Goal: Task Accomplishment & Management: Use online tool/utility

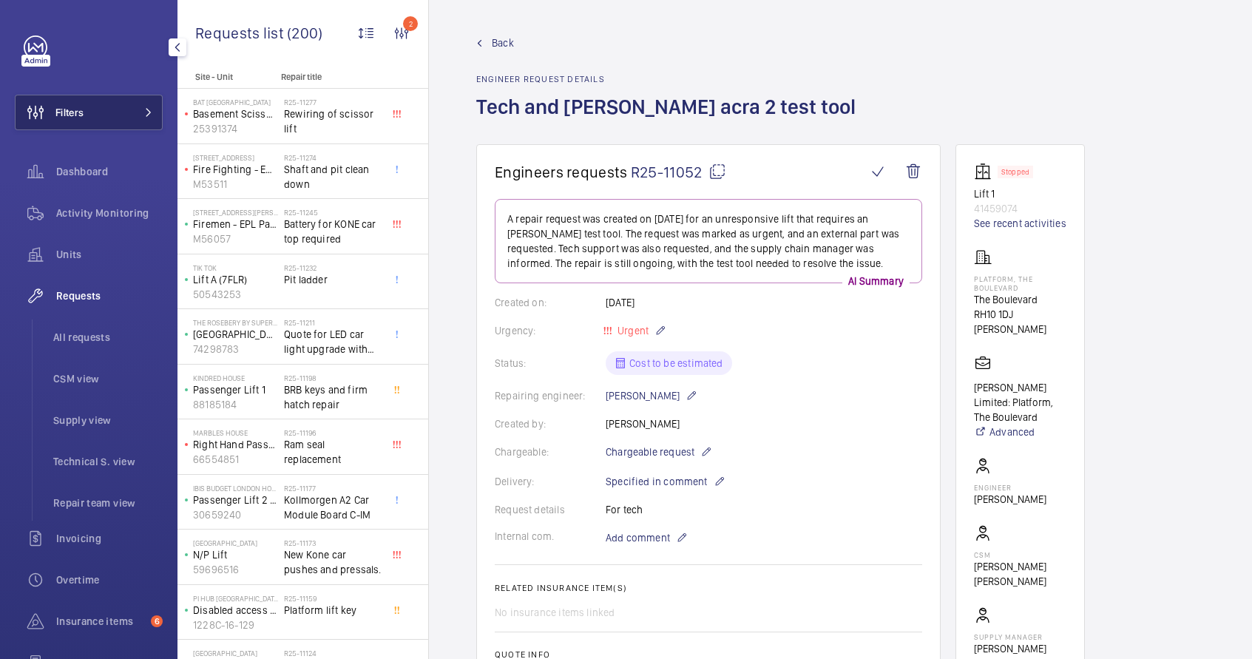
click at [111, 123] on button "Filters" at bounding box center [89, 112] width 148 height 35
click at [118, 110] on button "Filters" at bounding box center [89, 112] width 148 height 35
click at [144, 110] on mat-icon at bounding box center [148, 112] width 9 height 9
click at [114, 115] on button "Filters" at bounding box center [89, 112] width 148 height 35
click at [87, 335] on span "All requests" at bounding box center [107, 337] width 109 height 15
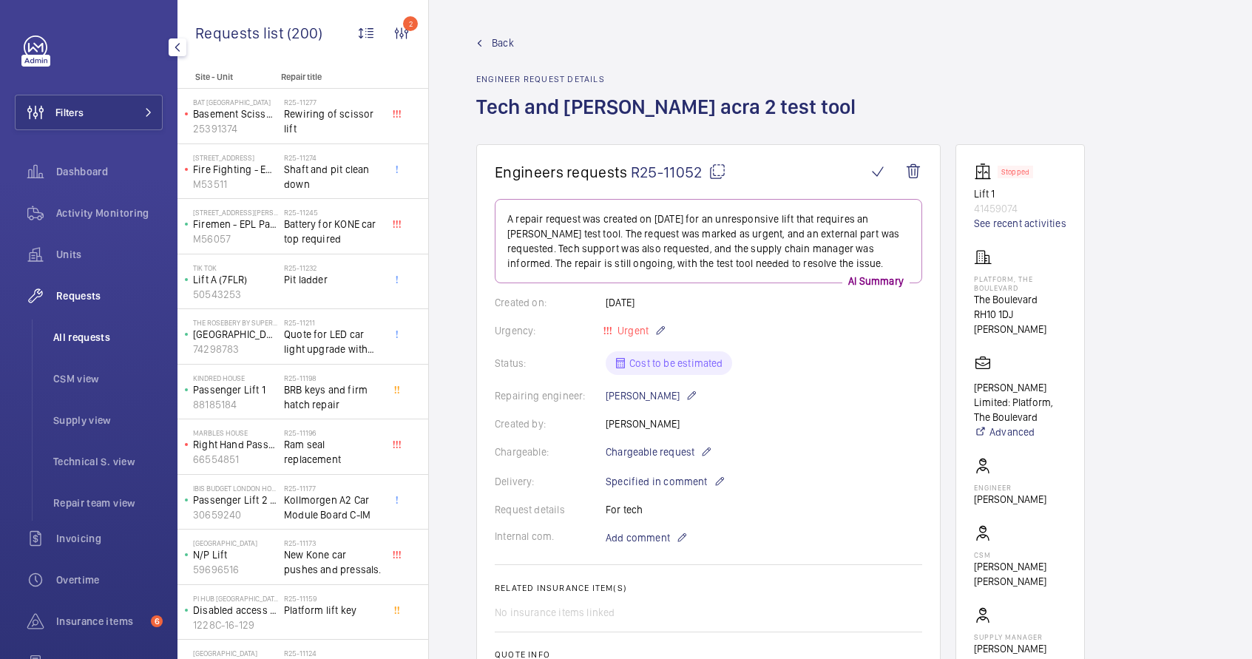
click at [91, 337] on span "All requests" at bounding box center [107, 337] width 109 height 15
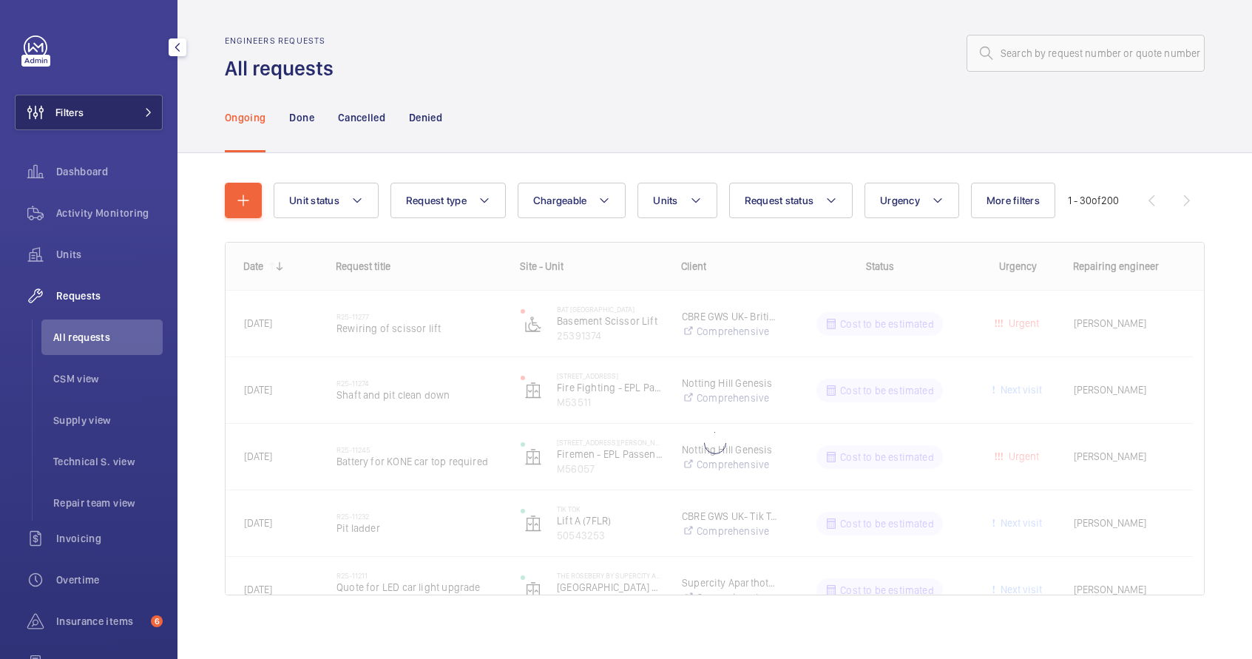
click at [92, 113] on button "Filters" at bounding box center [89, 112] width 148 height 35
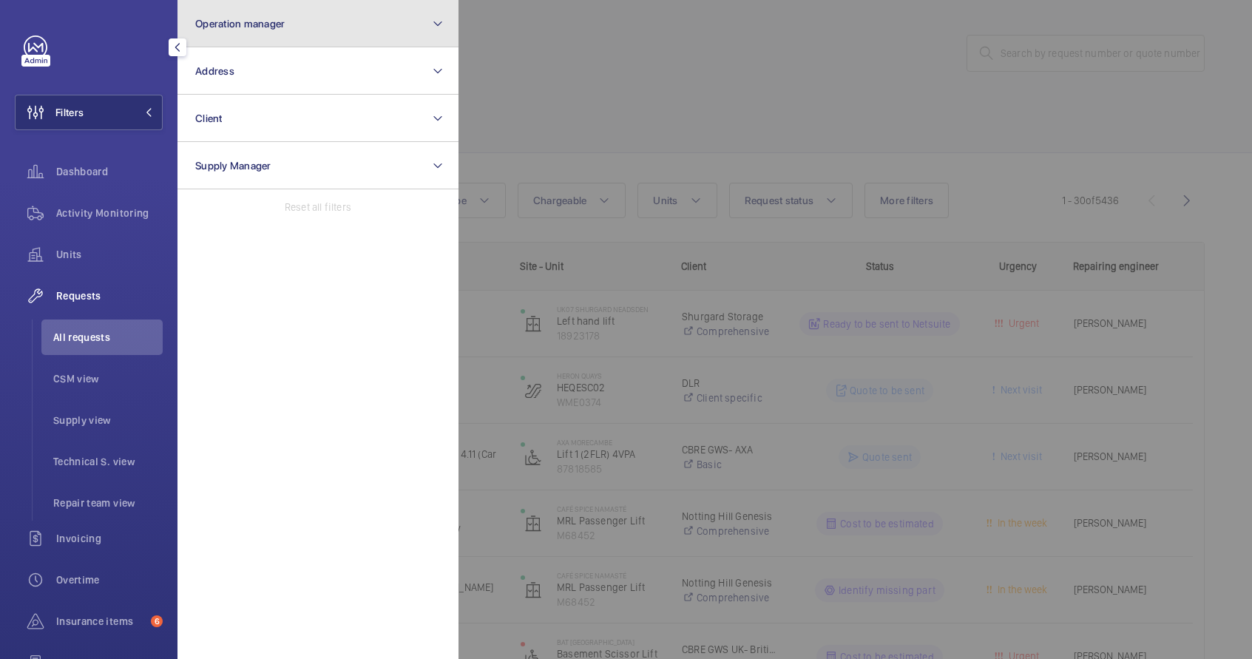
click at [230, 26] on span "Operation manager" at bounding box center [239, 24] width 89 height 12
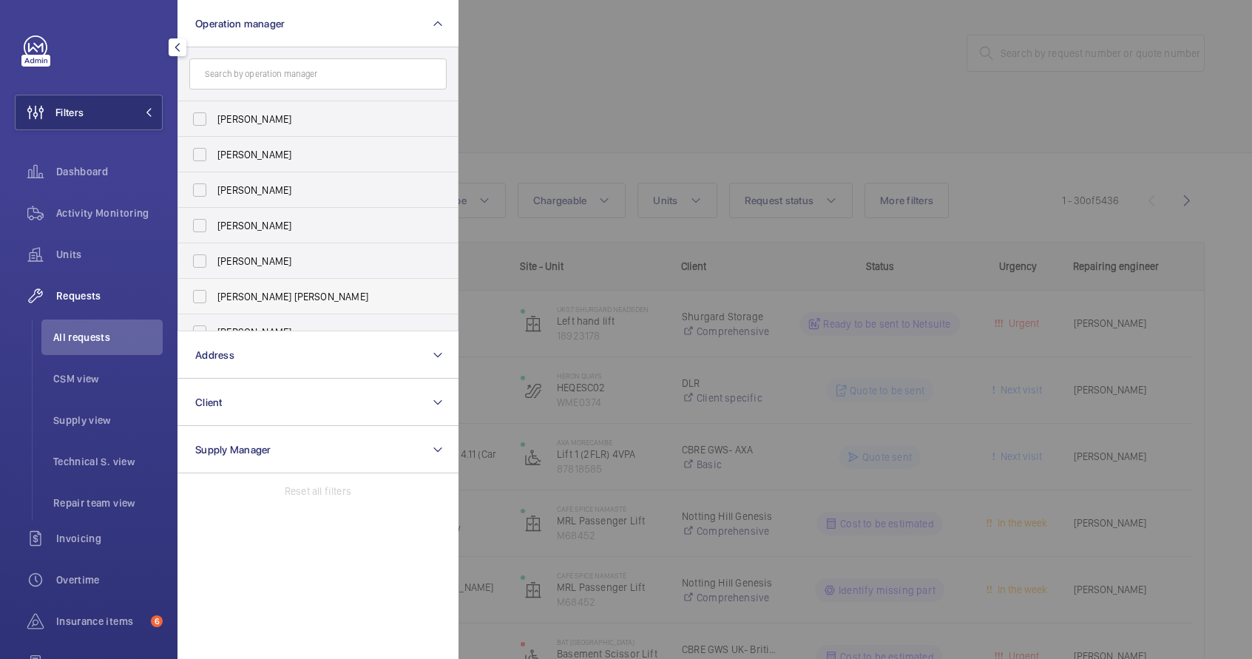
scroll to position [3, 0]
click at [274, 297] on span "[PERSON_NAME] [PERSON_NAME]" at bounding box center [318, 293] width 203 height 15
click at [214, 297] on input "[PERSON_NAME] [PERSON_NAME]" at bounding box center [200, 294] width 30 height 30
checkbox input "true"
click at [526, 135] on div at bounding box center [1084, 329] width 1252 height 659
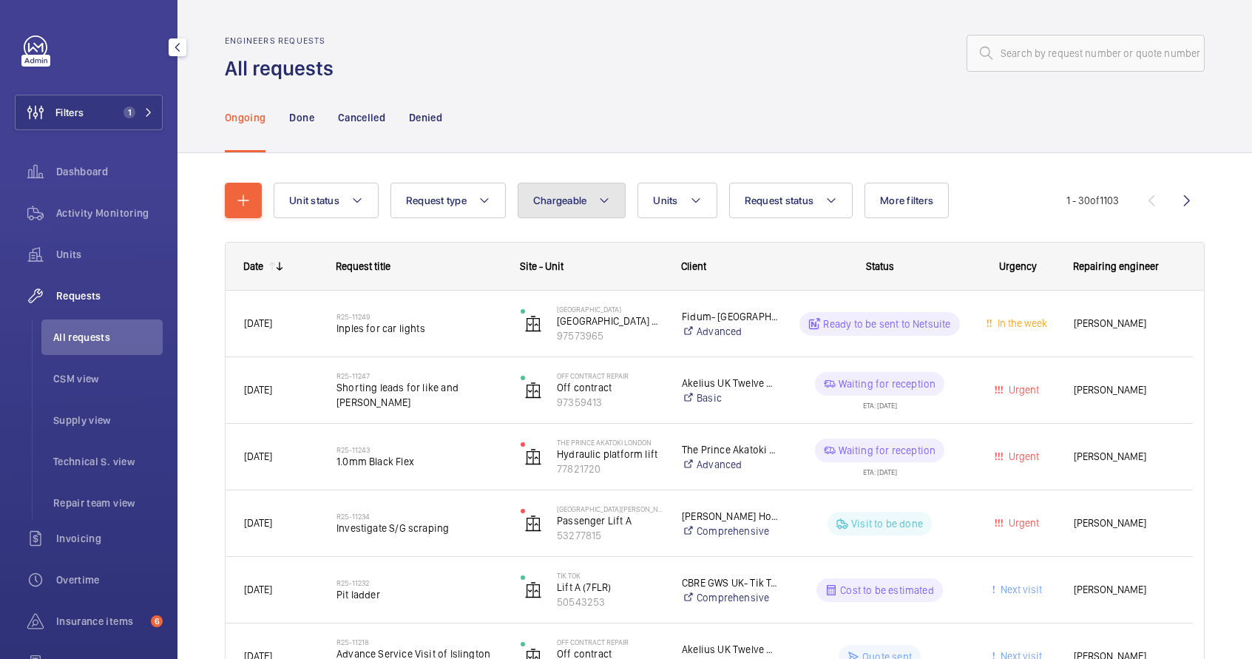
click at [566, 206] on span "Chargeable" at bounding box center [560, 200] width 54 height 12
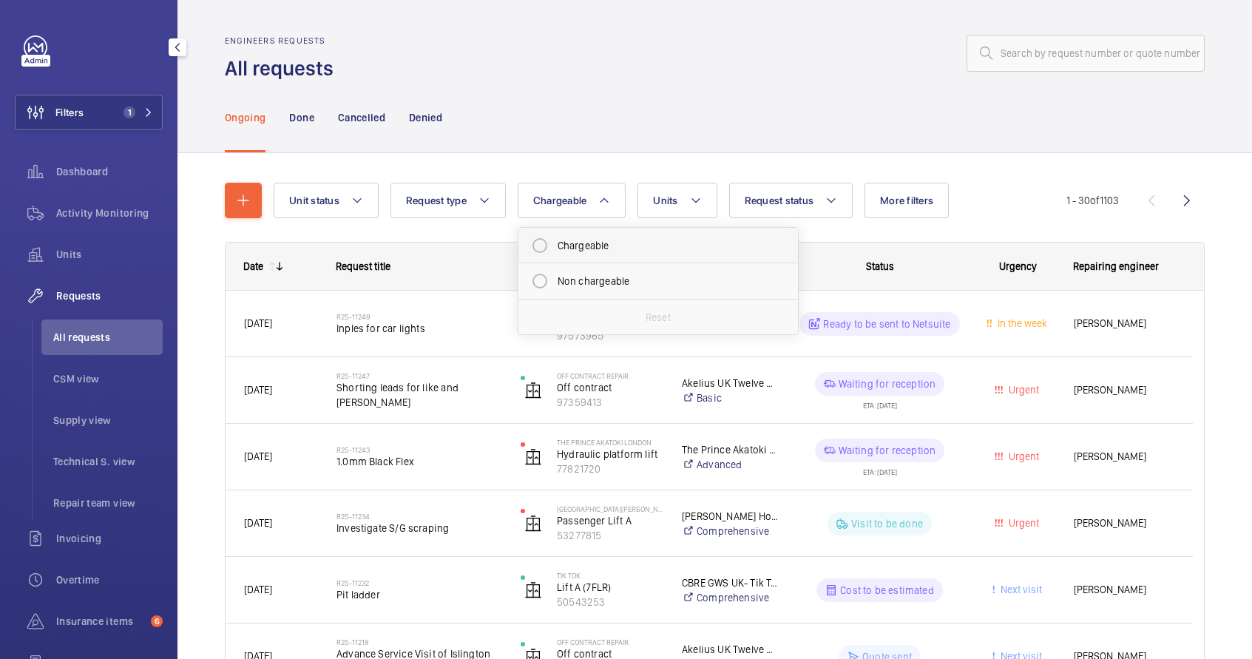
click at [577, 244] on mat-radio-button "Chargeable" at bounding box center [658, 246] width 266 height 30
radio input "true"
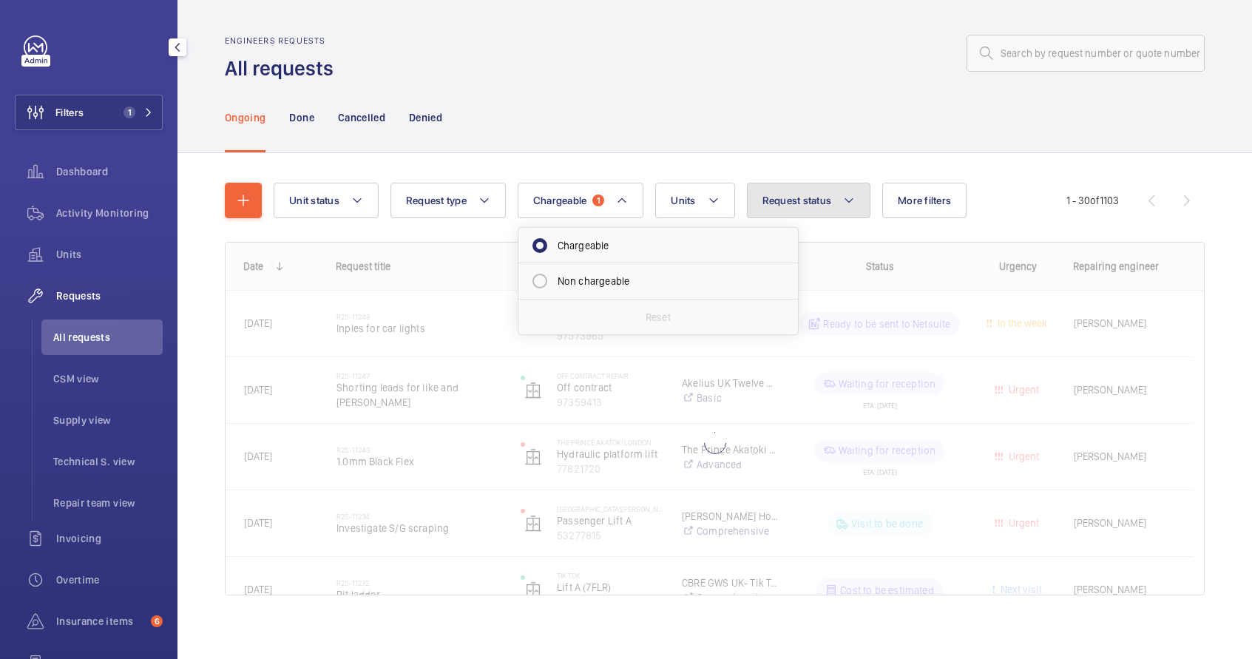
click at [799, 208] on button "Request status" at bounding box center [809, 200] width 124 height 35
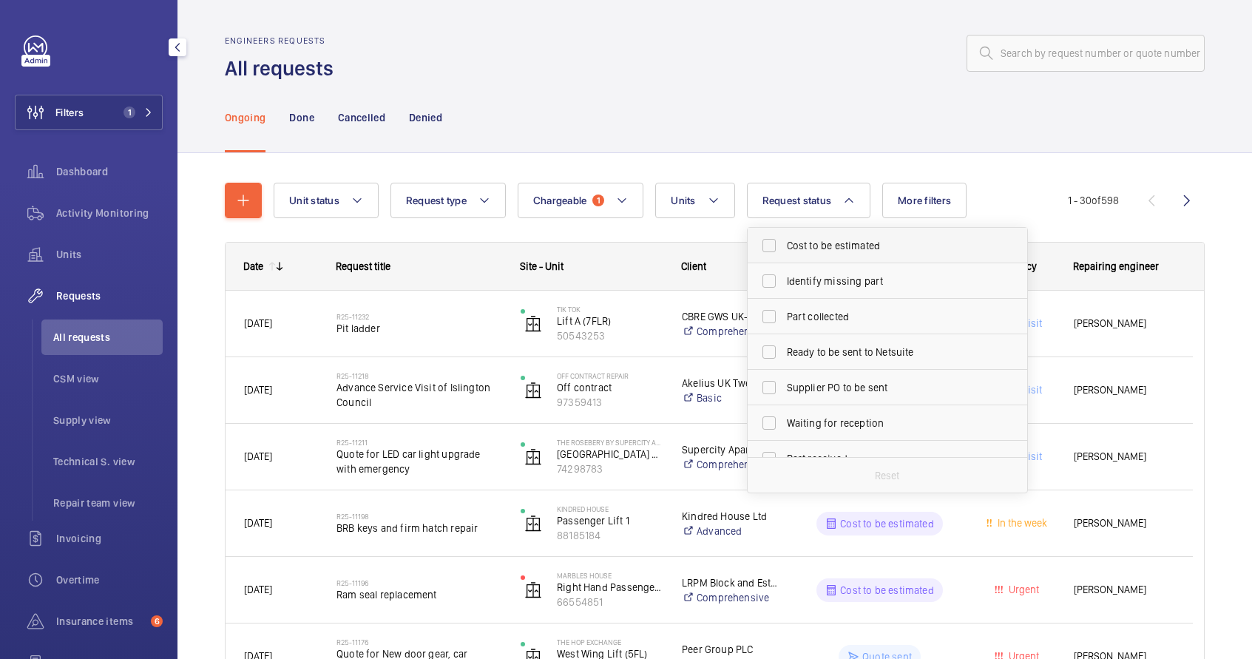
click at [819, 246] on span "Cost to be estimated" at bounding box center [888, 245] width 203 height 15
click at [784, 246] on input "Cost to be estimated" at bounding box center [769, 246] width 30 height 30
checkbox input "true"
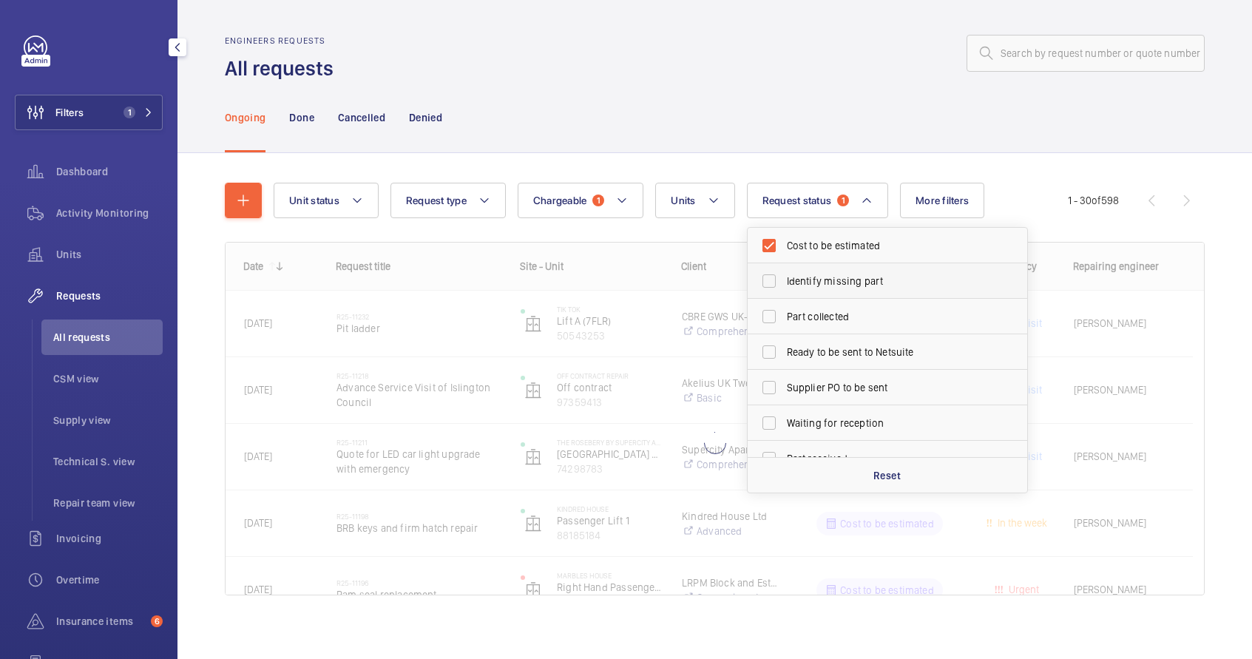
click at [826, 275] on span "Identify missing part" at bounding box center [888, 281] width 203 height 15
click at [784, 275] on input "Identify missing part" at bounding box center [769, 281] width 30 height 30
checkbox input "true"
click at [813, 68] on div at bounding box center [773, 52] width 862 height 35
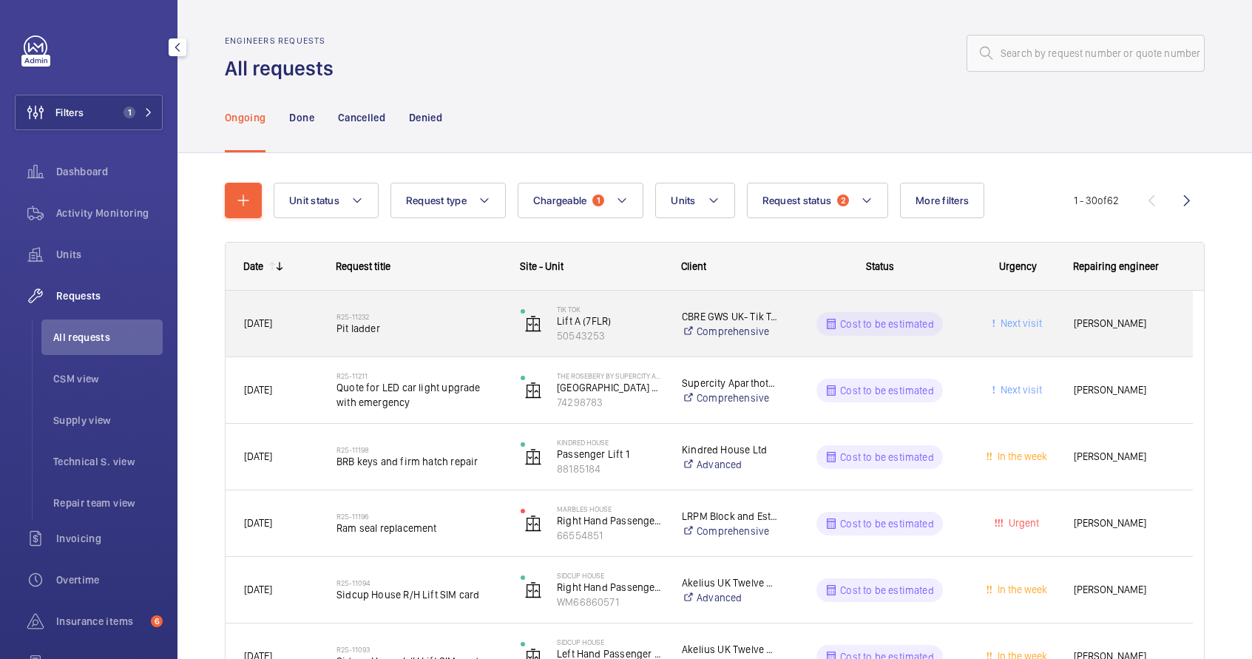
click at [437, 327] on span "Pit ladder" at bounding box center [418, 328] width 165 height 15
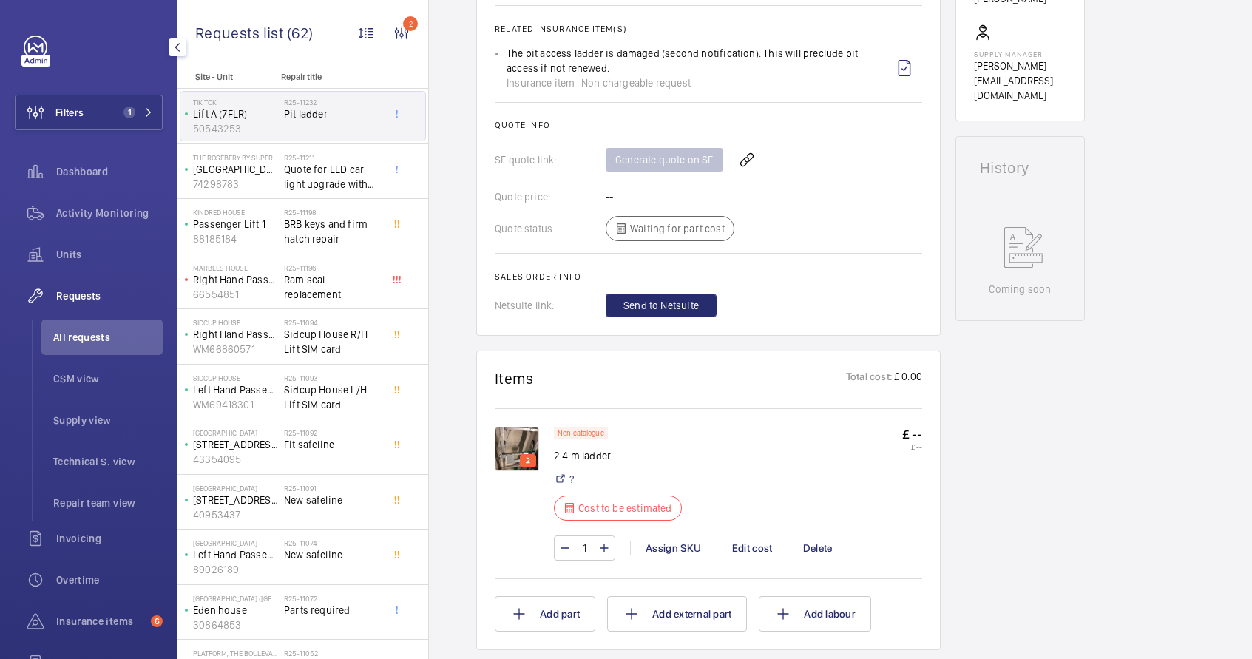
scroll to position [576, 0]
click at [514, 456] on img at bounding box center [517, 446] width 44 height 44
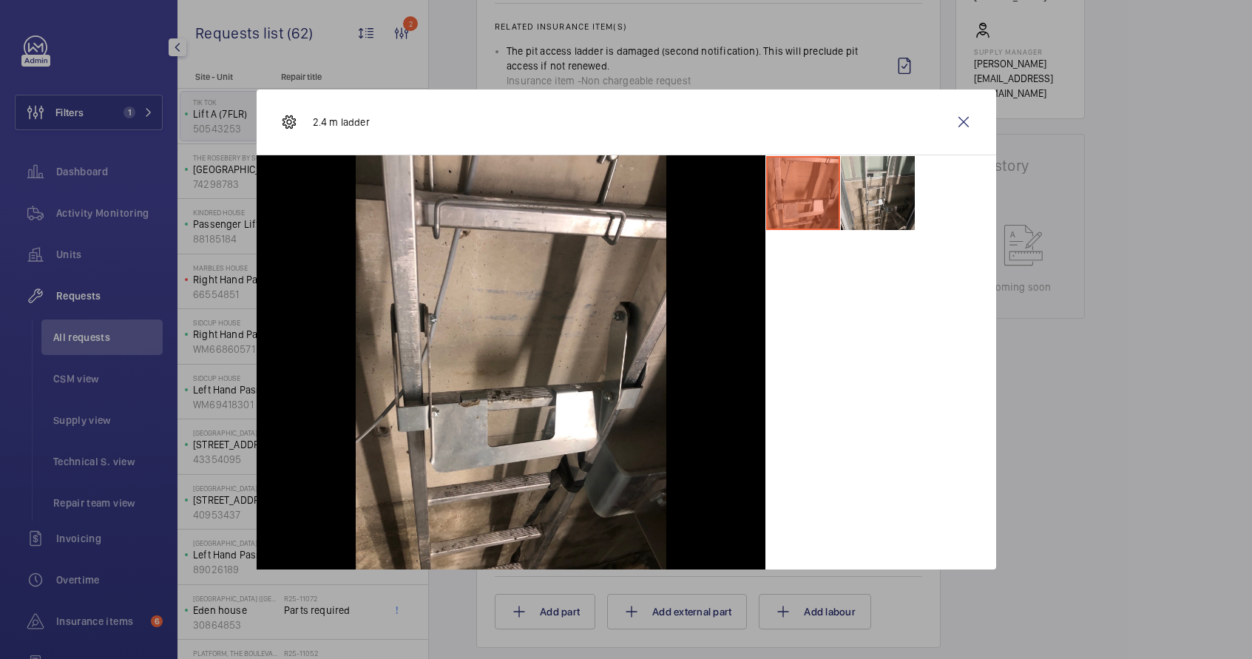
click at [895, 186] on li at bounding box center [878, 193] width 74 height 74
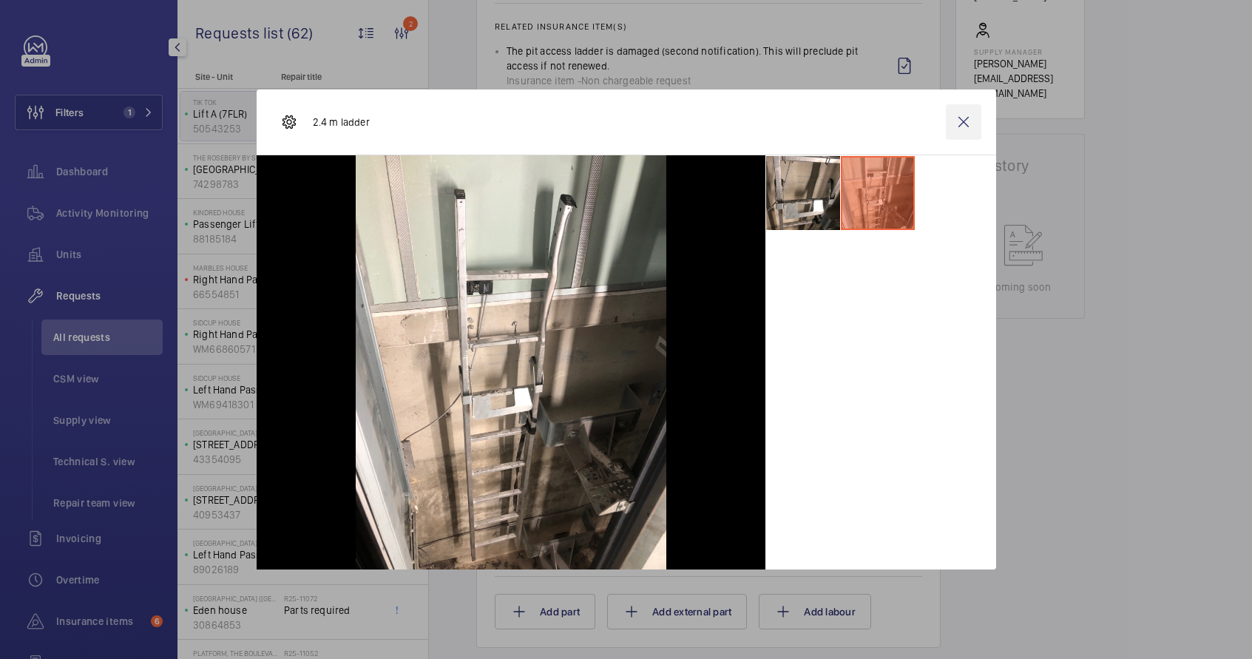
click at [957, 122] on wm-front-icon-button at bounding box center [963, 121] width 35 height 35
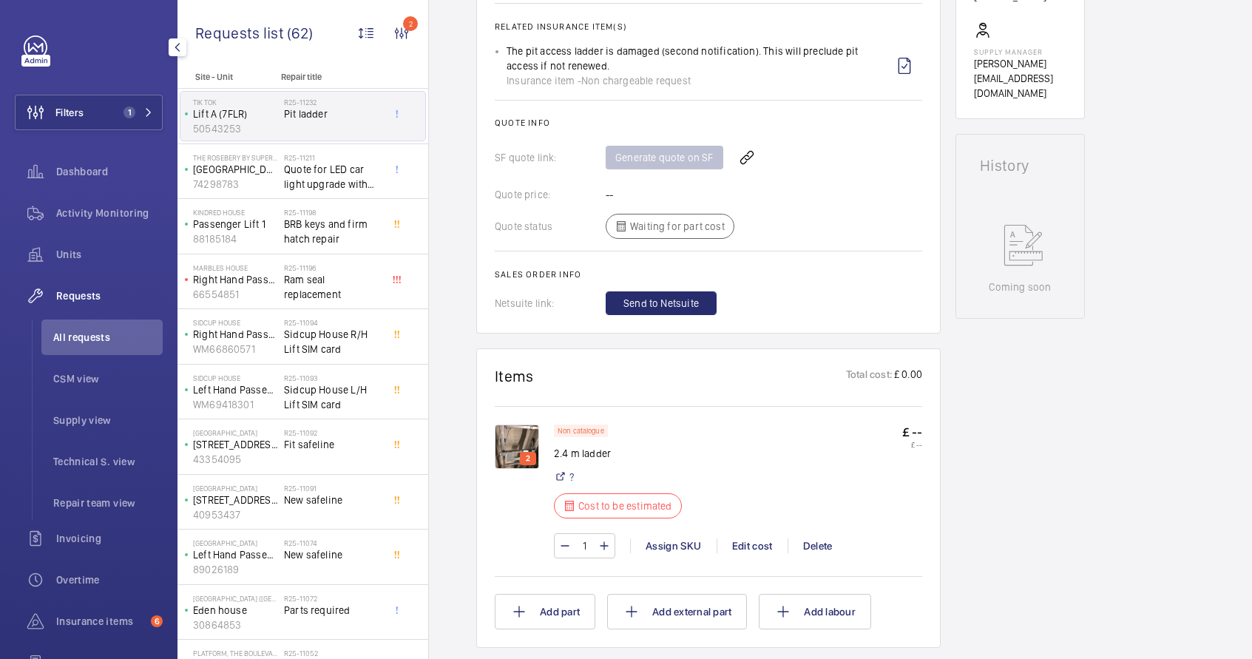
scroll to position [552, 0]
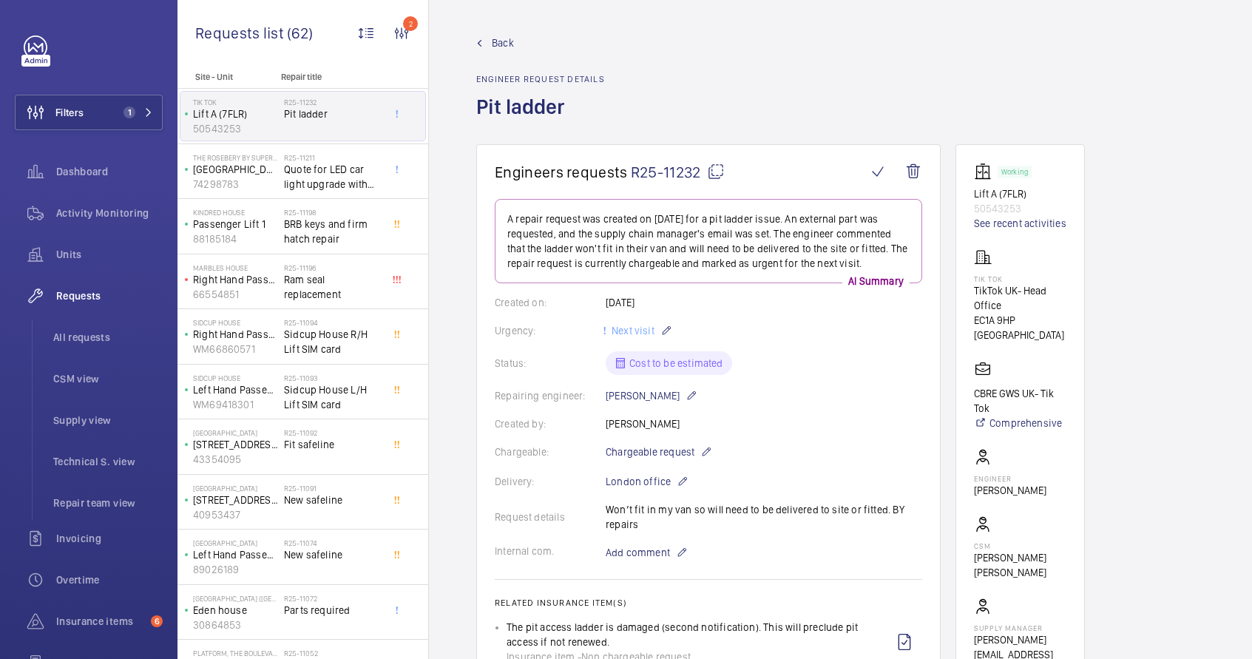
click at [1012, 386] on p "CBRE GWS UK- Tik Tok" at bounding box center [1020, 401] width 92 height 30
drag, startPoint x: 991, startPoint y: 393, endPoint x: 971, endPoint y: 384, distance: 21.5
click at [971, 384] on wm-front-card "Working Lift A (7FLR) 50543253 See recent activities Tik Tok TikTok UK- Head Of…" at bounding box center [1019, 419] width 129 height 551
copy p "CBRE GWS UK- Tik Tok"
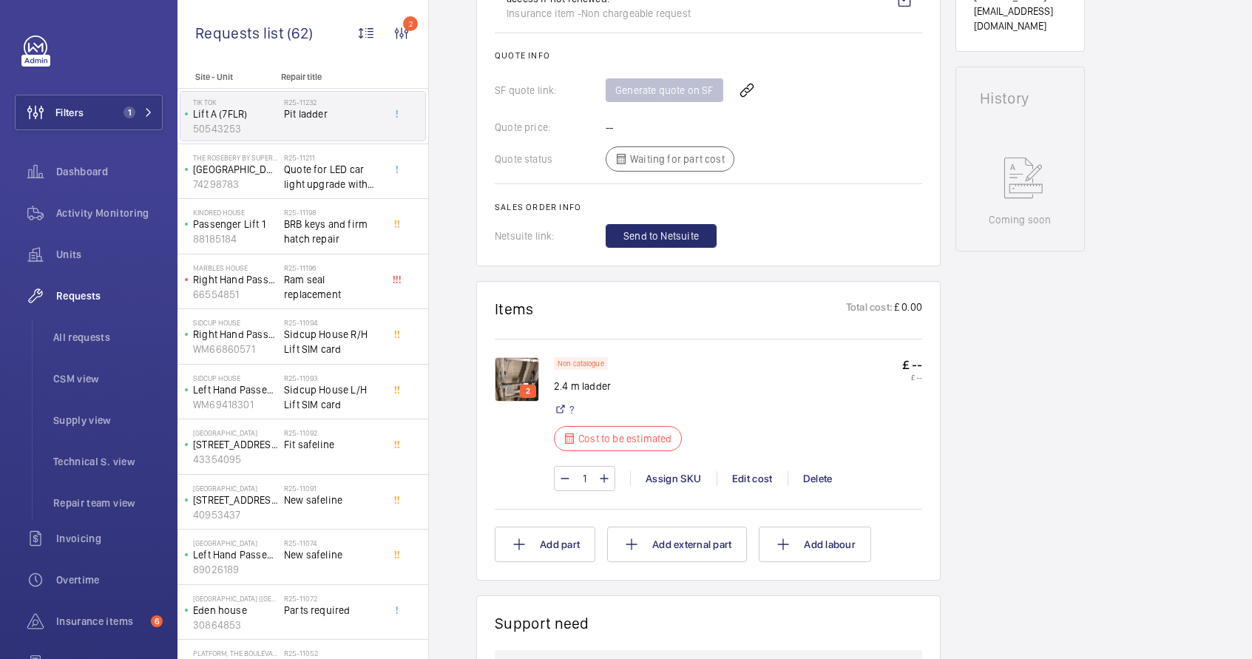
scroll to position [549, 0]
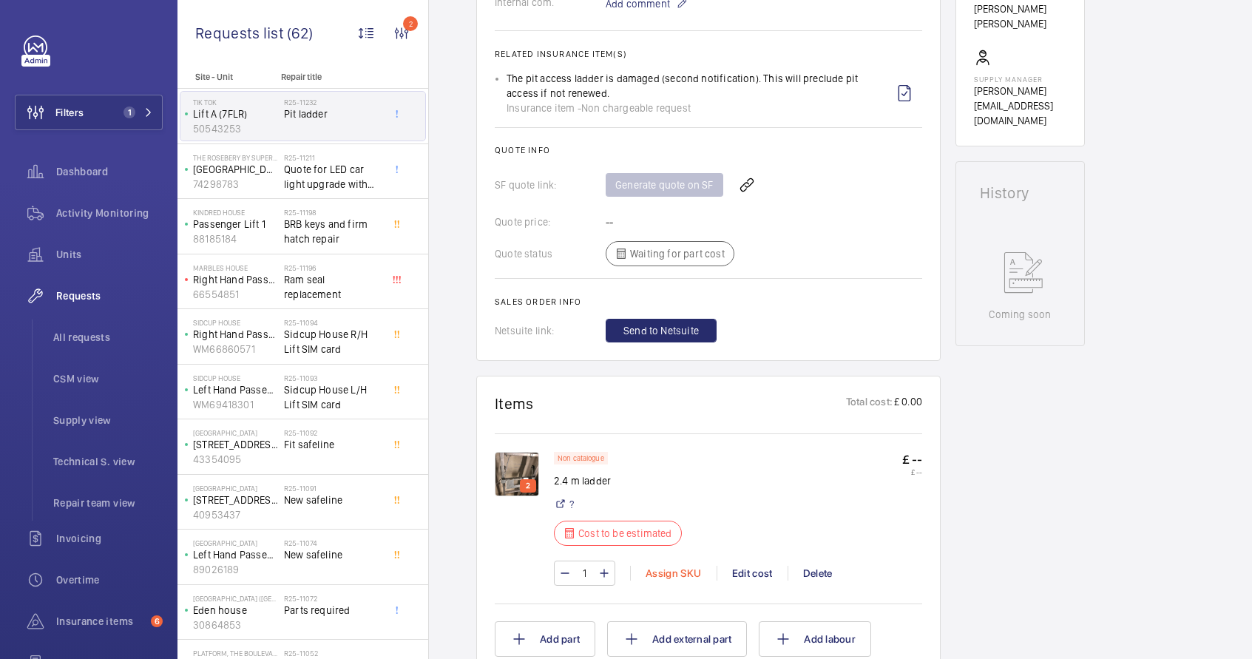
click at [657, 568] on div "Assign SKU" at bounding box center [673, 573] width 86 height 15
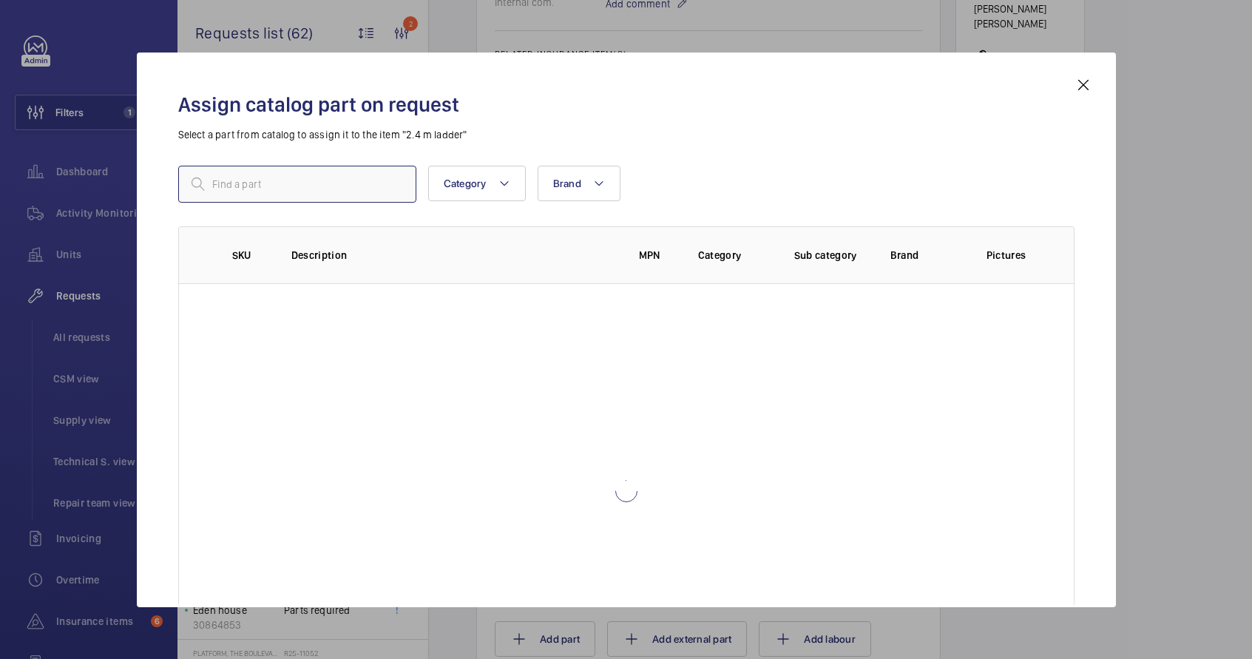
click at [352, 186] on input "text" at bounding box center [297, 184] width 238 height 37
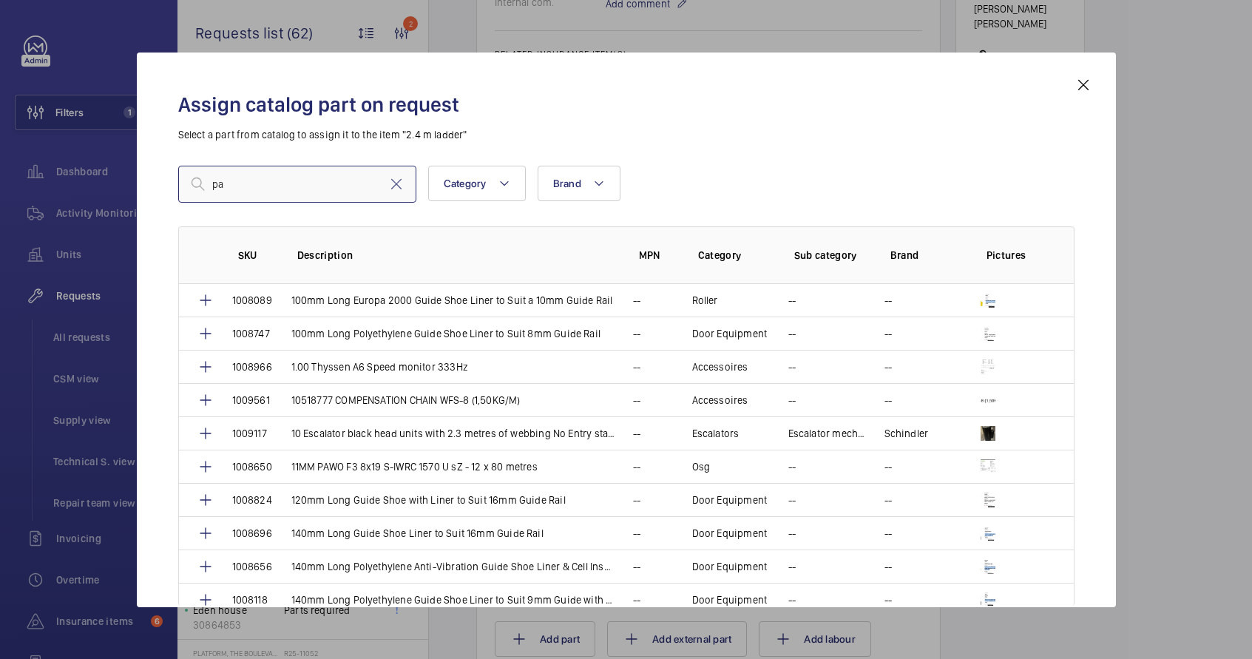
type input "p"
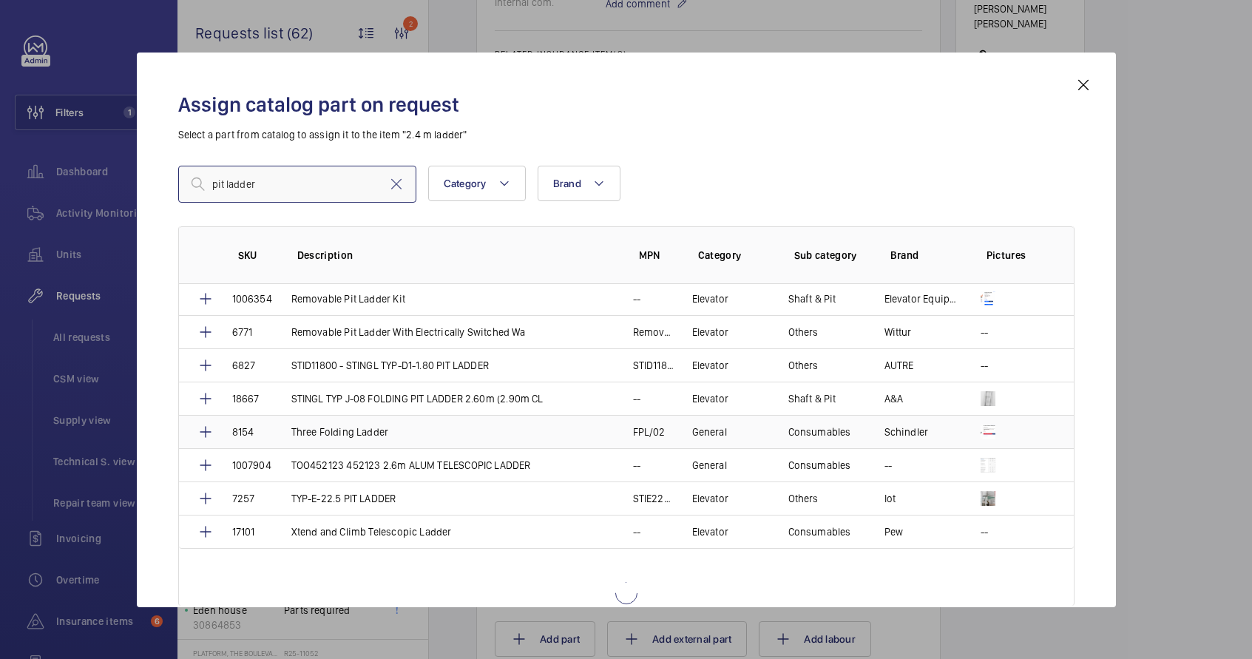
scroll to position [144, 0]
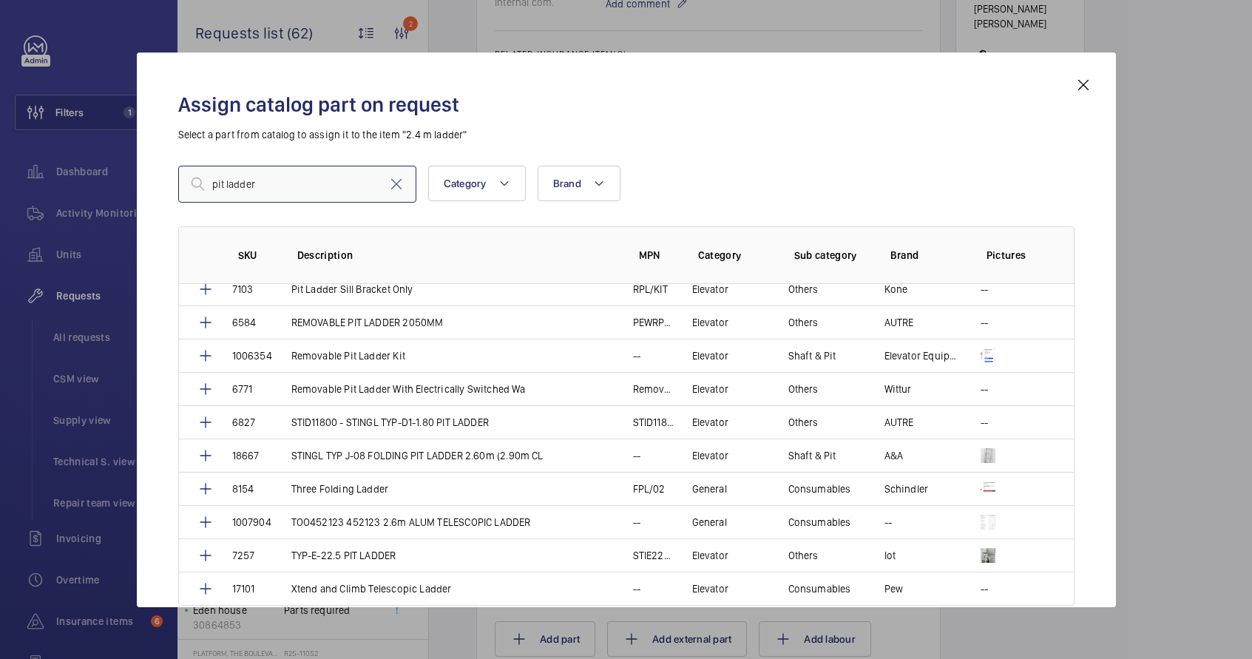
type input "pit ladder"
click at [1085, 72] on div "Assign catalog part on request Select a part from catalog to assign it to the i…" at bounding box center [626, 329] width 979 height 554
click at [1084, 86] on mat-icon at bounding box center [1083, 85] width 18 height 18
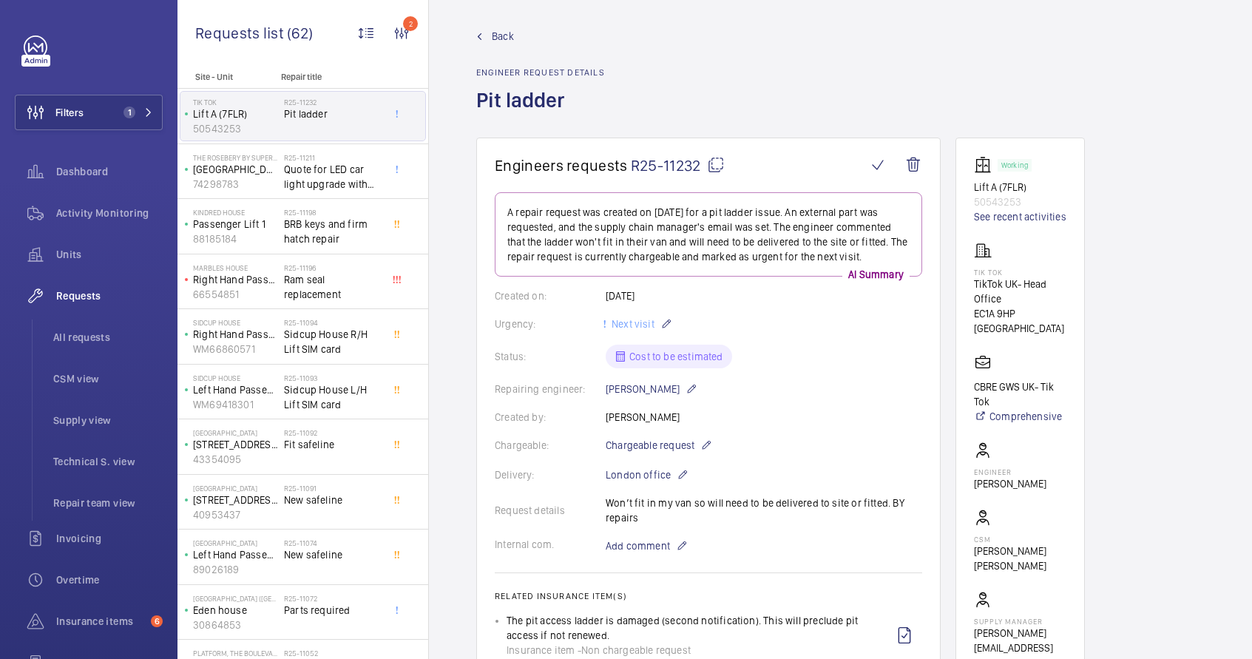
scroll to position [358, 0]
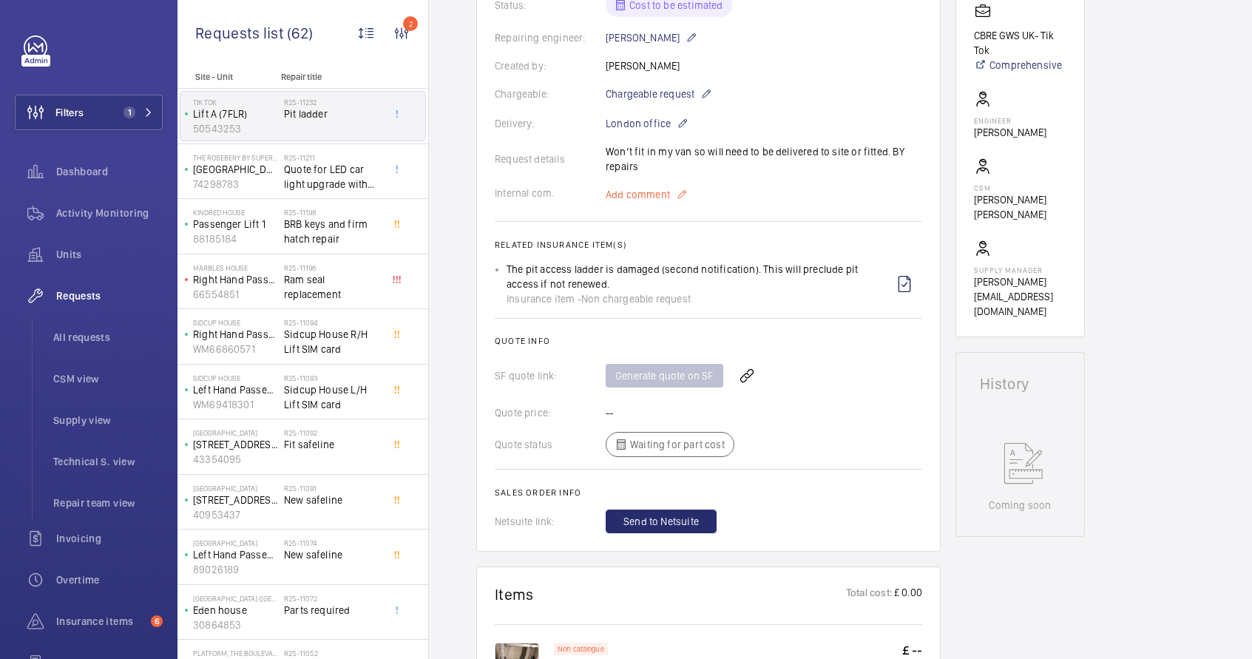
click at [679, 198] on mat-icon at bounding box center [682, 195] width 12 height 18
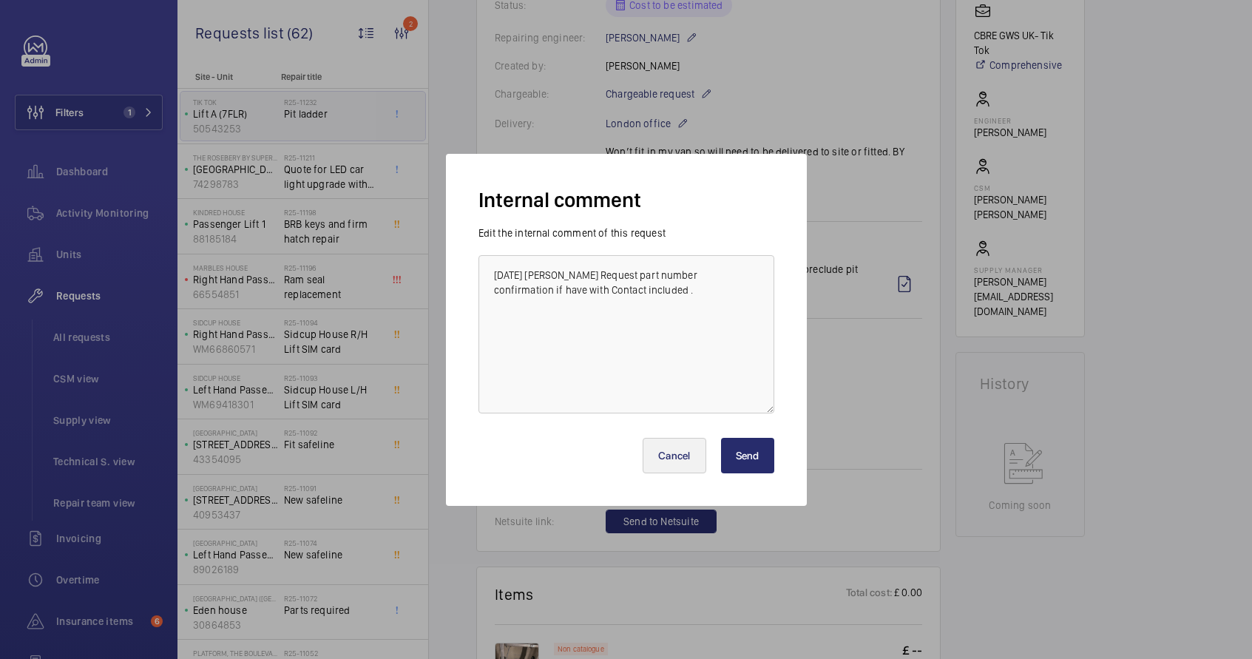
type textarea "22-08-2025 Ricardo Request part number confirmation if have with Contact includ…"
click at [679, 466] on button "Cancel" at bounding box center [674, 455] width 64 height 35
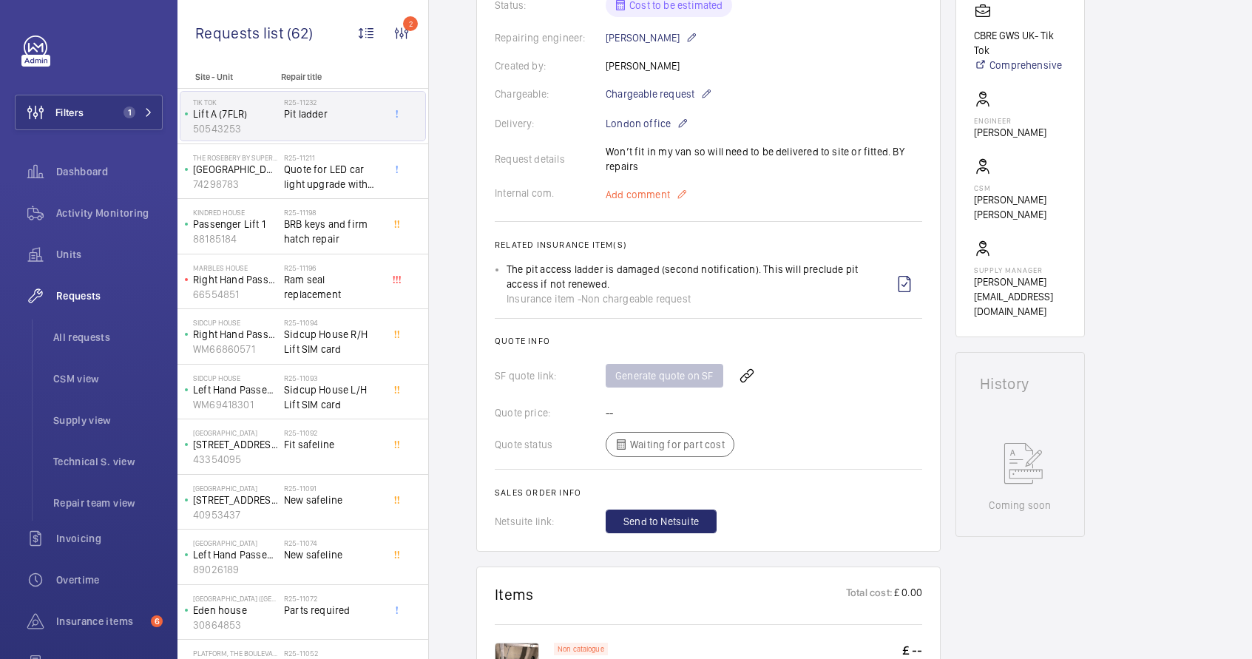
click at [679, 193] on mat-icon at bounding box center [682, 195] width 12 height 18
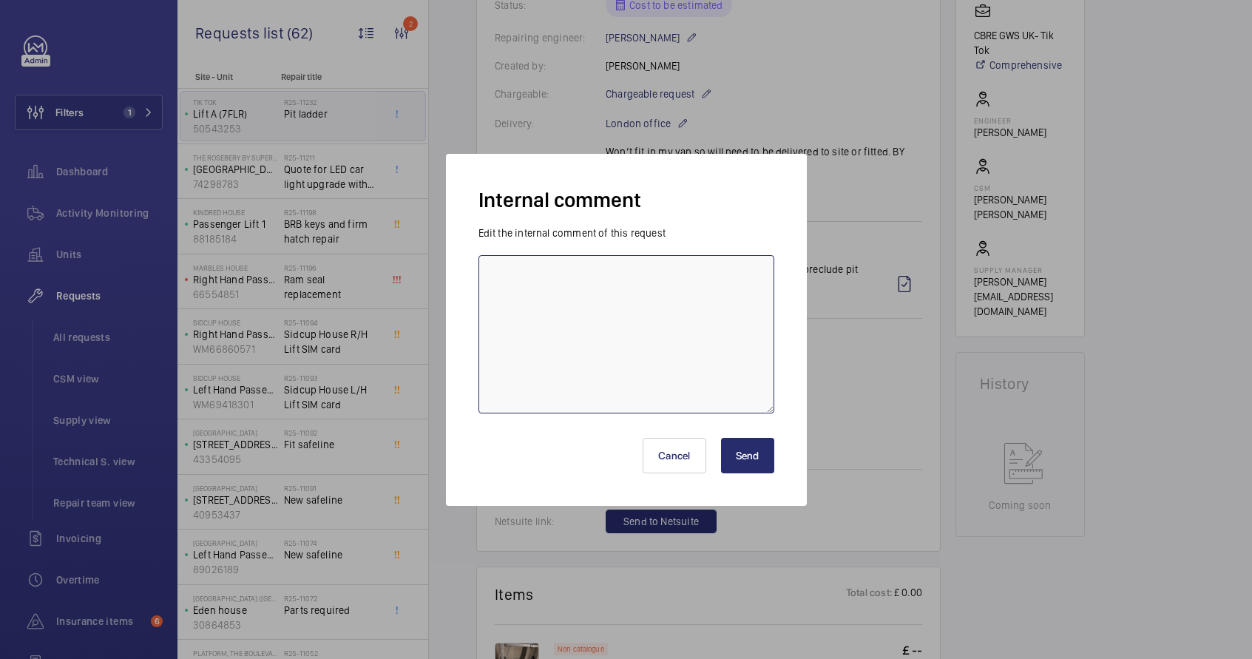
click at [611, 295] on textarea at bounding box center [626, 334] width 296 height 158
click at [608, 291] on textarea at bounding box center [626, 334] width 296 height 158
click at [603, 284] on textarea at bounding box center [626, 334] width 296 height 158
type textarea "[DATE] [PERSON_NAME] request info on part A&A ."
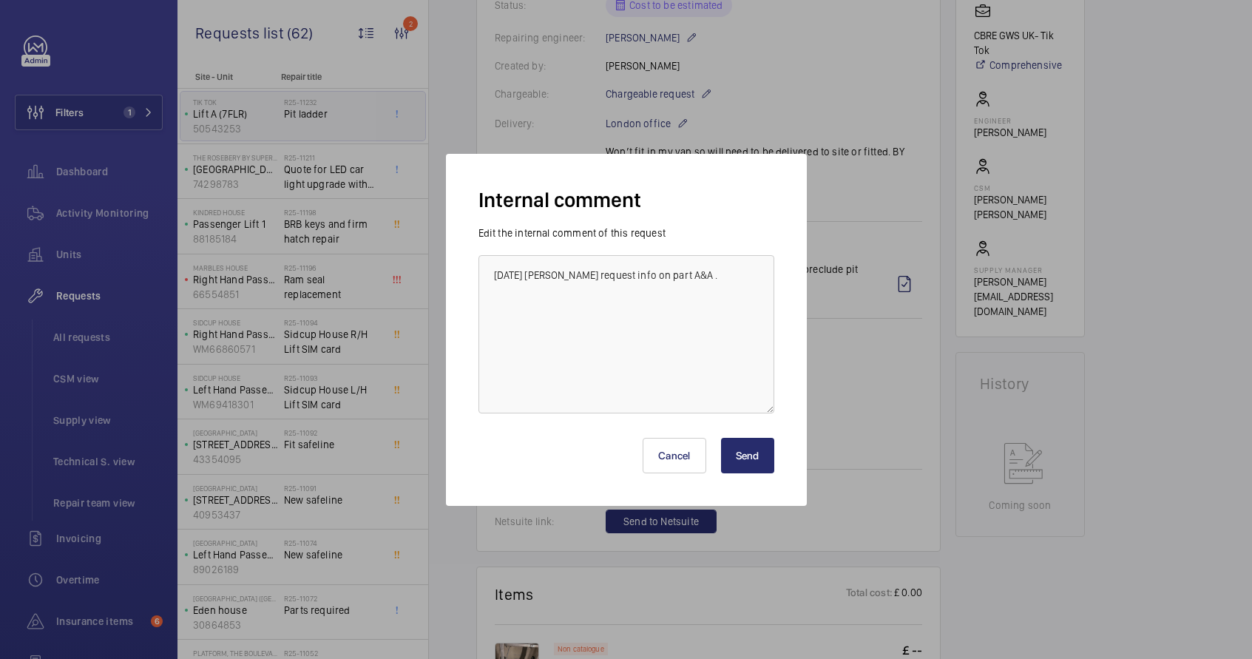
click at [741, 454] on button "Send" at bounding box center [747, 455] width 53 height 35
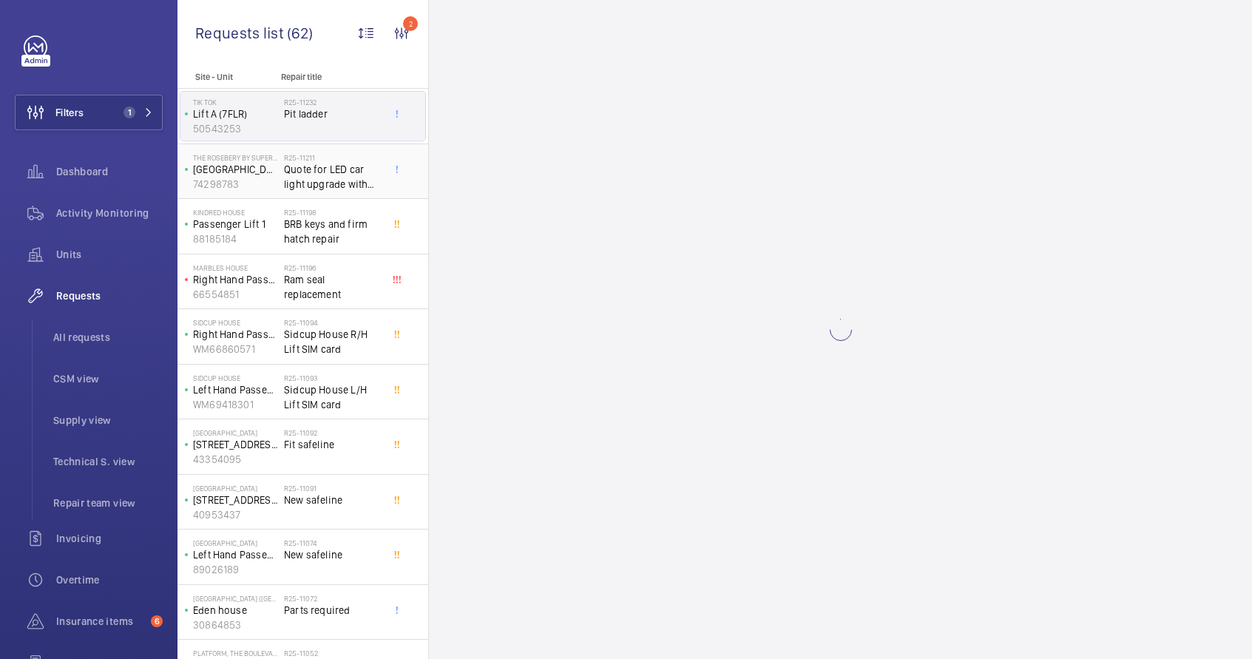
click at [327, 181] on span "Quote for LED car light upgrade with emergency" at bounding box center [333, 177] width 98 height 30
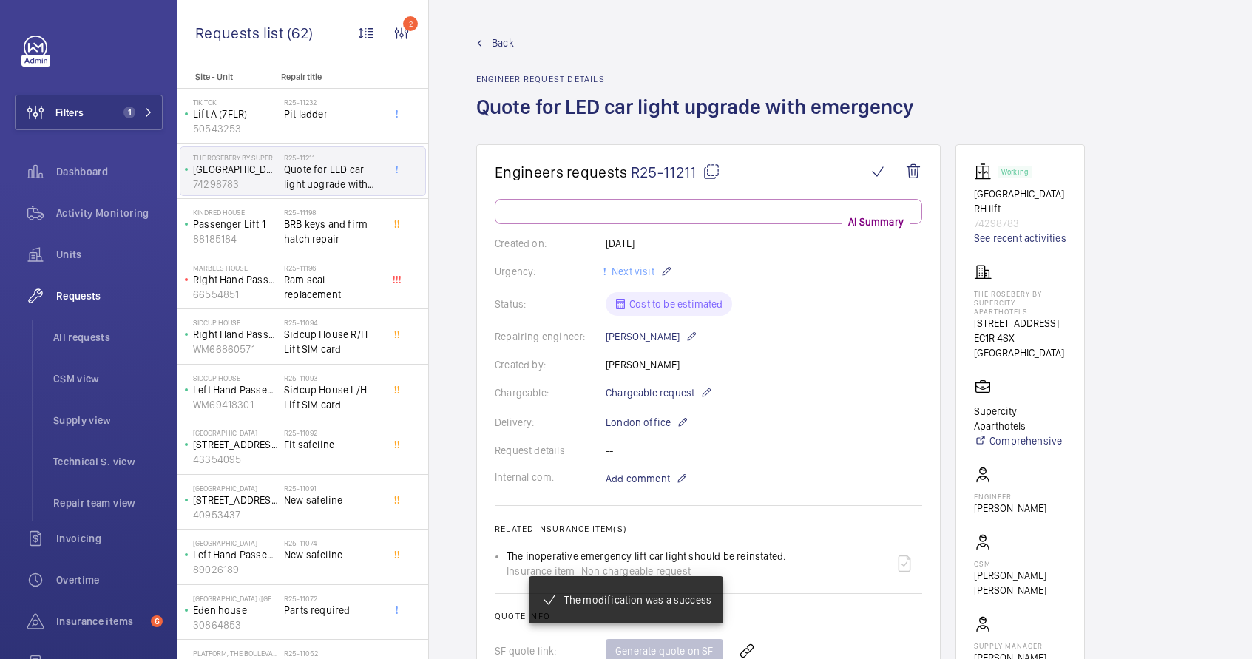
click at [327, 181] on span "Quote for LED car light upgrade with emergency" at bounding box center [333, 177] width 98 height 30
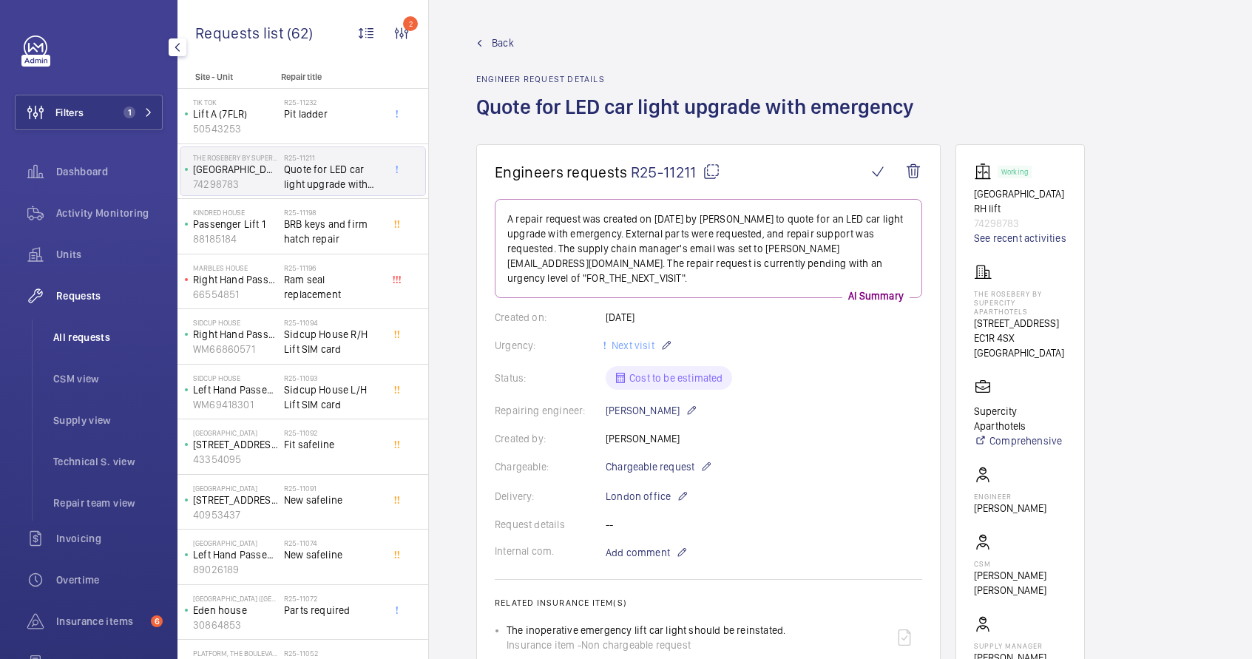
click at [81, 335] on span "All requests" at bounding box center [107, 337] width 109 height 15
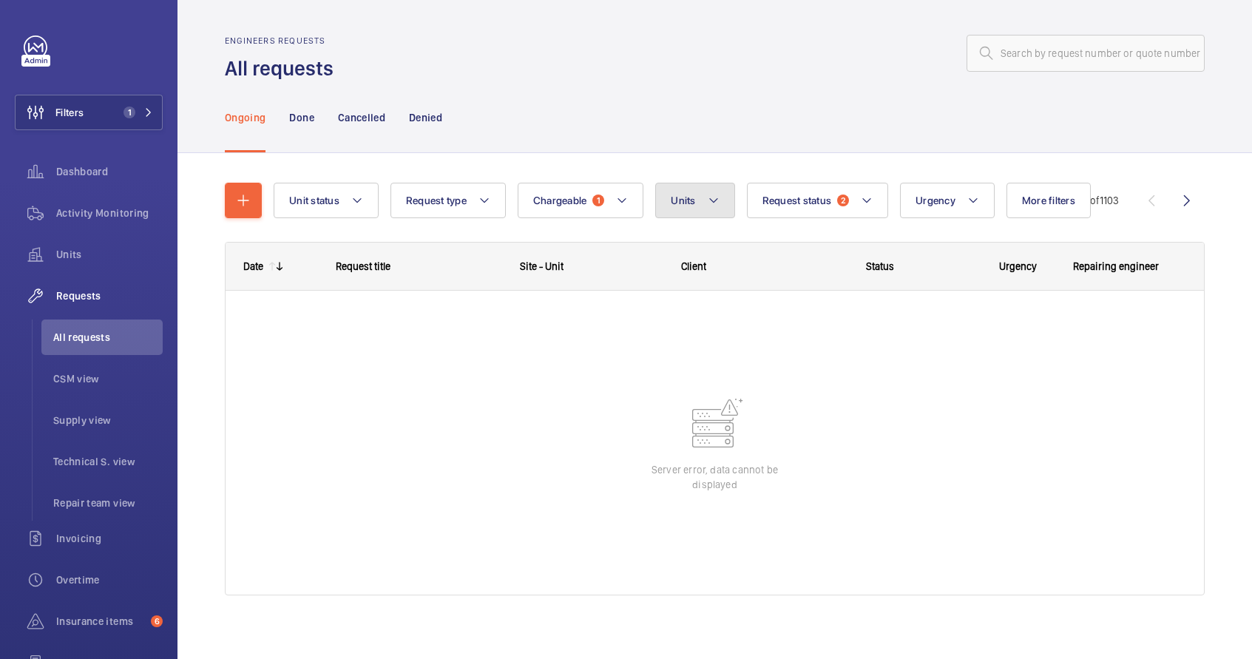
click at [677, 199] on span "Units" at bounding box center [683, 200] width 24 height 12
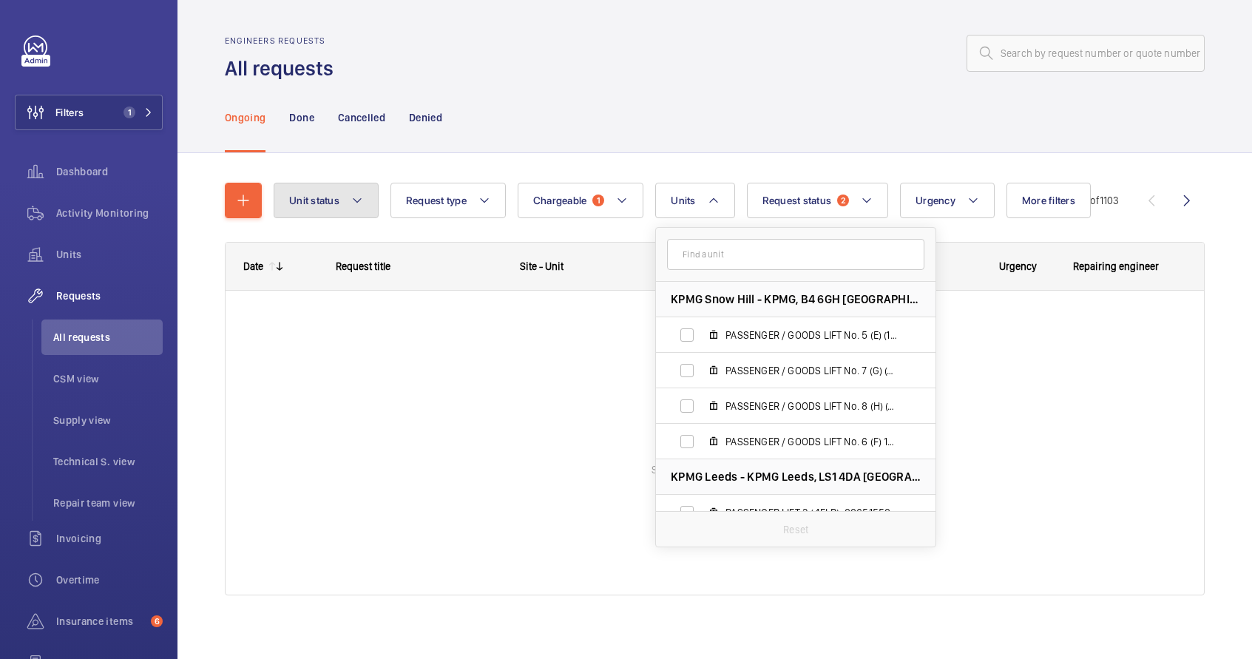
click at [294, 203] on span "Unit status" at bounding box center [314, 200] width 50 height 12
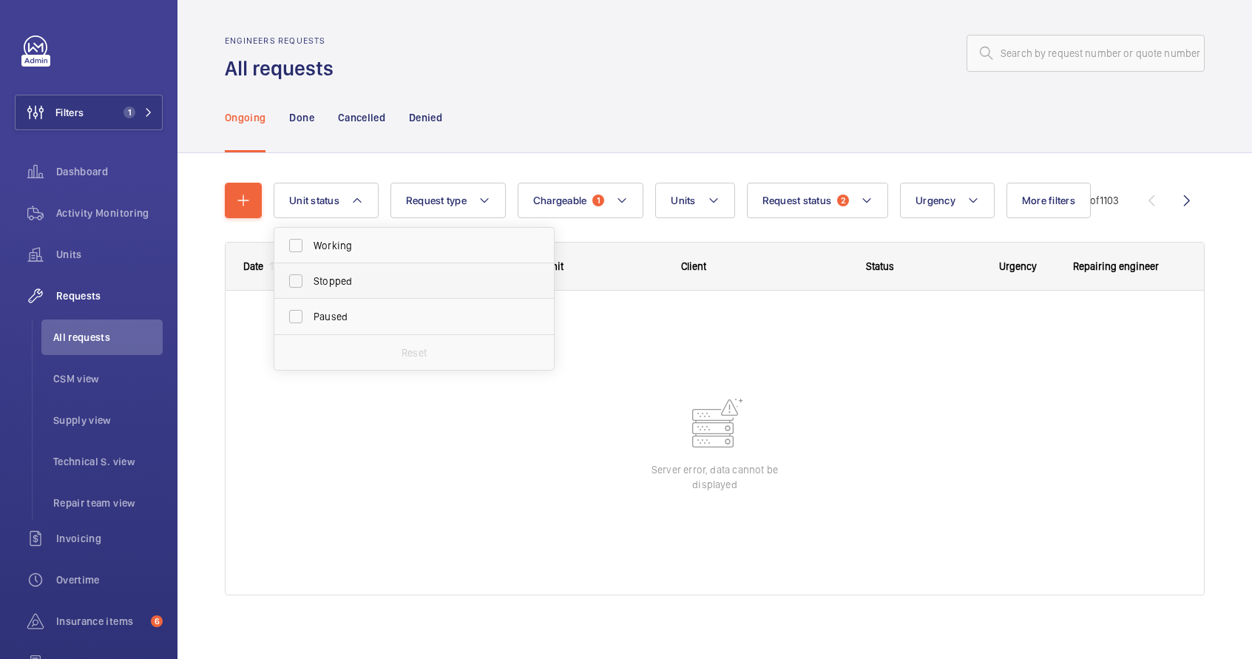
click at [335, 280] on span "Stopped" at bounding box center [414, 281] width 203 height 15
click at [311, 280] on input "Stopped" at bounding box center [296, 281] width 30 height 30
checkbox input "true"
click at [723, 325] on div at bounding box center [708, 309] width 967 height 37
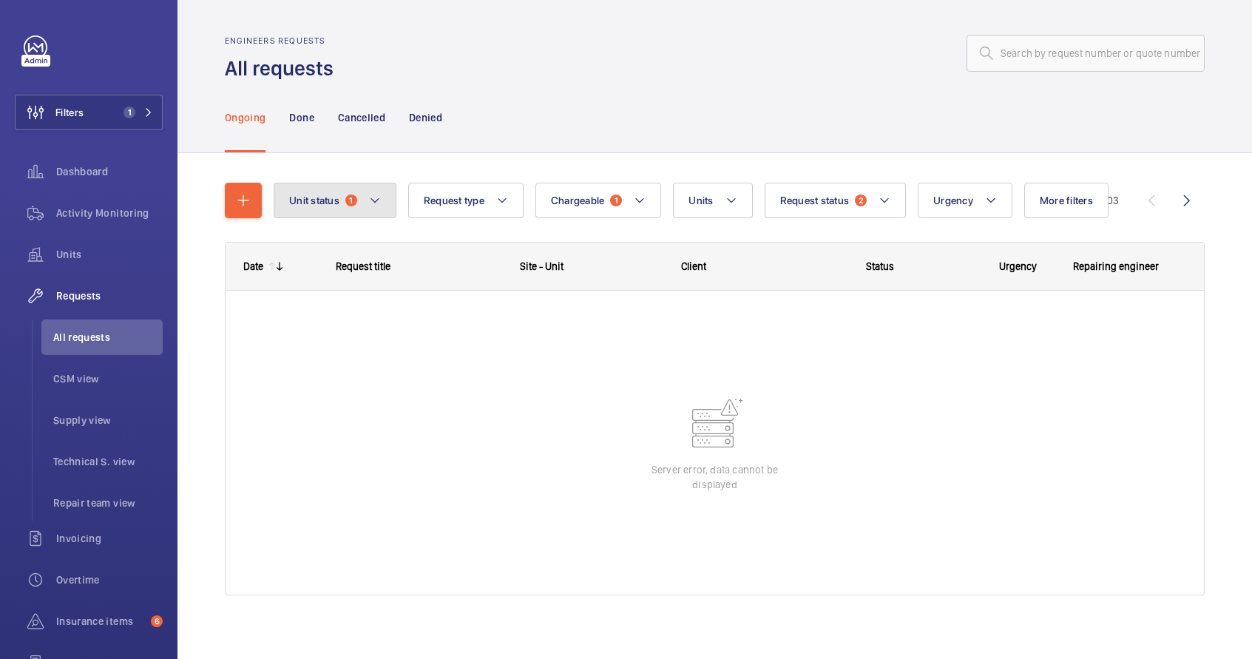
click at [294, 204] on span "Unit status" at bounding box center [314, 200] width 50 height 12
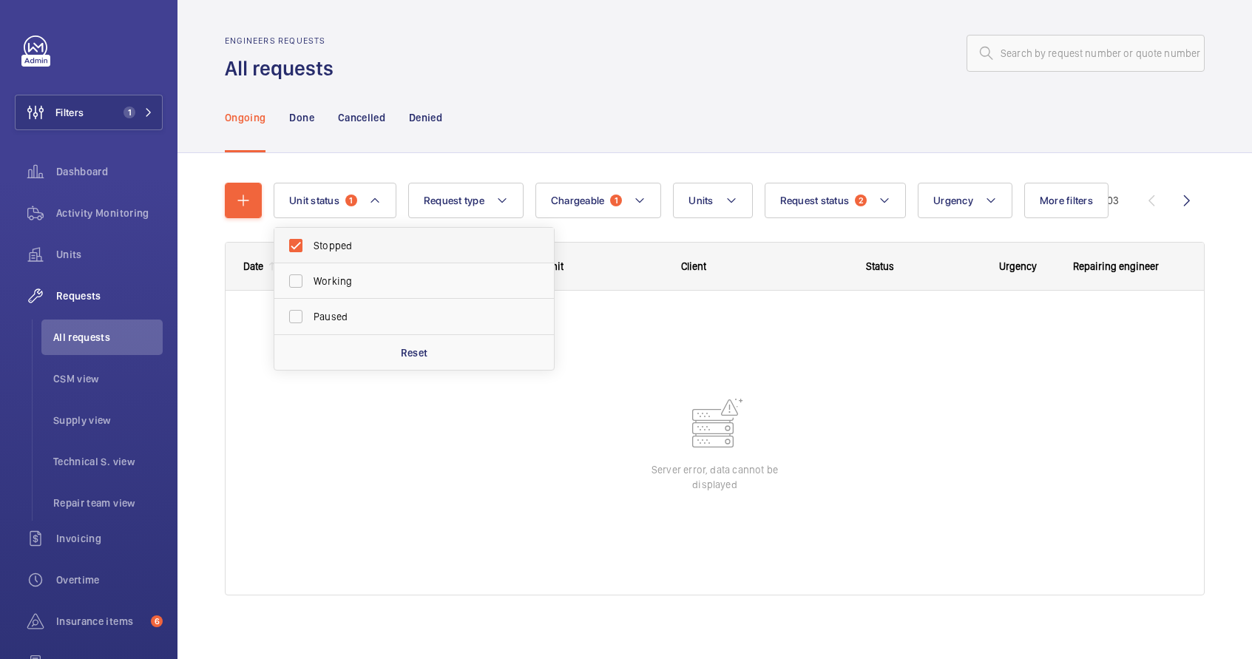
click at [311, 251] on label "Stopped" at bounding box center [402, 245] width 257 height 35
click at [311, 251] on input "Stopped" at bounding box center [296, 246] width 30 height 30
checkbox input "false"
click at [307, 282] on label "Working" at bounding box center [402, 280] width 257 height 35
click at [307, 282] on input "Working" at bounding box center [296, 281] width 30 height 30
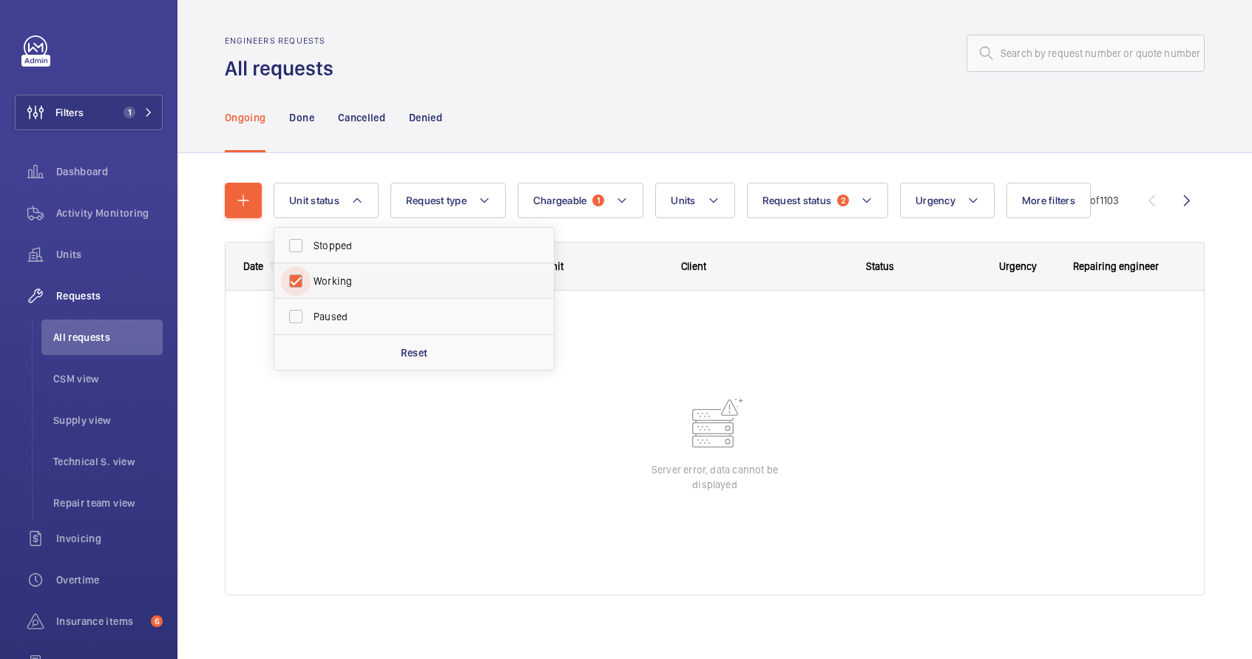
checkbox input "true"
click at [341, 316] on span "Paused" at bounding box center [414, 316] width 203 height 15
click at [311, 316] on input "Paused" at bounding box center [296, 317] width 30 height 30
click at [333, 318] on span "Paused" at bounding box center [414, 316] width 203 height 15
click at [311, 318] on input "Paused" at bounding box center [296, 317] width 30 height 30
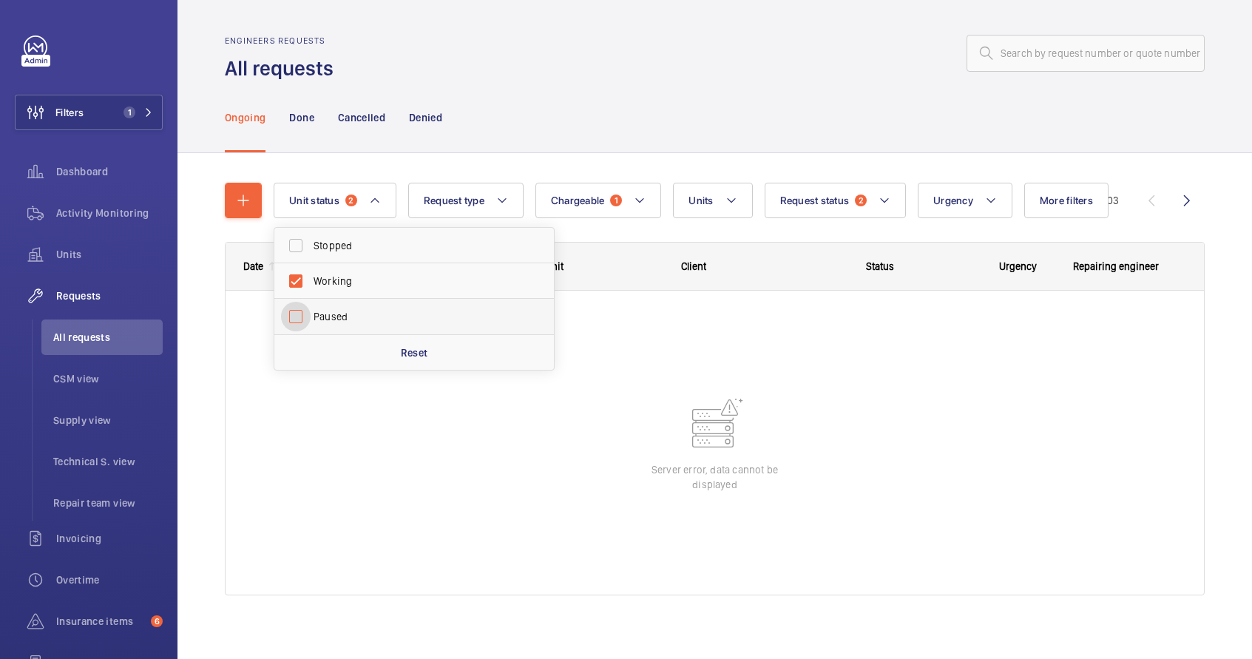
checkbox input "false"
click at [739, 339] on div at bounding box center [714, 443] width 978 height 304
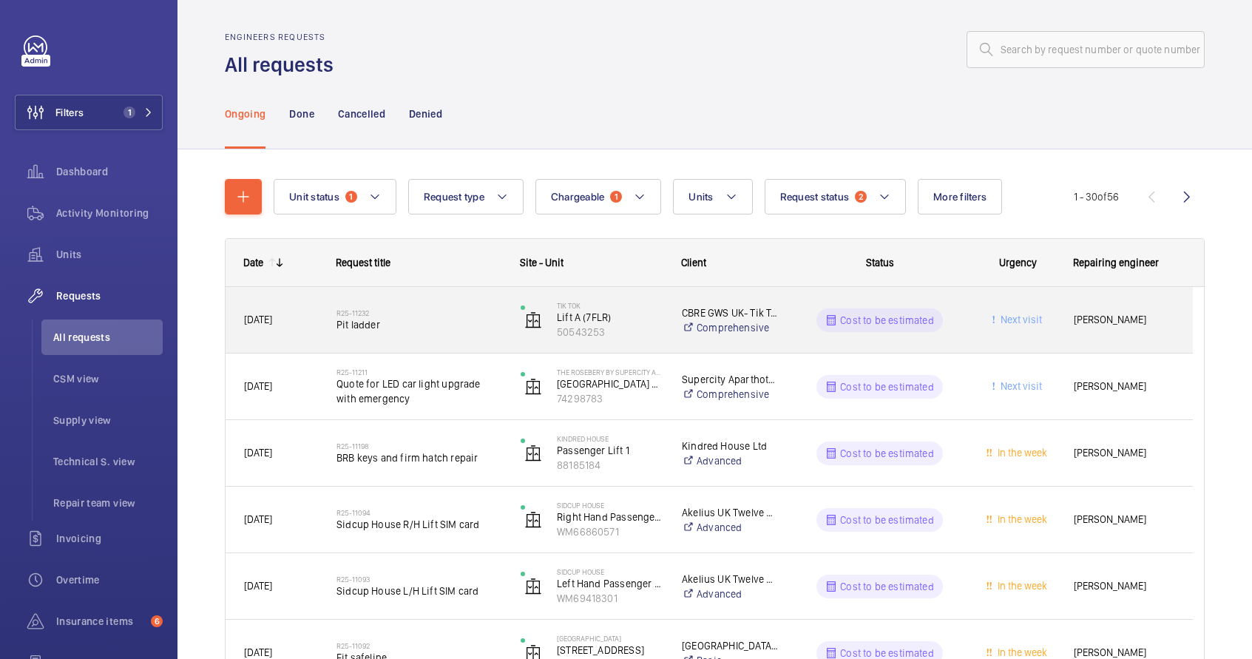
scroll to position [6, 0]
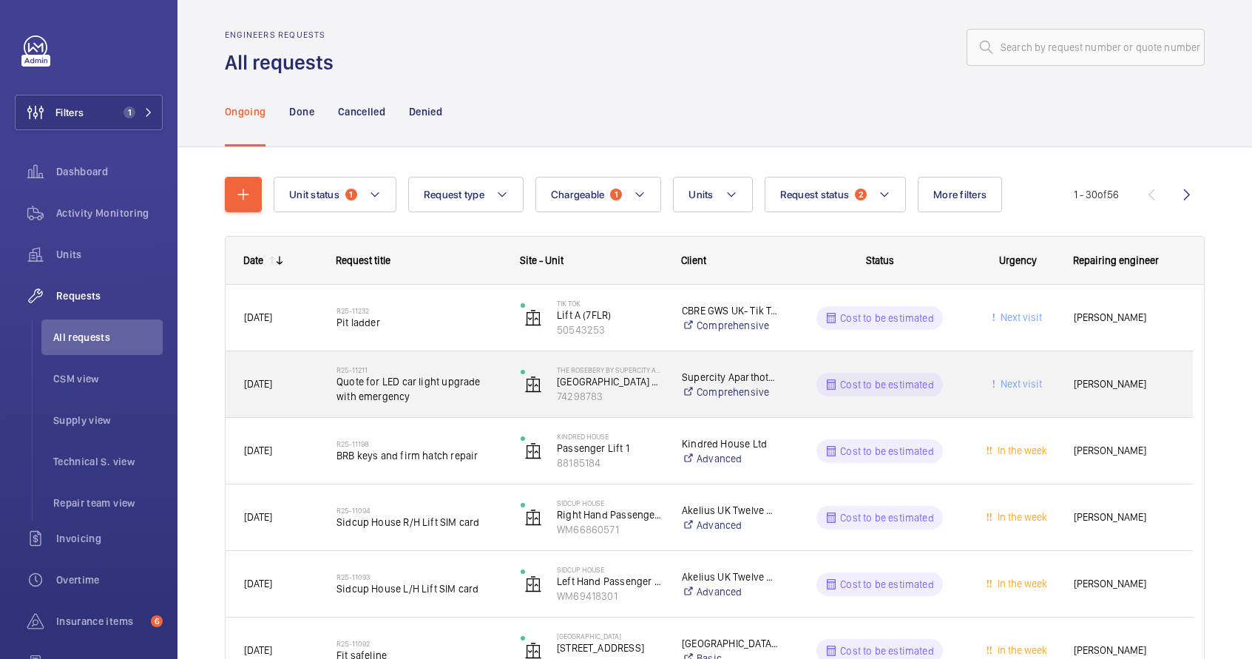
click at [432, 396] on span "Quote for LED car light upgrade with emergency" at bounding box center [418, 389] width 165 height 30
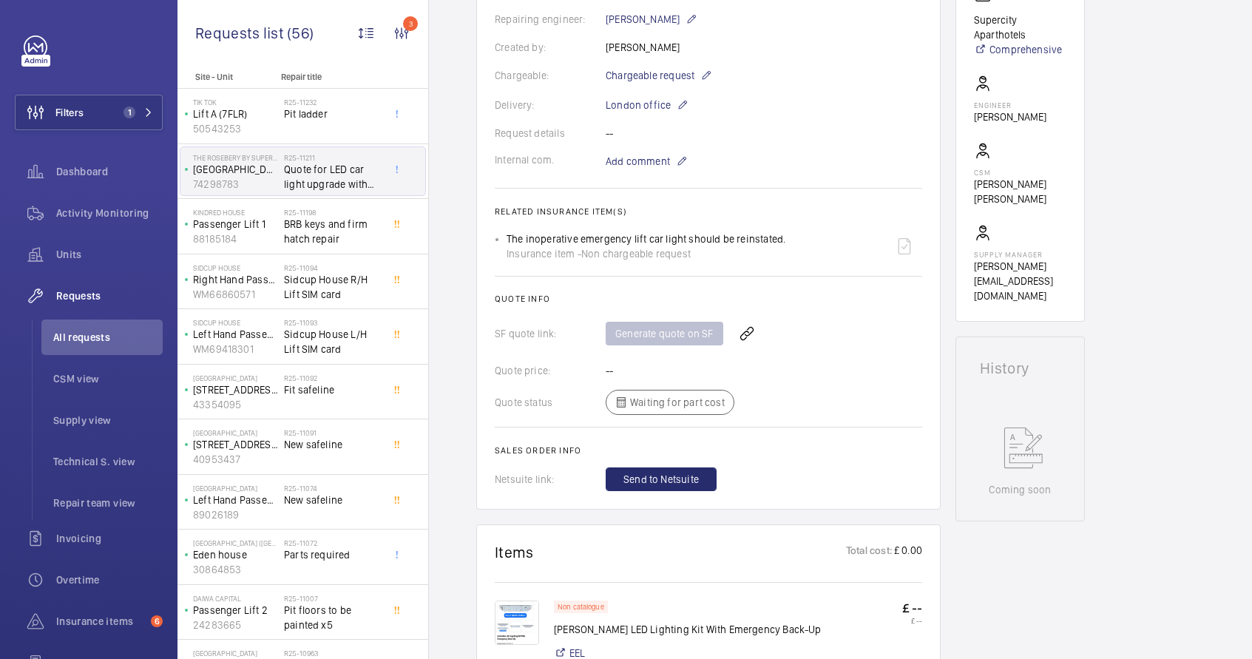
scroll to position [311, 0]
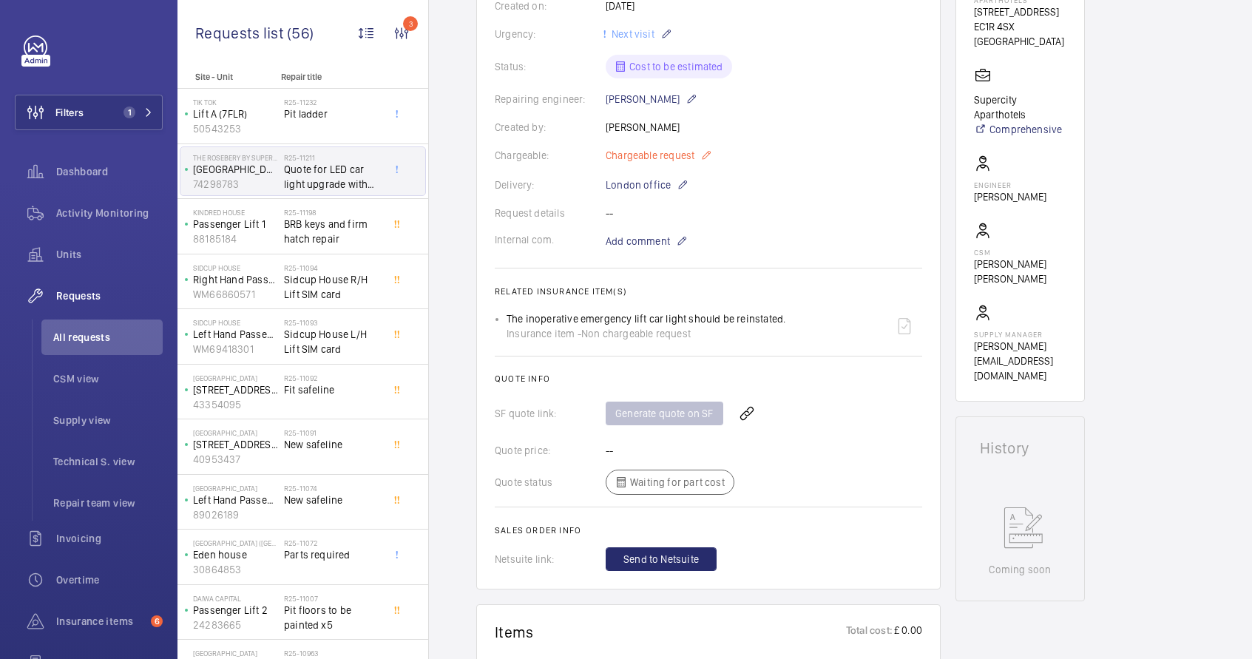
click at [708, 146] on mat-icon at bounding box center [706, 155] width 12 height 18
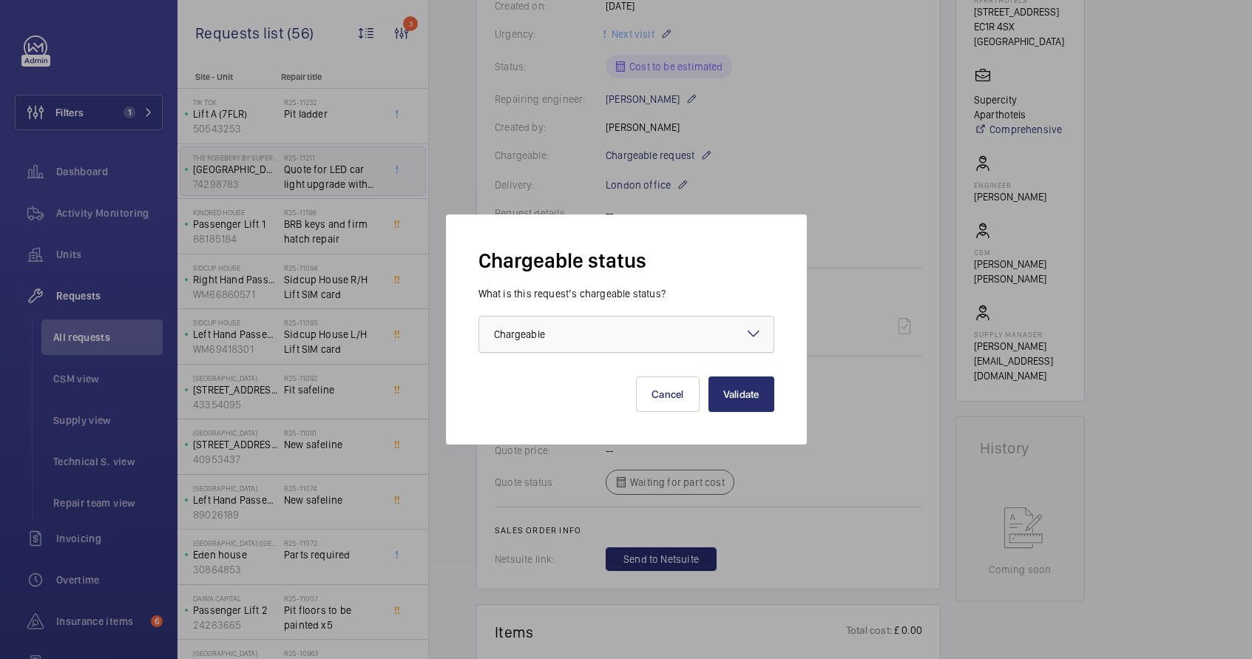
click at [709, 330] on div at bounding box center [626, 333] width 294 height 35
click at [760, 143] on div at bounding box center [626, 329] width 1252 height 659
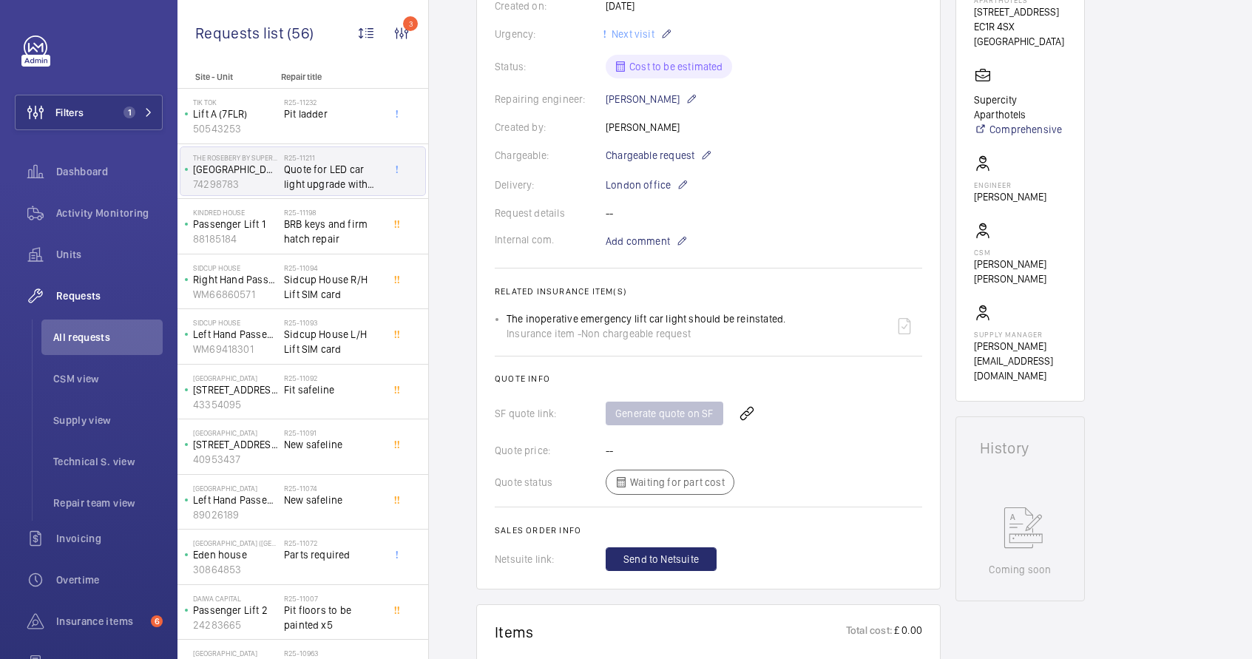
scroll to position [699, 0]
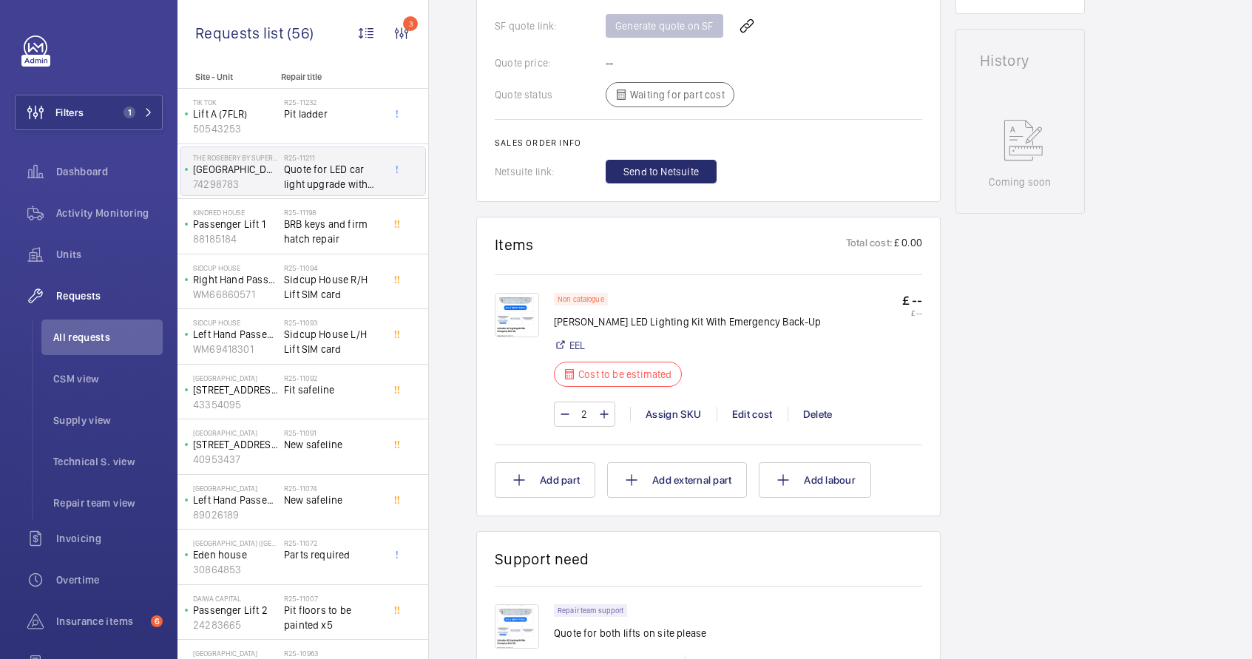
click at [532, 293] on img at bounding box center [517, 315] width 44 height 44
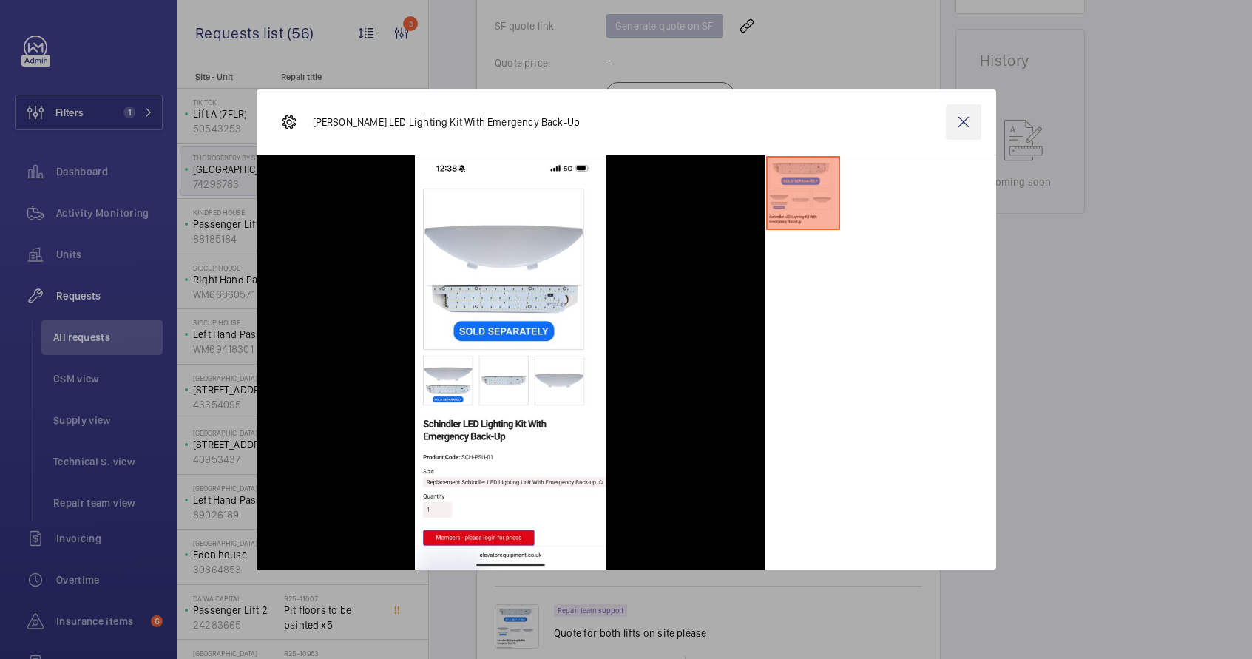
click at [968, 117] on wm-front-icon-button at bounding box center [963, 121] width 35 height 35
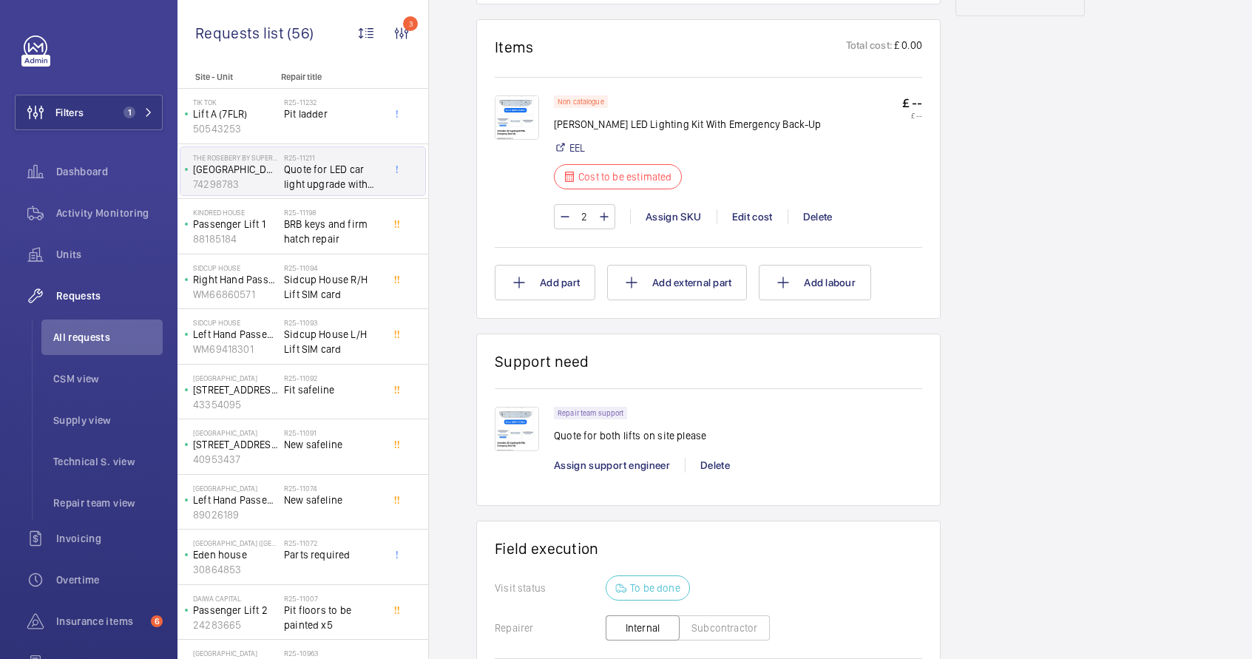
scroll to position [710, 0]
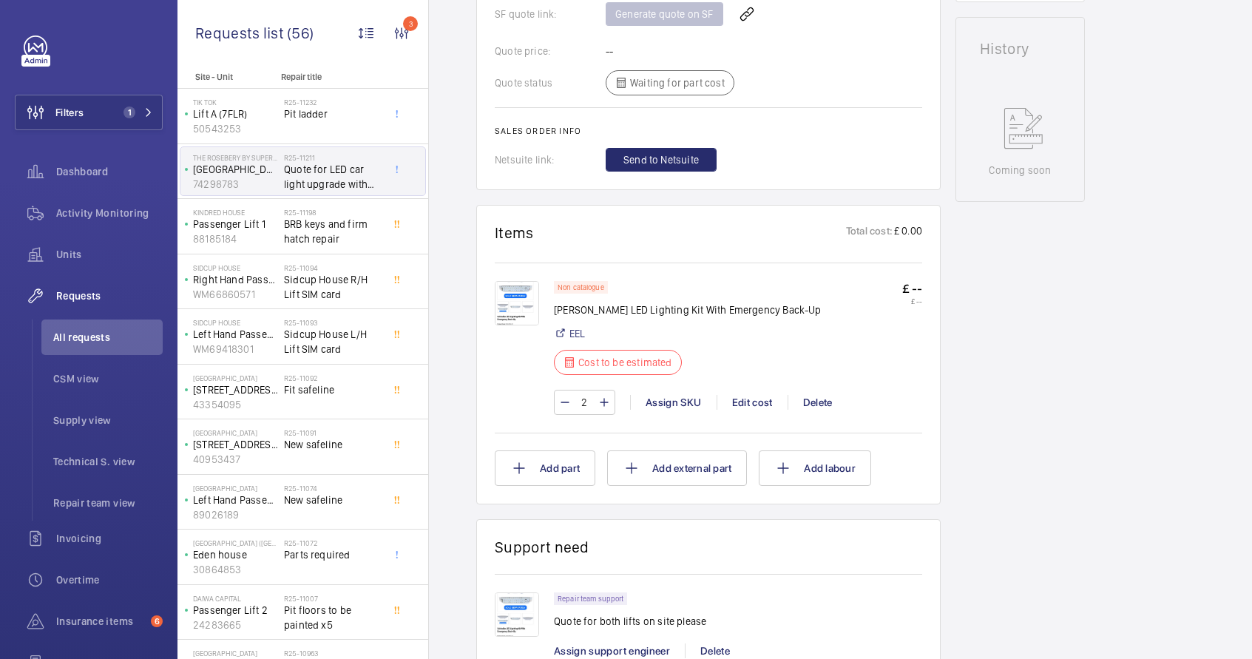
click at [526, 296] on img at bounding box center [517, 303] width 44 height 44
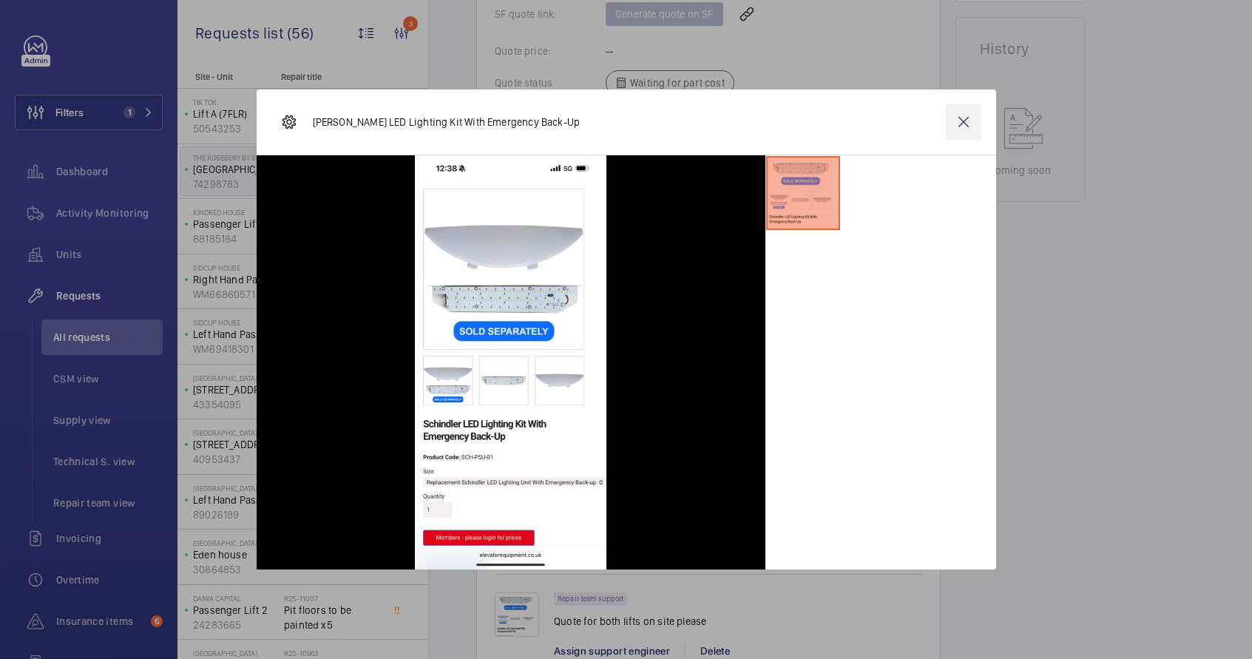
click at [963, 119] on wm-front-icon-button at bounding box center [963, 121] width 35 height 35
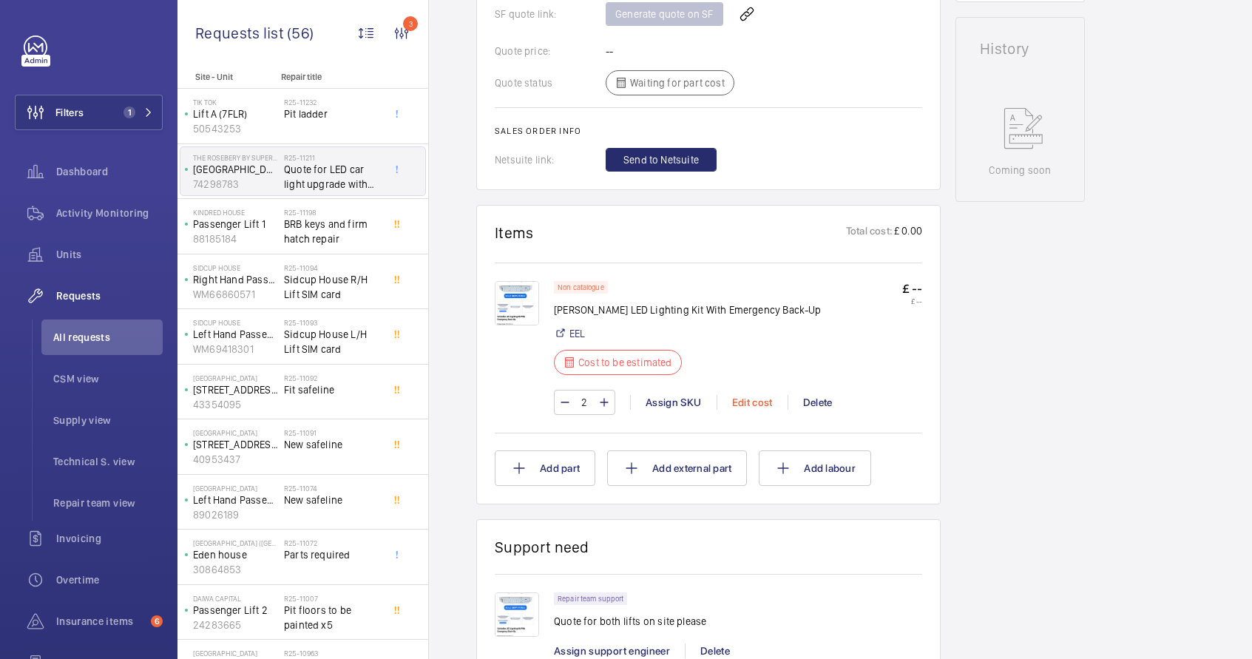
click at [767, 395] on div "Edit cost" at bounding box center [751, 402] width 71 height 15
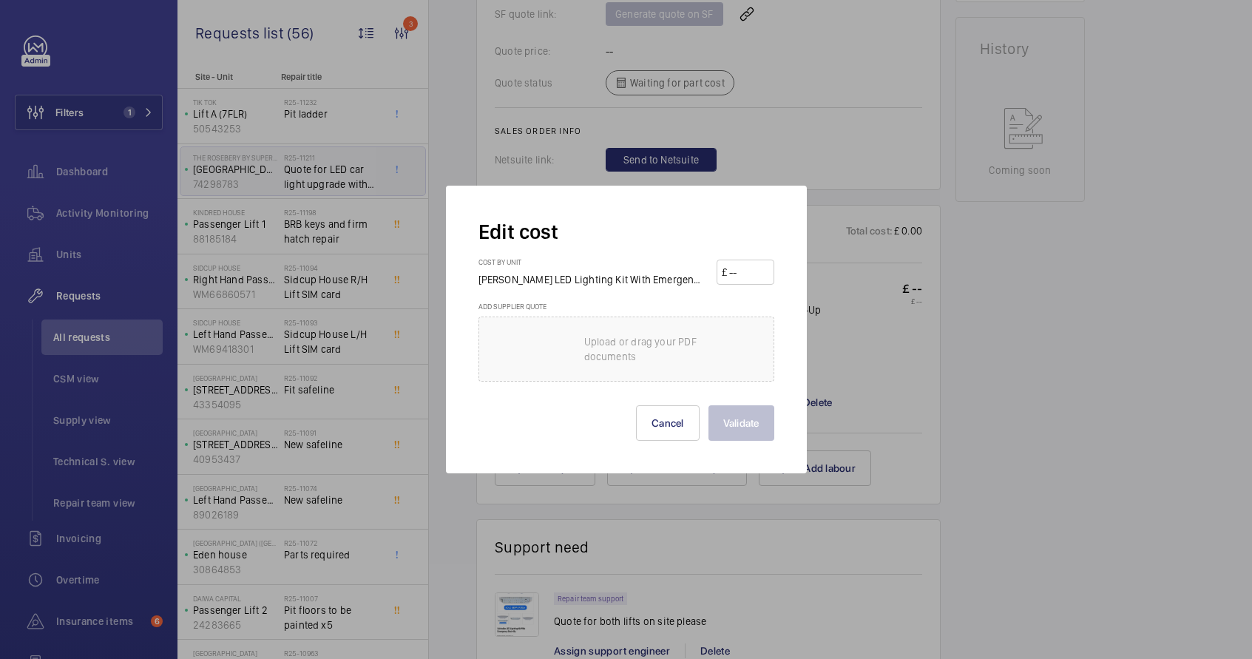
click at [766, 388] on div "Validate Cancel" at bounding box center [626, 410] width 296 height 59
click at [731, 271] on input "number" at bounding box center [747, 272] width 41 height 24
type input "133.75"
click at [738, 447] on div "Edit cost Cost by unit Schindler LED Lighting Kit With Emergency Back-Up £ 133.…" at bounding box center [626, 330] width 361 height 288
click at [738, 432] on button "Validate" at bounding box center [741, 422] width 66 height 35
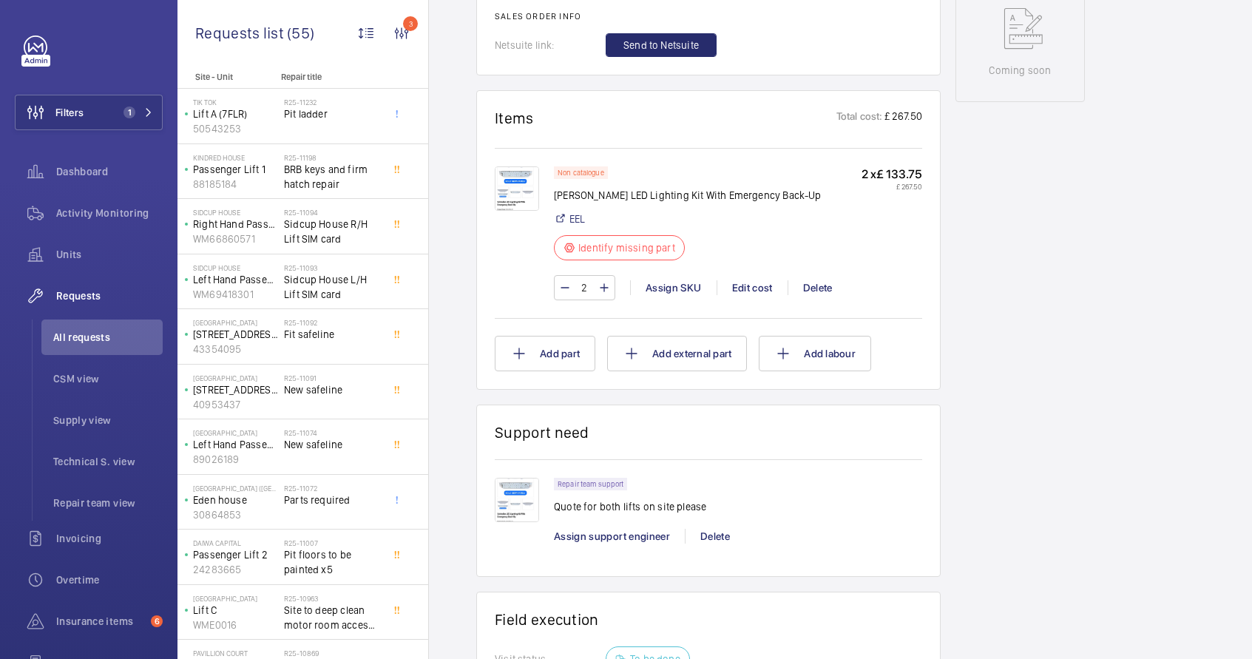
scroll to position [810, 0]
click at [606, 289] on mat-icon at bounding box center [604, 288] width 12 height 18
type input "4"
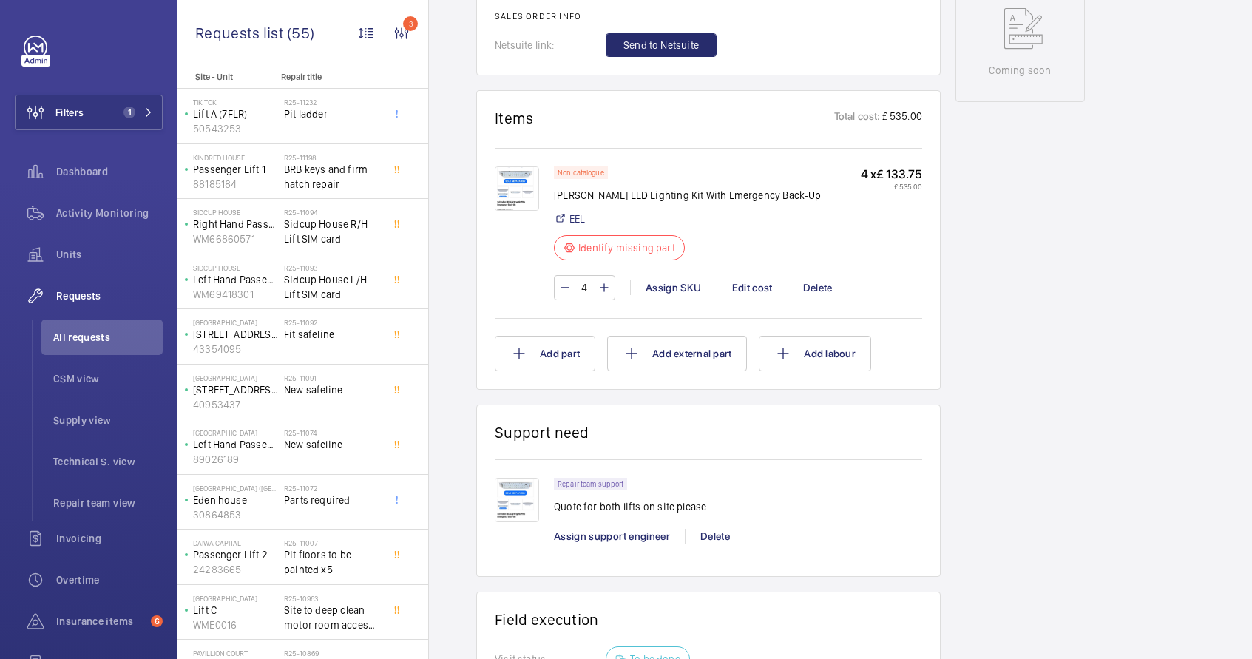
scroll to position [206, 0]
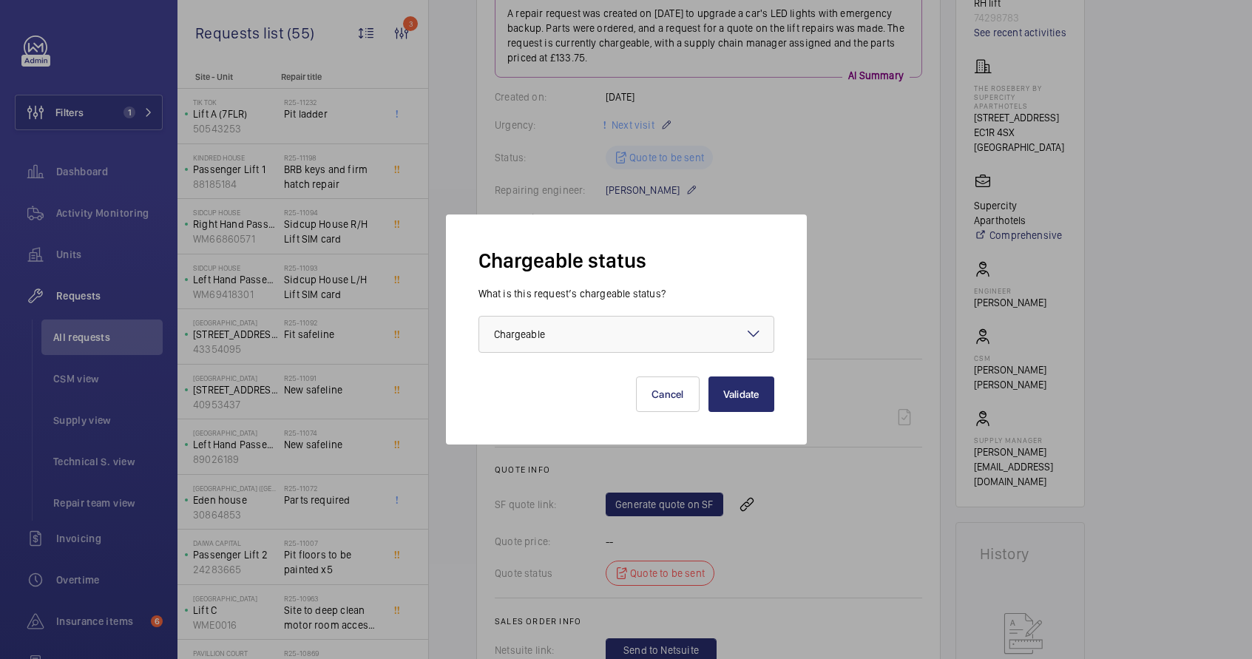
click at [742, 193] on div at bounding box center [626, 329] width 1252 height 659
click at [682, 389] on button "Cancel" at bounding box center [668, 393] width 64 height 35
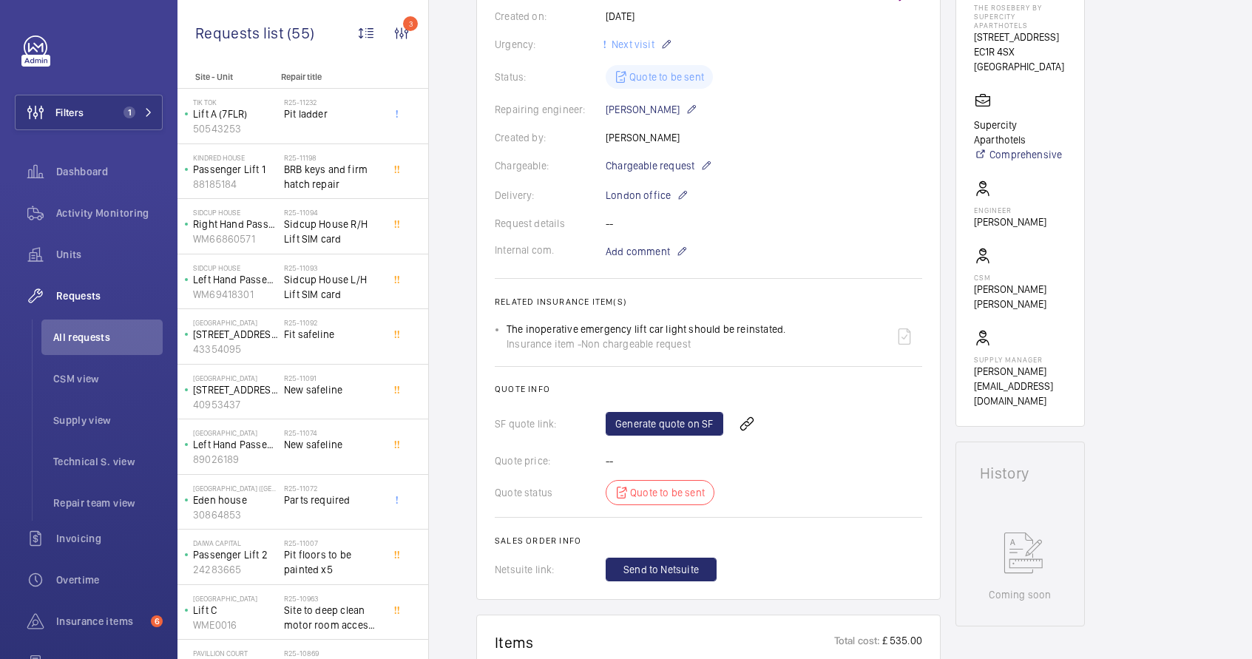
scroll to position [93, 0]
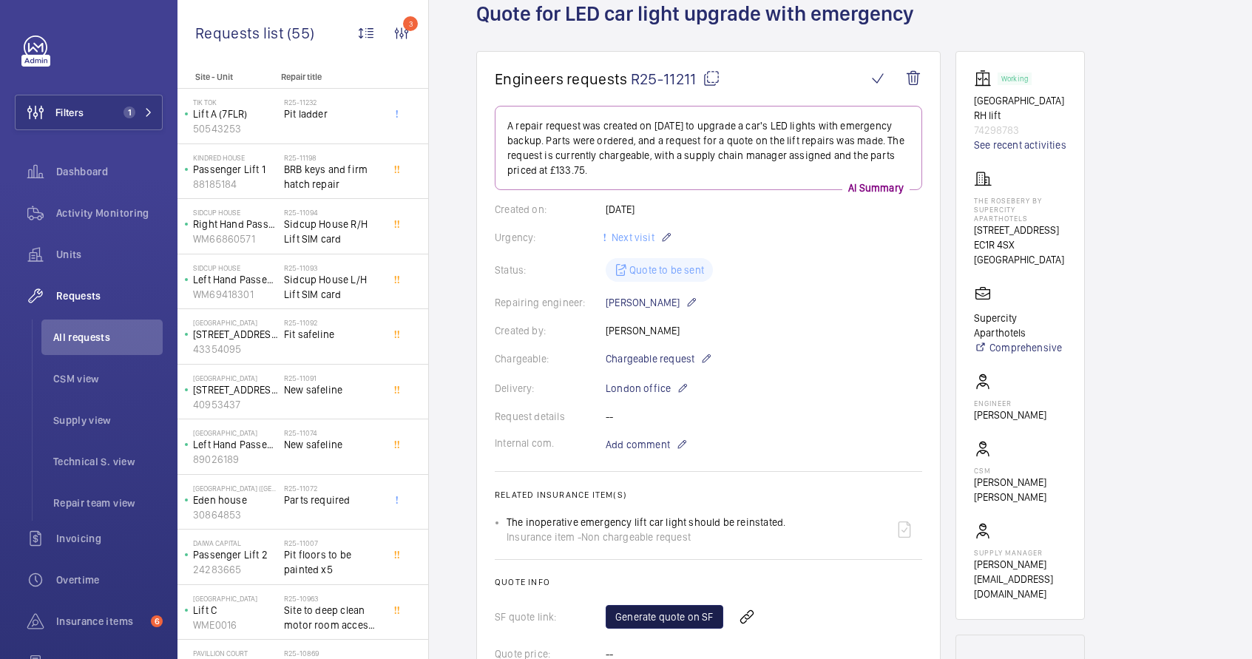
click at [690, 605] on link "Generate quote on SF" at bounding box center [664, 617] width 118 height 24
click at [695, 599] on div "Generate quote on SF" at bounding box center [763, 616] width 316 height 35
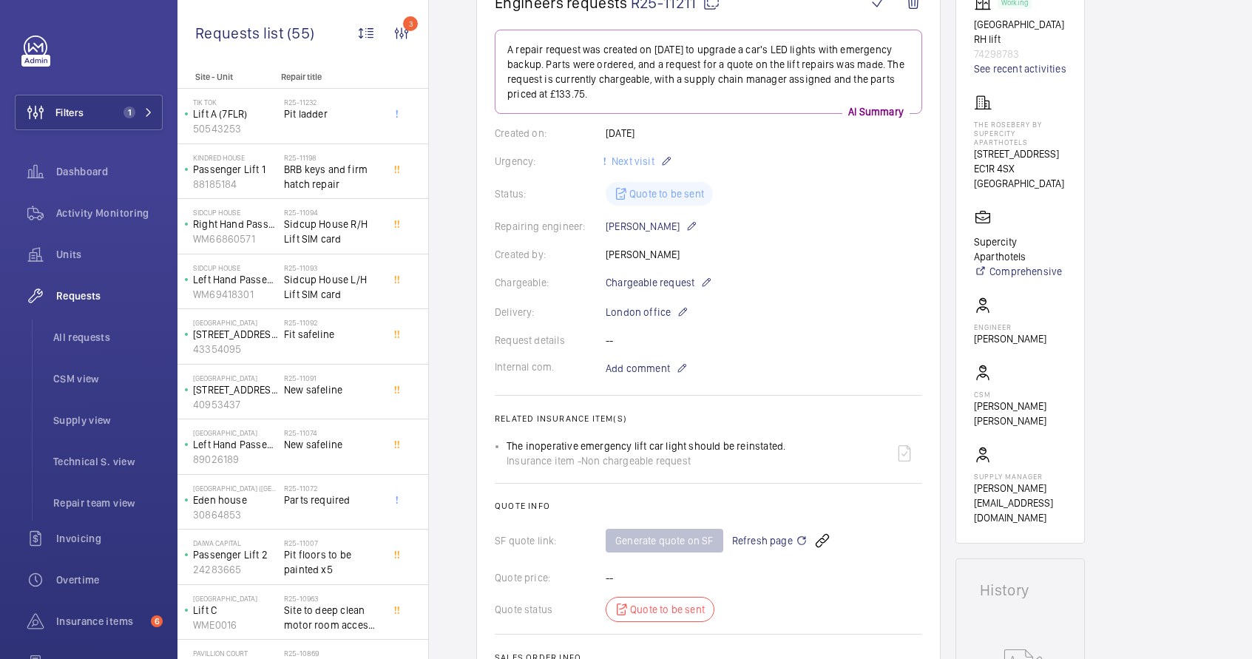
scroll to position [0, 0]
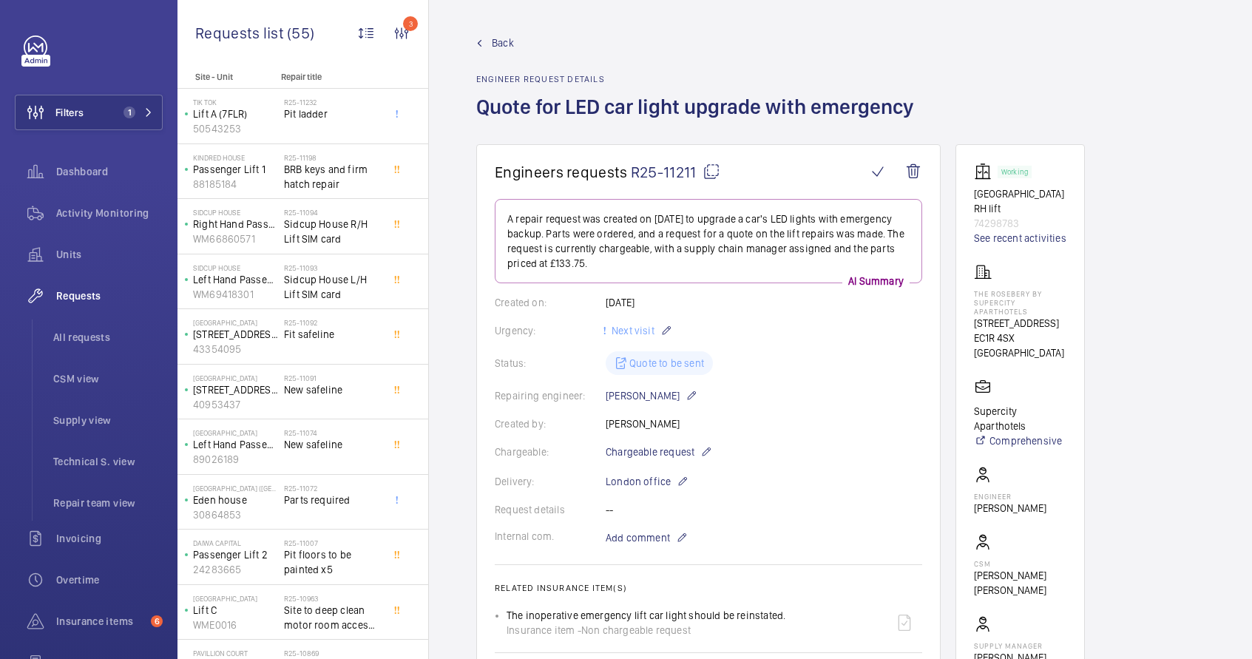
click at [714, 174] on mat-icon at bounding box center [711, 172] width 18 height 18
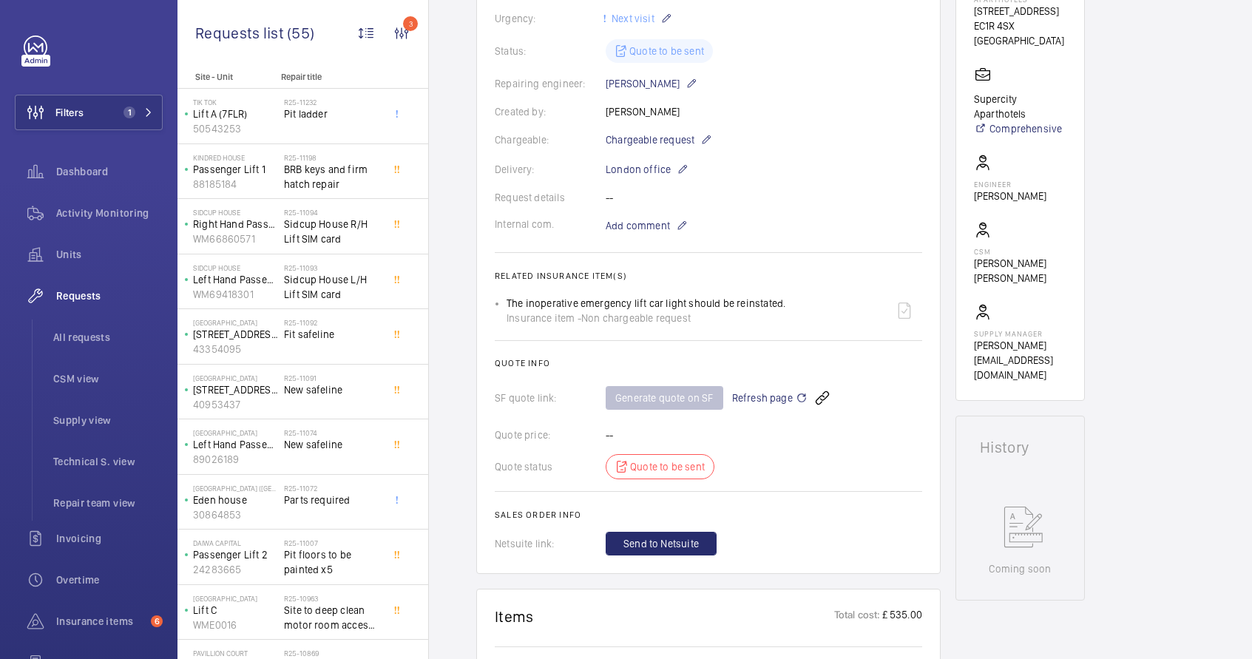
scroll to position [311, 0]
click at [755, 402] on span "Refresh page" at bounding box center [769, 399] width 75 height 18
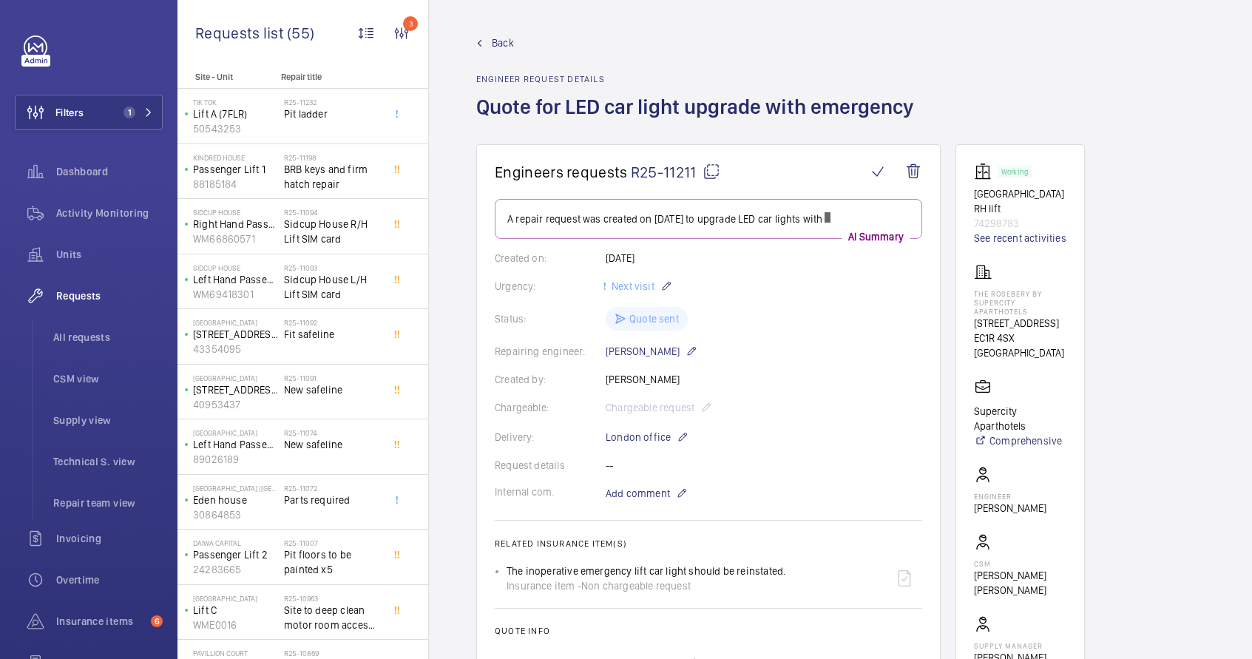
click at [712, 170] on mat-icon at bounding box center [711, 172] width 18 height 18
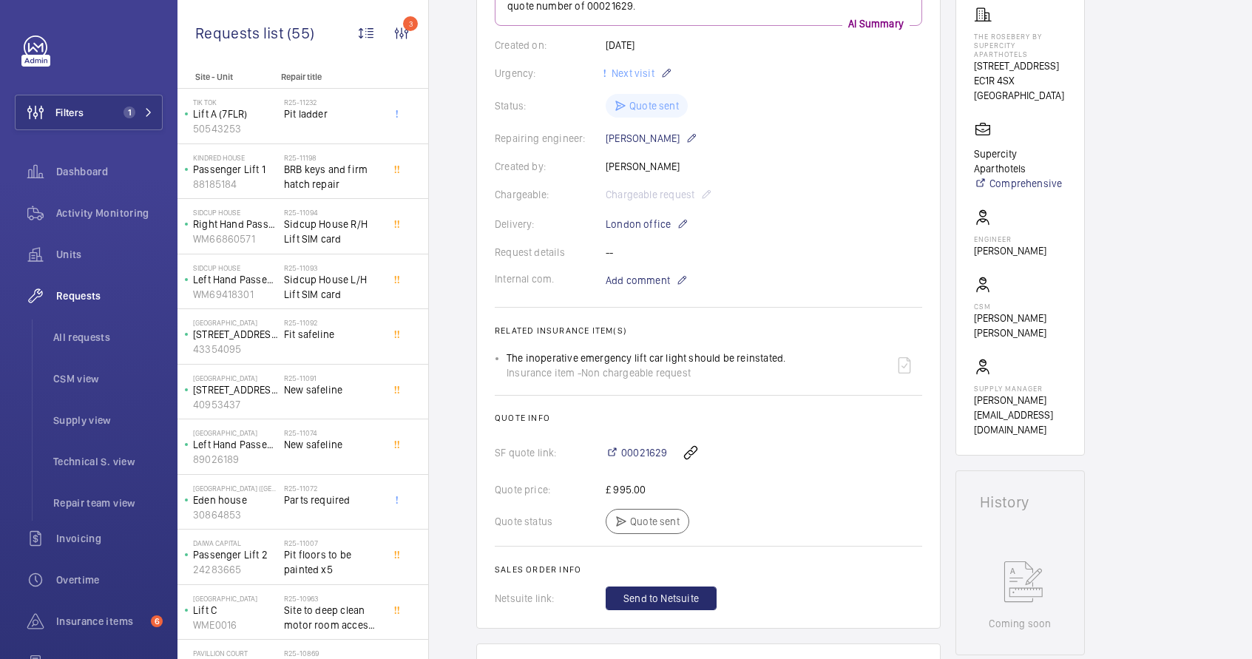
scroll to position [183, 0]
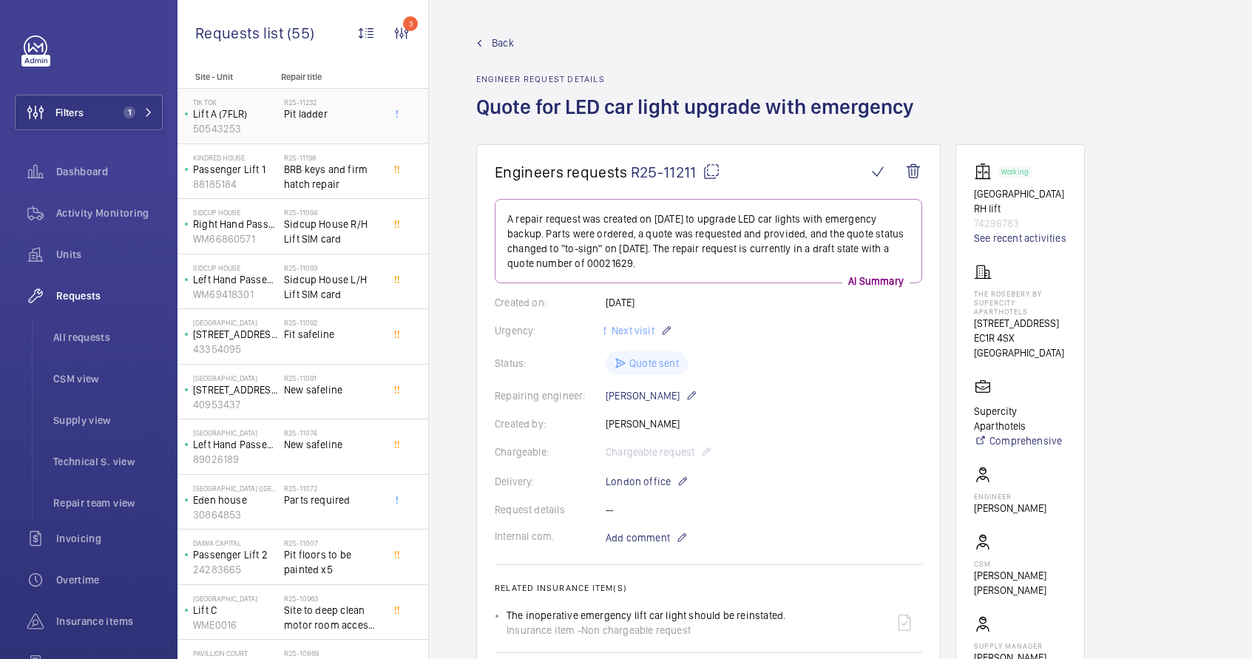
click at [313, 115] on span "Pit ladder" at bounding box center [333, 113] width 98 height 15
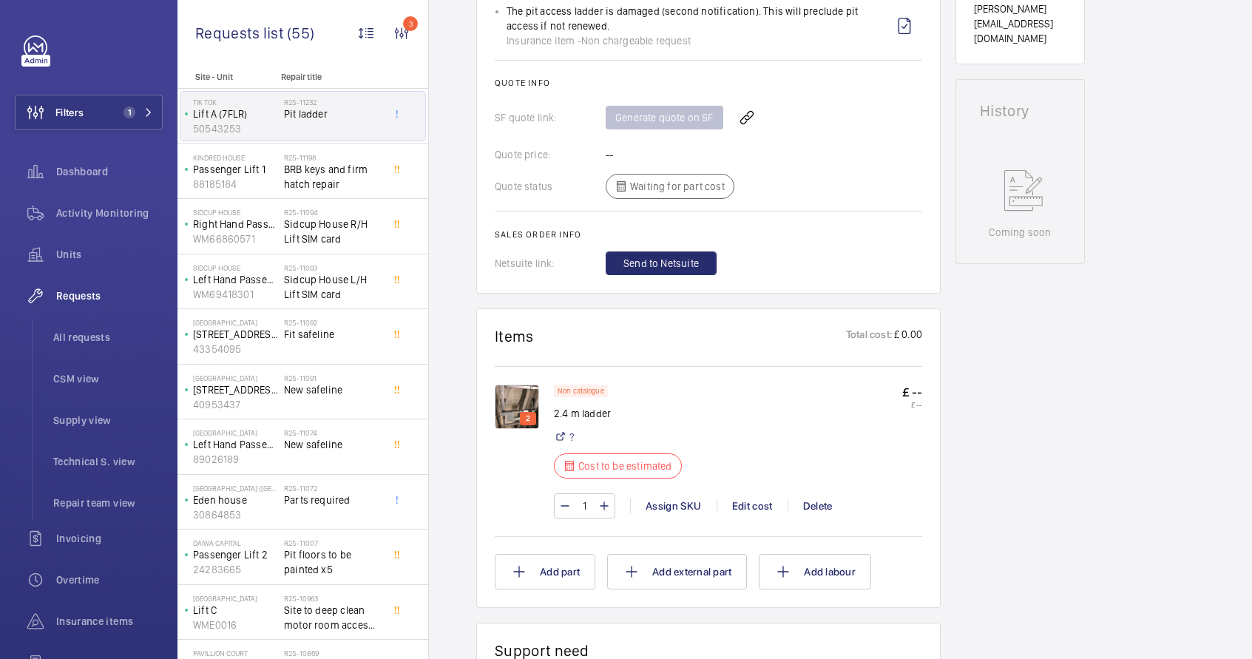
scroll to position [634, 0]
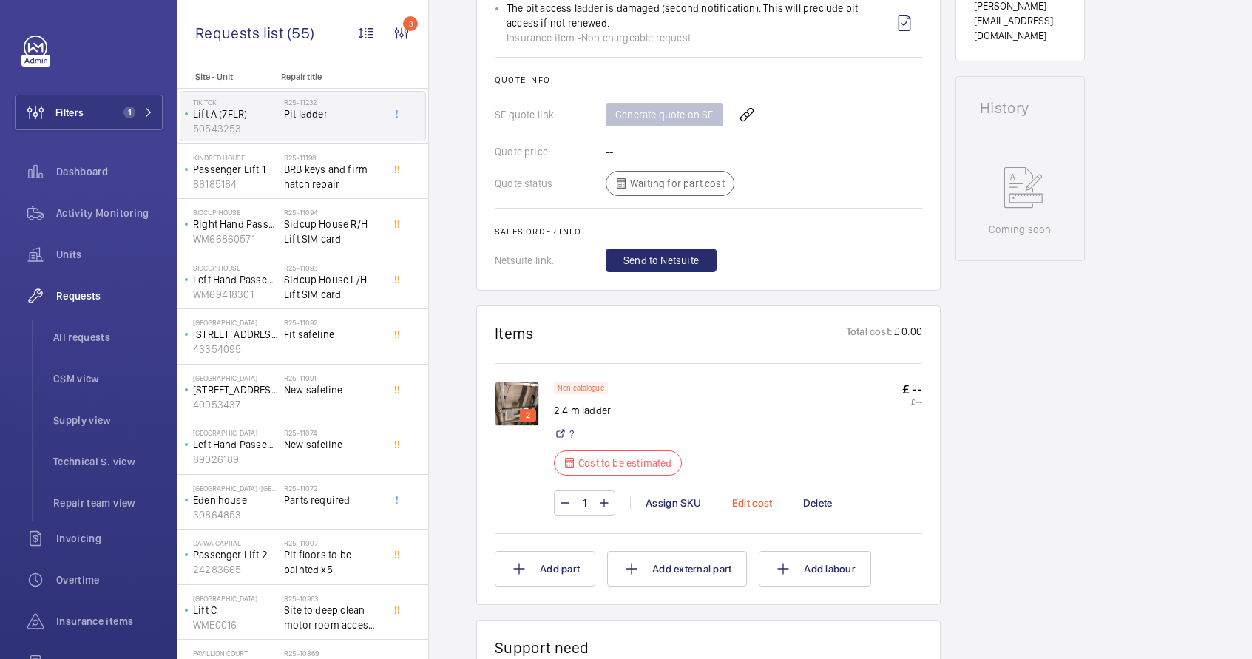
click at [747, 504] on div "Edit cost" at bounding box center [751, 502] width 71 height 15
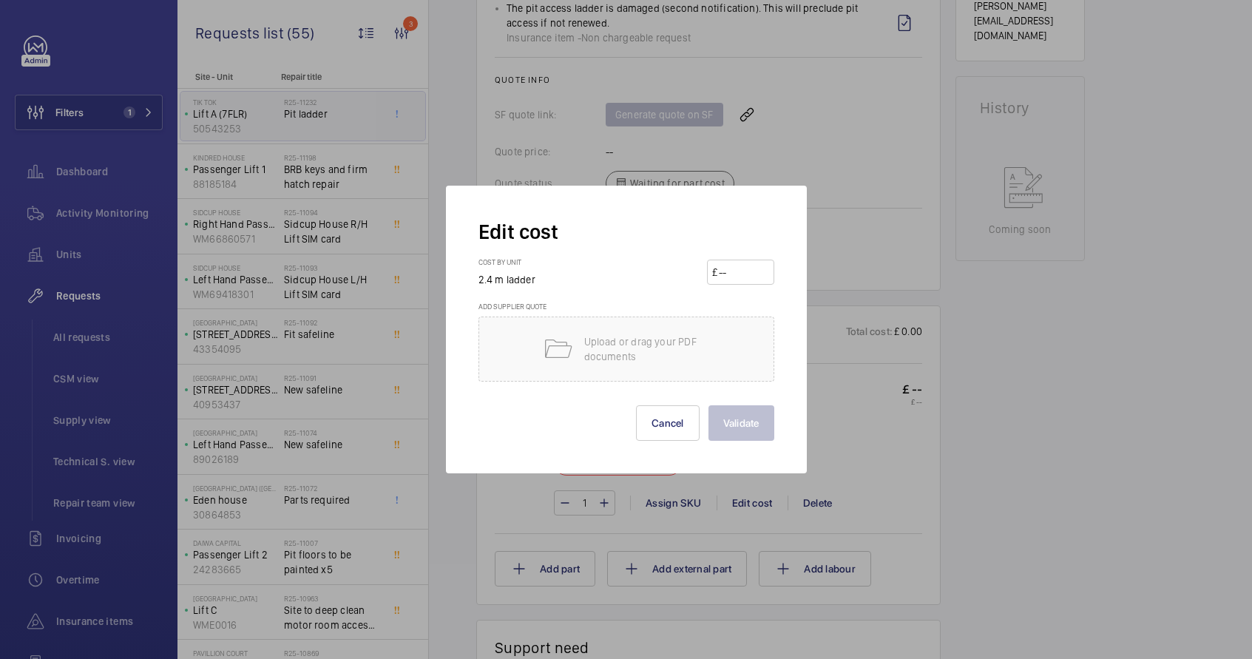
click at [720, 282] on input "number" at bounding box center [743, 272] width 52 height 24
click at [720, 272] on input "number" at bounding box center [743, 272] width 52 height 24
paste input "119.41"
type input "1"
type input "239.05"
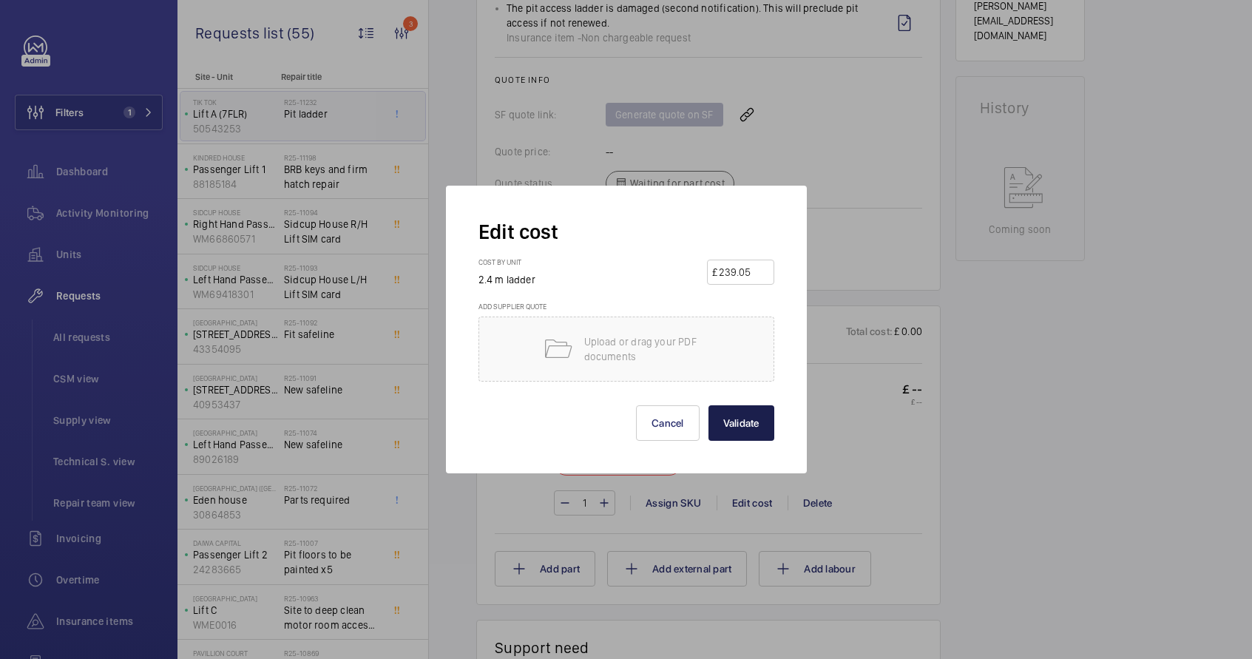
click at [733, 422] on button "Validate" at bounding box center [741, 422] width 66 height 35
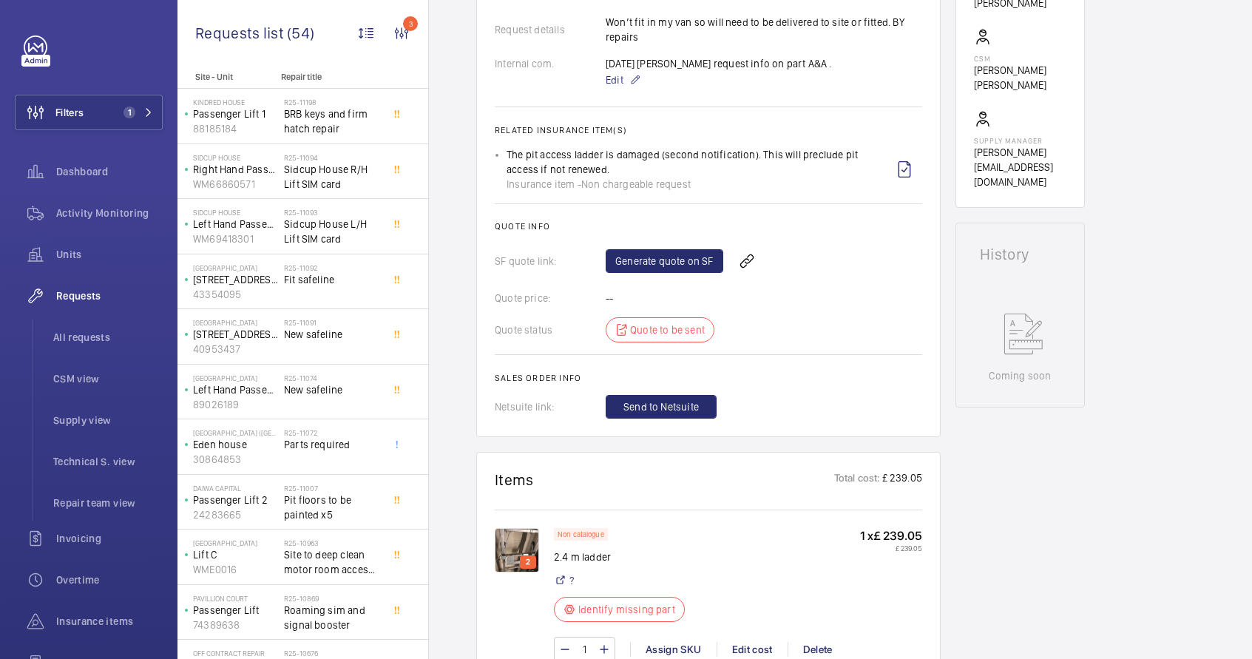
scroll to position [485, 0]
click at [650, 269] on link "Generate quote on SF" at bounding box center [664, 263] width 118 height 24
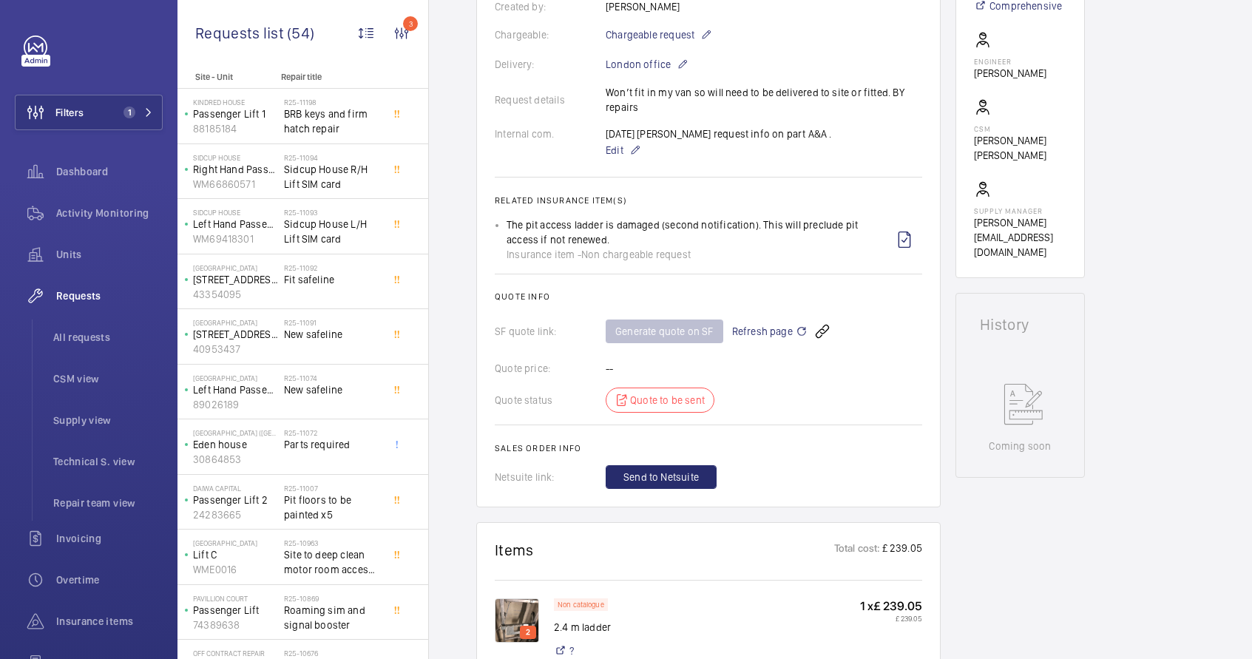
scroll to position [573, 0]
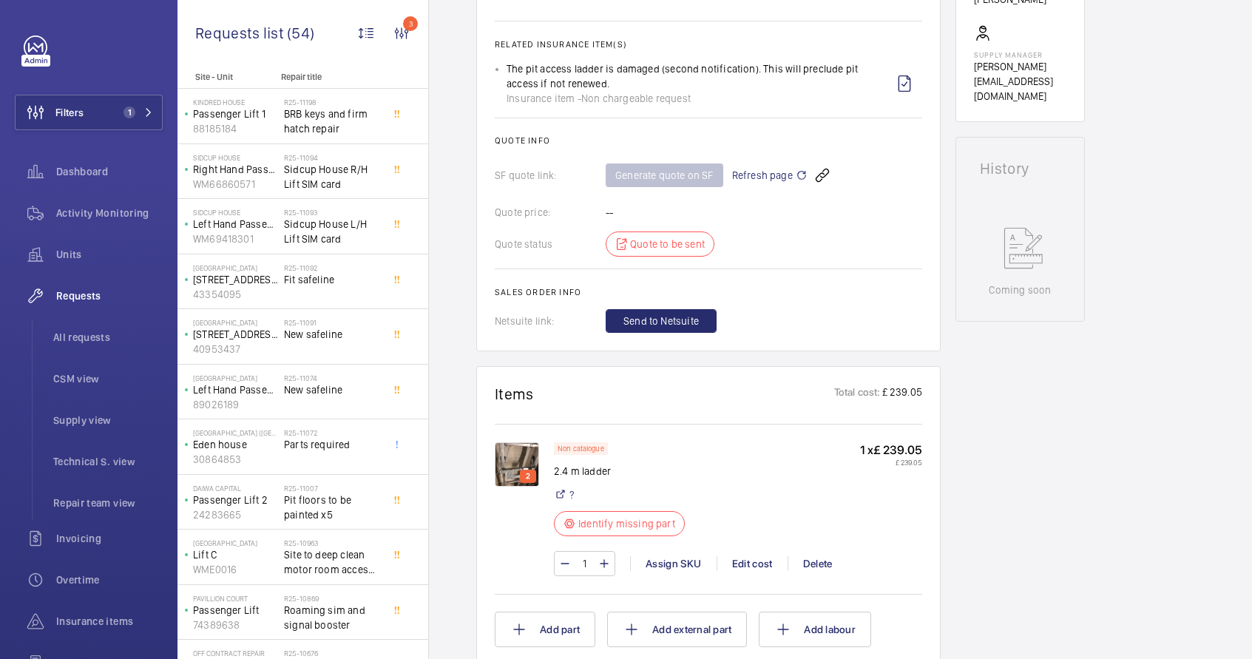
click at [880, 450] on p "1 x £ 239.05" at bounding box center [891, 450] width 62 height 16
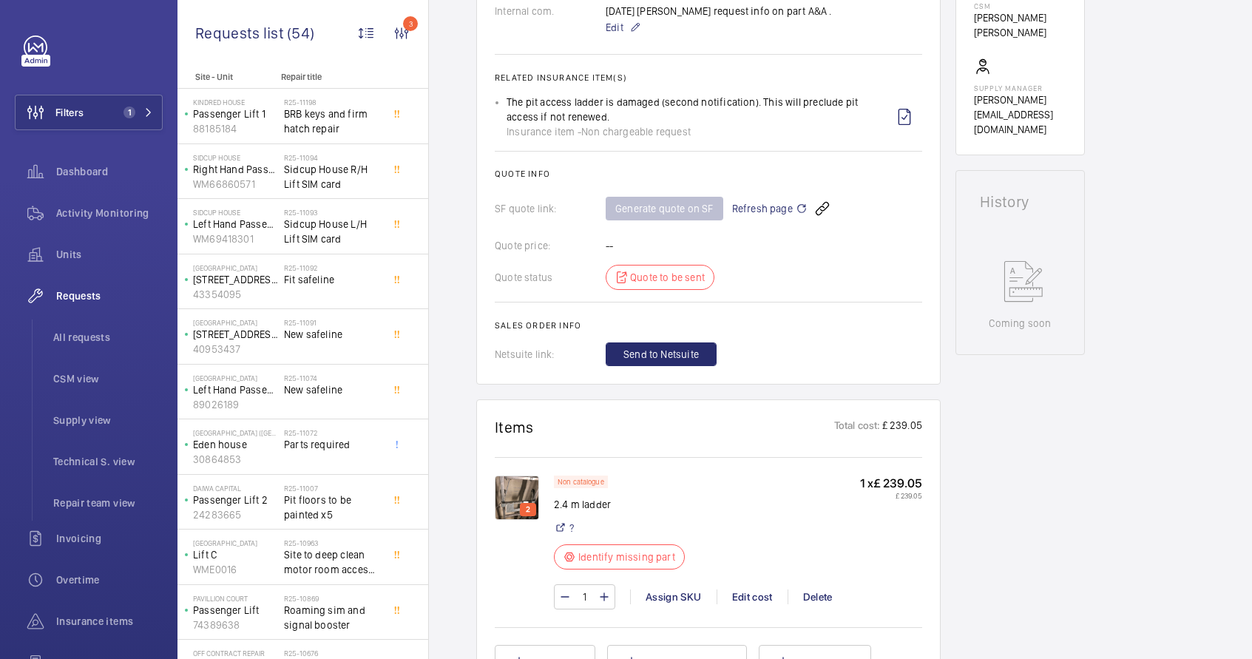
scroll to position [536, 0]
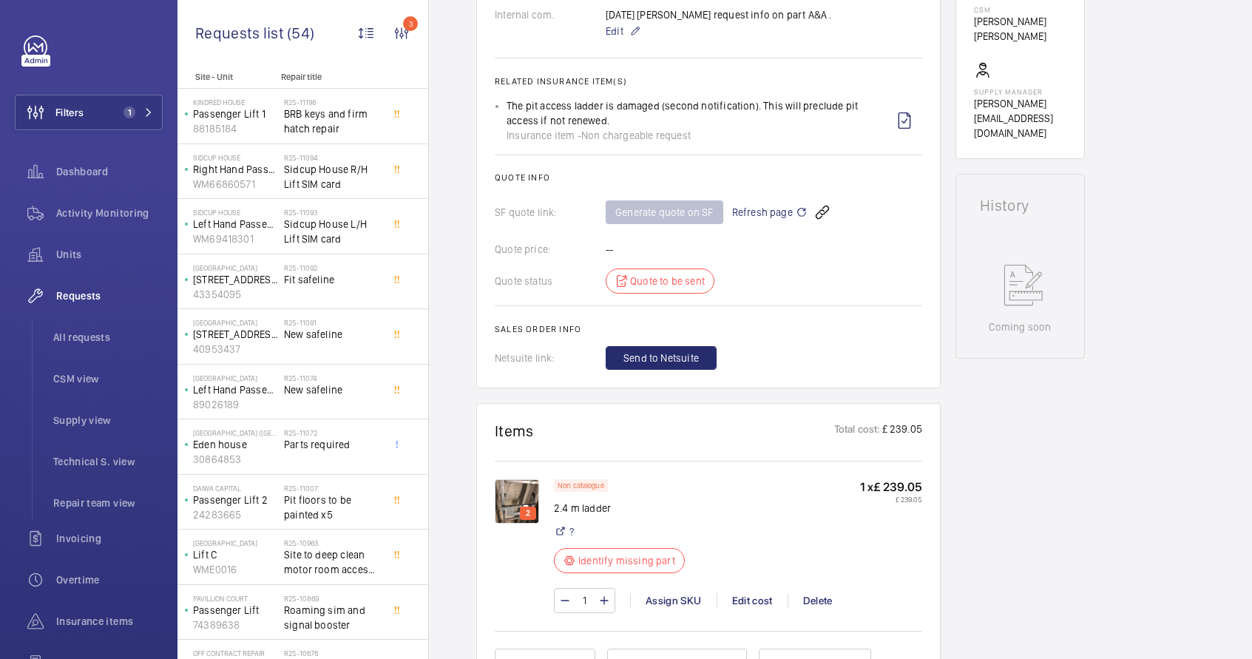
click at [795, 214] on mat-icon at bounding box center [801, 212] width 12 height 18
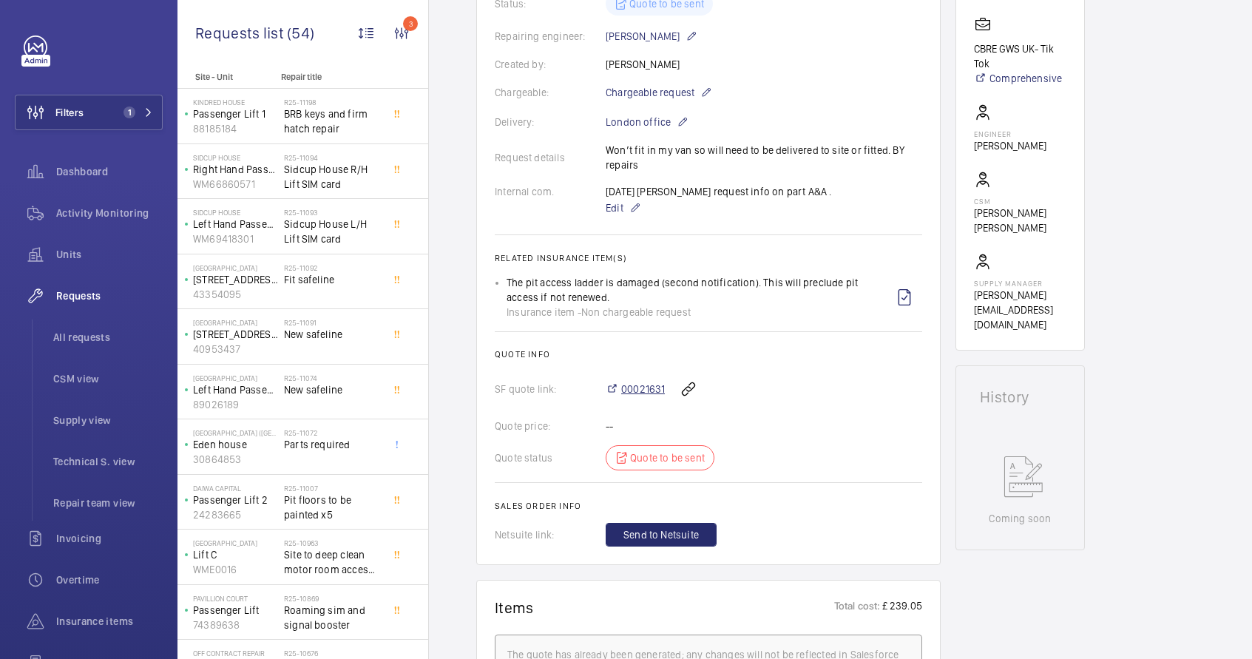
scroll to position [359, 0]
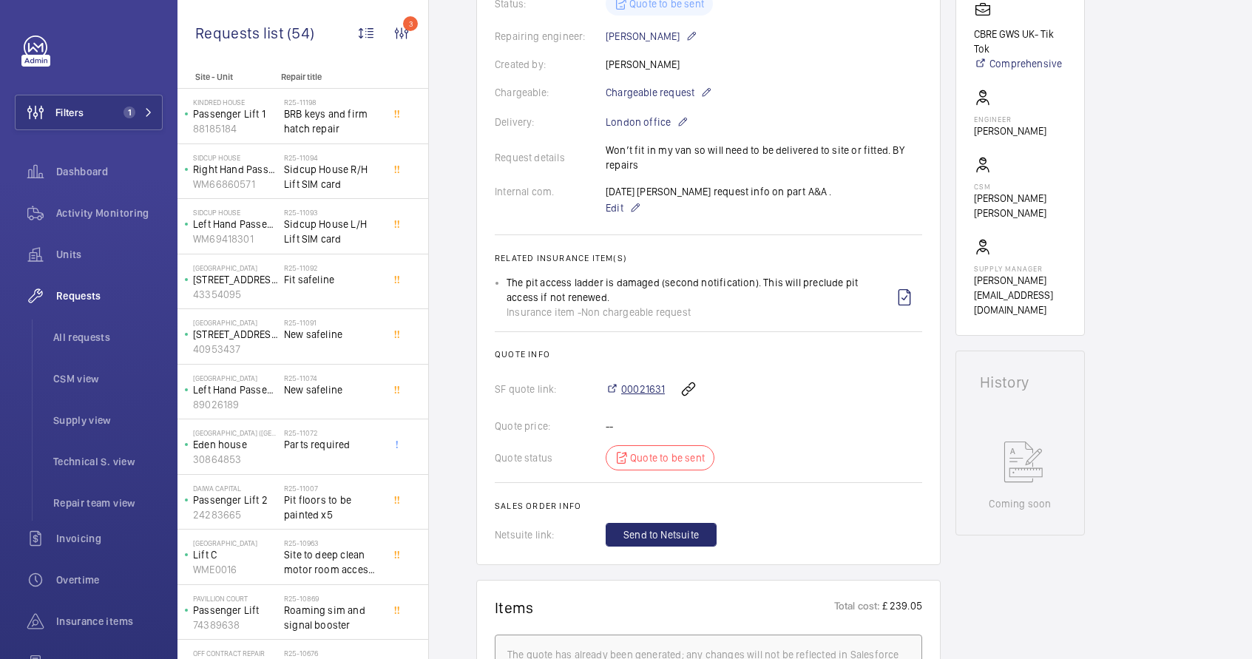
click at [629, 392] on span "00021631" at bounding box center [643, 388] width 44 height 15
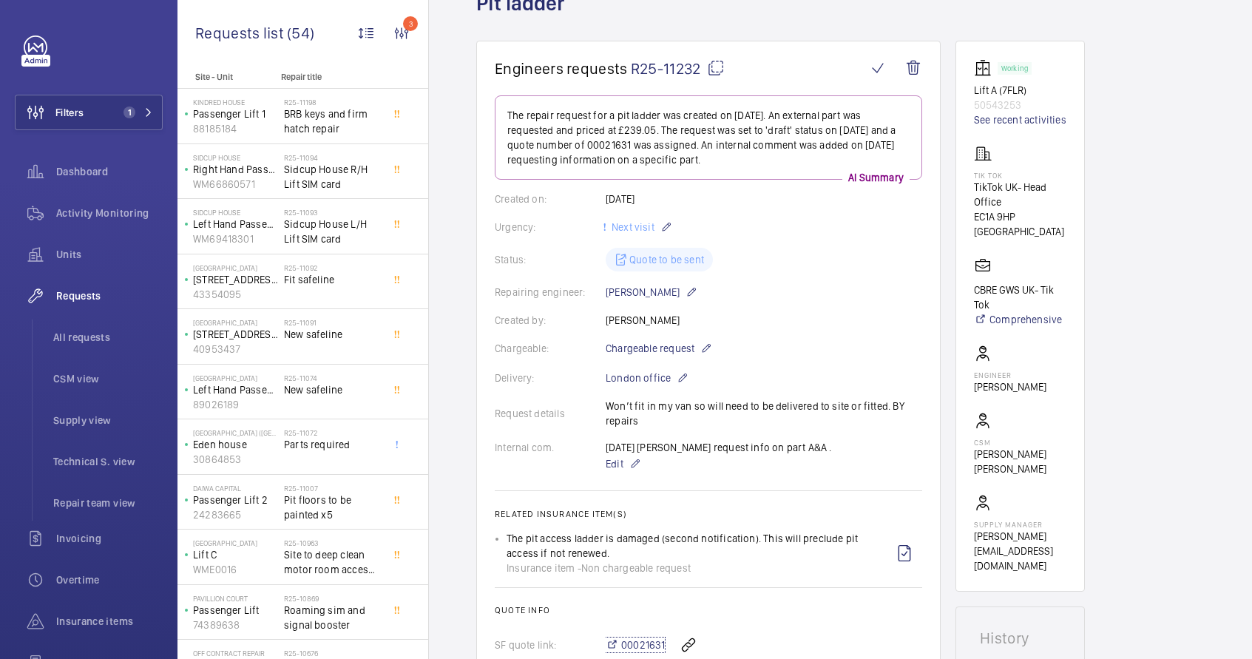
scroll to position [98, 0]
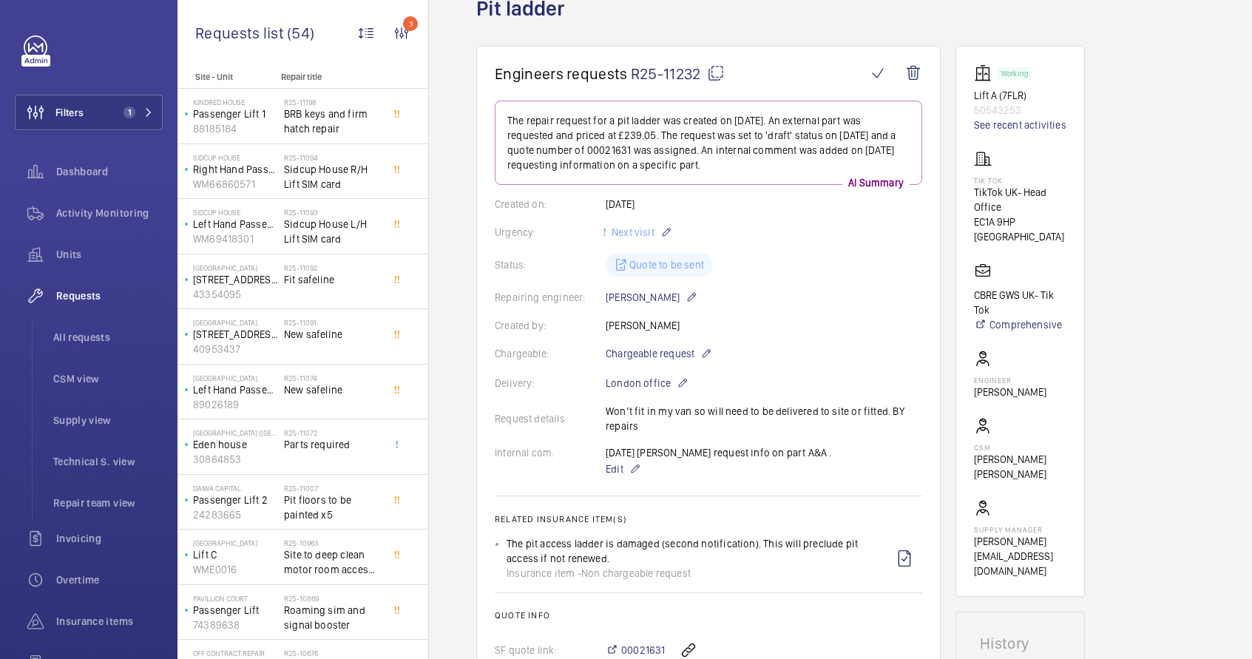
click at [717, 79] on mat-icon at bounding box center [716, 73] width 18 height 18
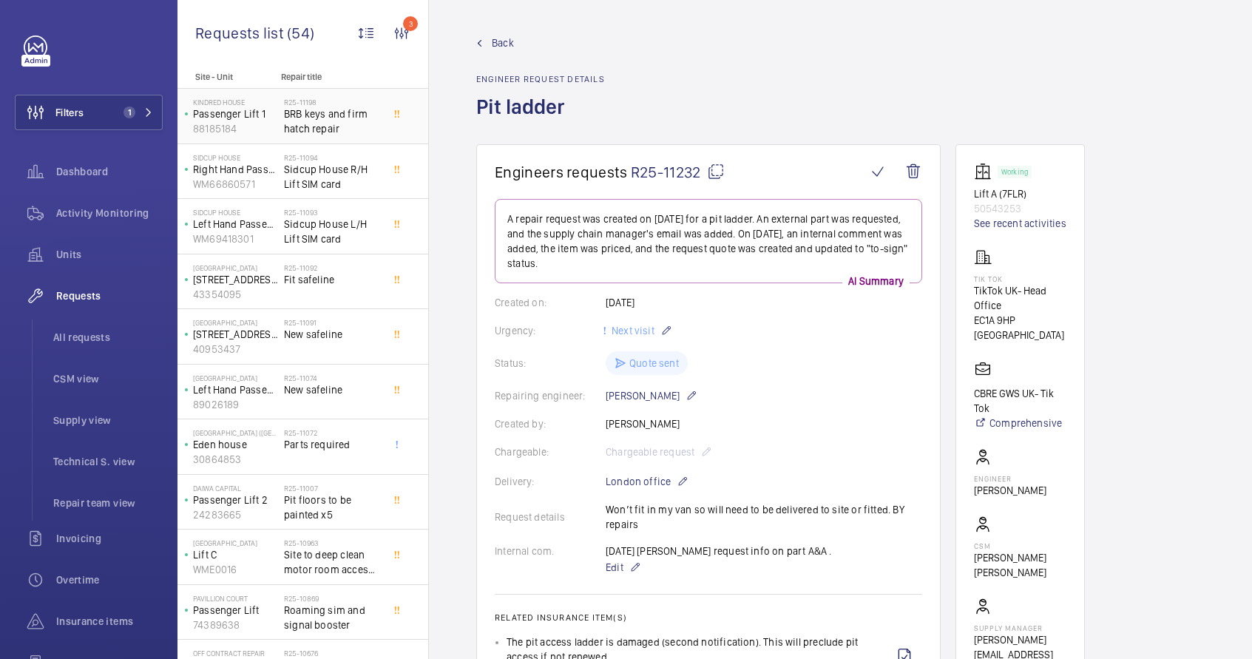
click at [325, 126] on span "BRB keys and firm hatch repair" at bounding box center [333, 121] width 98 height 30
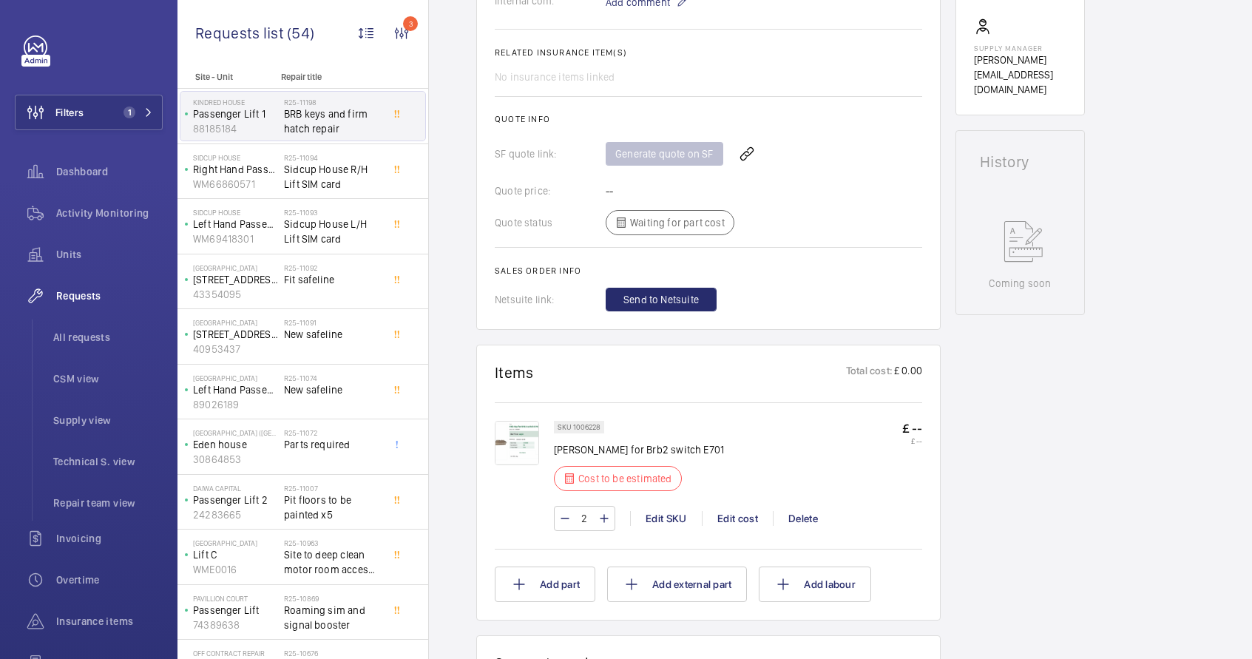
scroll to position [536, 0]
click at [513, 439] on img at bounding box center [517, 442] width 44 height 44
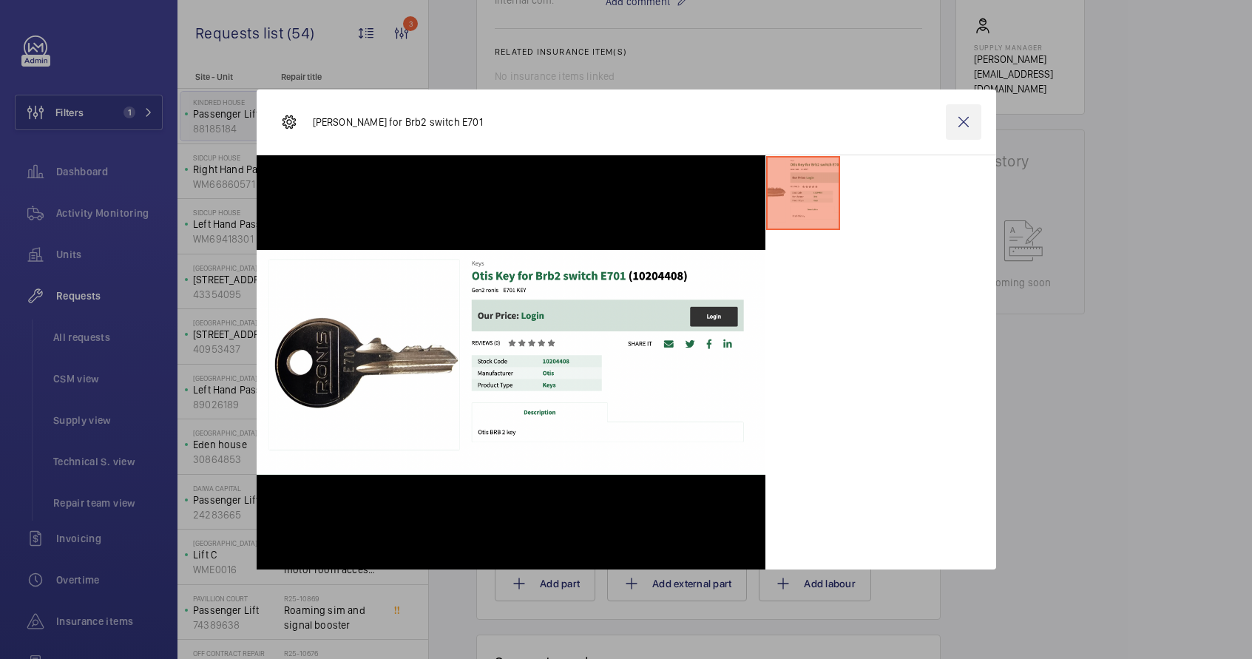
click at [968, 123] on wm-front-icon-button at bounding box center [963, 121] width 35 height 35
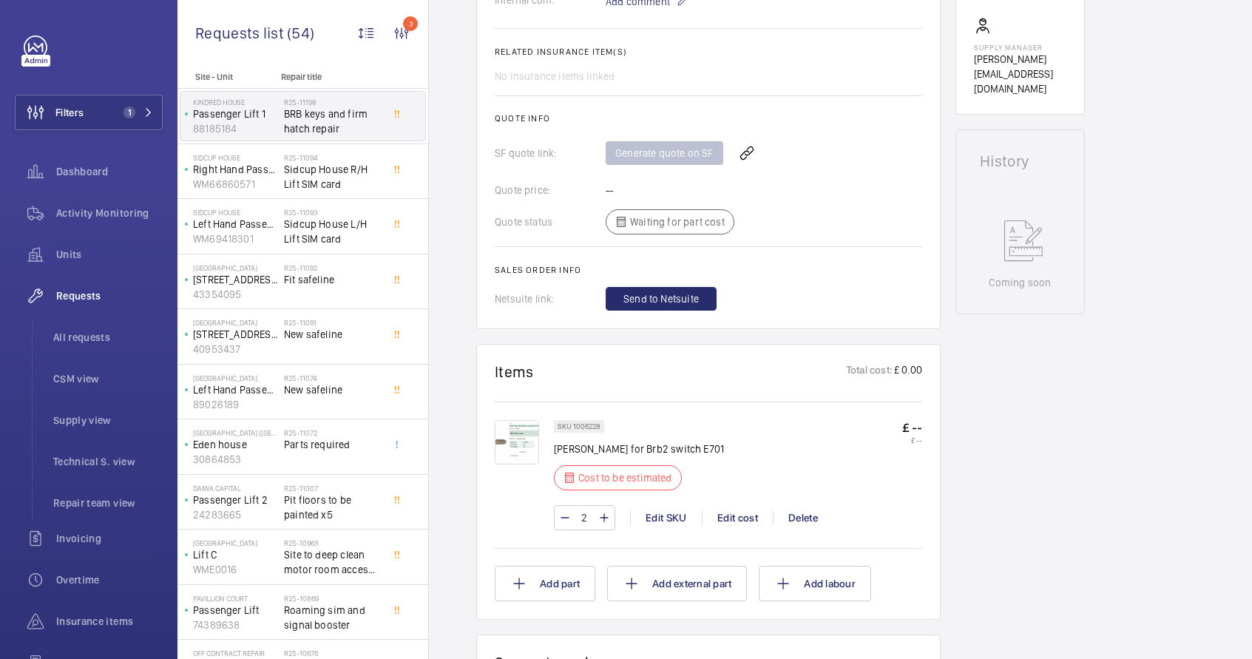
click at [917, 369] on p "£ 0.00" at bounding box center [907, 371] width 30 height 18
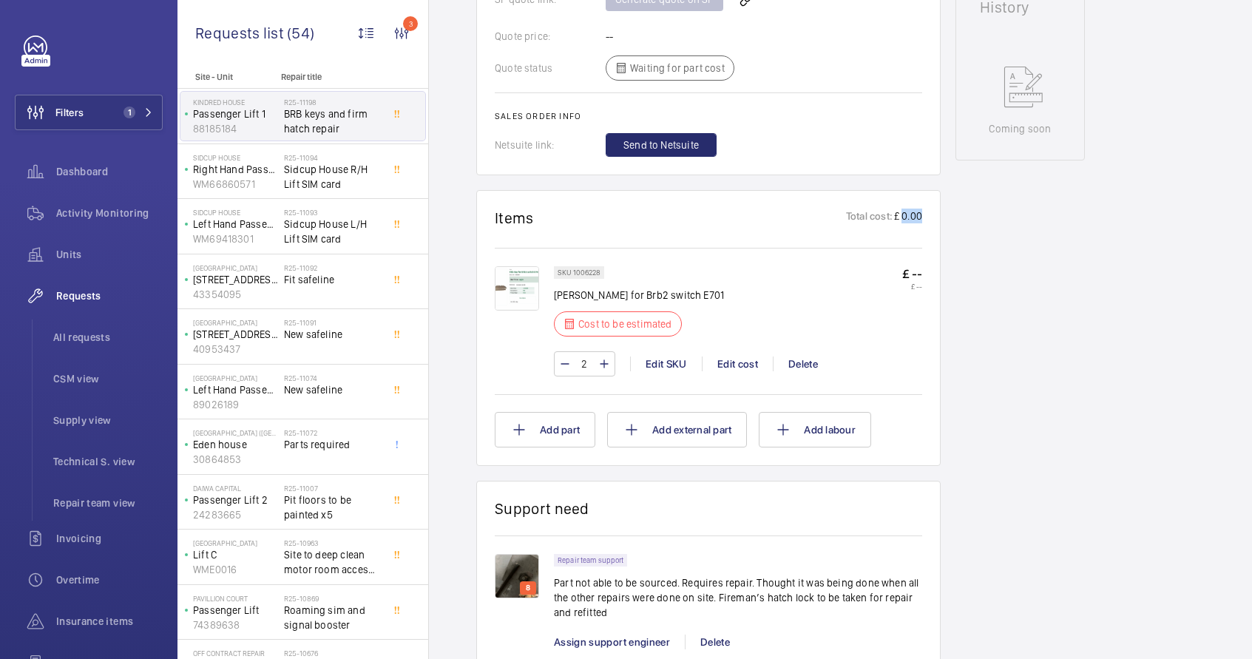
scroll to position [799, 0]
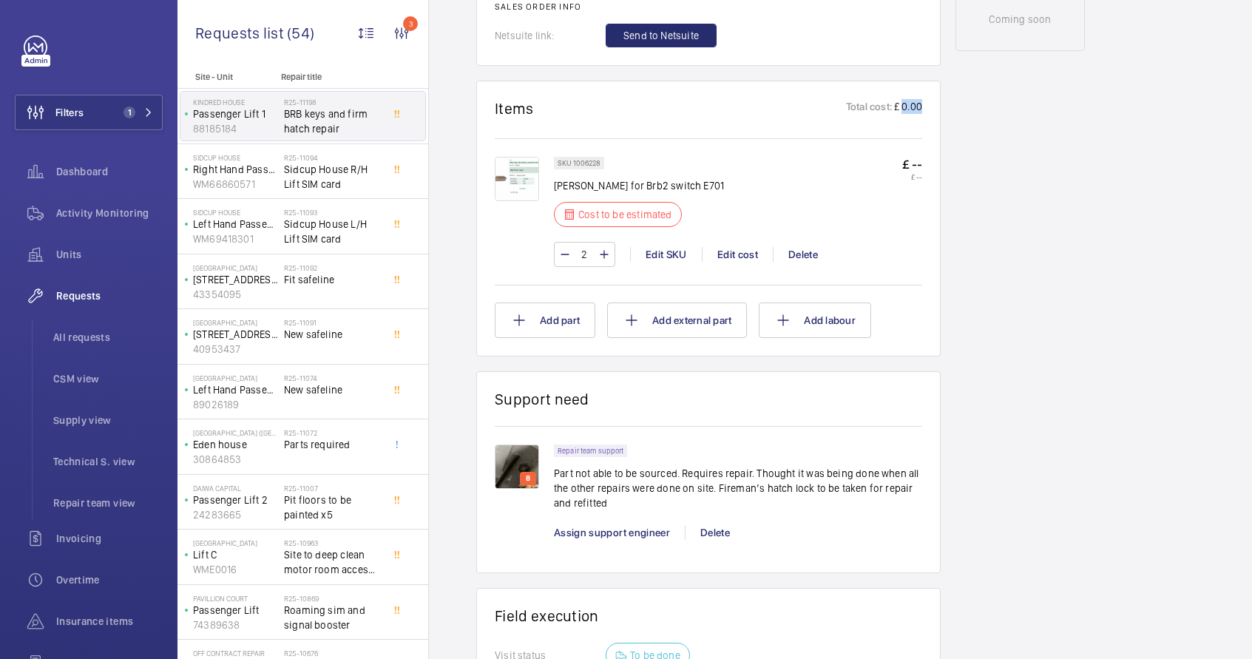
click at [526, 462] on img at bounding box center [517, 466] width 44 height 44
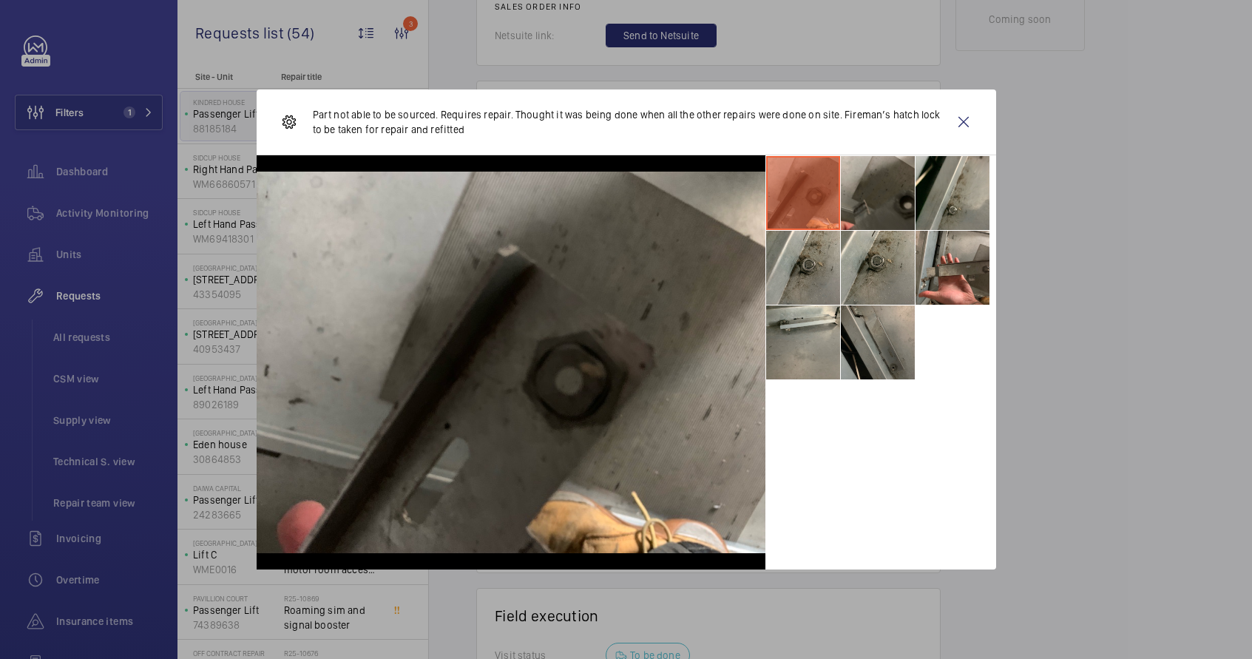
click at [897, 333] on li at bounding box center [878, 342] width 74 height 74
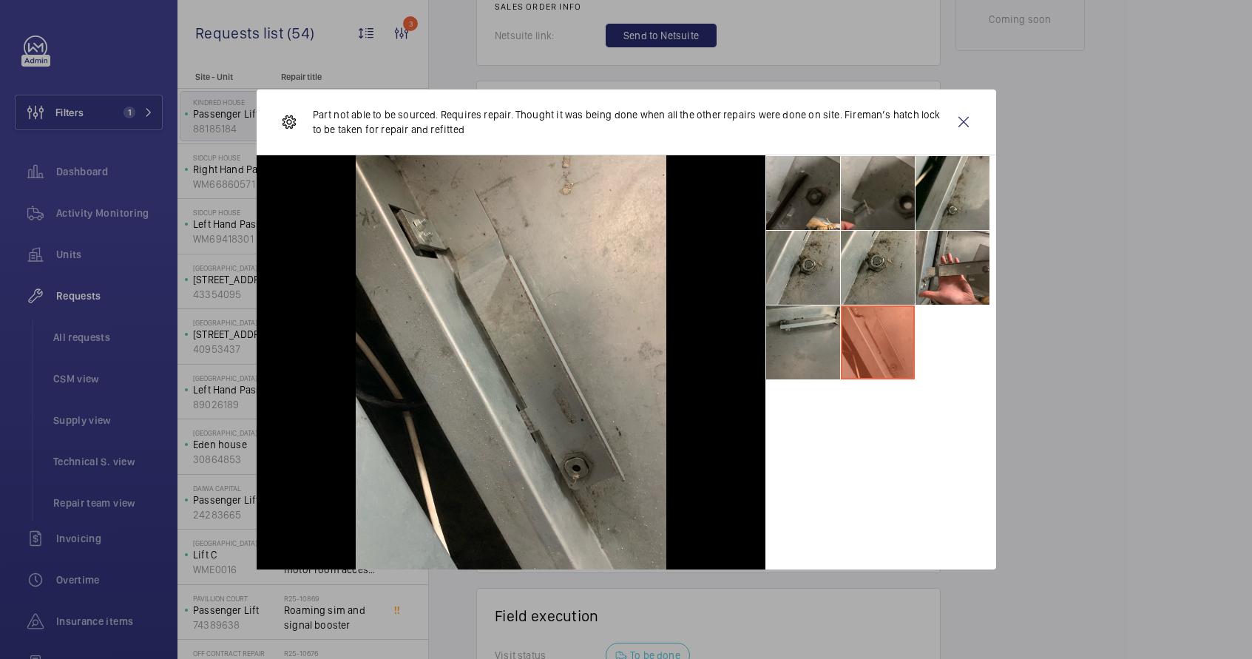
click at [809, 359] on li at bounding box center [803, 342] width 74 height 74
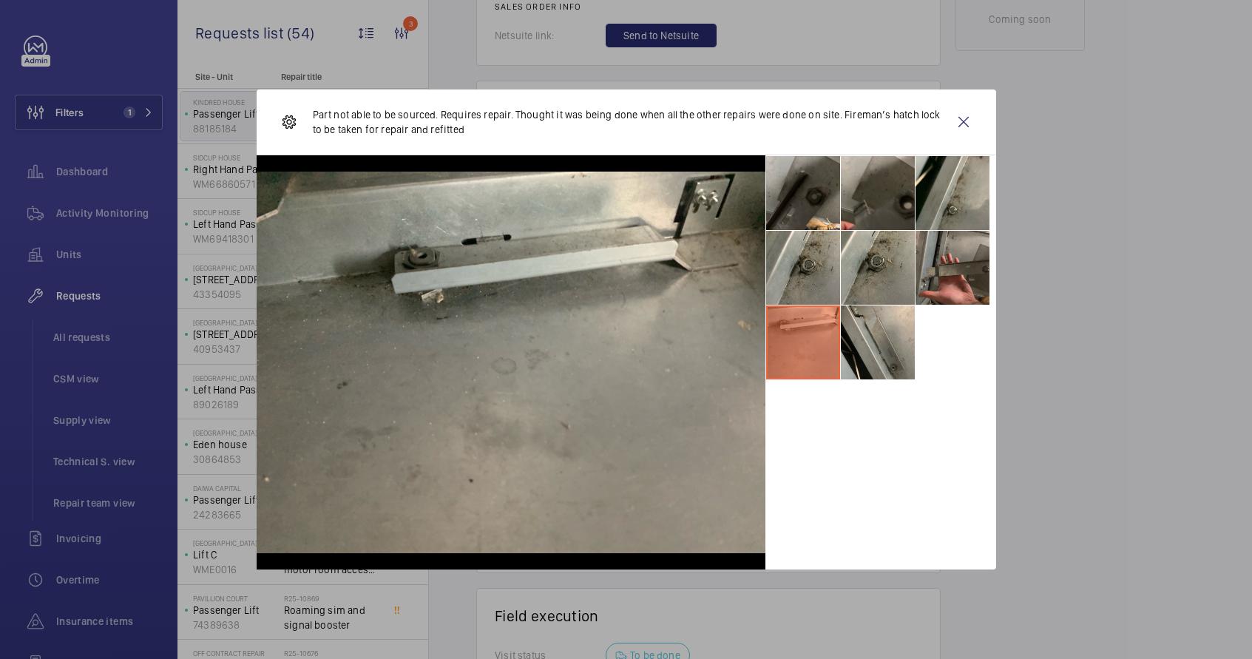
click at [957, 272] on li at bounding box center [952, 268] width 74 height 74
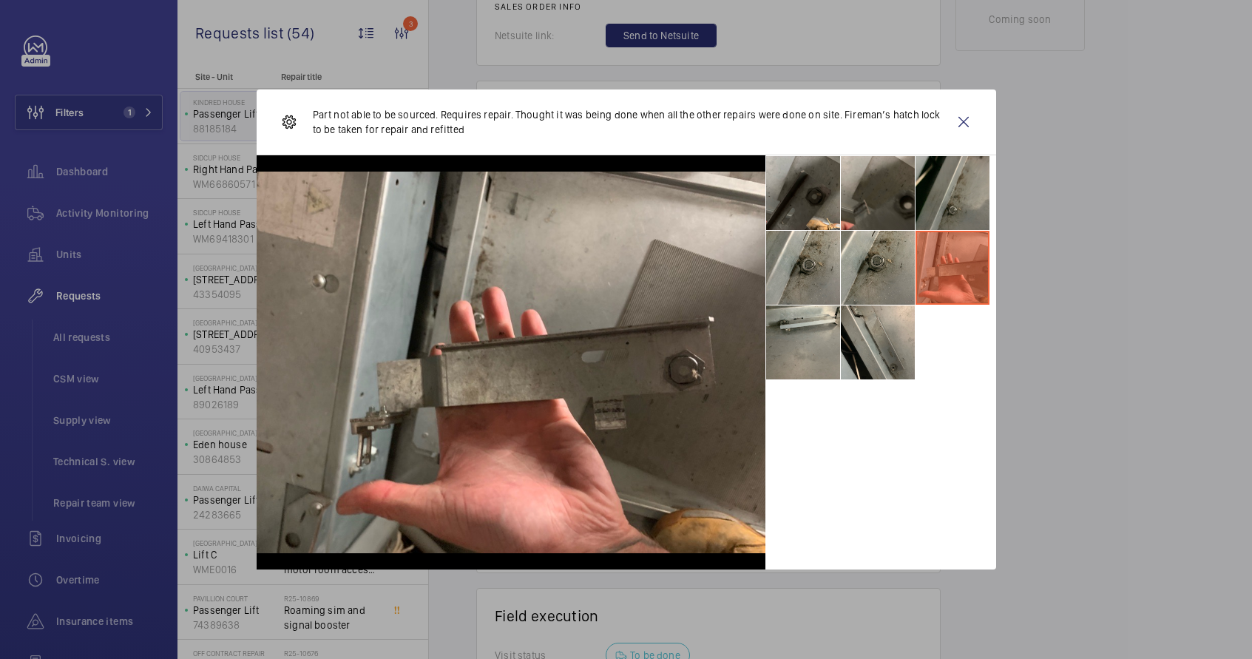
click at [958, 211] on li at bounding box center [952, 193] width 74 height 74
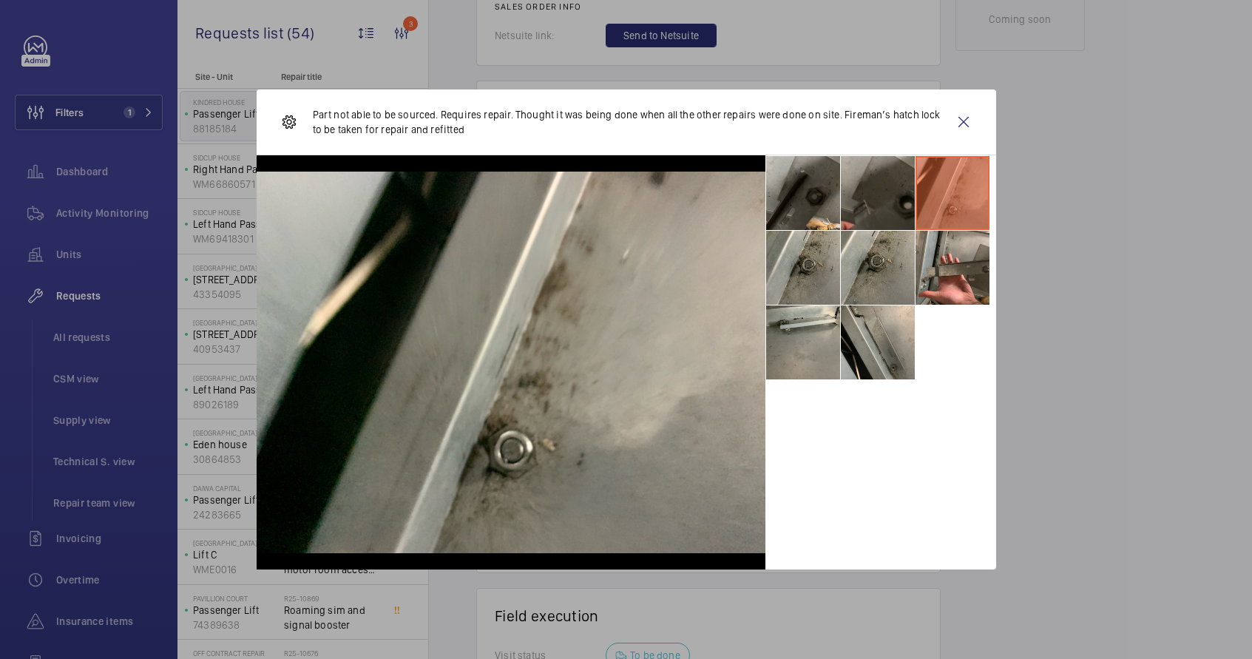
click at [861, 206] on li at bounding box center [878, 193] width 74 height 74
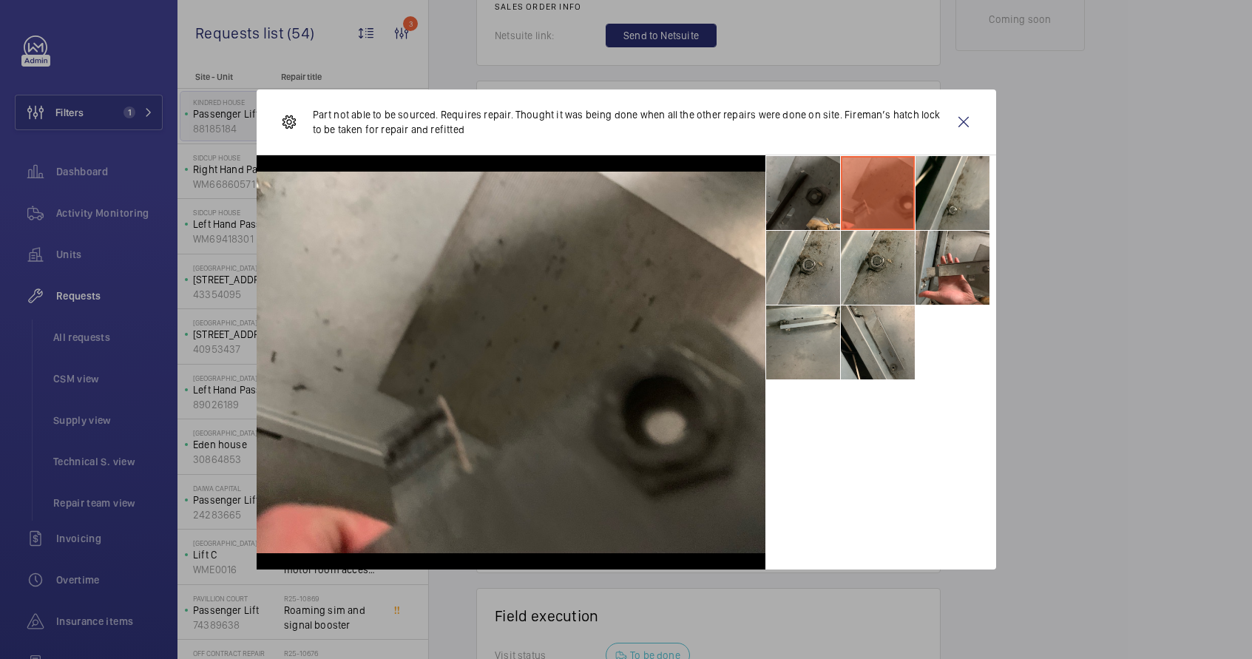
click at [820, 209] on li at bounding box center [803, 193] width 74 height 74
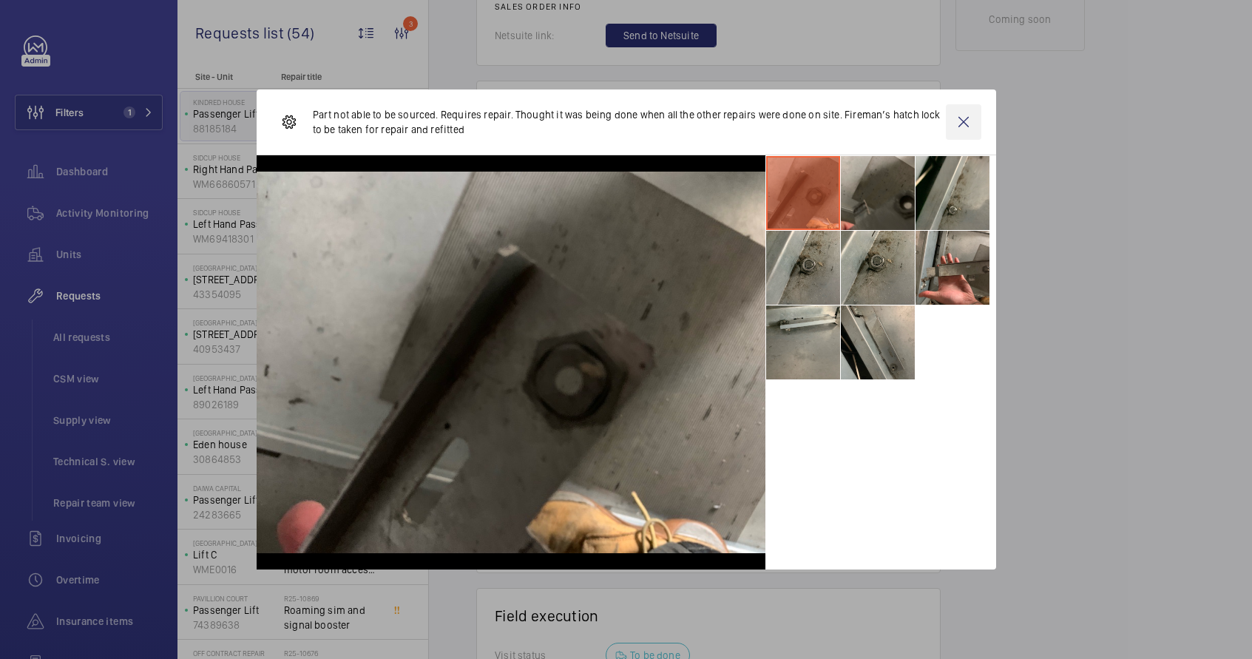
click at [969, 126] on wm-front-icon-button at bounding box center [963, 121] width 35 height 35
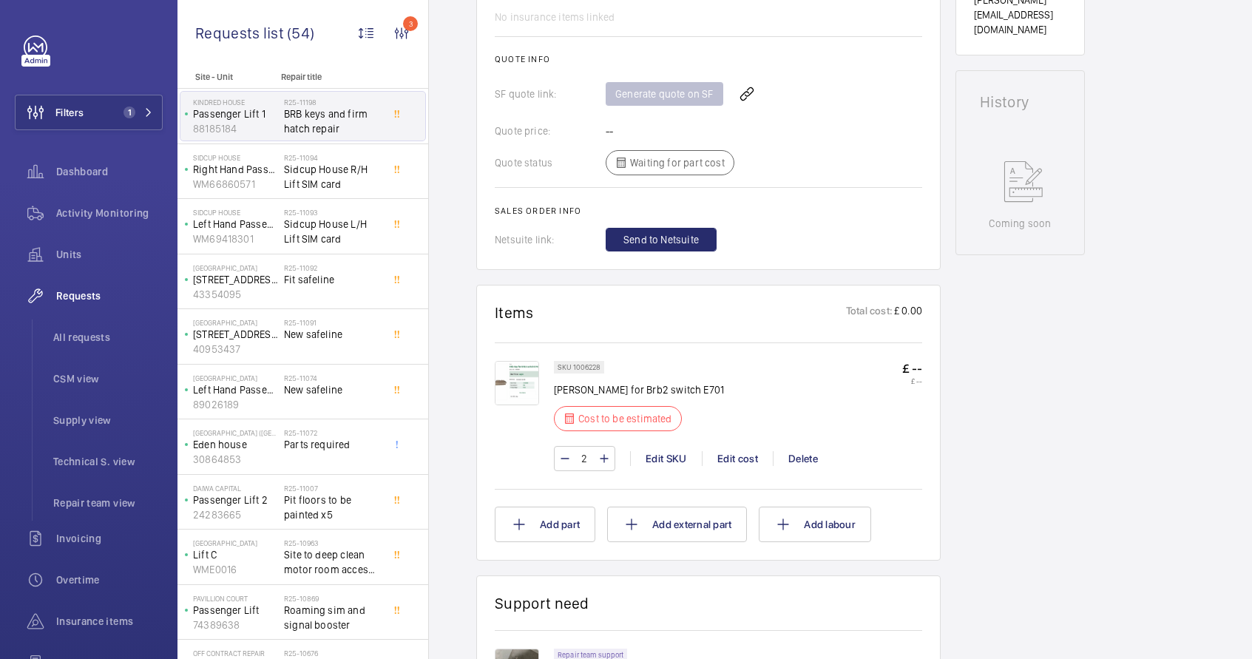
scroll to position [604, 0]
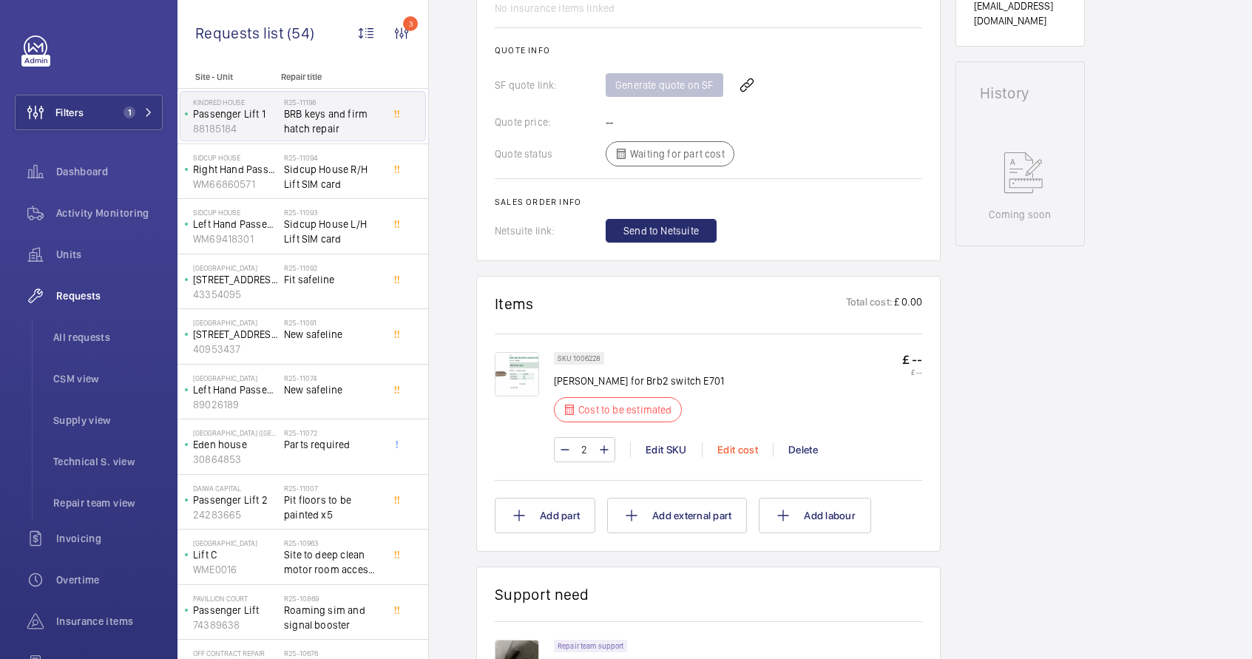
click at [731, 452] on div "Edit cost" at bounding box center [737, 449] width 71 height 15
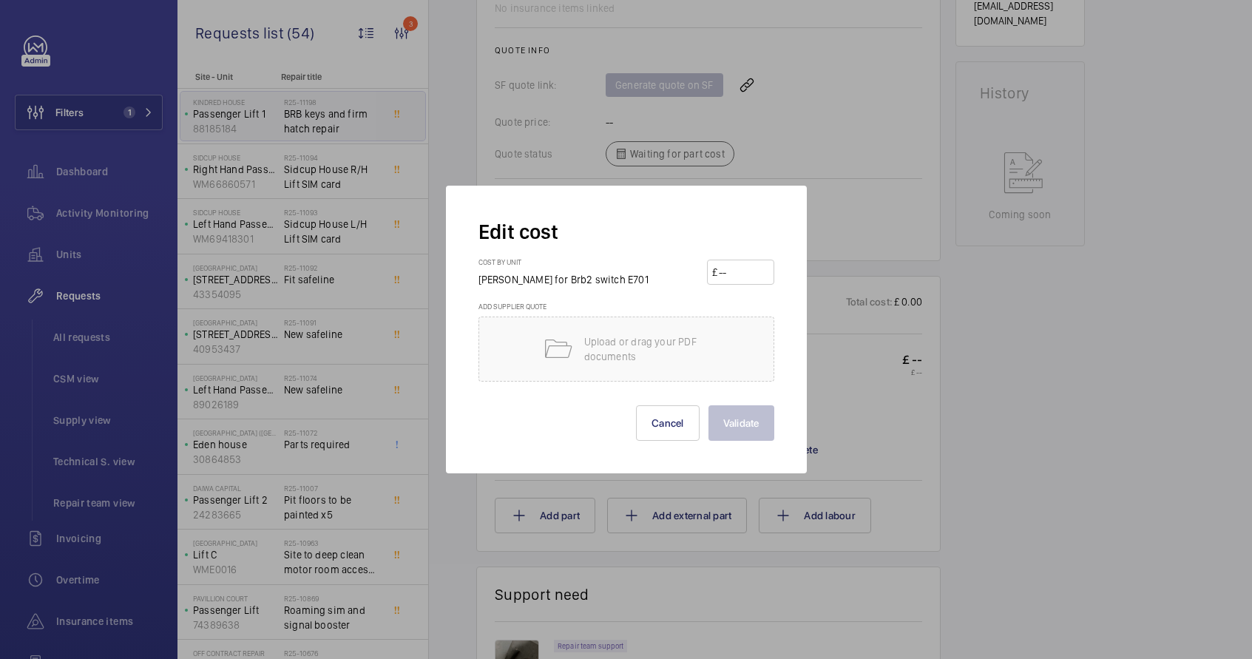
click at [749, 271] on input "number" at bounding box center [743, 272] width 52 height 24
type input "10"
click at [760, 418] on button "Validate" at bounding box center [741, 422] width 66 height 35
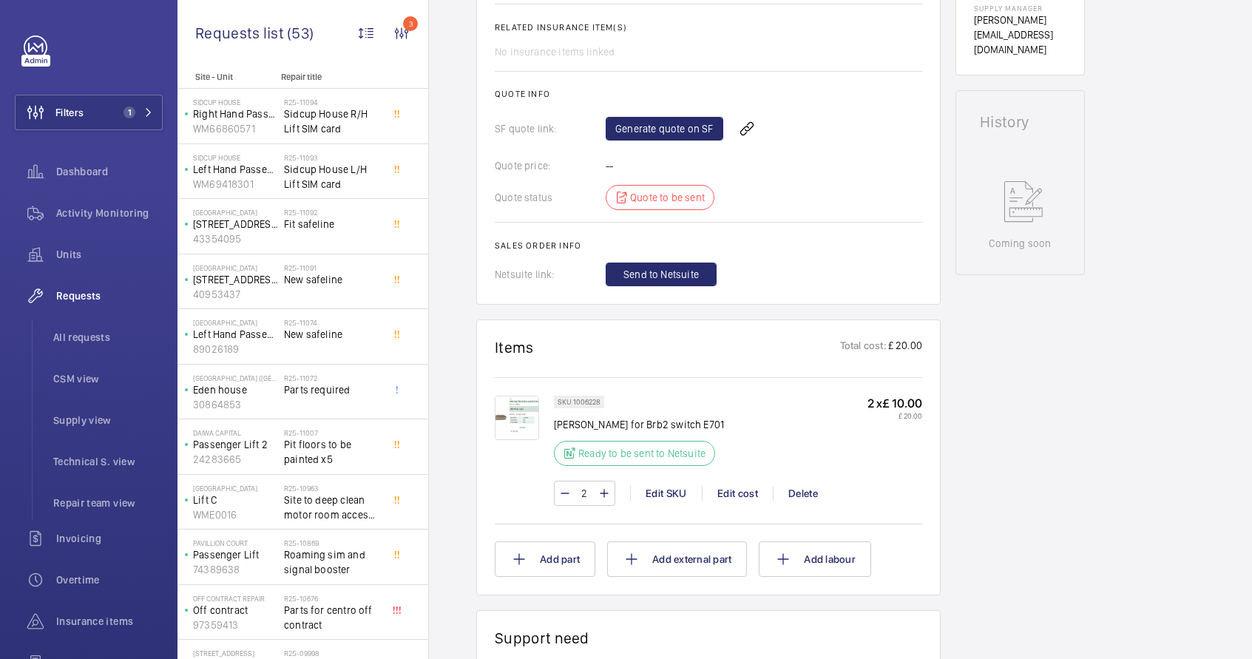
scroll to position [452, 0]
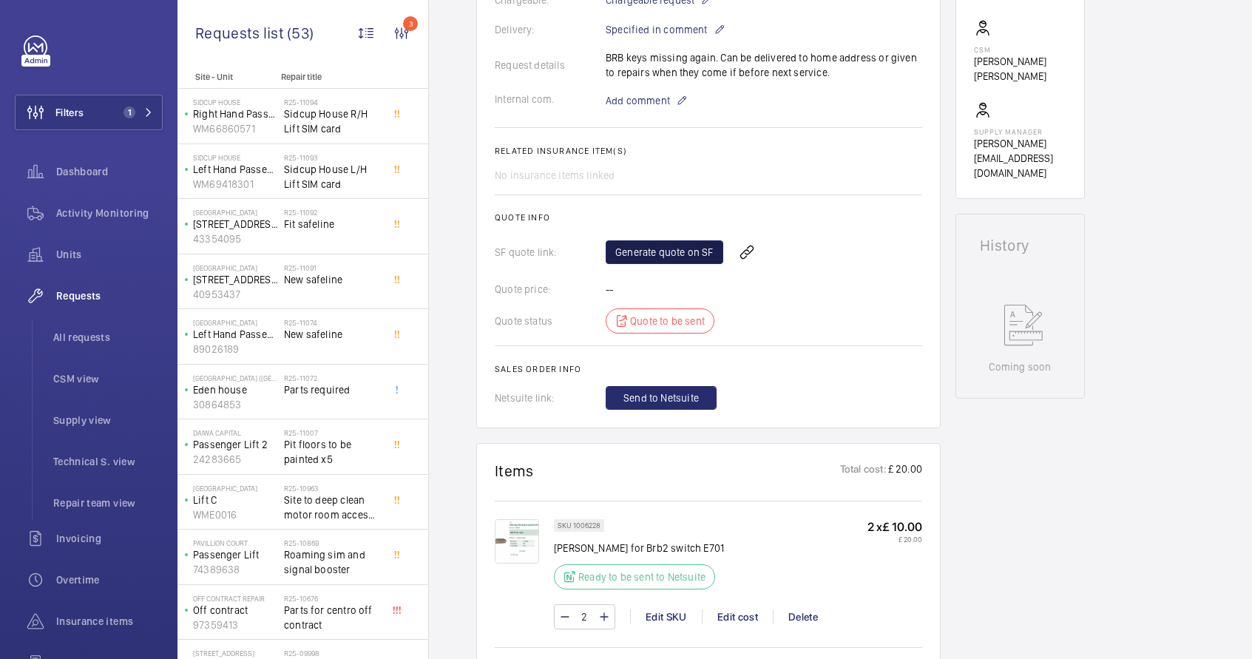
click at [684, 251] on link "Generate quote on SF" at bounding box center [664, 252] width 118 height 24
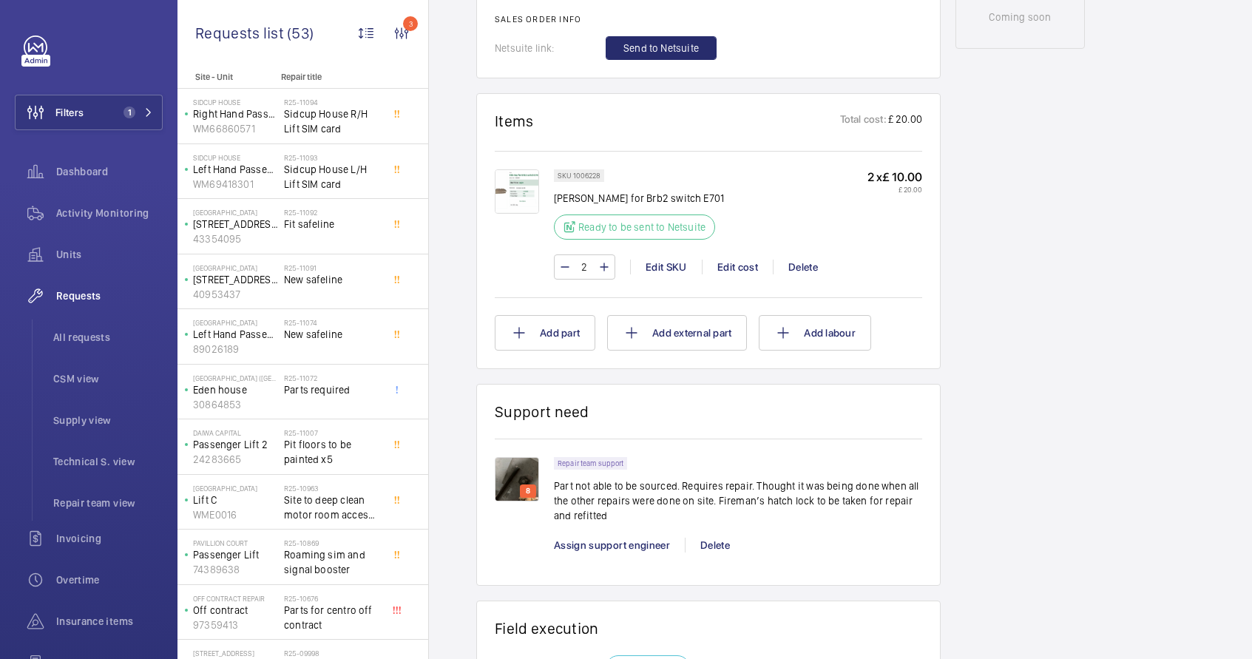
scroll to position [804, 0]
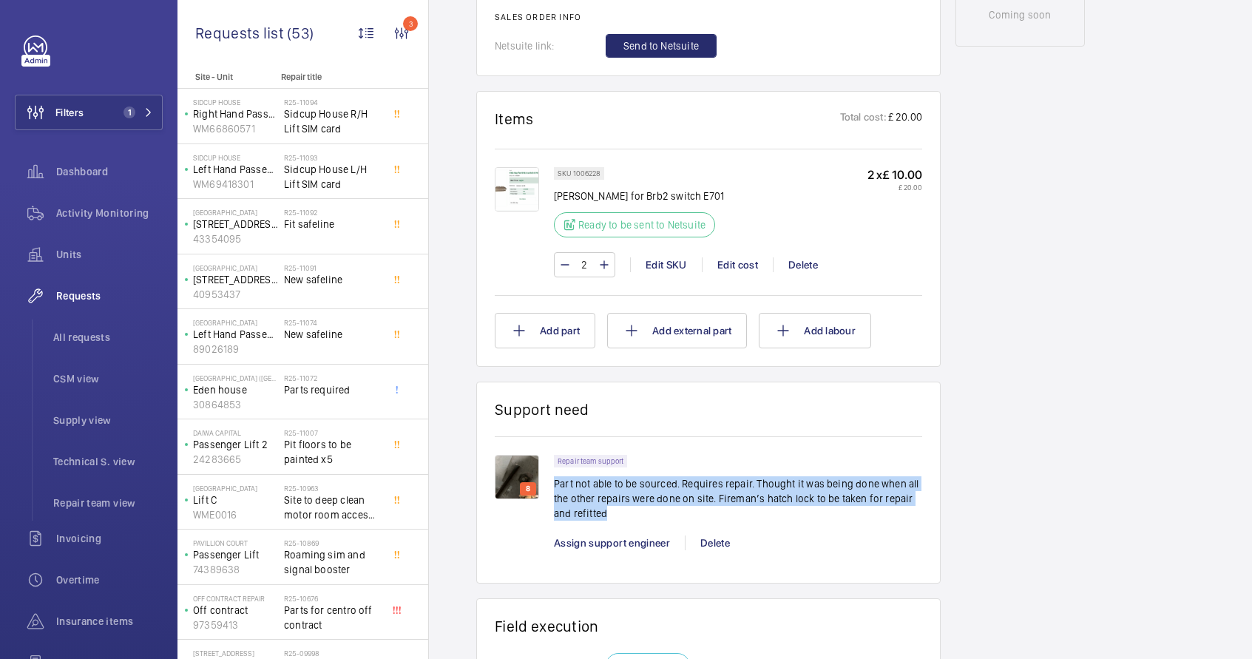
drag, startPoint x: 555, startPoint y: 486, endPoint x: 666, endPoint y: 511, distance: 113.7
click at [666, 511] on p "Part not able to be sourced. Requires repair. Thought it was being done when al…" at bounding box center [738, 498] width 368 height 44
copy p "Part not able to be sourced. Requires repair. Thought it was being done when al…"
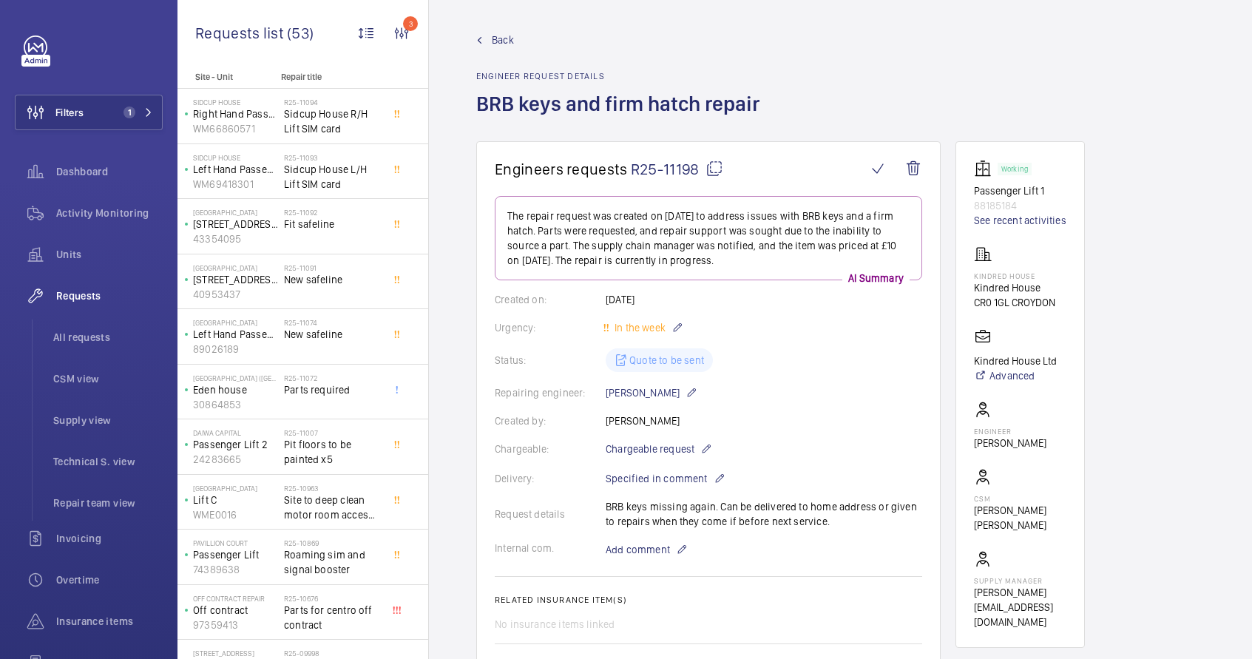
scroll to position [0, 0]
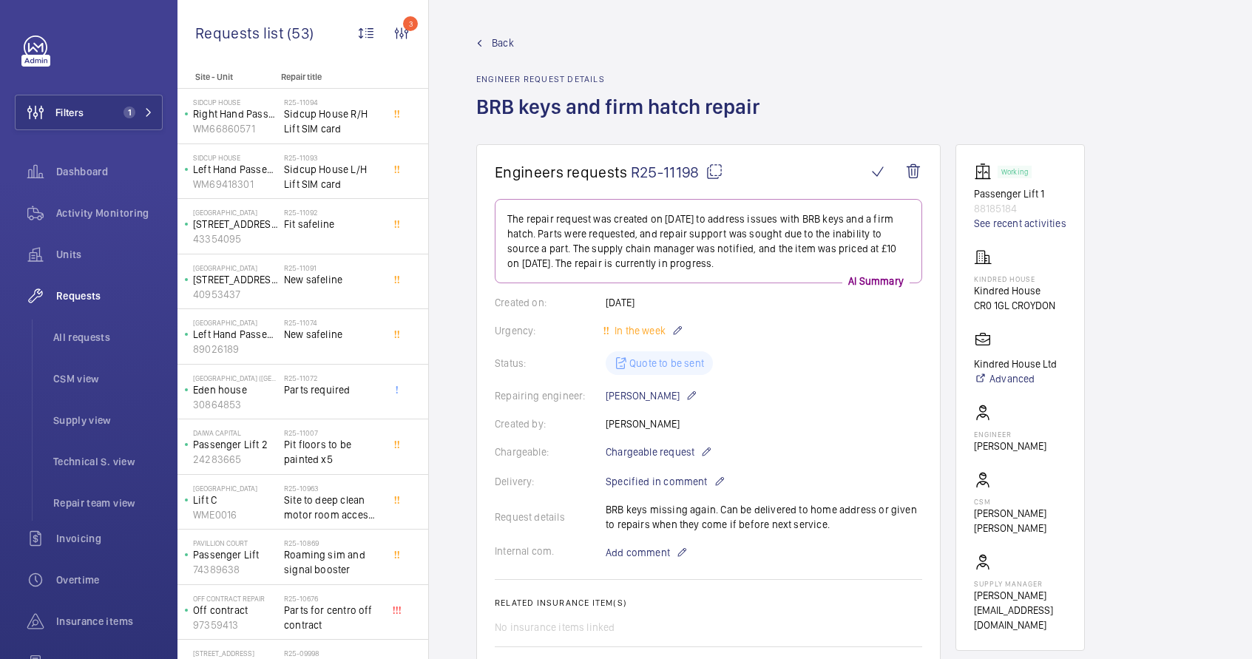
click at [708, 172] on mat-icon at bounding box center [714, 172] width 18 height 18
copy p "Part not able to be sourced. Requires repair. Thought it was being done when al…"
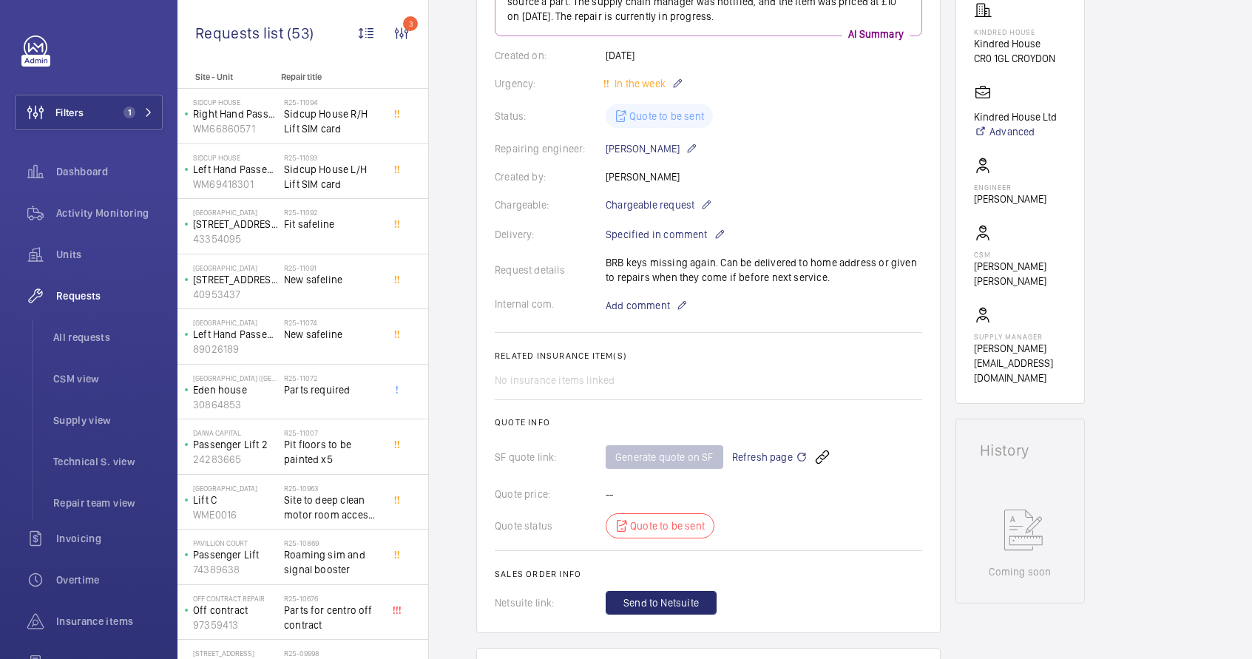
click at [755, 458] on span "Refresh page" at bounding box center [769, 457] width 75 height 18
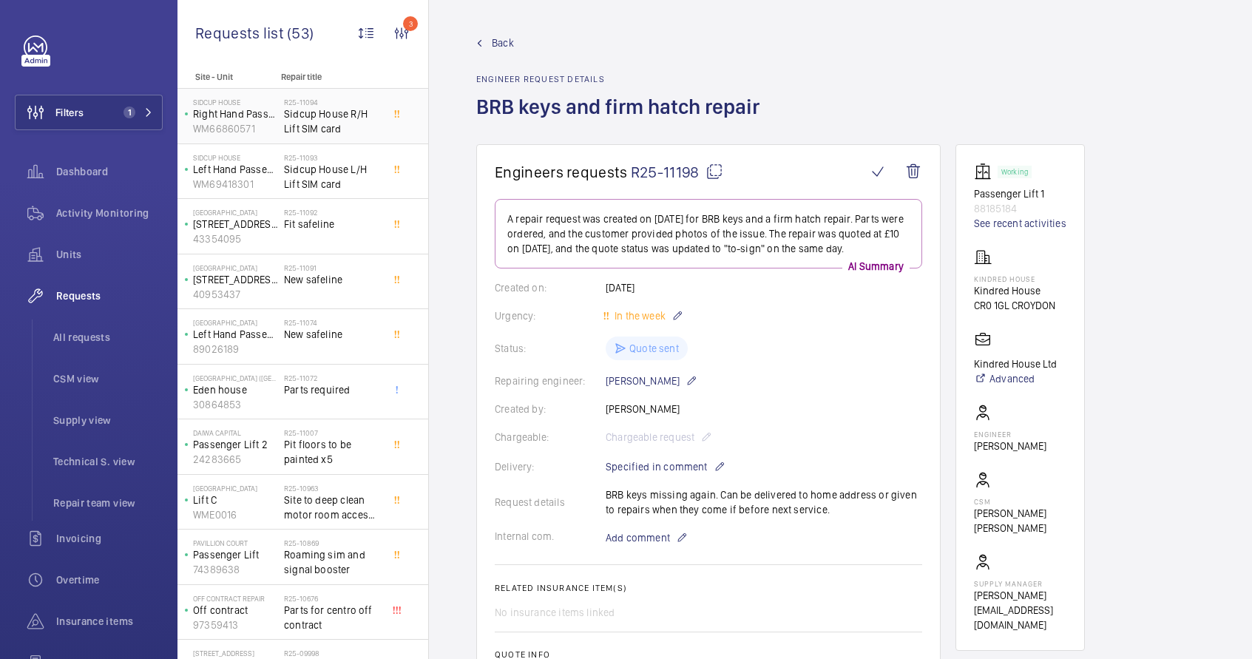
click at [357, 134] on span "Sidcup House R/H Lift SIM card" at bounding box center [333, 121] width 98 height 30
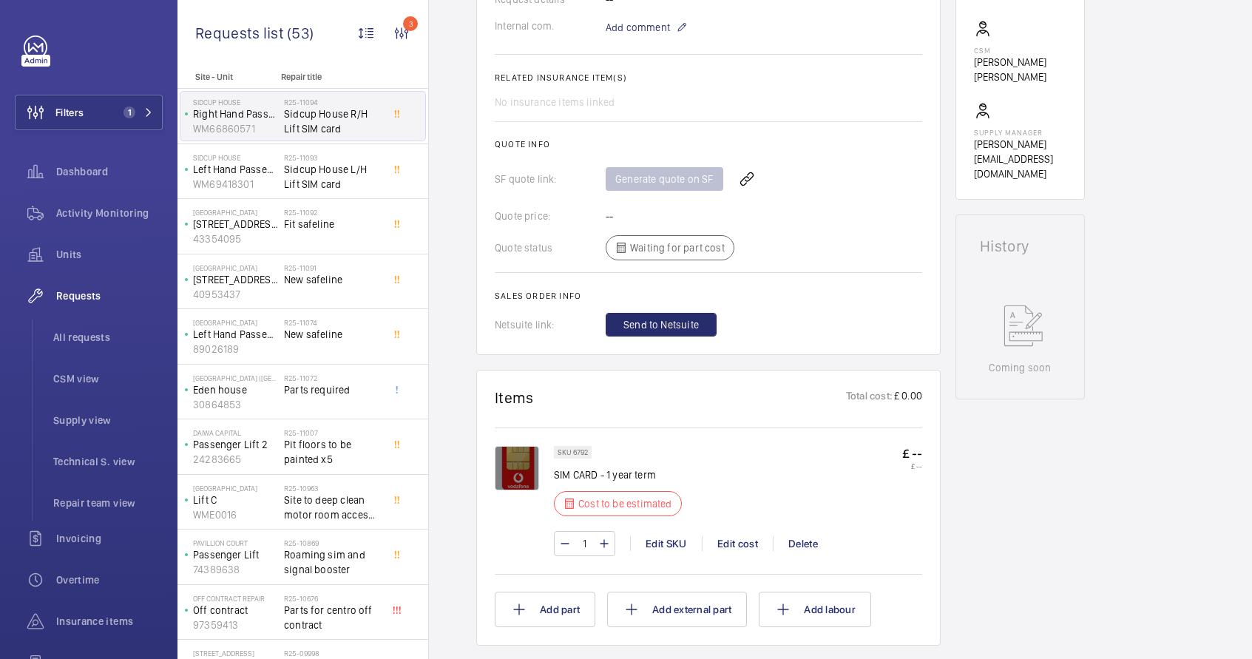
scroll to position [597, 0]
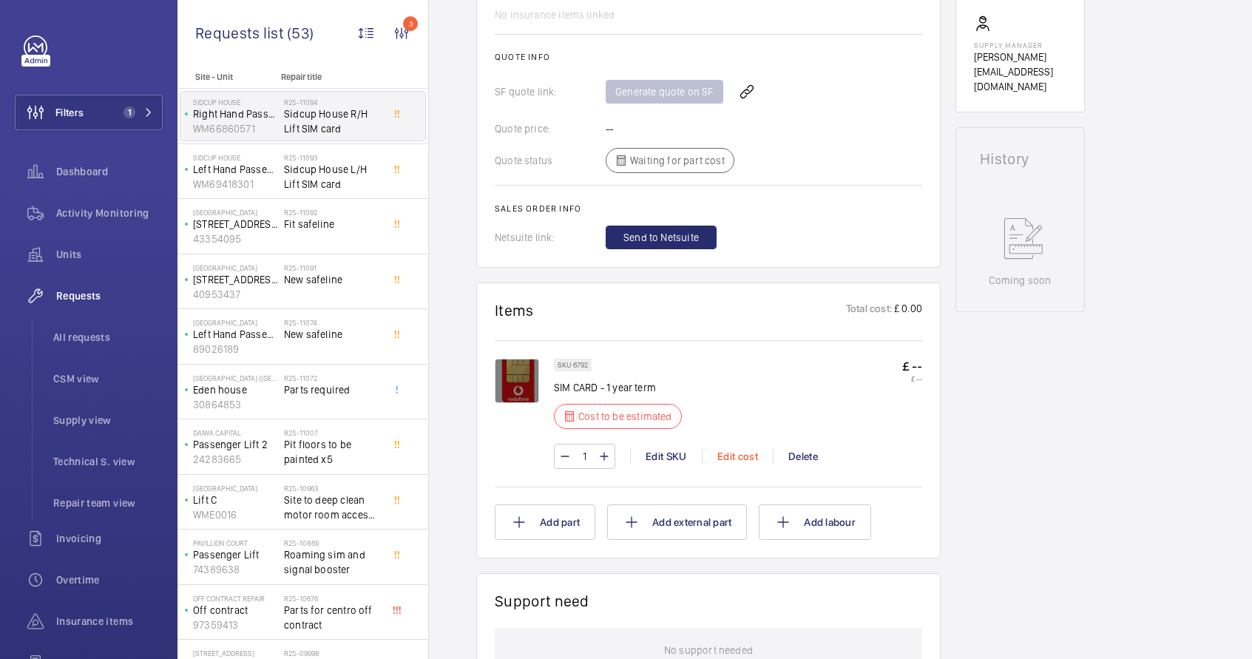
click at [744, 449] on div "Edit cost" at bounding box center [737, 456] width 71 height 15
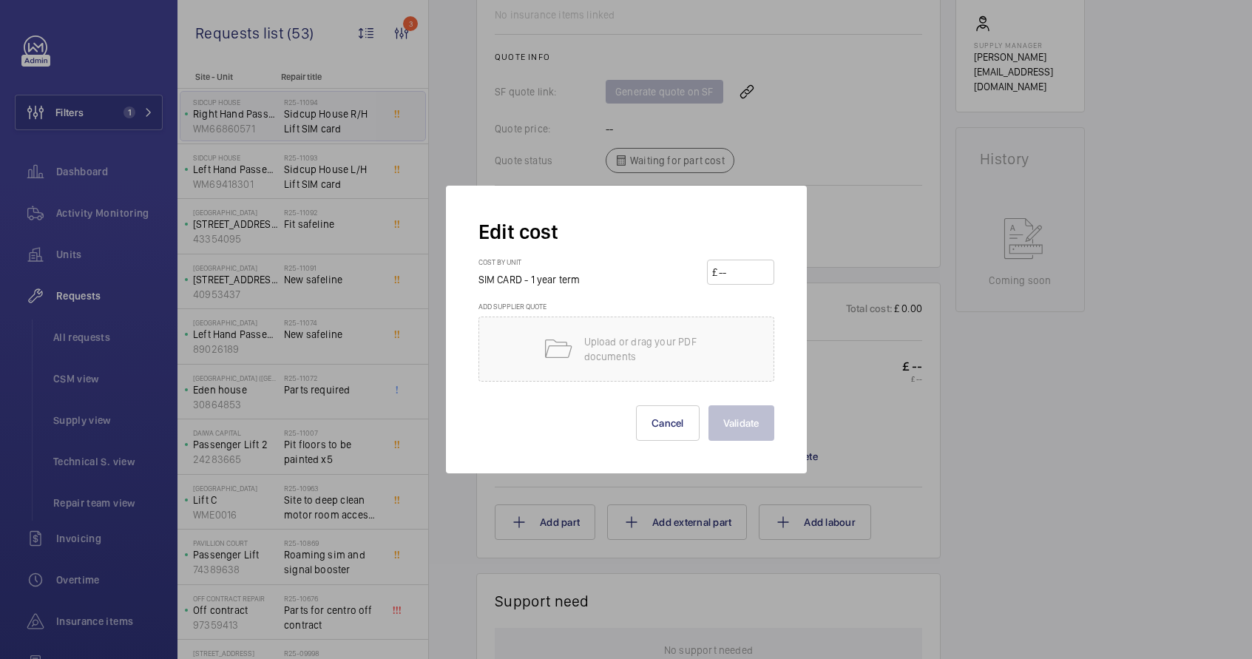
click at [732, 274] on input "number" at bounding box center [743, 272] width 52 height 24
type input "145"
click at [764, 415] on button "Validate" at bounding box center [741, 422] width 66 height 35
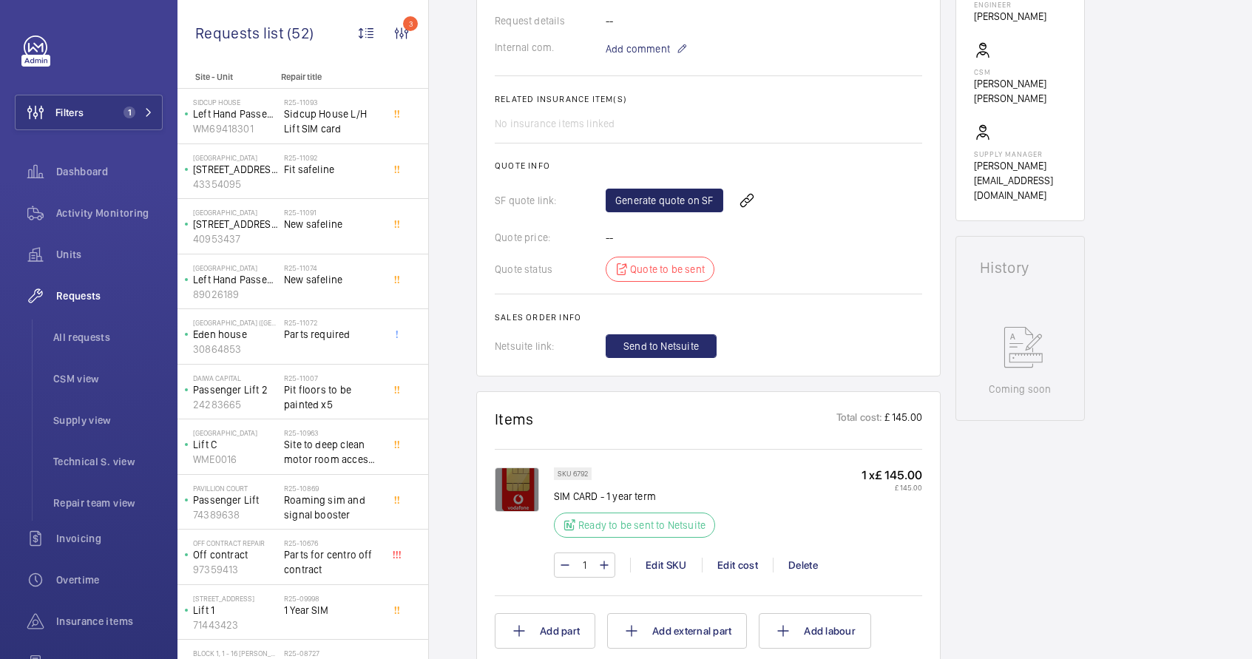
scroll to position [488, 0]
click at [682, 197] on link "Generate quote on SF" at bounding box center [664, 201] width 118 height 24
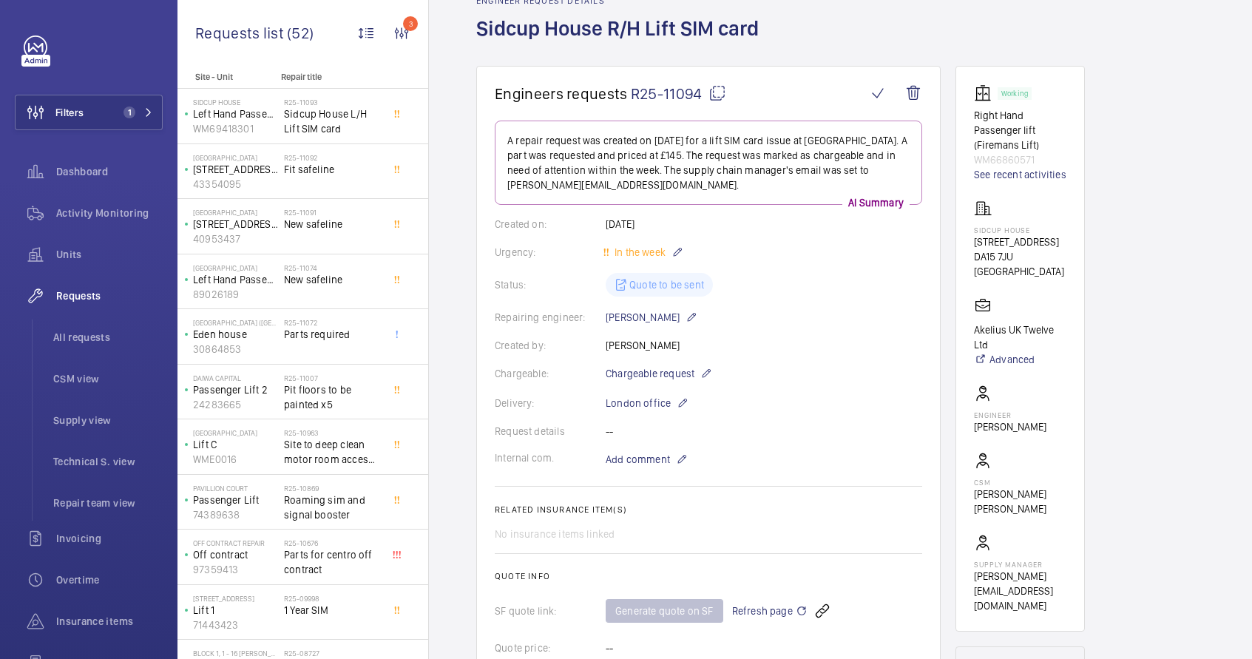
scroll to position [66, 0]
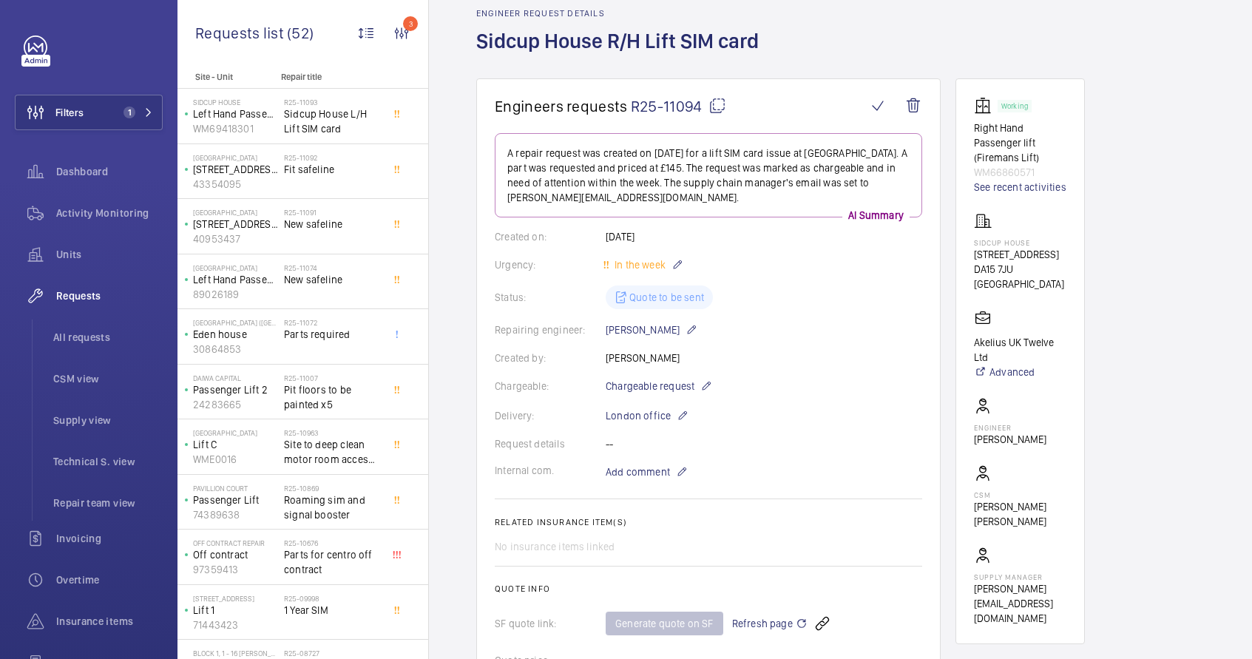
click at [713, 105] on mat-icon at bounding box center [717, 106] width 18 height 18
type textarea "R25-11094"
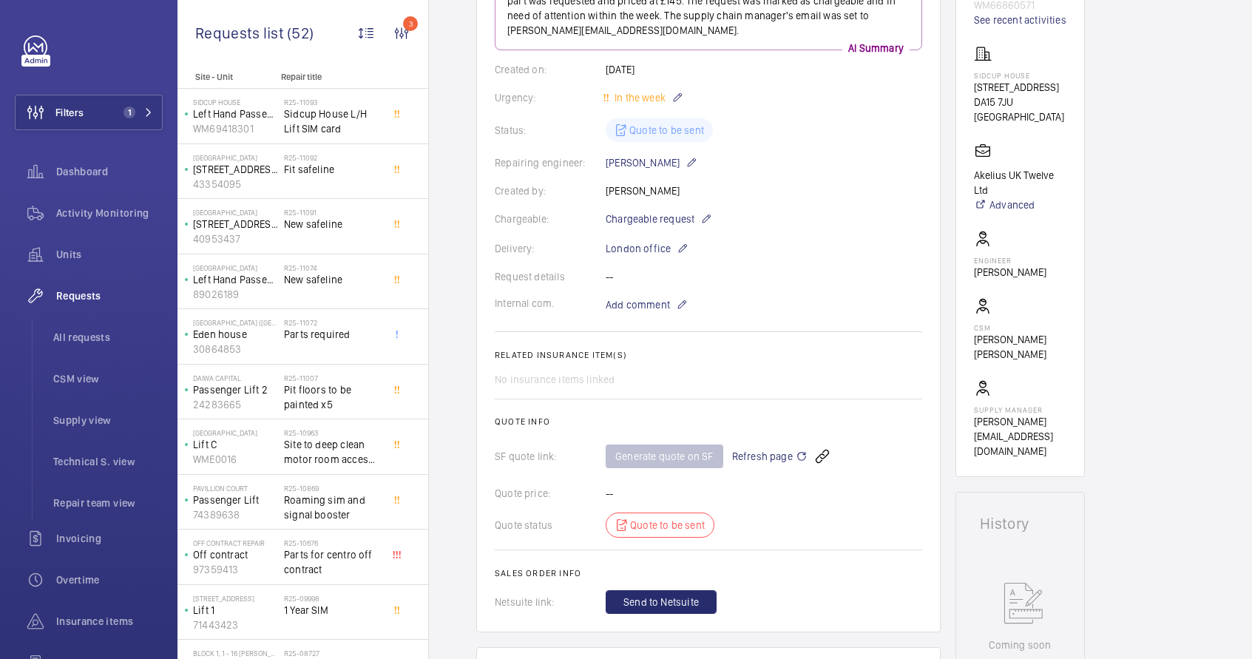
scroll to position [220, 0]
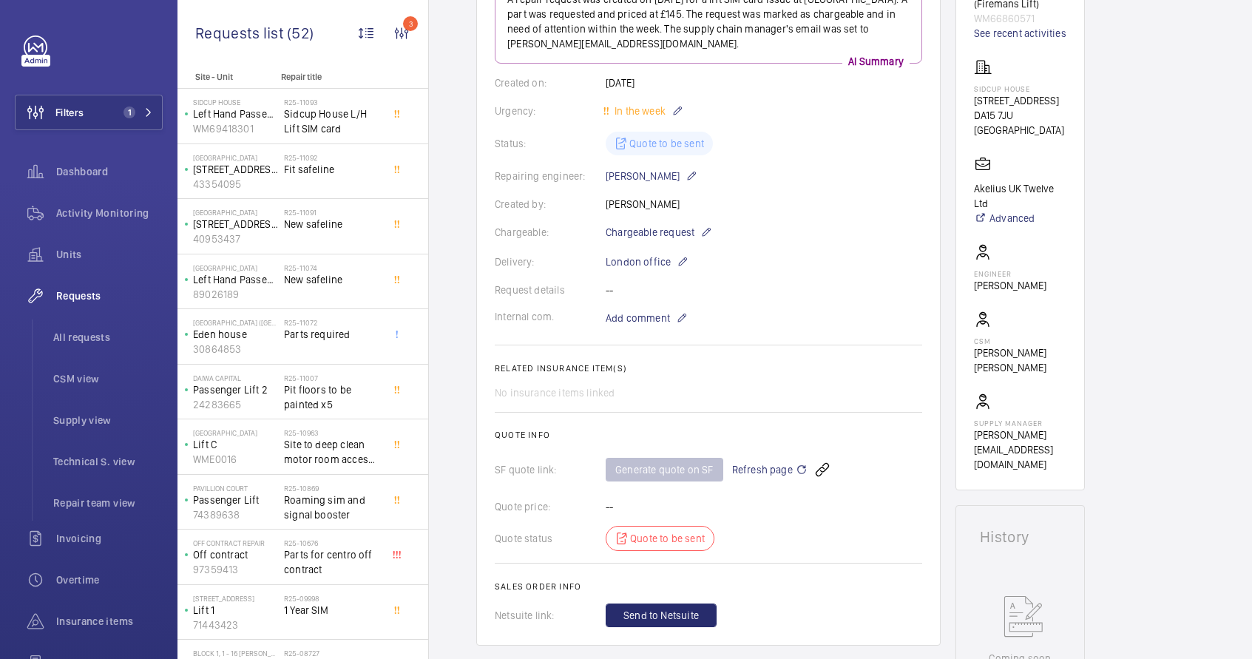
click at [801, 470] on mat-icon at bounding box center [801, 470] width 12 height 18
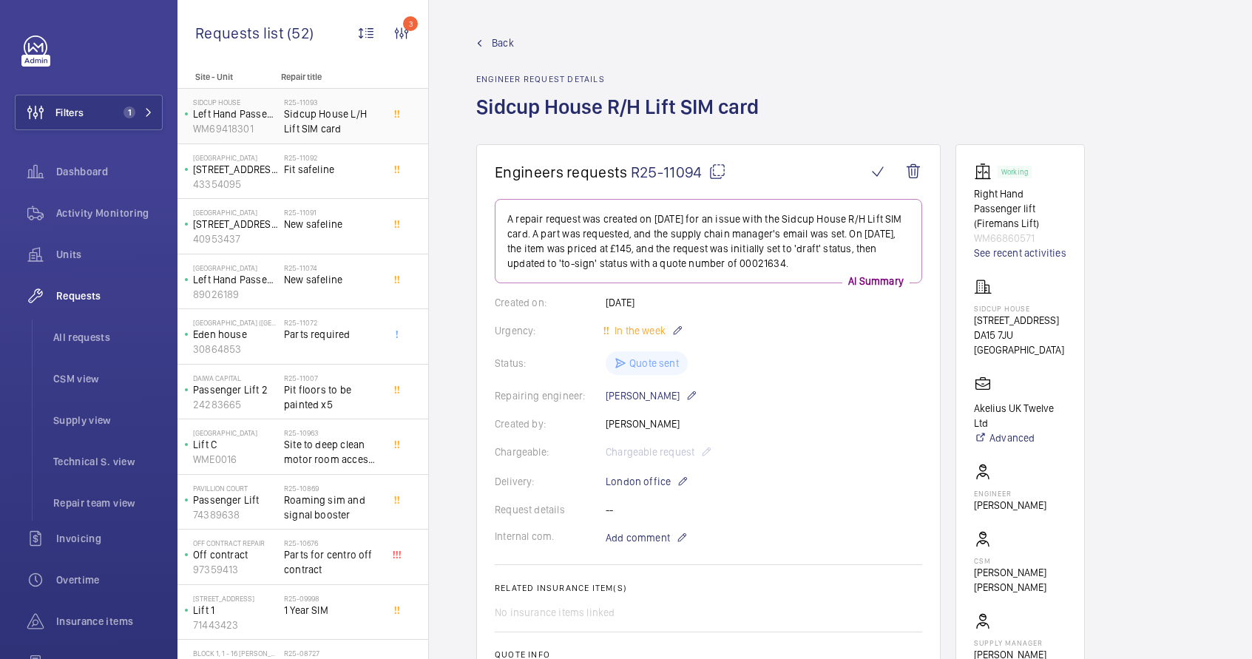
click at [365, 122] on span "Sidcup House L/H Lift SIM card" at bounding box center [333, 121] width 98 height 30
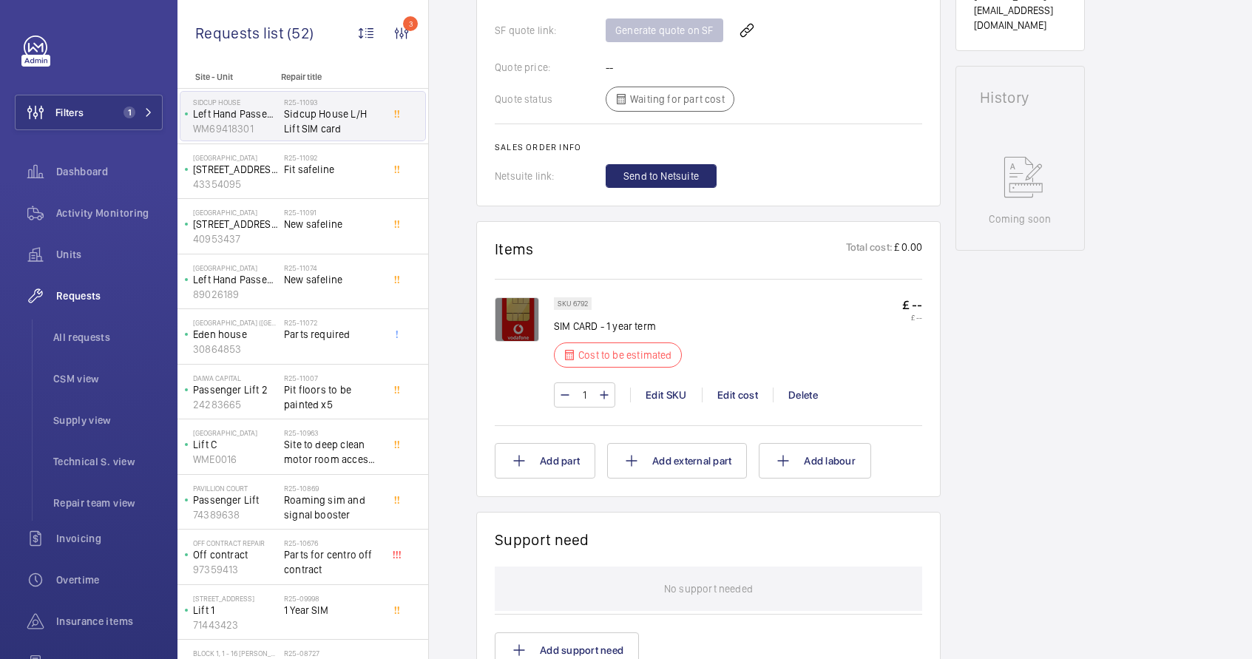
scroll to position [645, 0]
click at [900, 250] on p "£ 0.00" at bounding box center [907, 247] width 30 height 18
click at [725, 397] on div "Edit cost" at bounding box center [737, 393] width 71 height 15
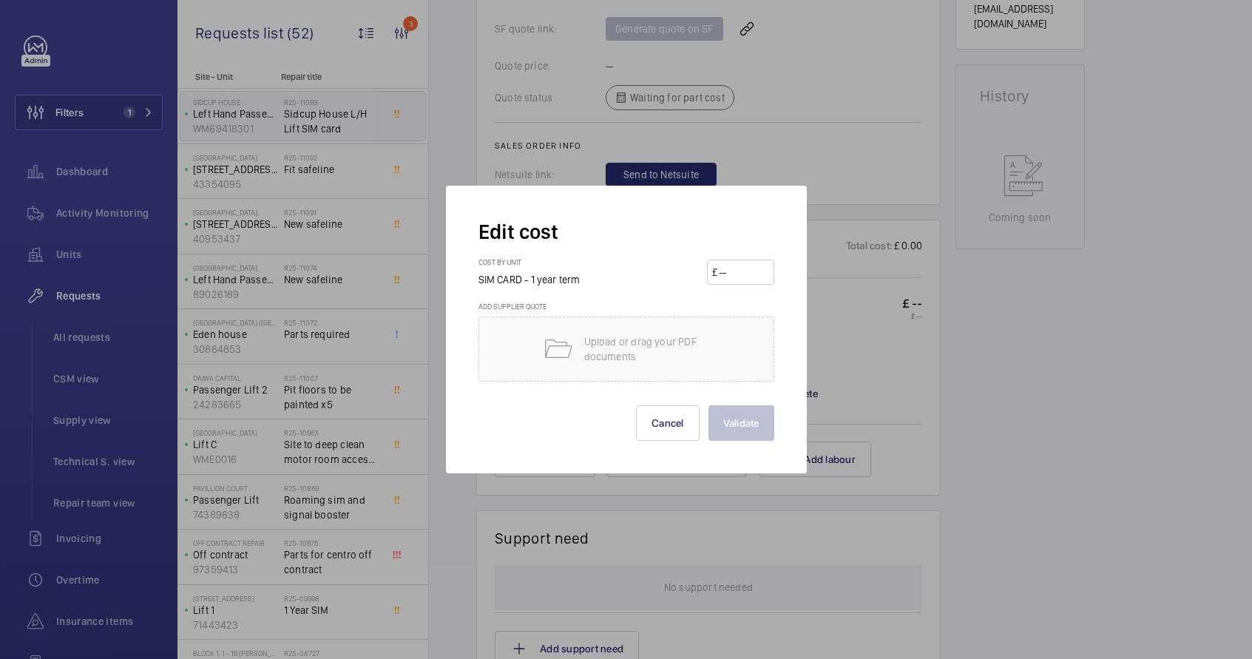
click at [753, 270] on input "number" at bounding box center [743, 272] width 52 height 24
type input "145"
click at [745, 426] on button "Validate" at bounding box center [741, 422] width 66 height 35
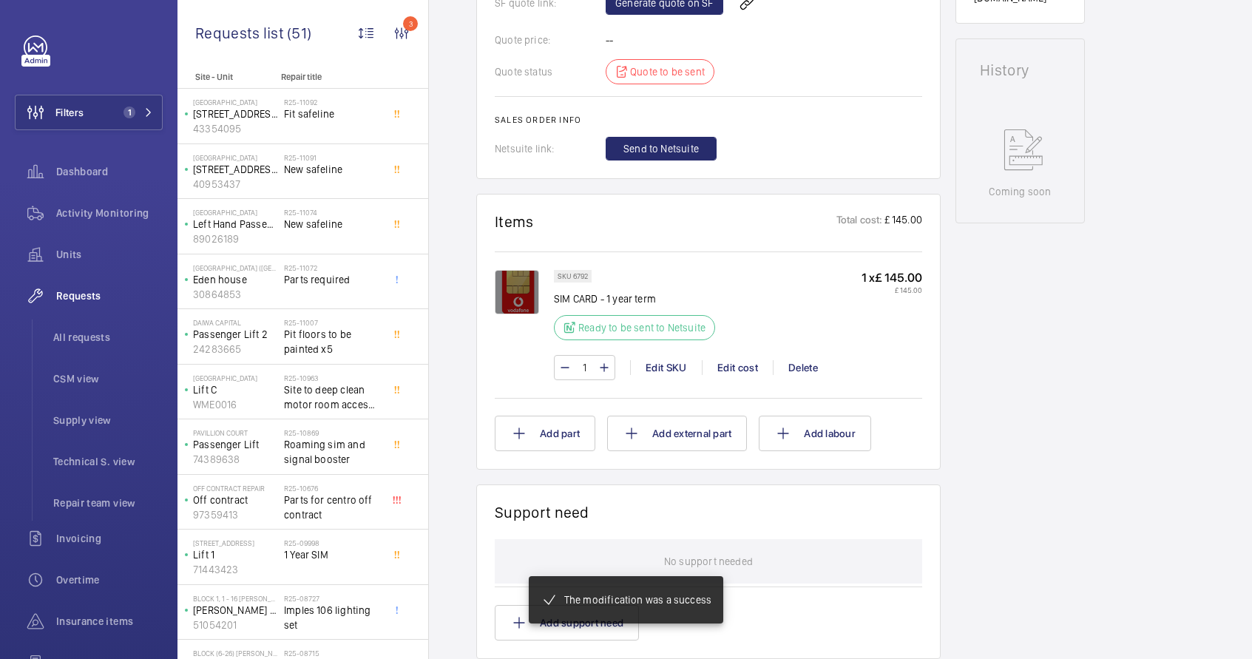
scroll to position [548, 0]
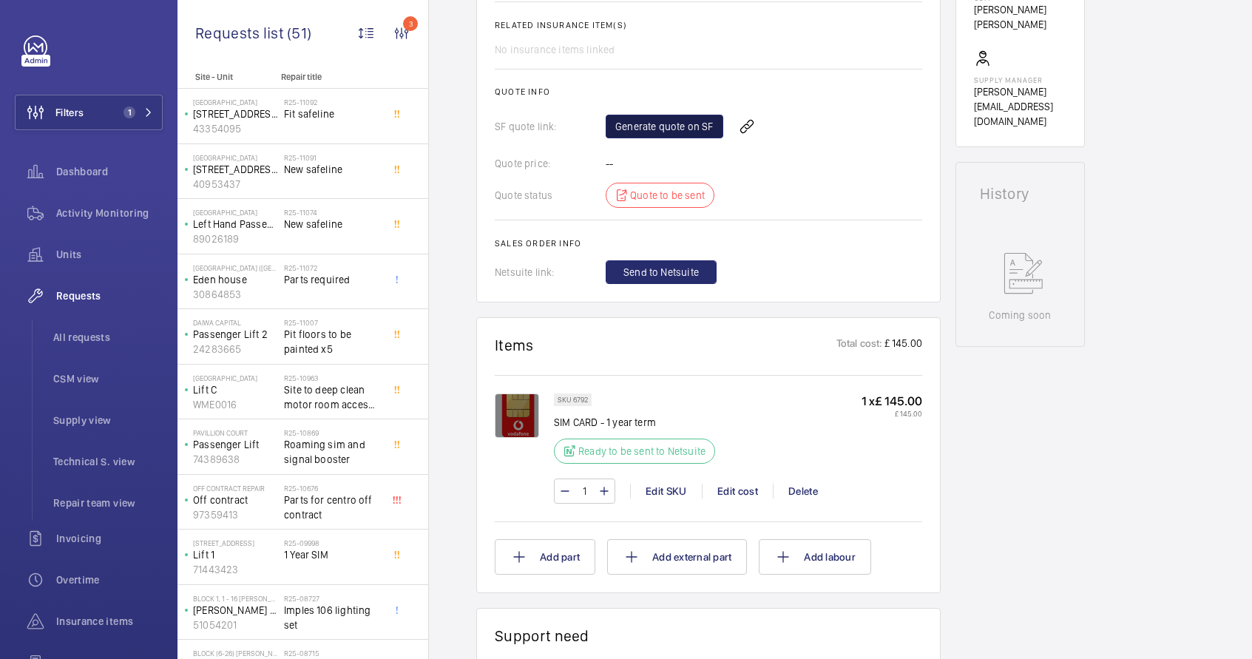
click at [674, 125] on link "Generate quote on SF" at bounding box center [664, 127] width 118 height 24
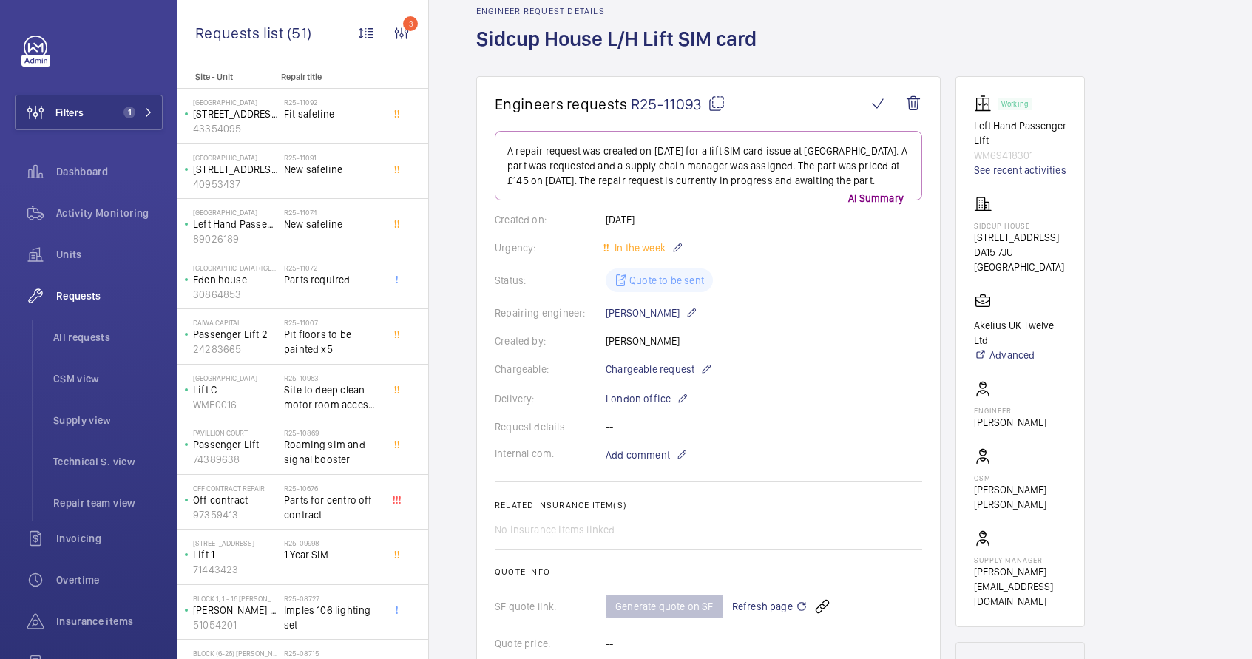
scroll to position [65, 0]
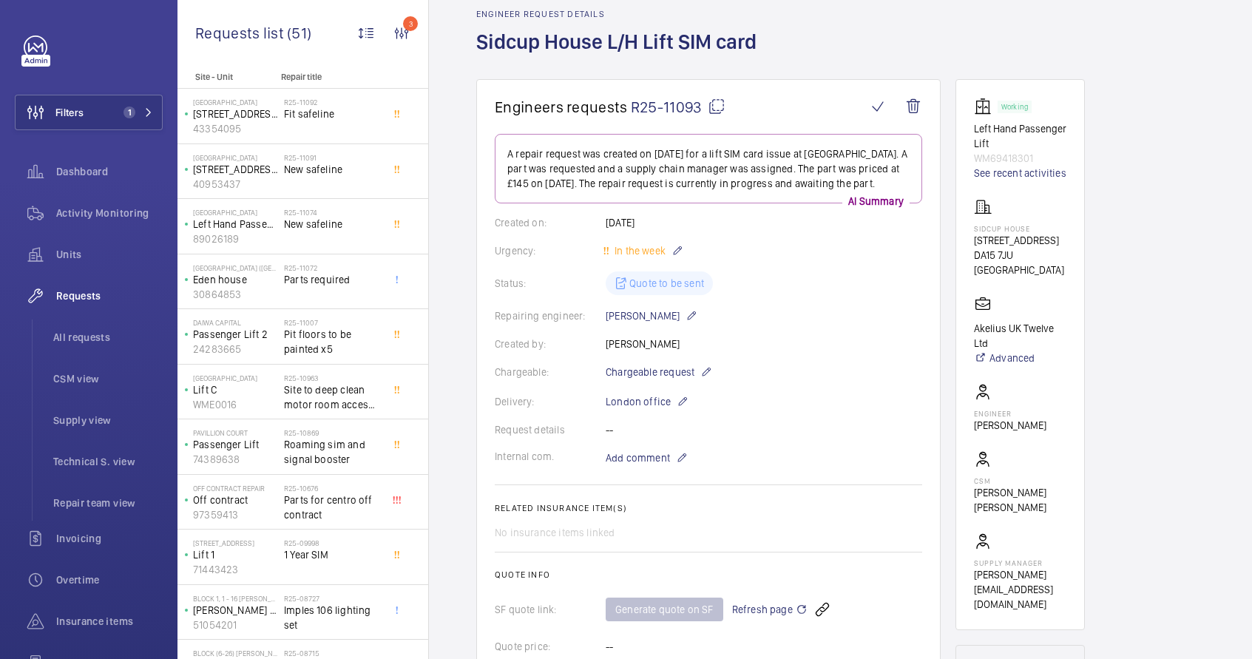
click at [719, 108] on mat-icon at bounding box center [717, 107] width 18 height 18
type textarea "R25-11093"
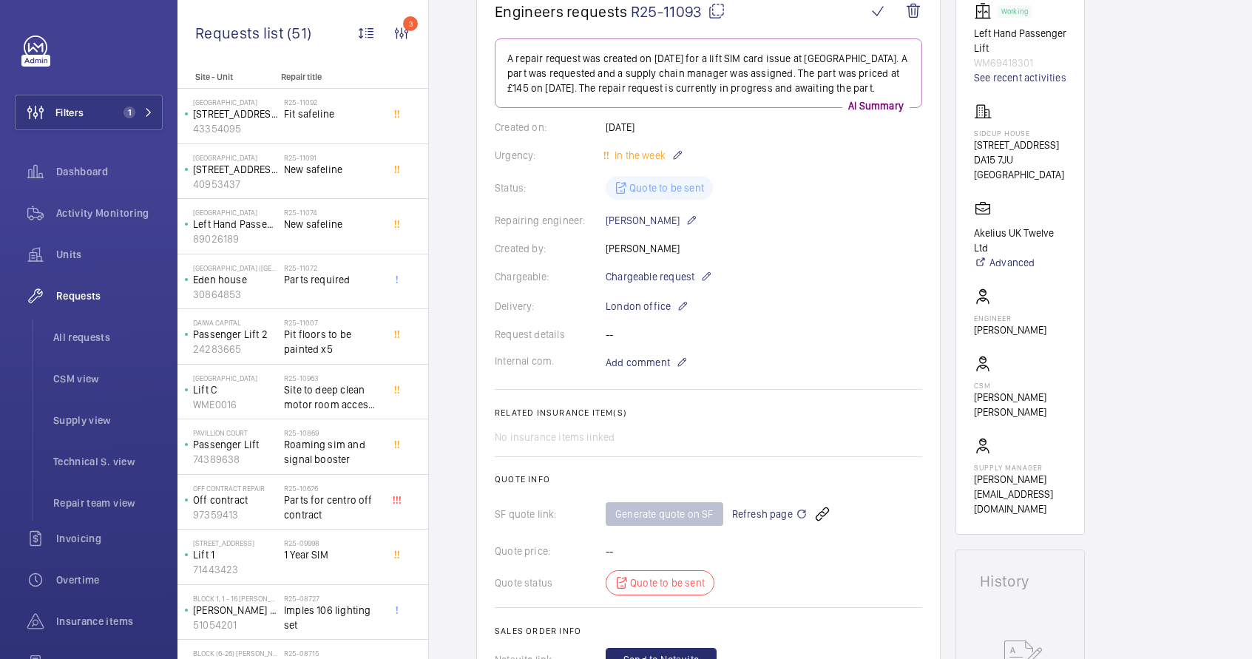
scroll to position [169, 0]
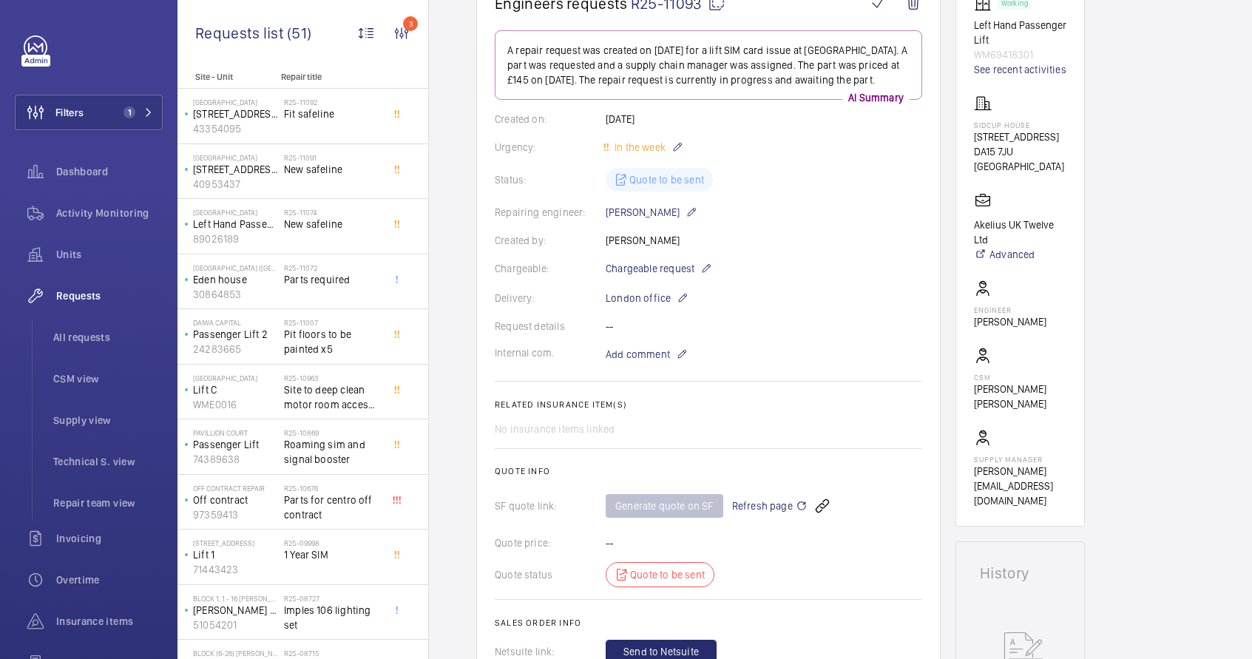
click at [784, 503] on span "Refresh page" at bounding box center [769, 506] width 75 height 18
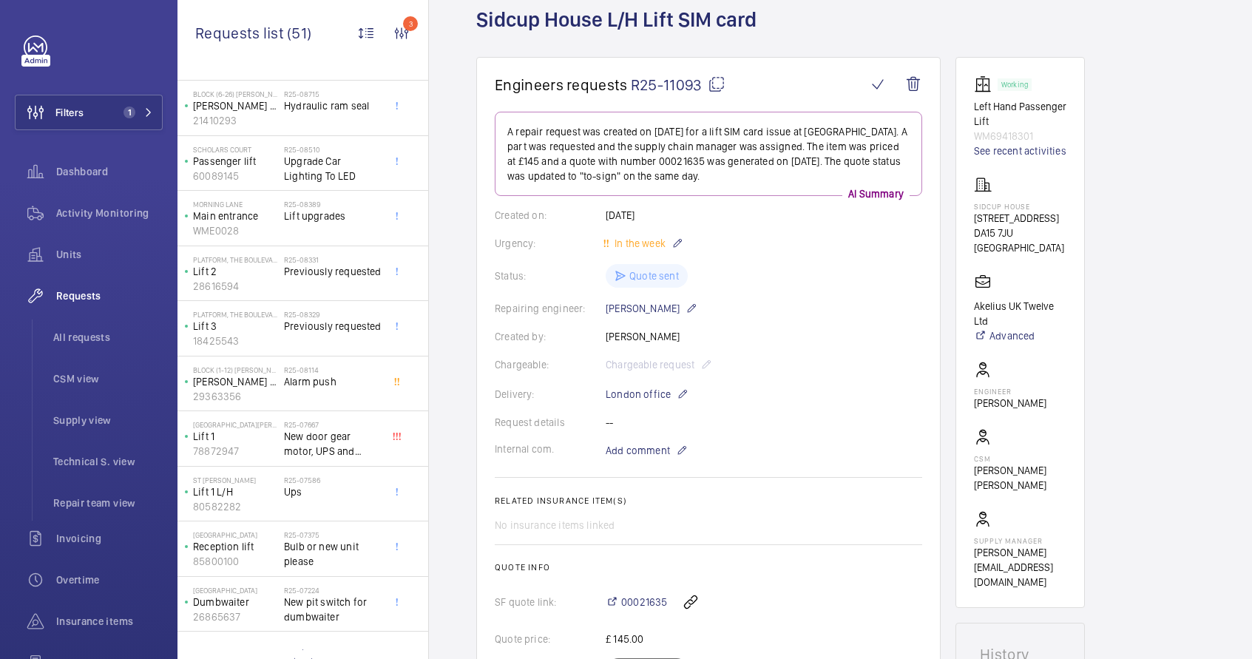
scroll to position [586, 0]
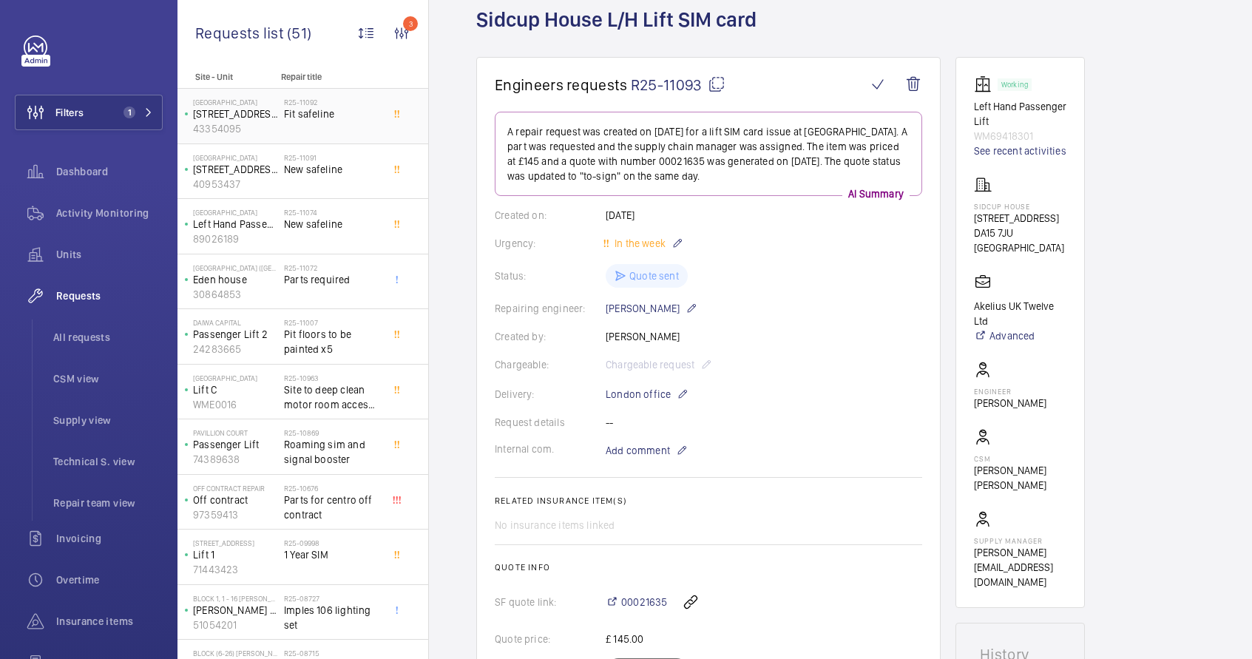
click at [323, 118] on span "Fit safeline" at bounding box center [333, 113] width 98 height 15
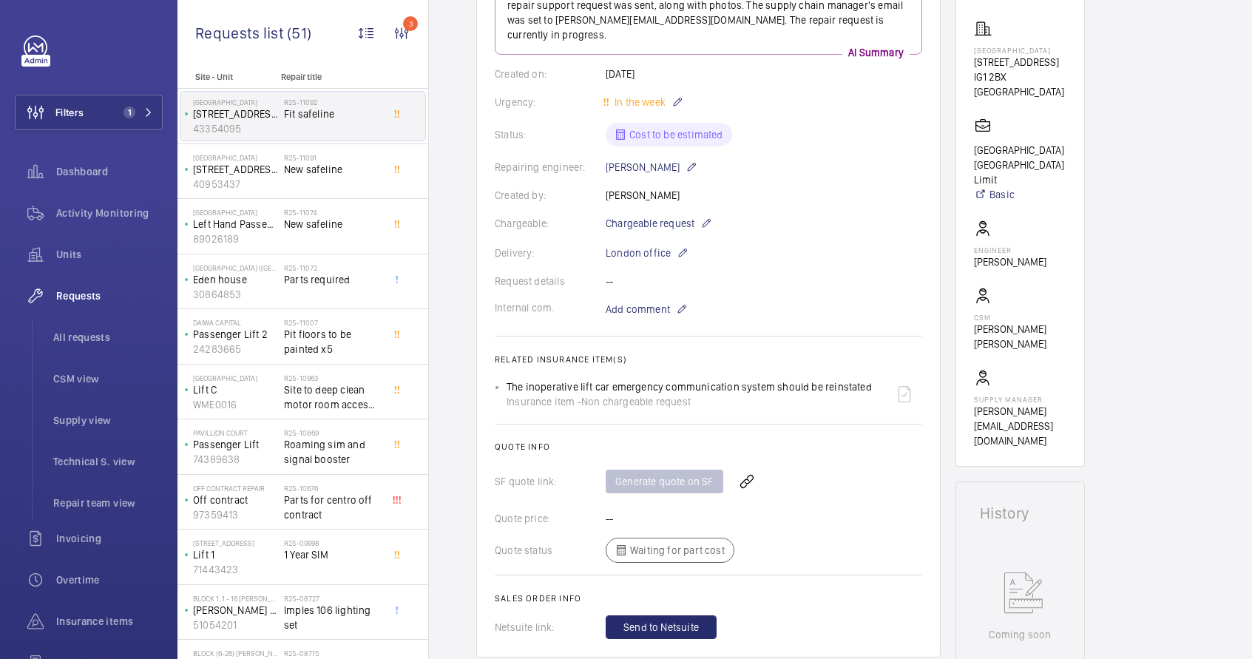
scroll to position [478, 0]
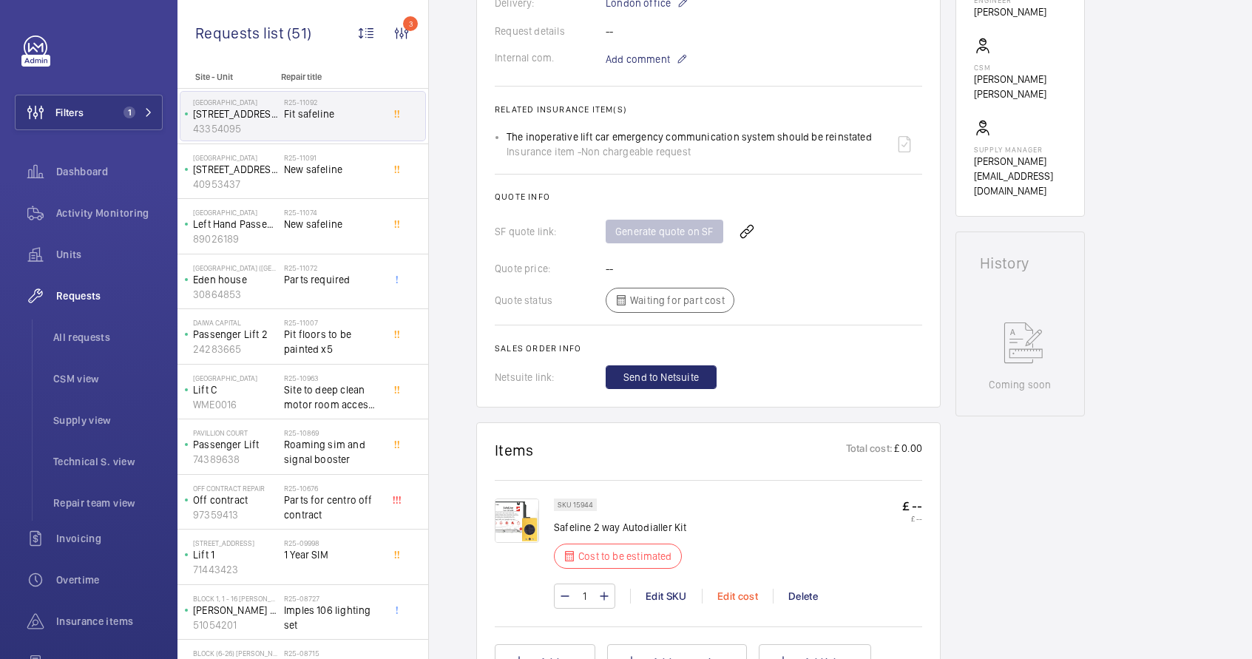
click at [756, 588] on div "Edit cost" at bounding box center [737, 595] width 71 height 15
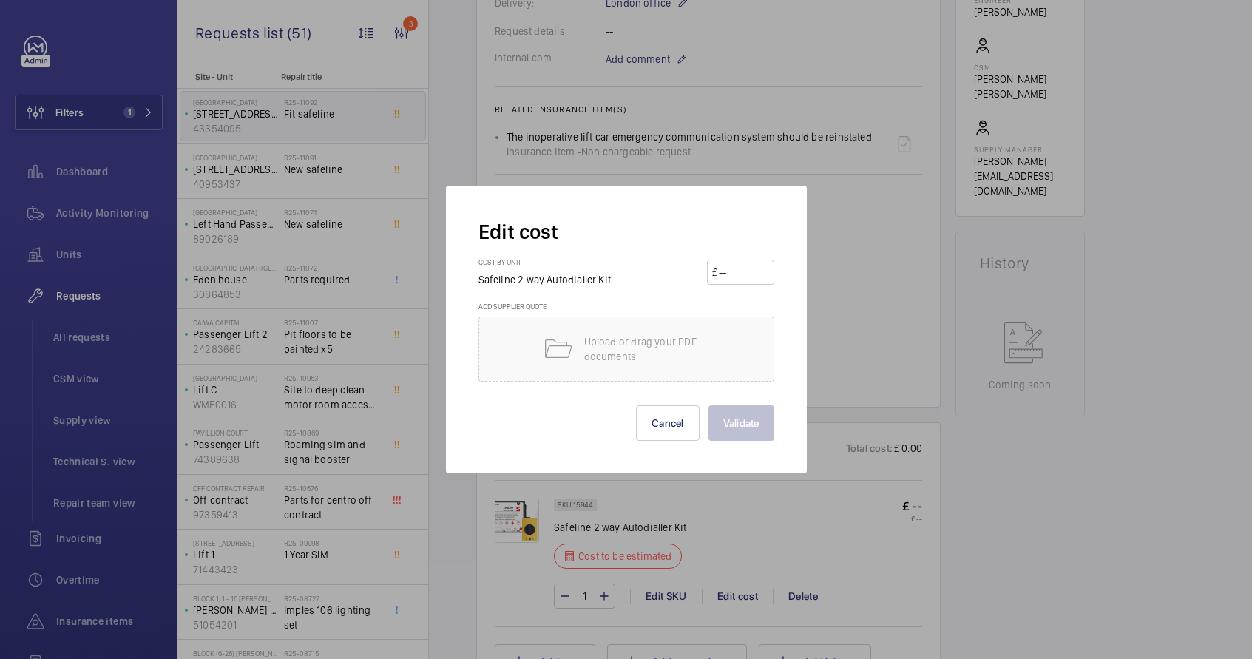
click at [739, 274] on input "number" at bounding box center [743, 272] width 52 height 24
type input "1250"
click at [740, 416] on button "Validate" at bounding box center [741, 422] width 66 height 35
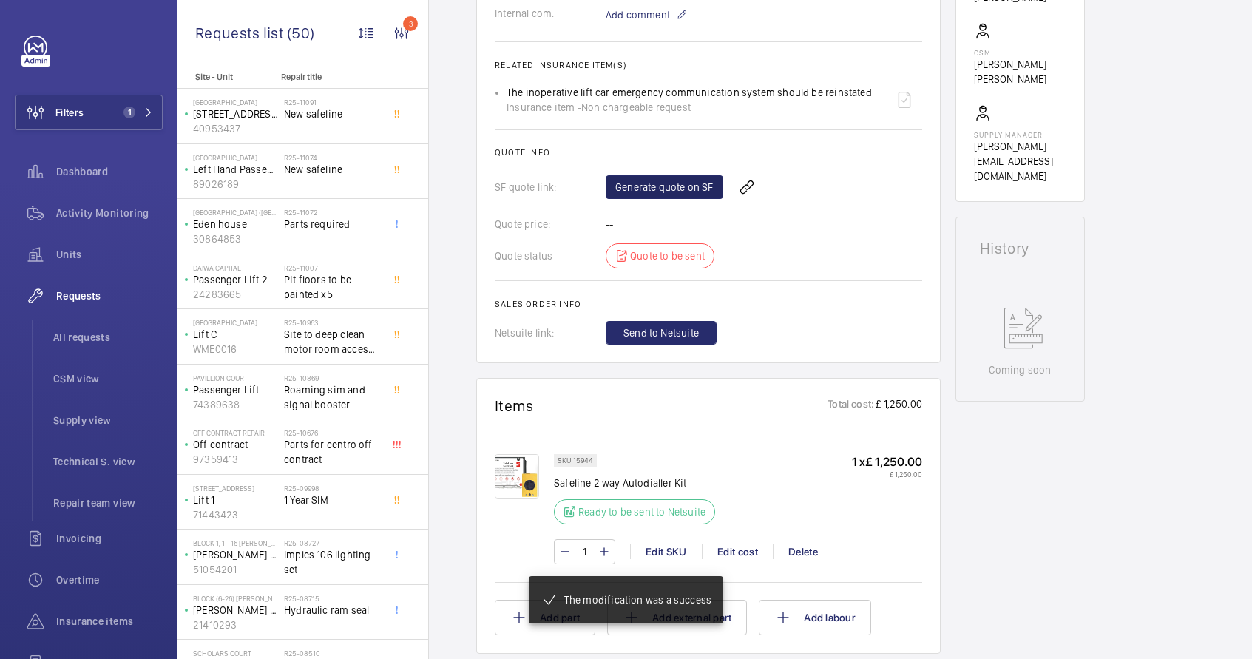
scroll to position [508, 0]
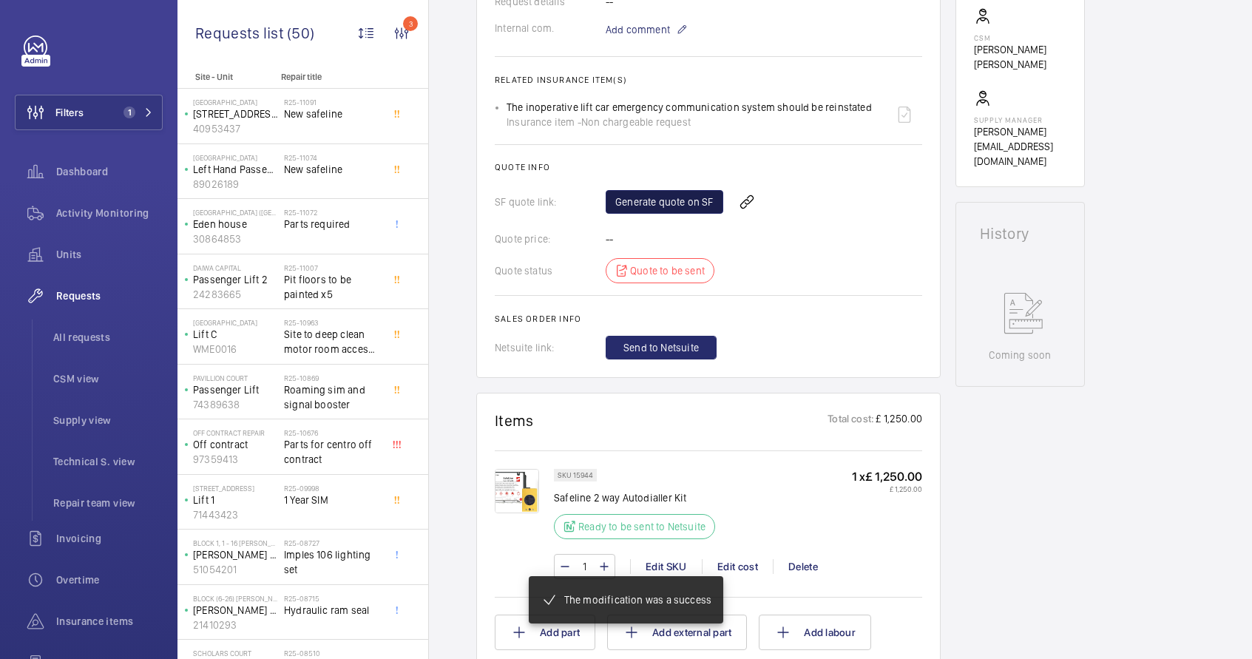
click at [679, 194] on link "Generate quote on SF" at bounding box center [664, 202] width 118 height 24
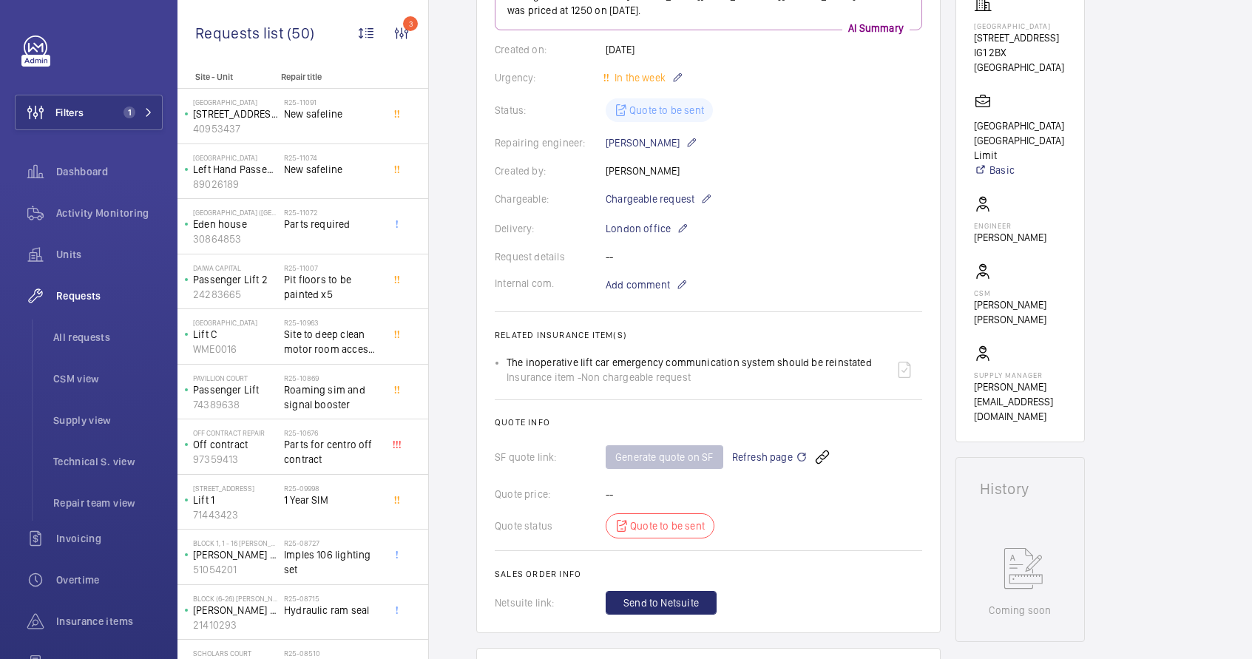
scroll to position [106, 0]
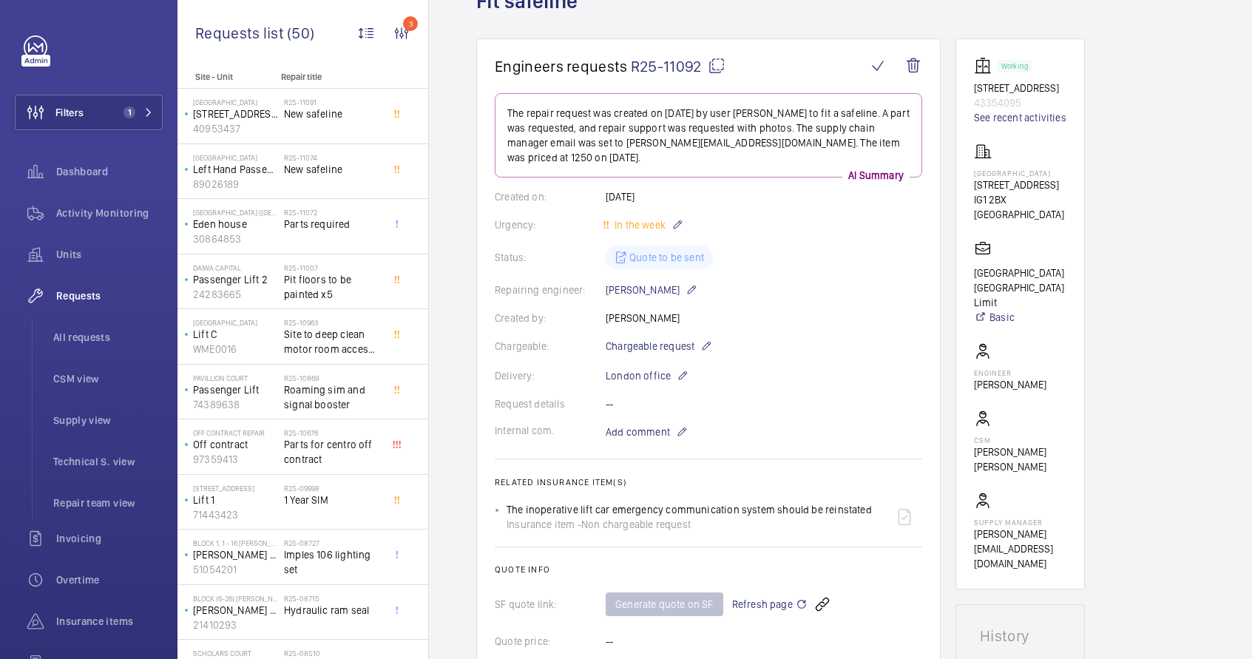
click at [722, 69] on mat-icon at bounding box center [717, 66] width 18 height 18
type textarea "R25-11092"
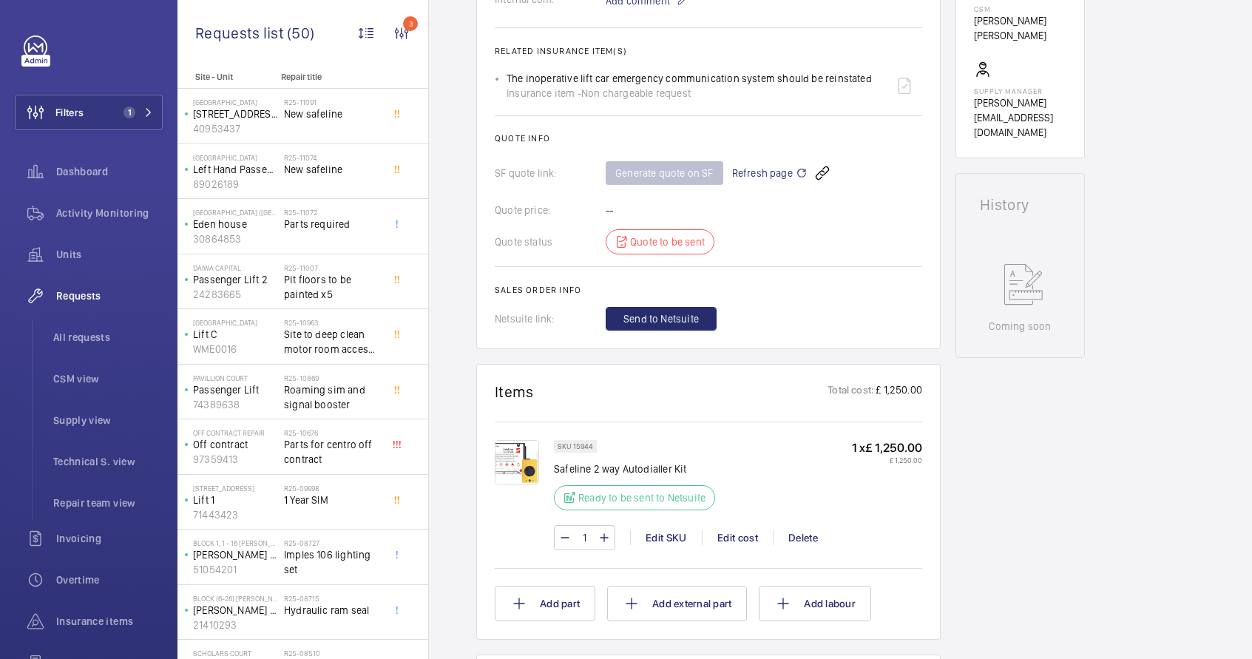
scroll to position [542, 0]
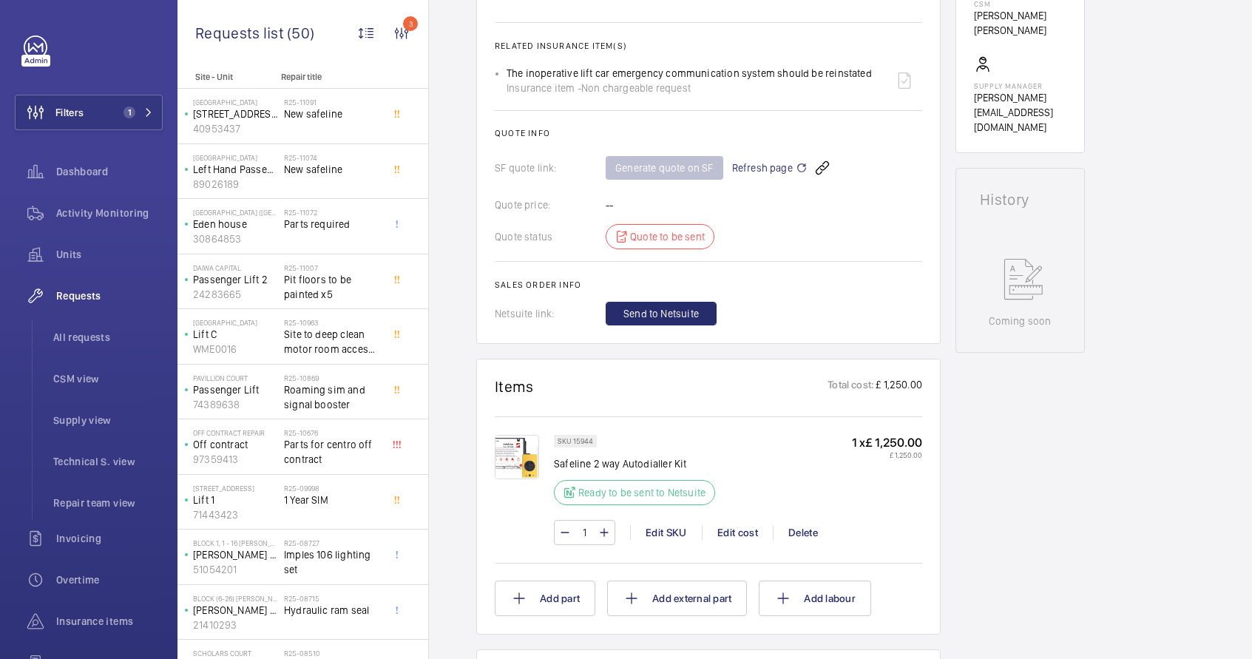
click at [779, 165] on span "Refresh page" at bounding box center [769, 168] width 75 height 18
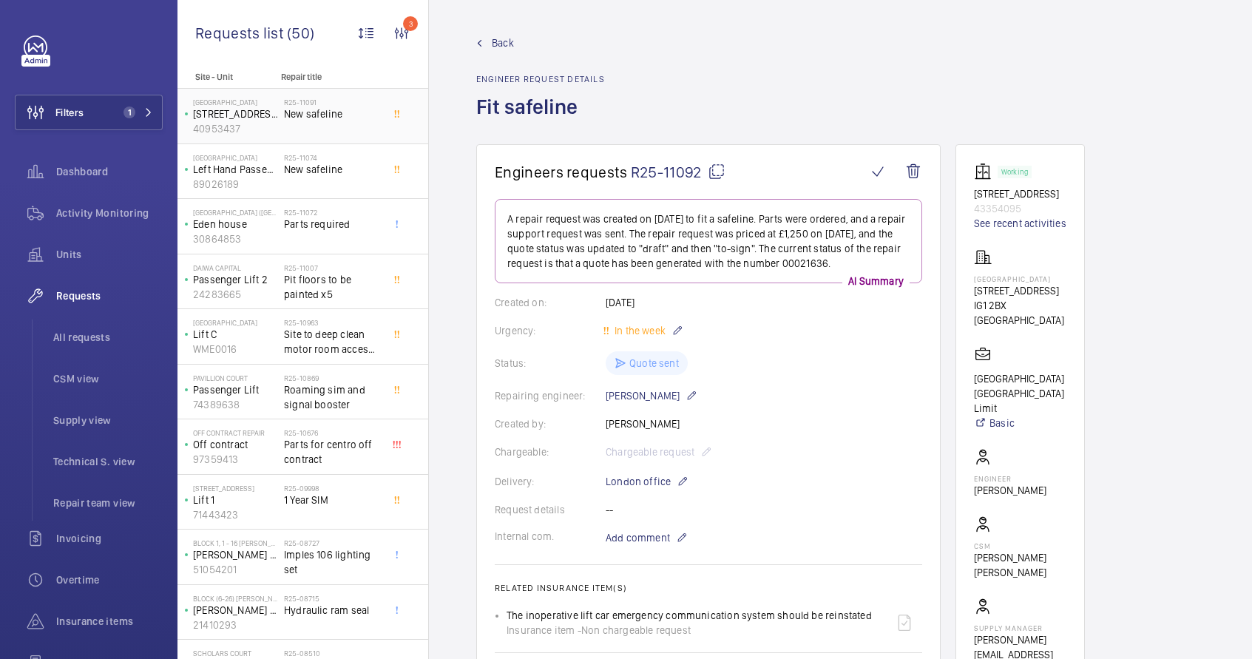
click at [330, 120] on span "New safeline" at bounding box center [333, 113] width 98 height 15
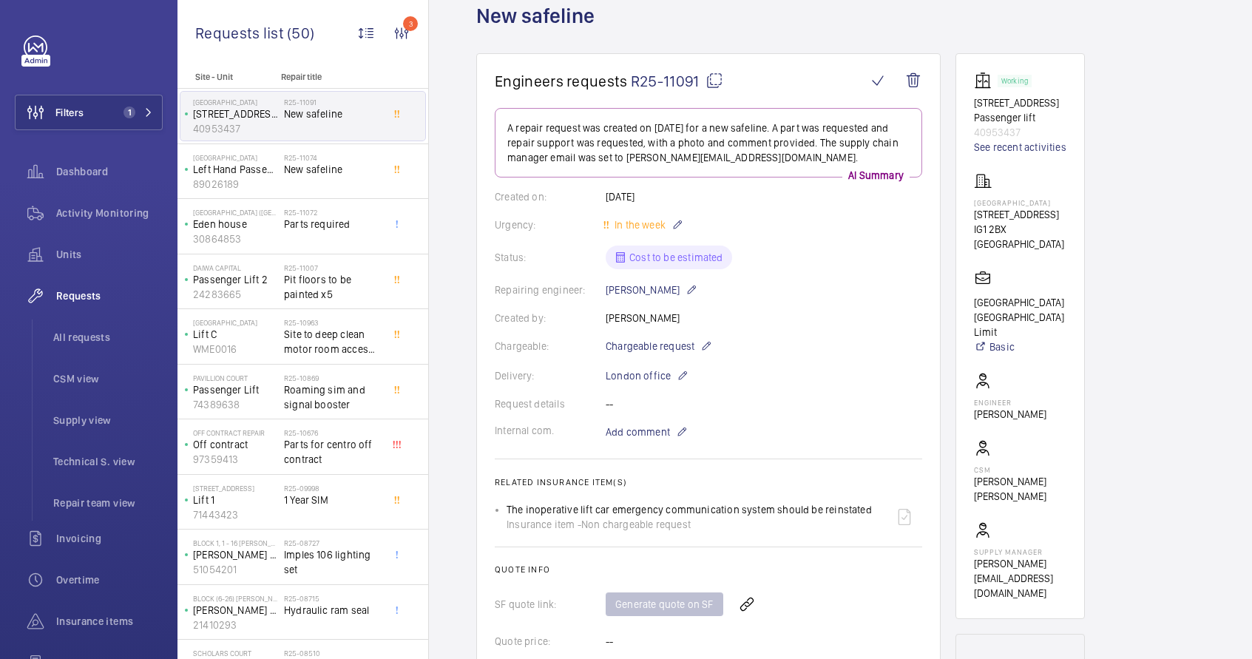
scroll to position [93, 0]
drag, startPoint x: 505, startPoint y: 506, endPoint x: 871, endPoint y: 506, distance: 366.0
click at [871, 506] on ul "The inoperative lift car emergency communication system should be reinstated In…" at bounding box center [708, 514] width 427 height 35
copy p "The inoperative lift car emergency communication system should be reinstated"
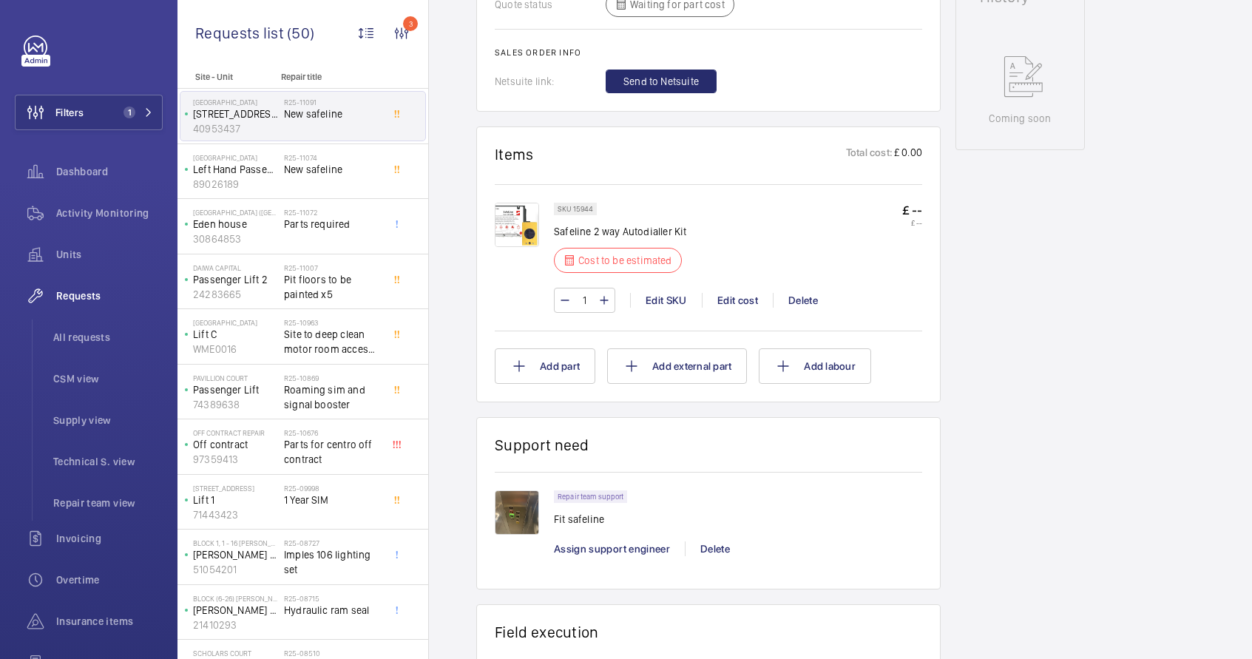
scroll to position [765, 0]
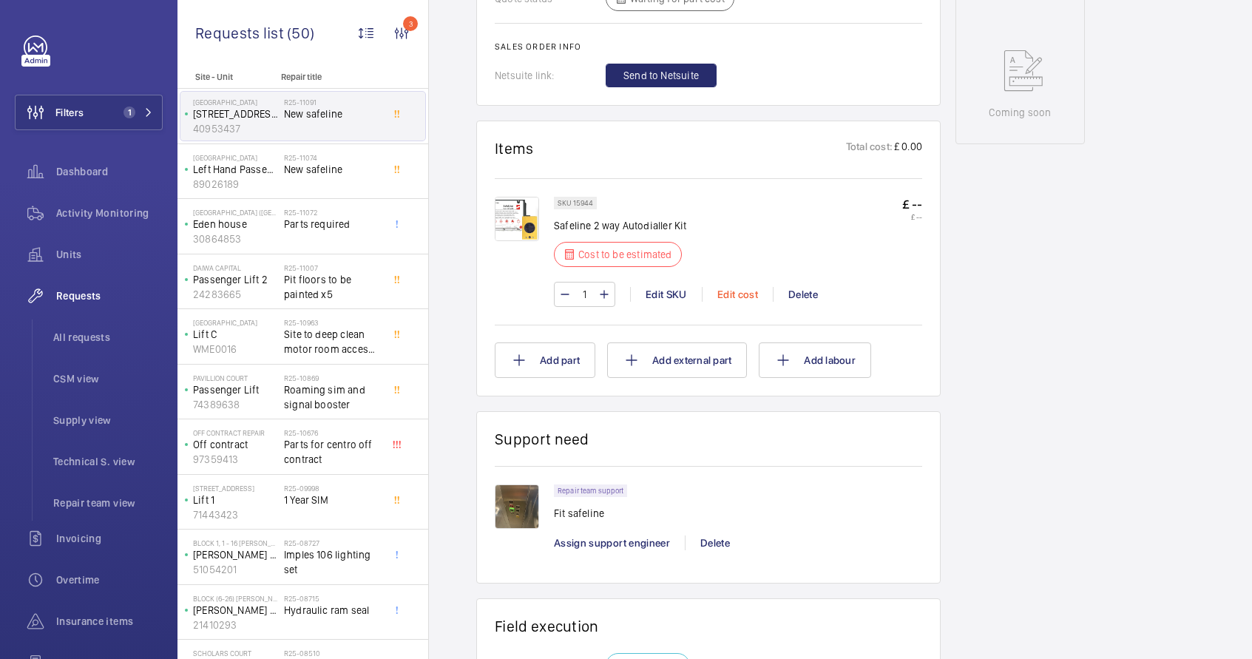
click at [732, 294] on div "Edit cost" at bounding box center [737, 294] width 71 height 15
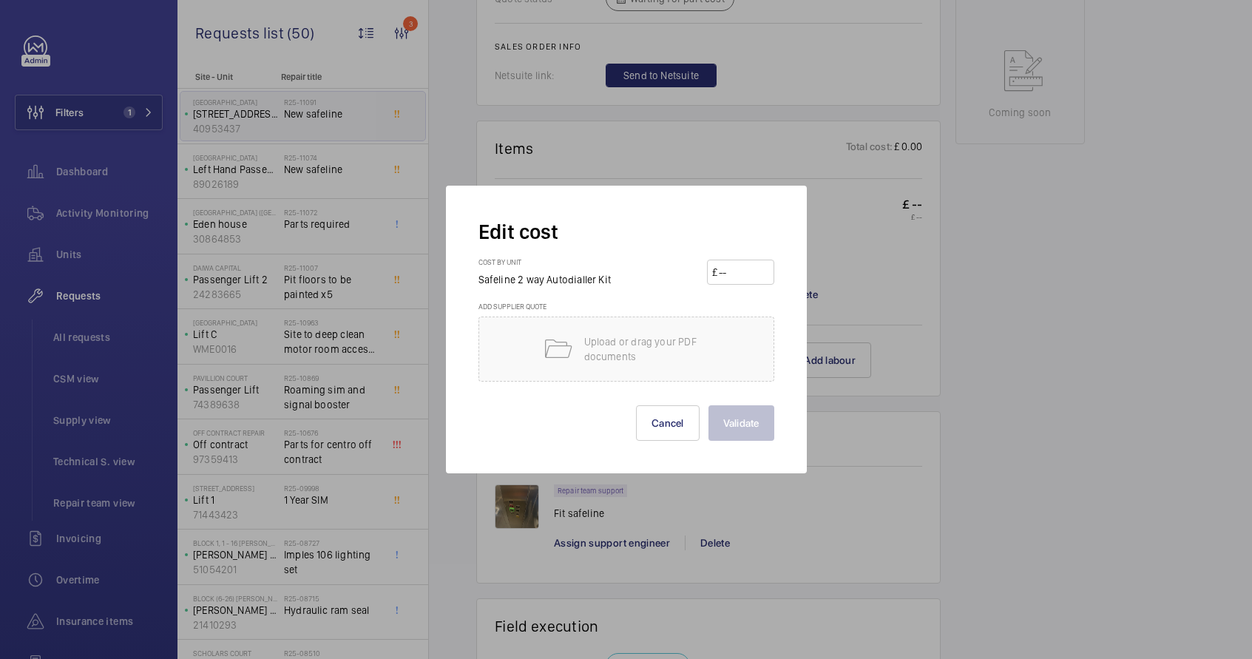
click at [728, 279] on input "number" at bounding box center [743, 272] width 52 height 24
type input "1875"
click at [753, 418] on button "Validate" at bounding box center [741, 422] width 66 height 35
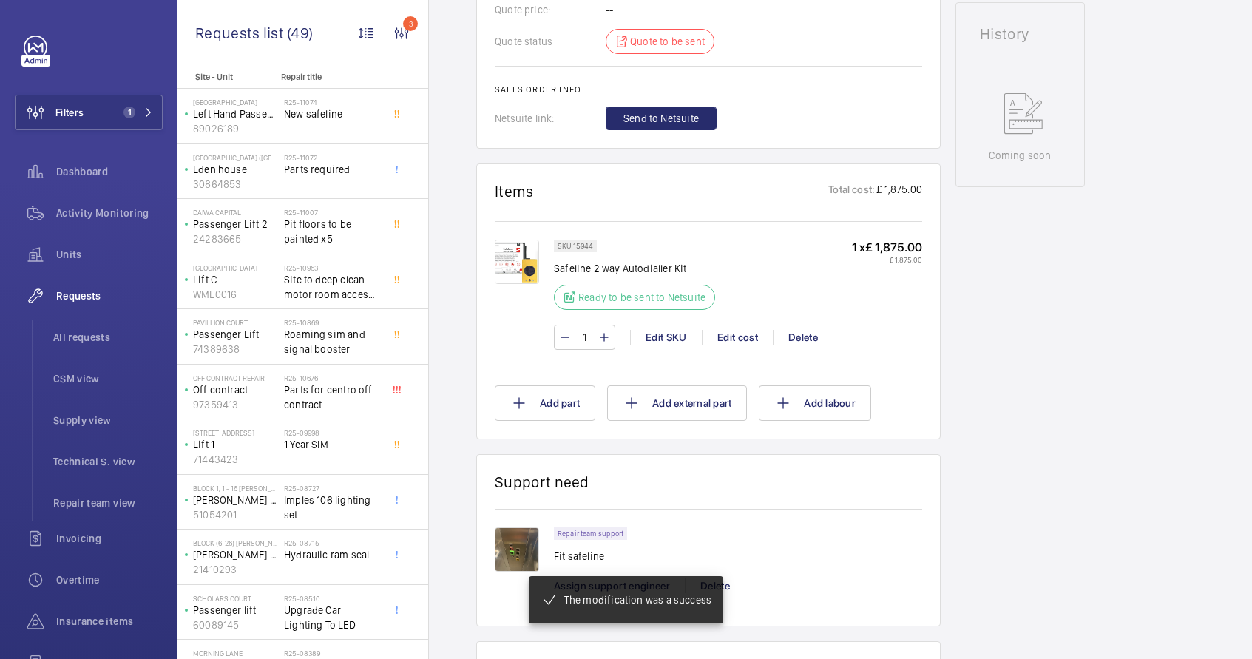
scroll to position [599, 0]
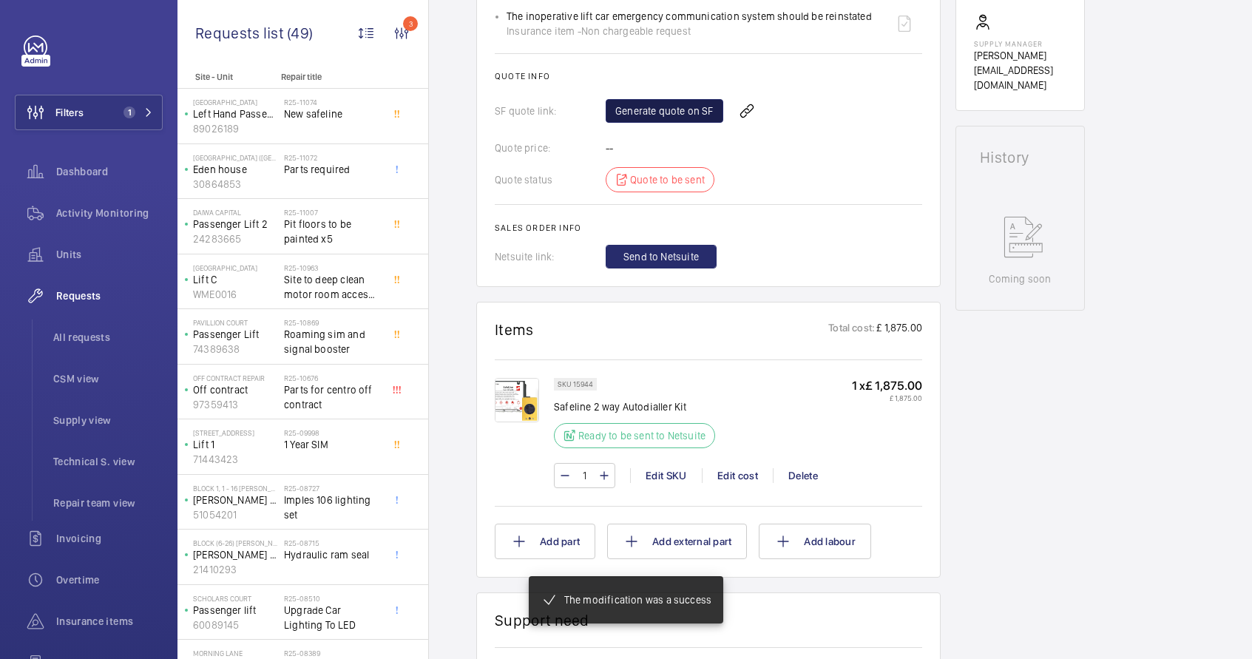
click at [695, 103] on link "Generate quote on SF" at bounding box center [664, 111] width 118 height 24
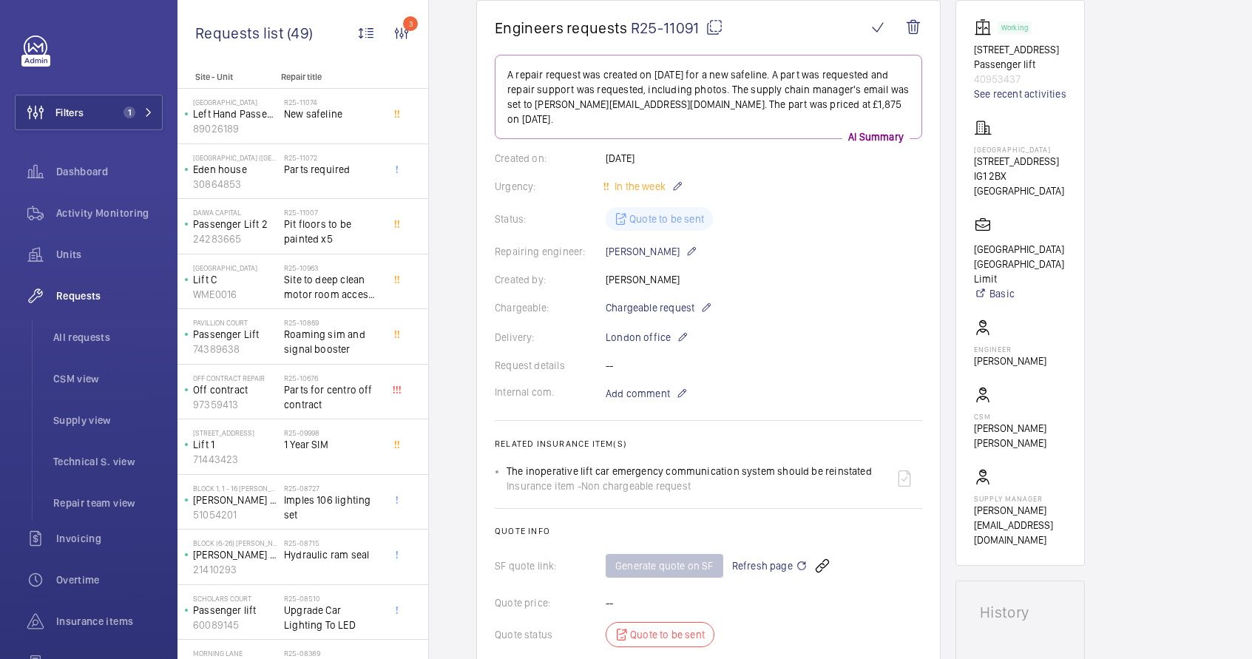
scroll to position [55, 0]
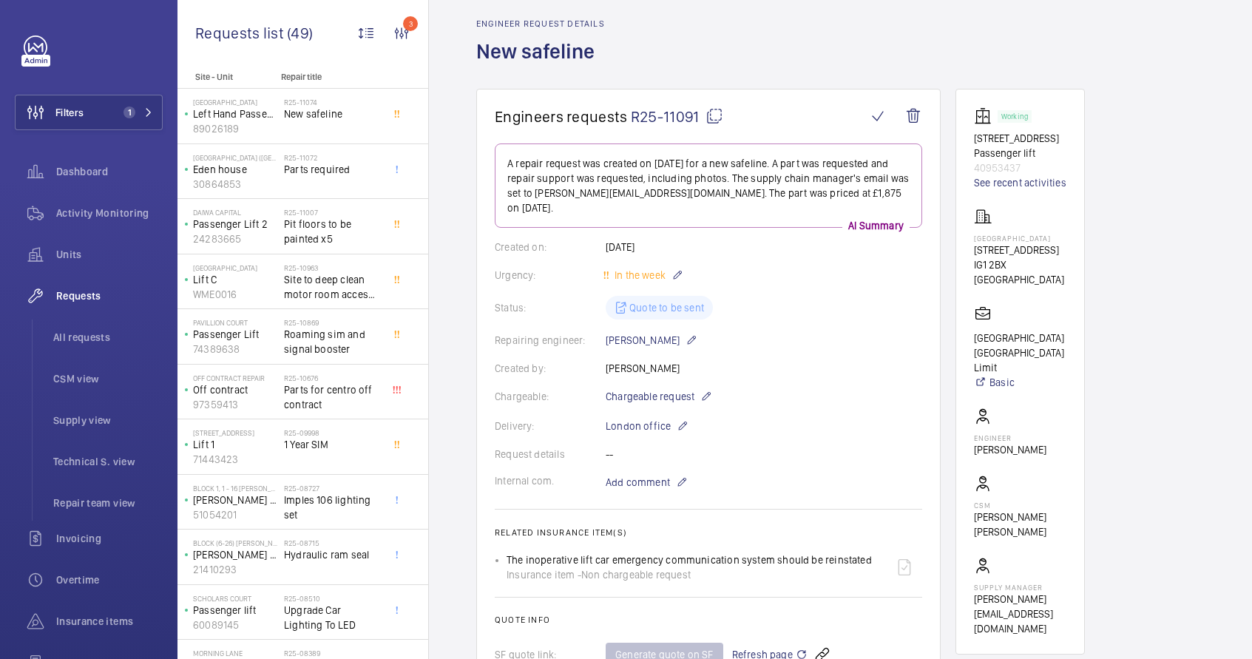
click at [710, 114] on mat-icon at bounding box center [714, 116] width 18 height 18
type textarea "R25-11091"
click at [303, 118] on span "New safeline" at bounding box center [333, 113] width 98 height 15
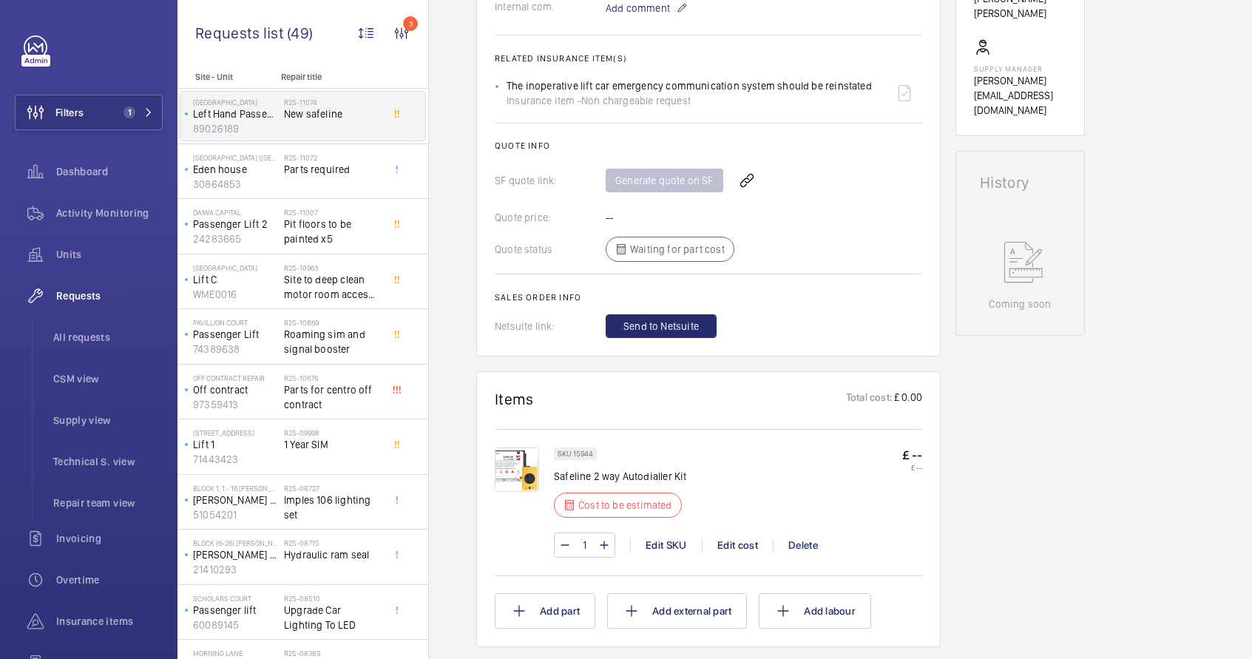
scroll to position [549, 0]
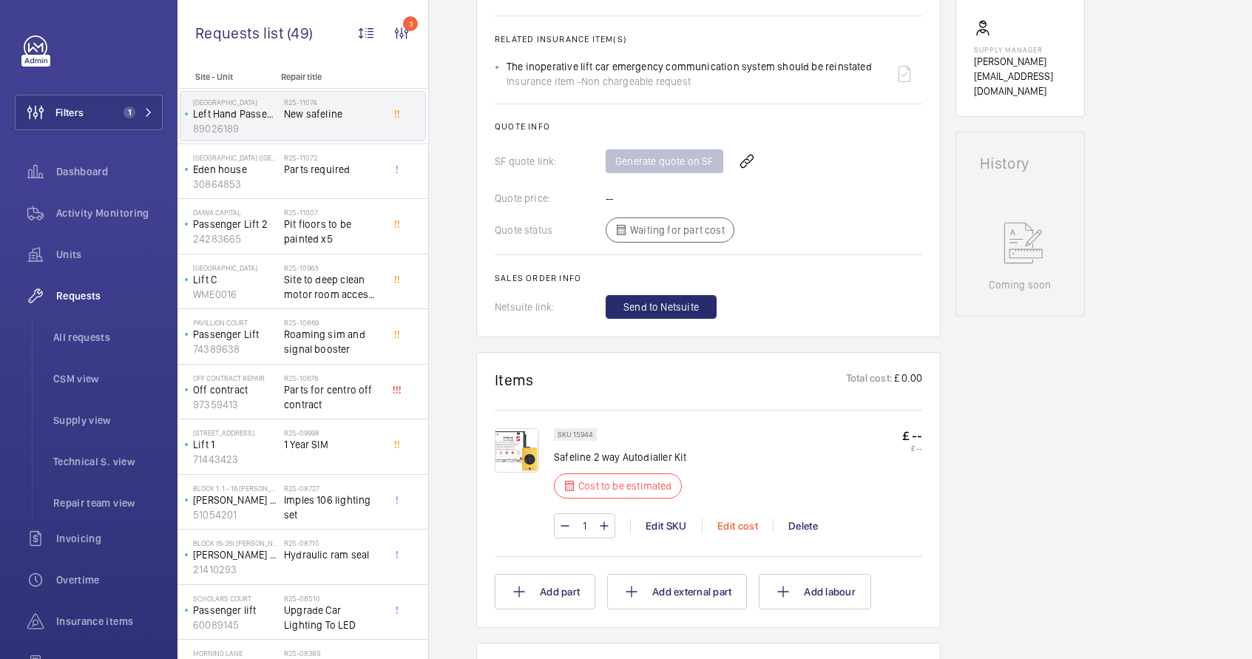
click at [736, 526] on div "Edit cost" at bounding box center [737, 525] width 71 height 15
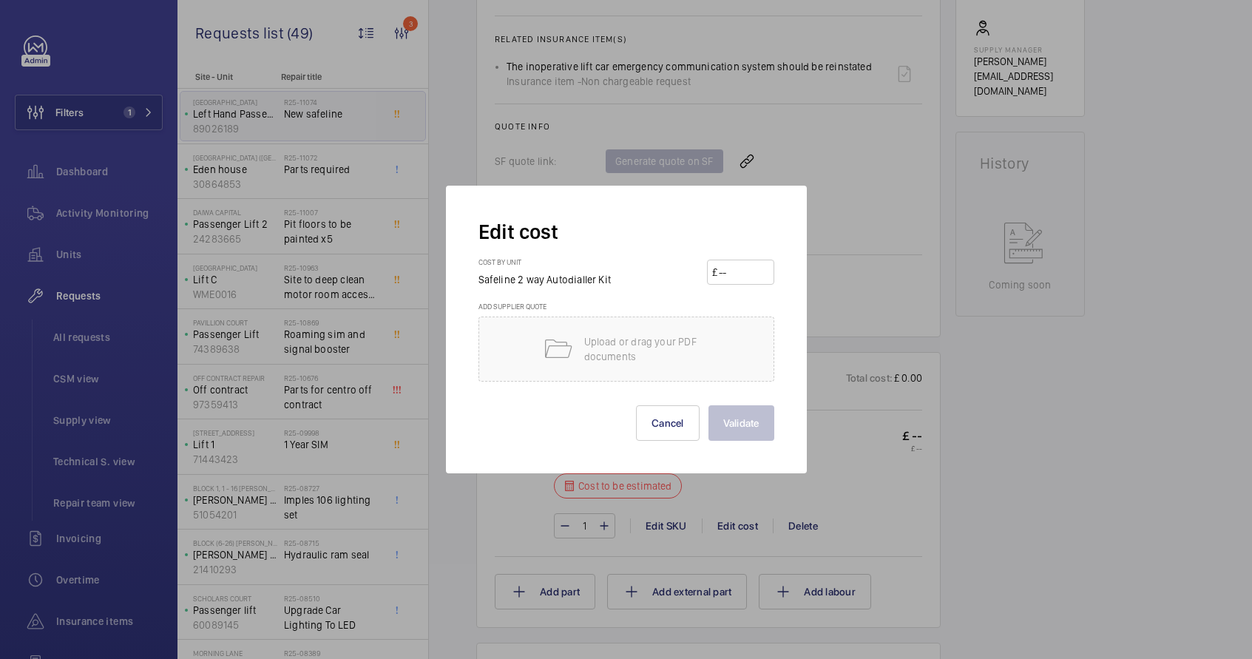
click at [726, 276] on input "number" at bounding box center [743, 272] width 52 height 24
type input "850"
click at [743, 407] on button "Validate" at bounding box center [741, 422] width 66 height 35
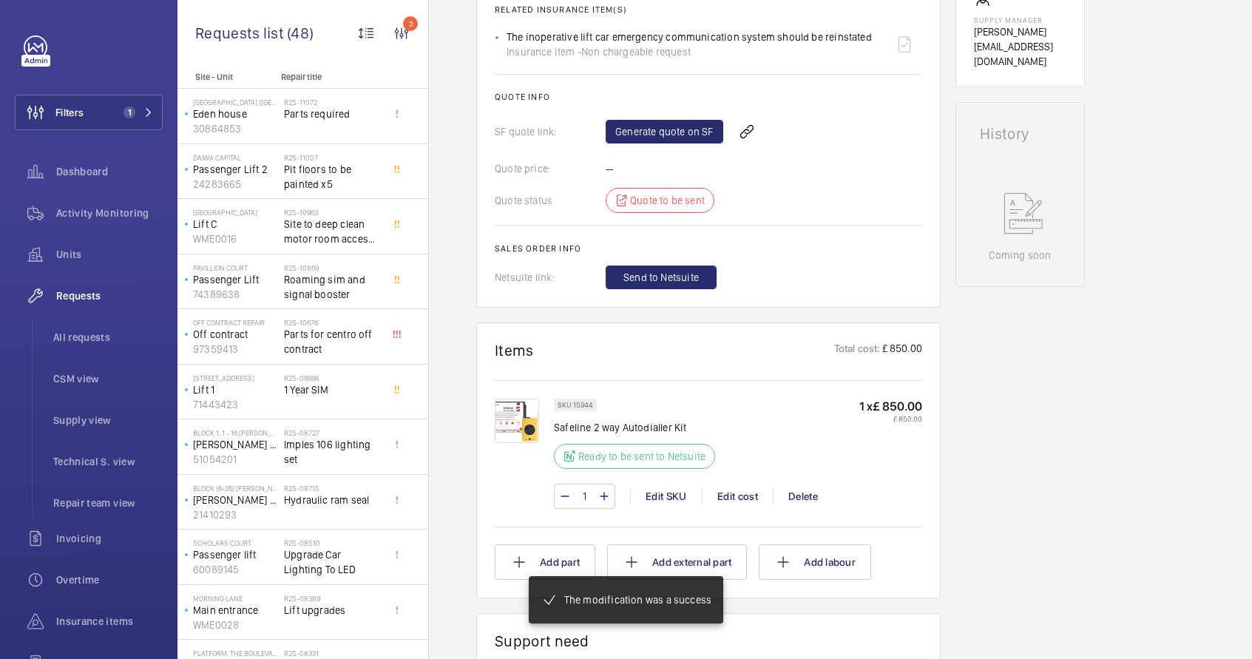
scroll to position [593, 0]
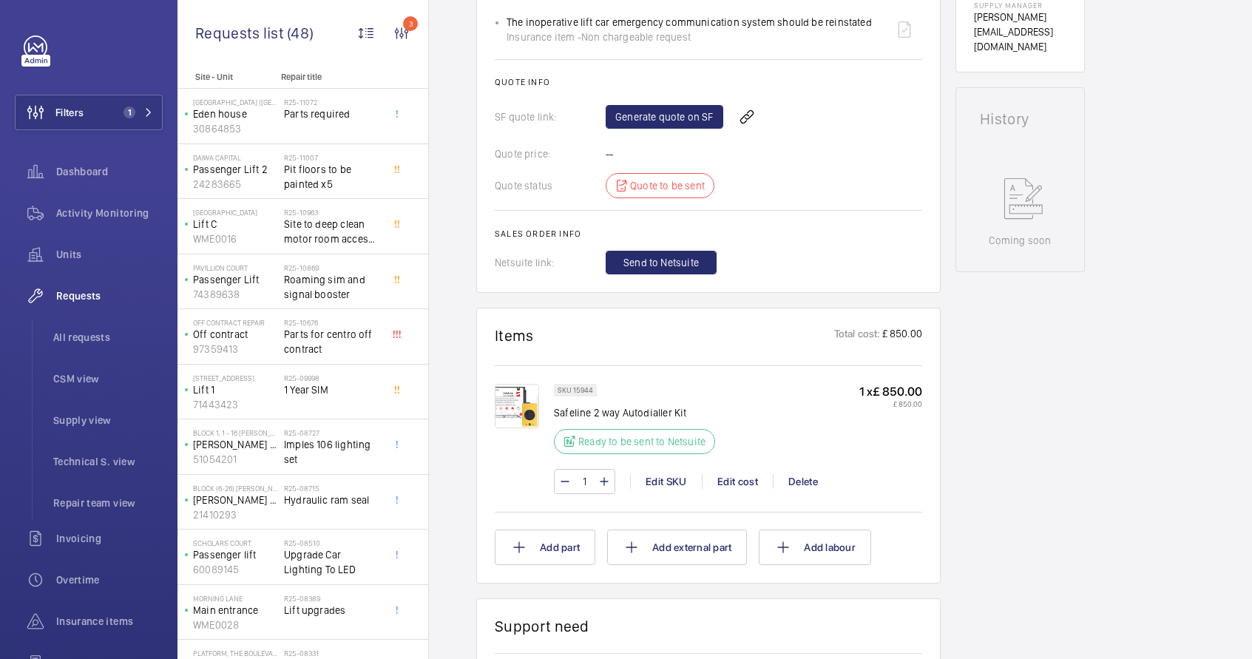
click at [698, 104] on div "Generate quote on SF" at bounding box center [763, 116] width 316 height 35
click at [698, 125] on link "Generate quote on SF" at bounding box center [664, 117] width 118 height 24
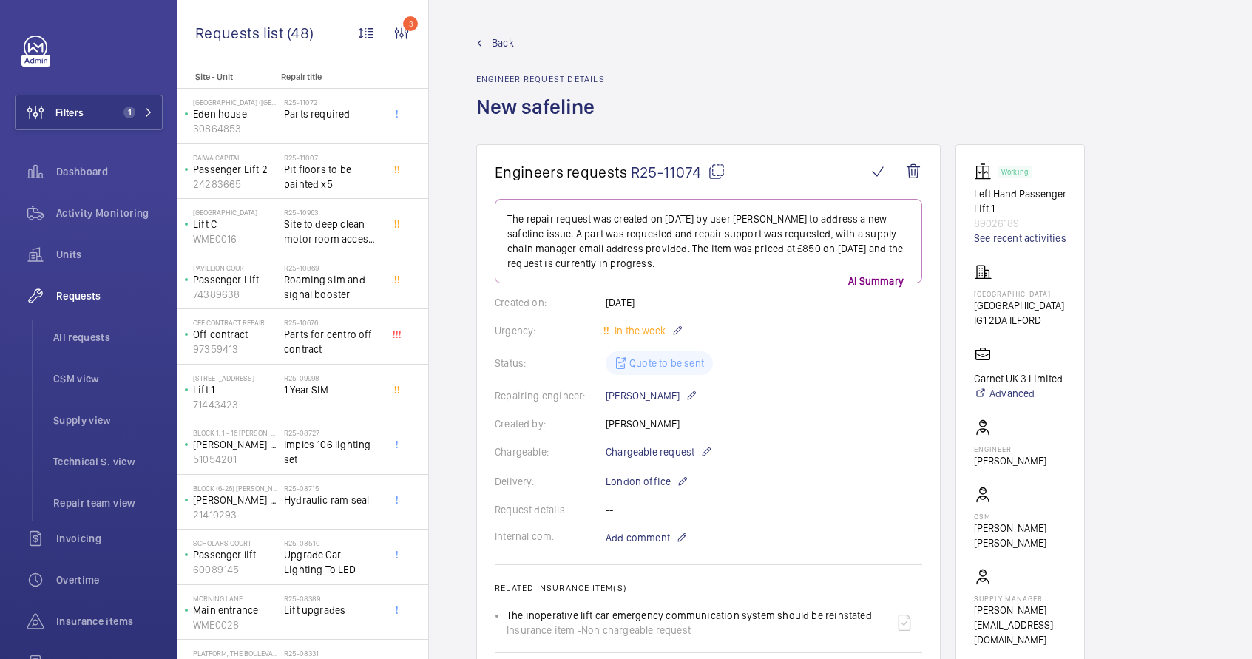
click at [713, 165] on mat-icon at bounding box center [717, 172] width 18 height 18
type textarea "R25-11074"
click at [333, 120] on span "Parts required" at bounding box center [333, 113] width 98 height 15
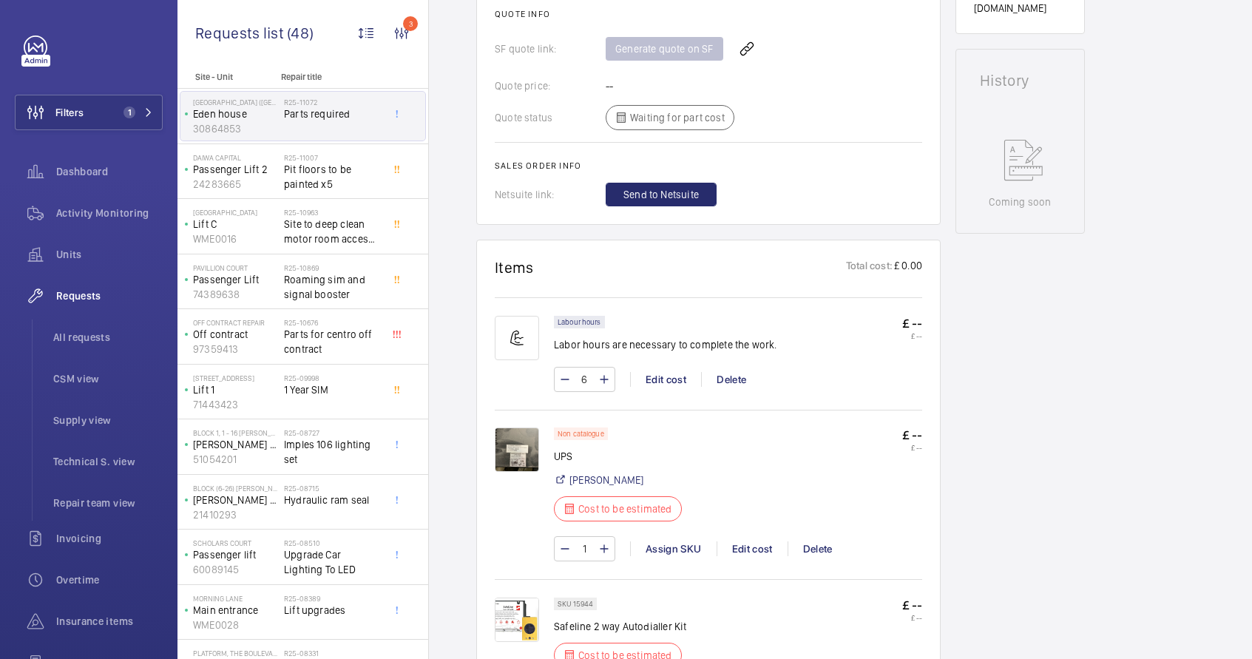
scroll to position [552, 0]
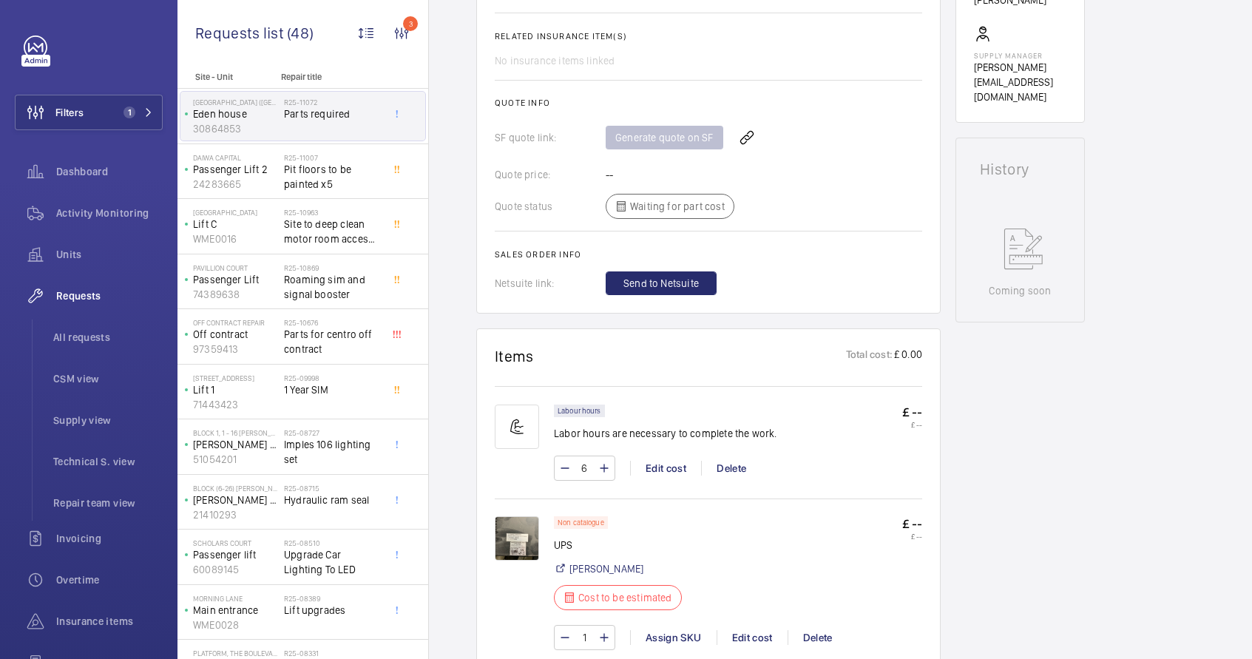
click at [504, 523] on img at bounding box center [517, 538] width 44 height 44
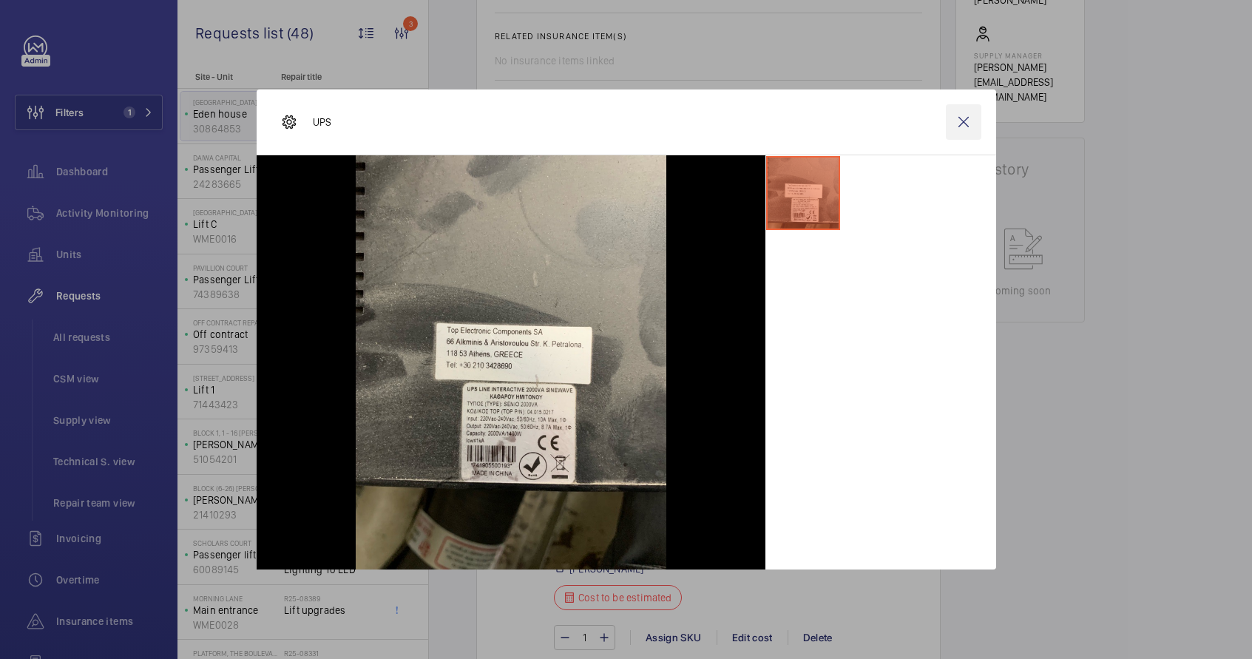
click at [967, 125] on wm-front-icon-button at bounding box center [963, 121] width 35 height 35
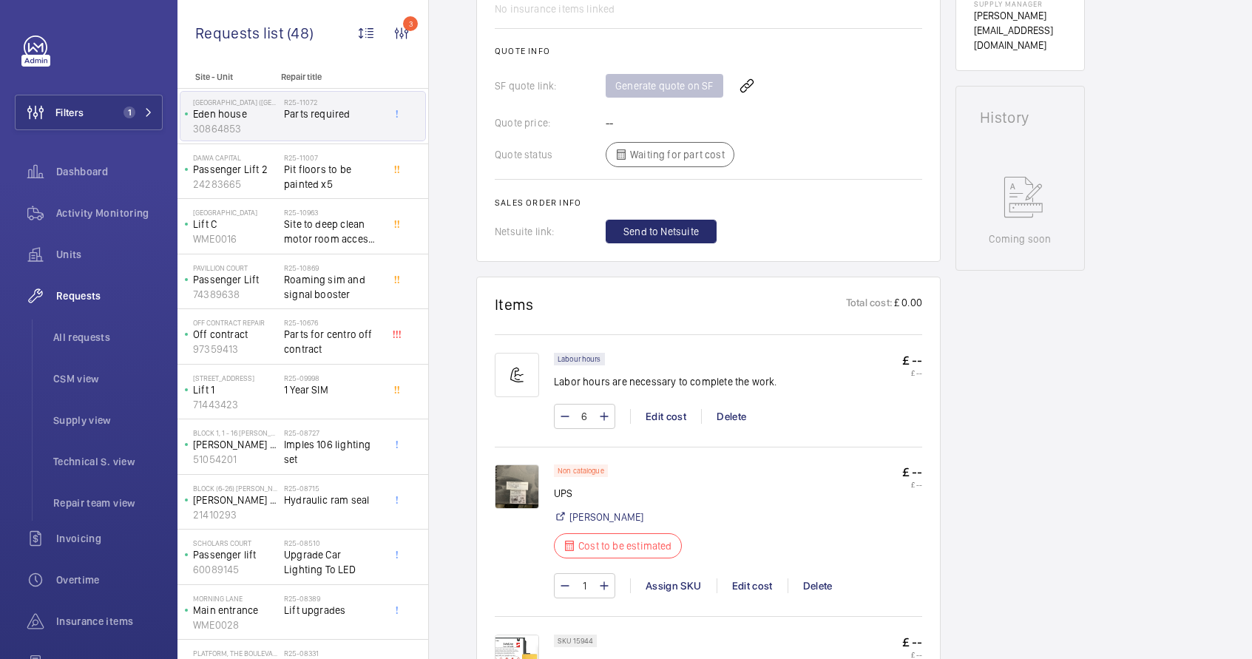
scroll to position [604, 0]
click at [751, 577] on div "Edit cost" at bounding box center [751, 584] width 71 height 15
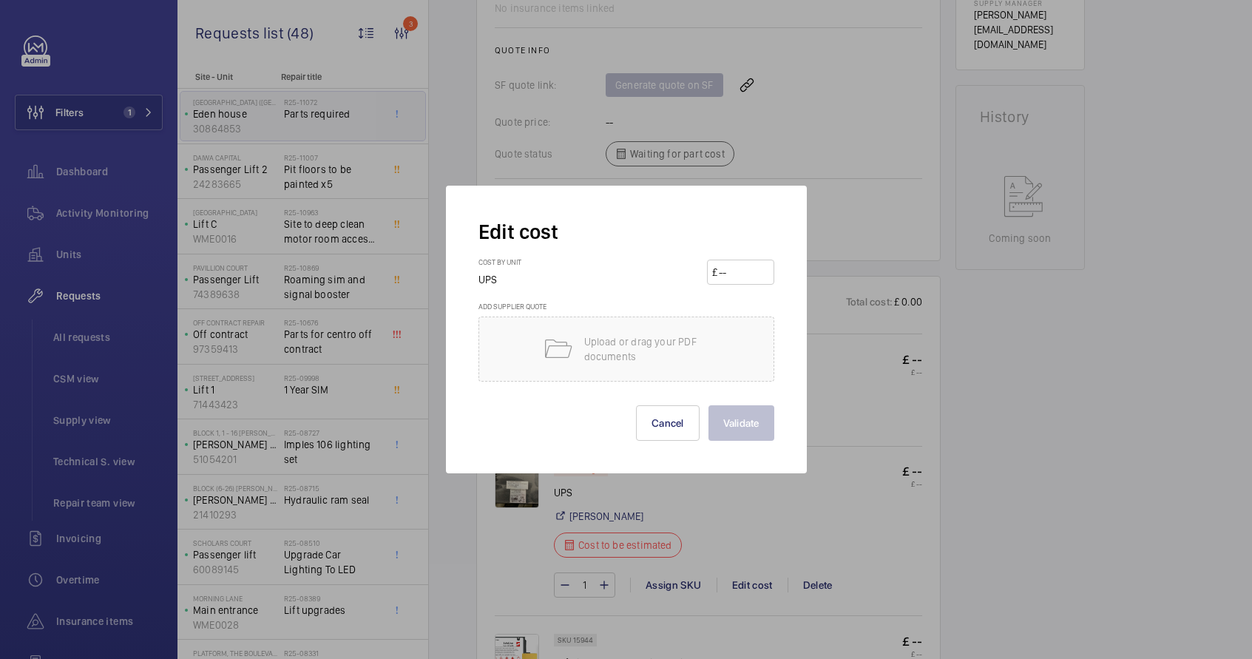
click at [745, 269] on input "number" at bounding box center [743, 272] width 52 height 24
type input "550"
click at [730, 427] on button "Validate" at bounding box center [741, 422] width 66 height 35
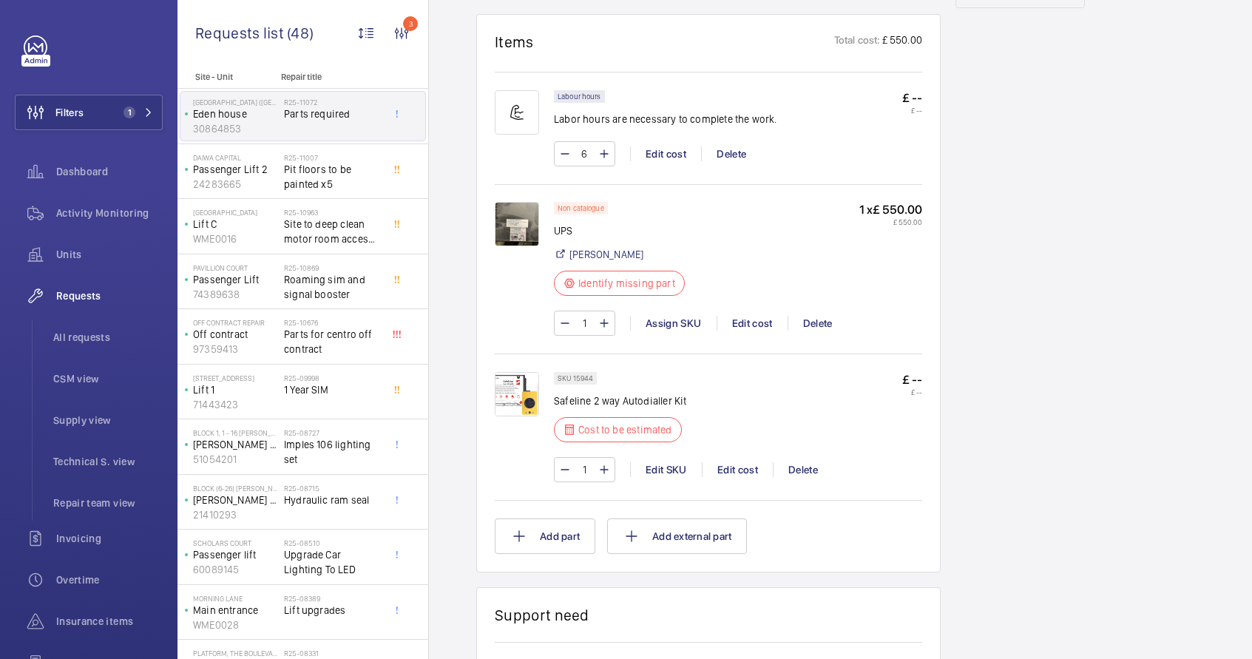
scroll to position [874, 0]
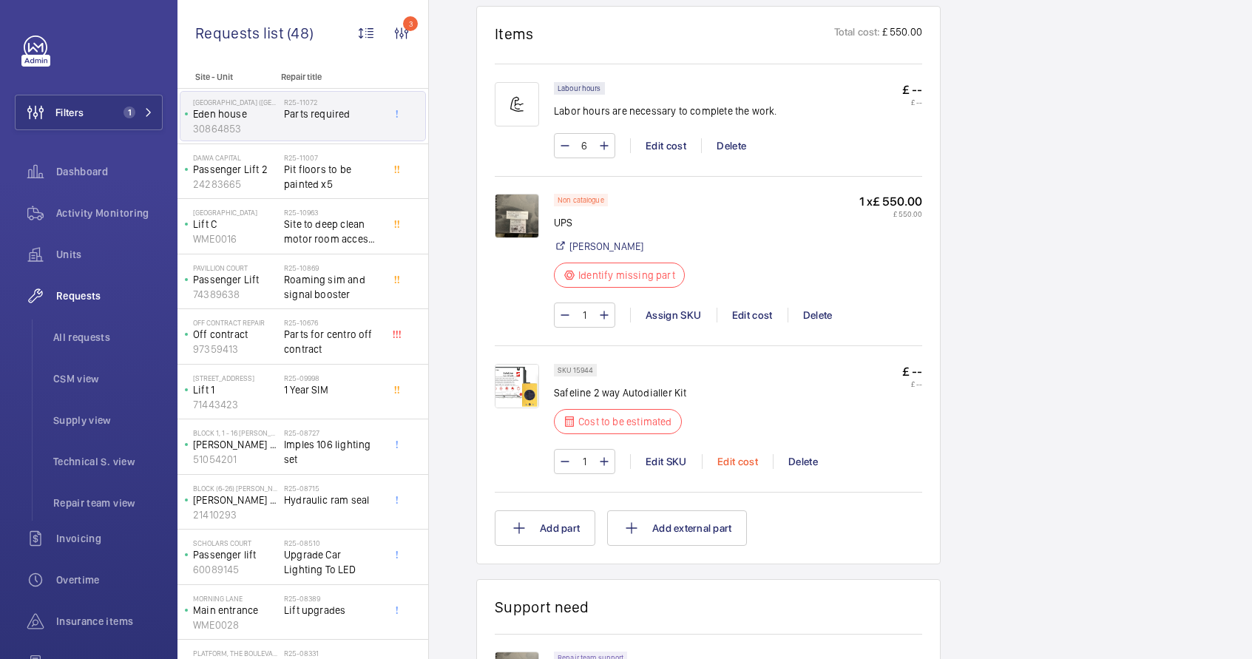
click at [736, 464] on div "Edit cost" at bounding box center [737, 461] width 71 height 15
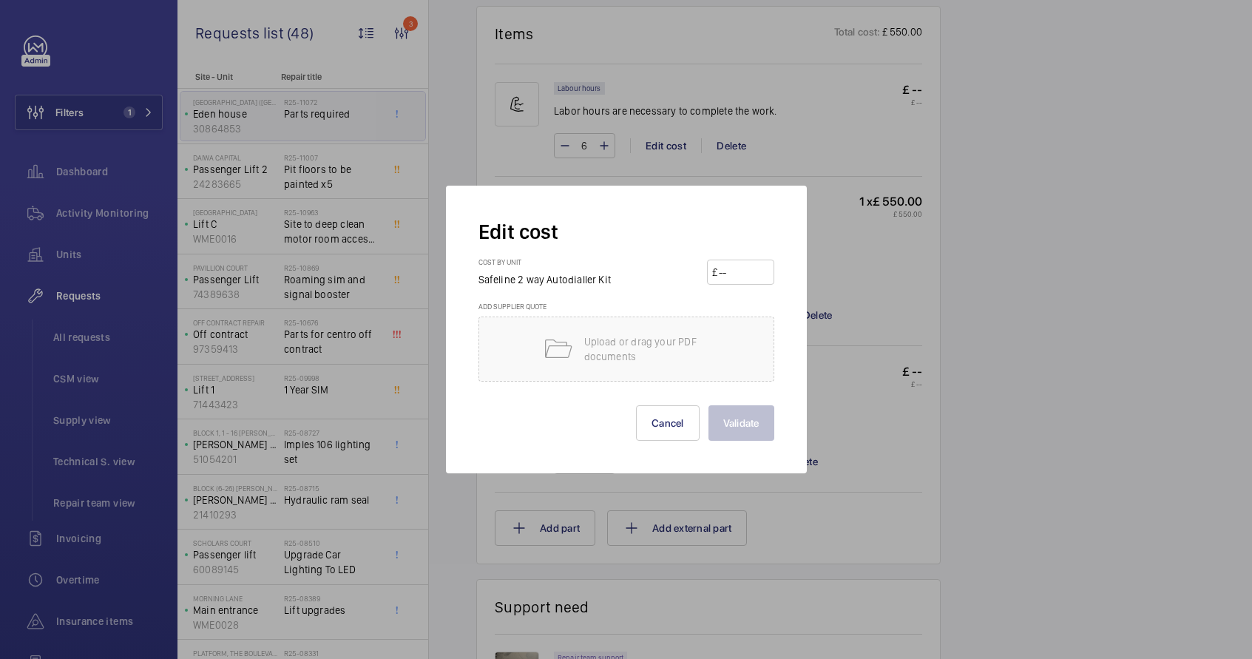
click at [739, 271] on input "number" at bounding box center [743, 272] width 52 height 24
type input "850"
click at [719, 426] on button "Validate" at bounding box center [741, 422] width 66 height 35
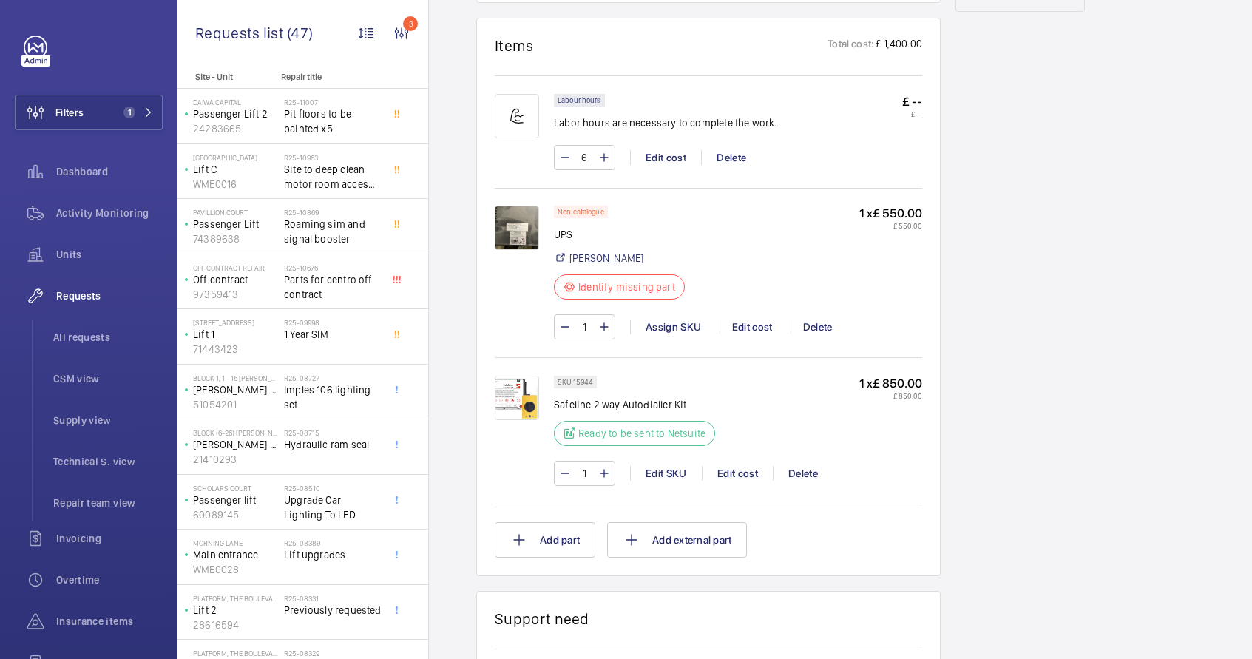
scroll to position [855, 0]
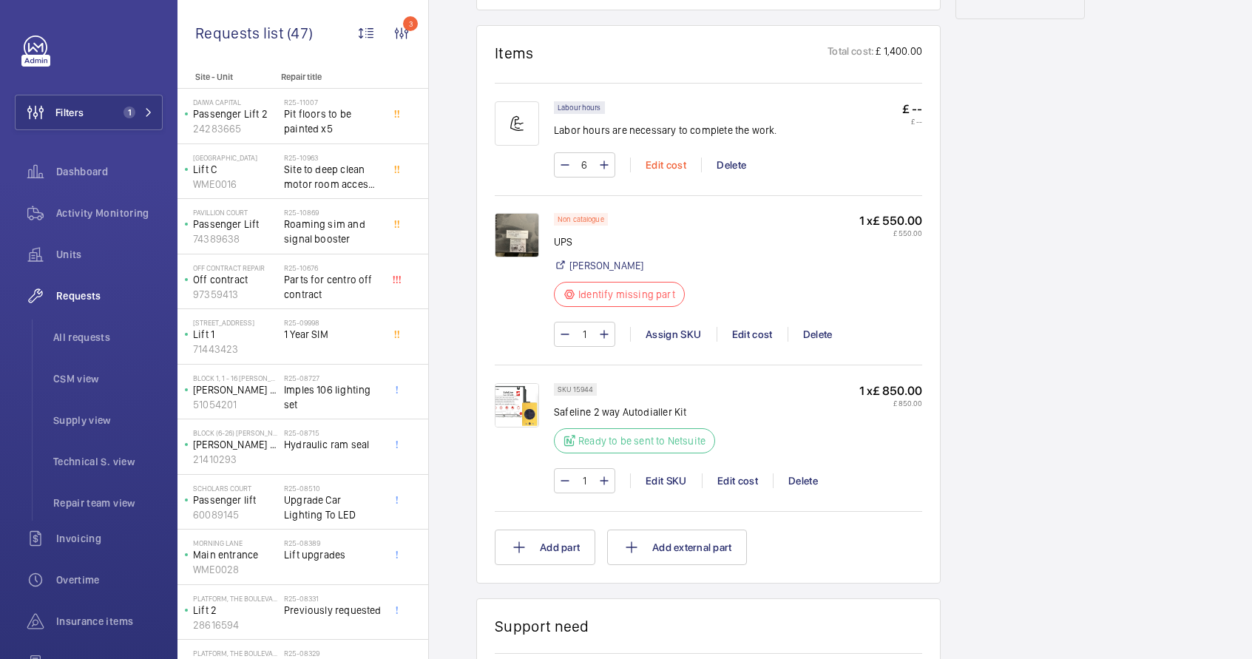
click at [676, 166] on div "Edit cost" at bounding box center [665, 164] width 71 height 15
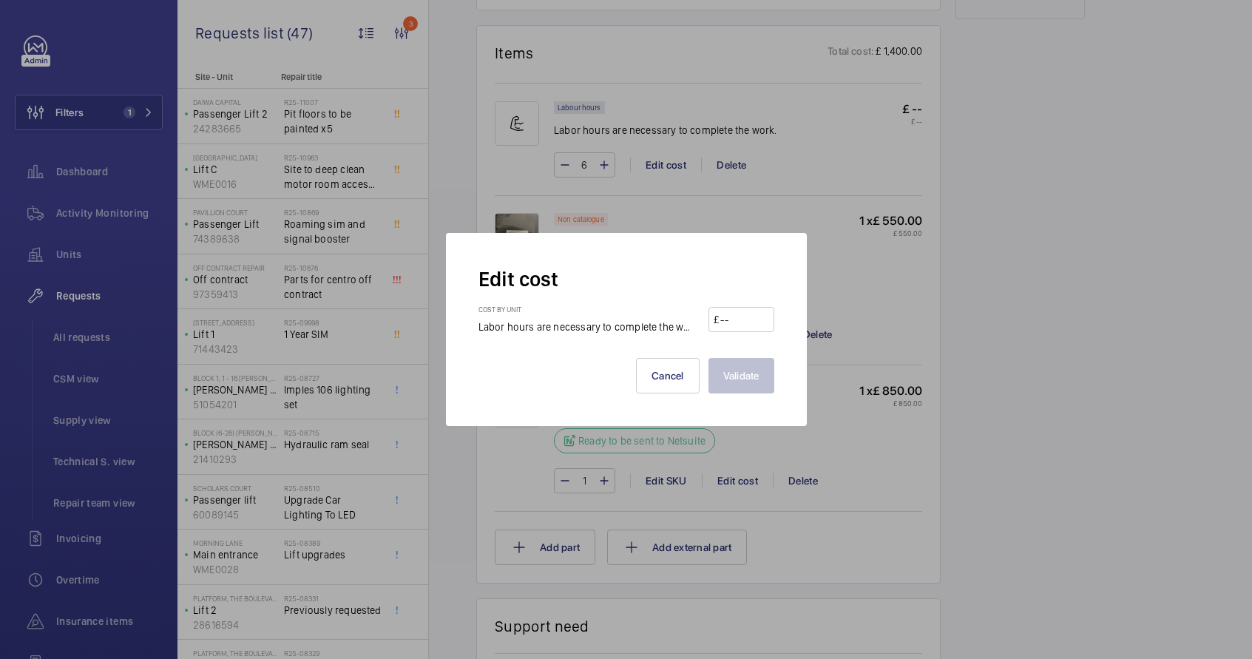
click at [738, 319] on input "number" at bounding box center [744, 320] width 50 height 24
type input "110"
click at [748, 381] on button "Validate" at bounding box center [741, 375] width 66 height 35
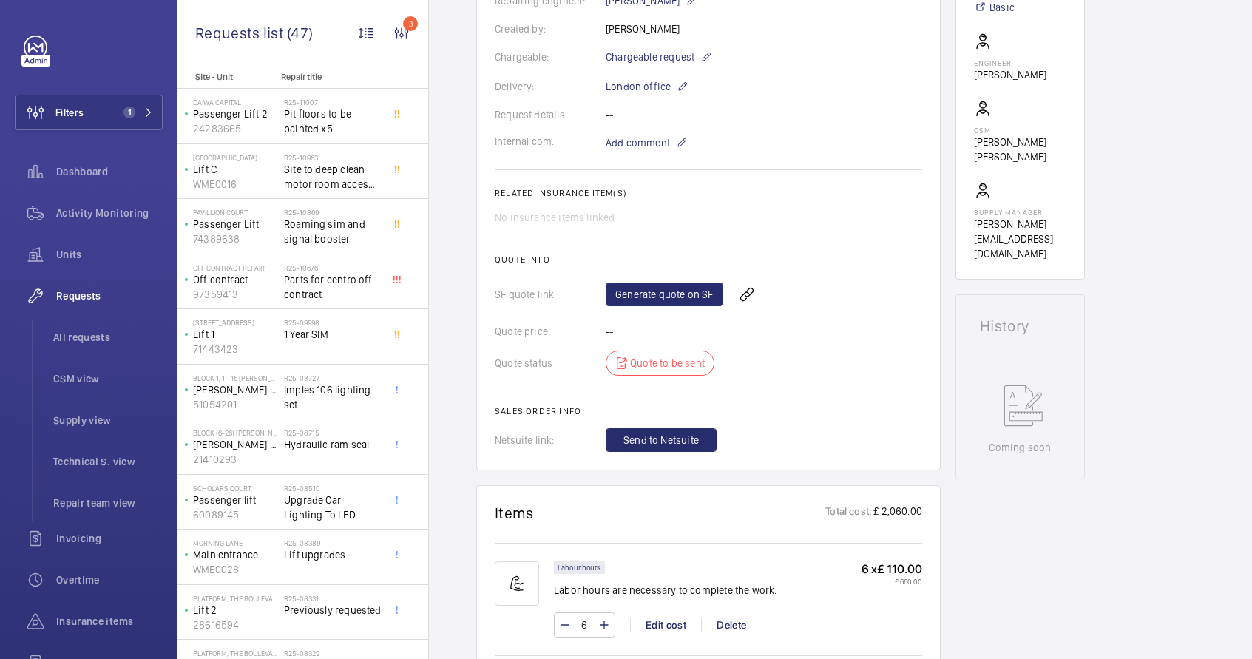
scroll to position [362, 0]
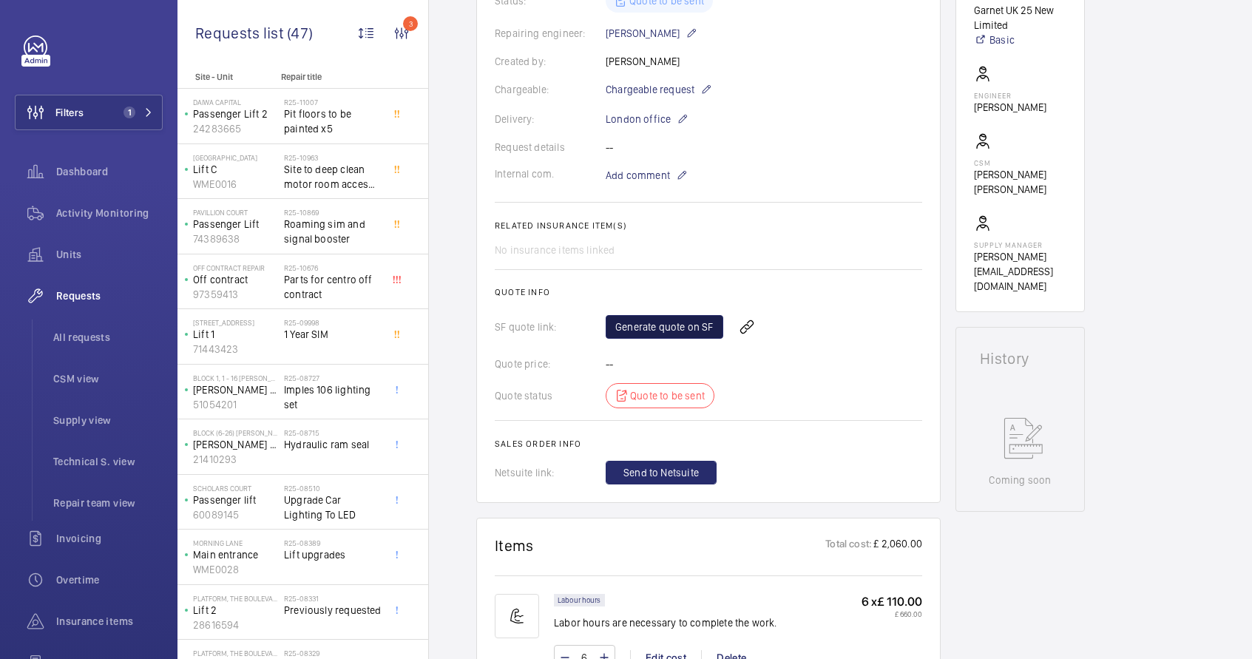
click at [701, 325] on link "Generate quote on SF" at bounding box center [664, 327] width 118 height 24
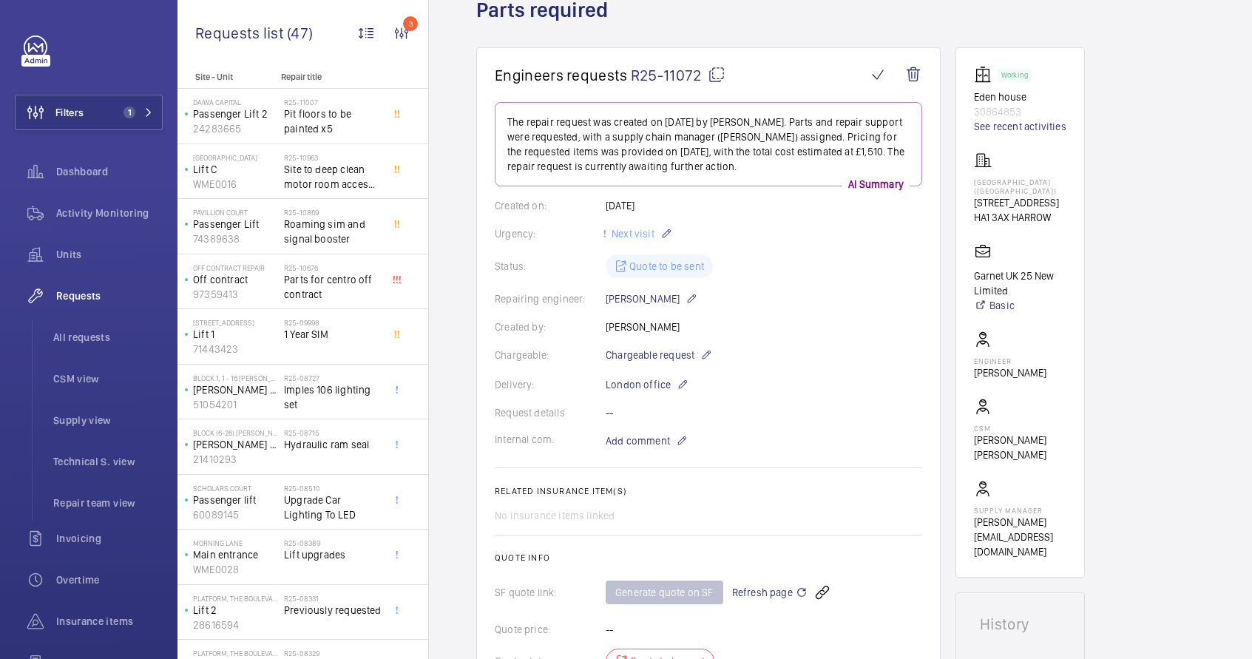
scroll to position [18, 0]
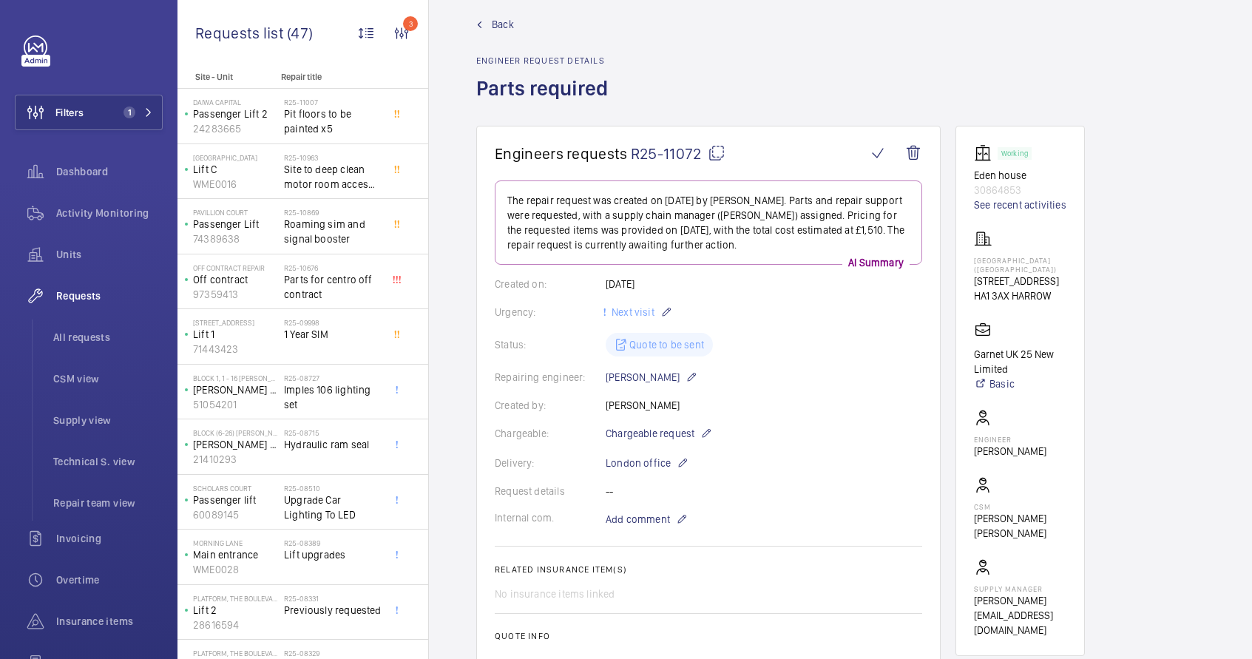
click at [714, 150] on mat-icon at bounding box center [717, 153] width 18 height 18
type textarea "R25-11072"
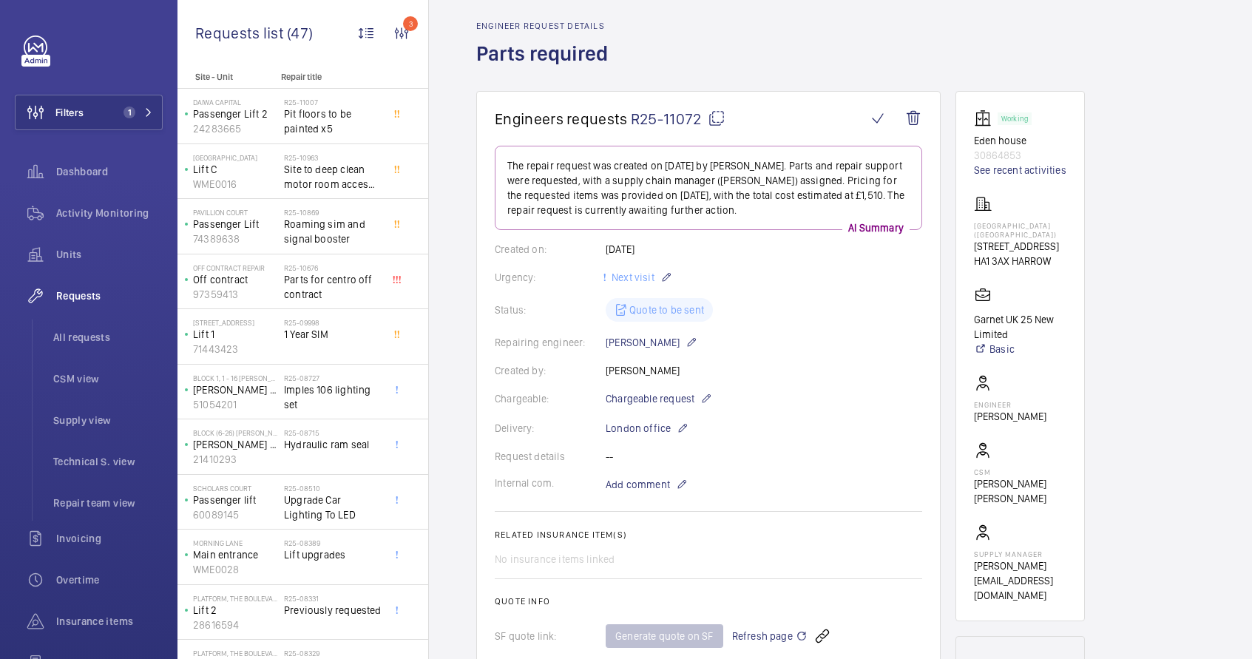
scroll to position [0, 0]
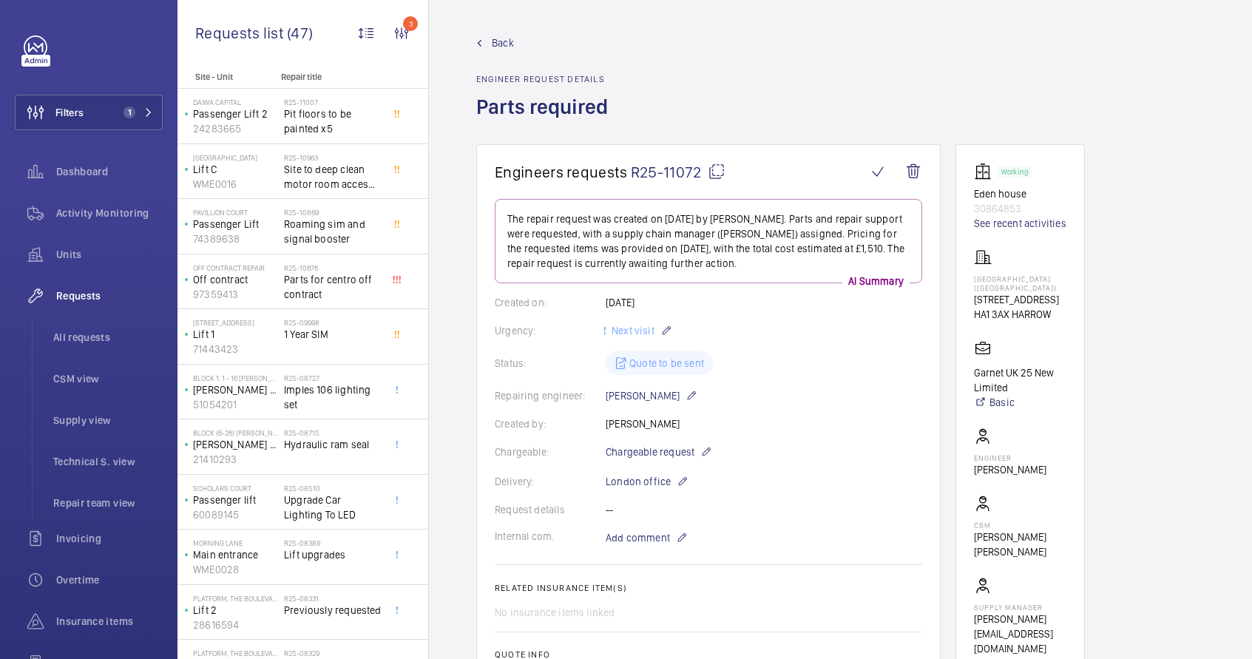
click at [988, 194] on p "Eden house" at bounding box center [1020, 193] width 92 height 15
copy p "Eden house"
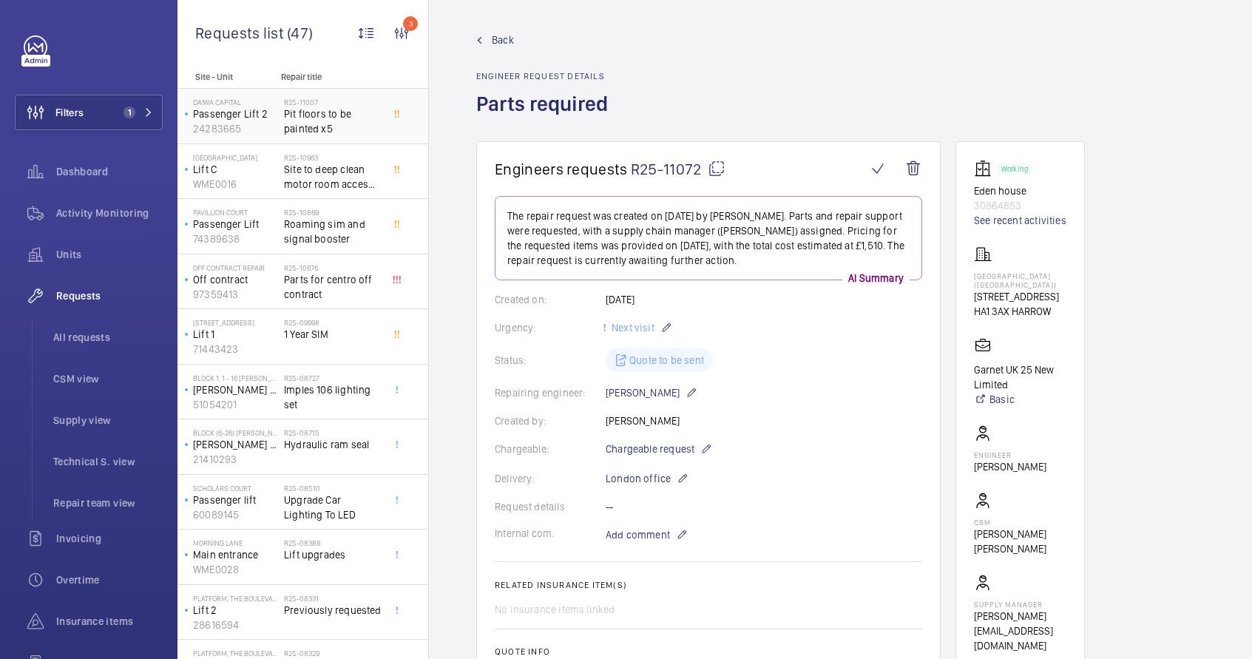
click at [270, 125] on p "24283665" at bounding box center [235, 128] width 85 height 15
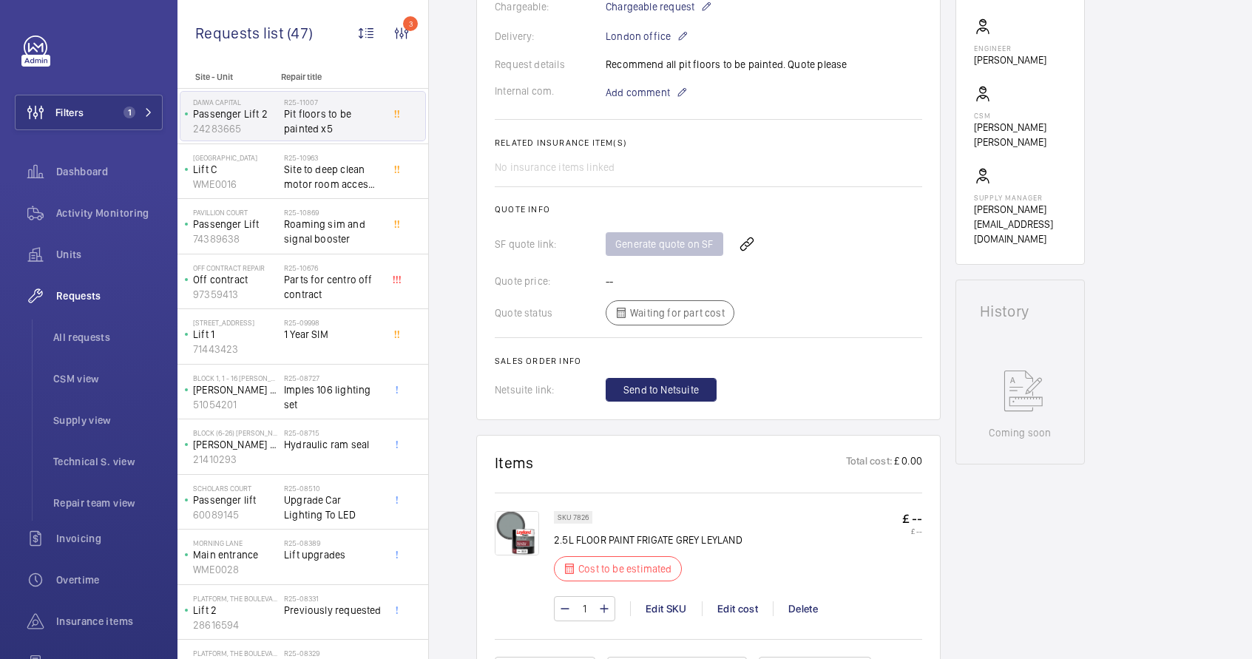
scroll to position [434, 0]
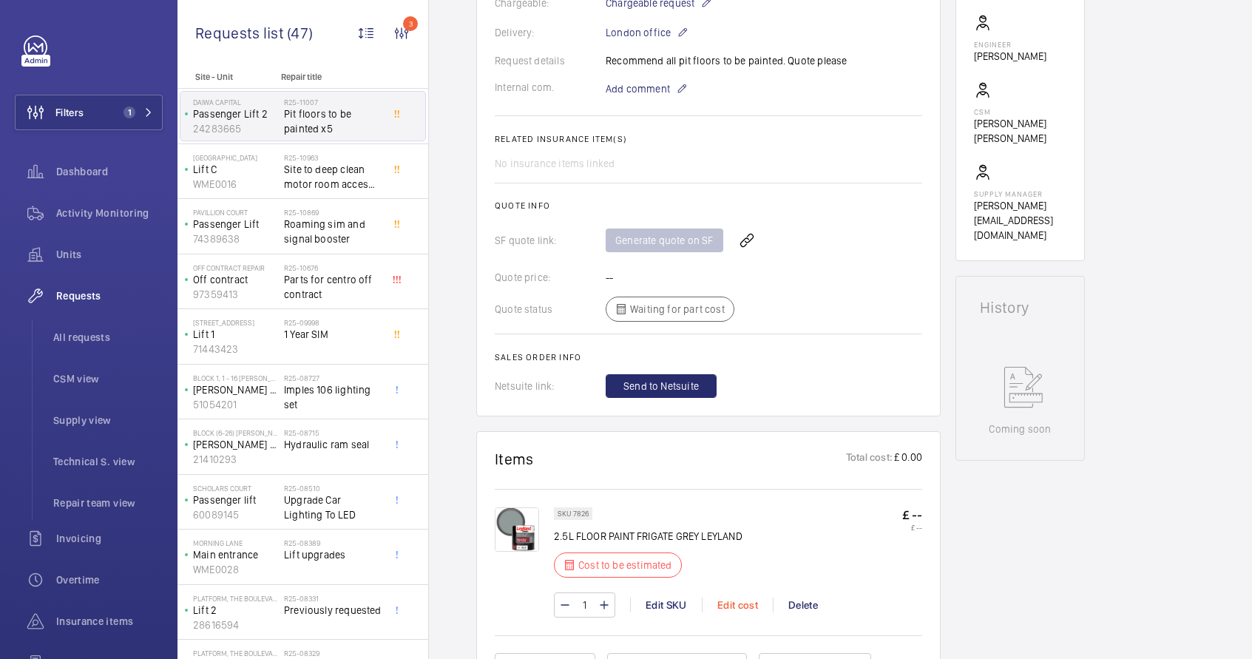
click at [736, 605] on div "Edit cost" at bounding box center [737, 604] width 71 height 15
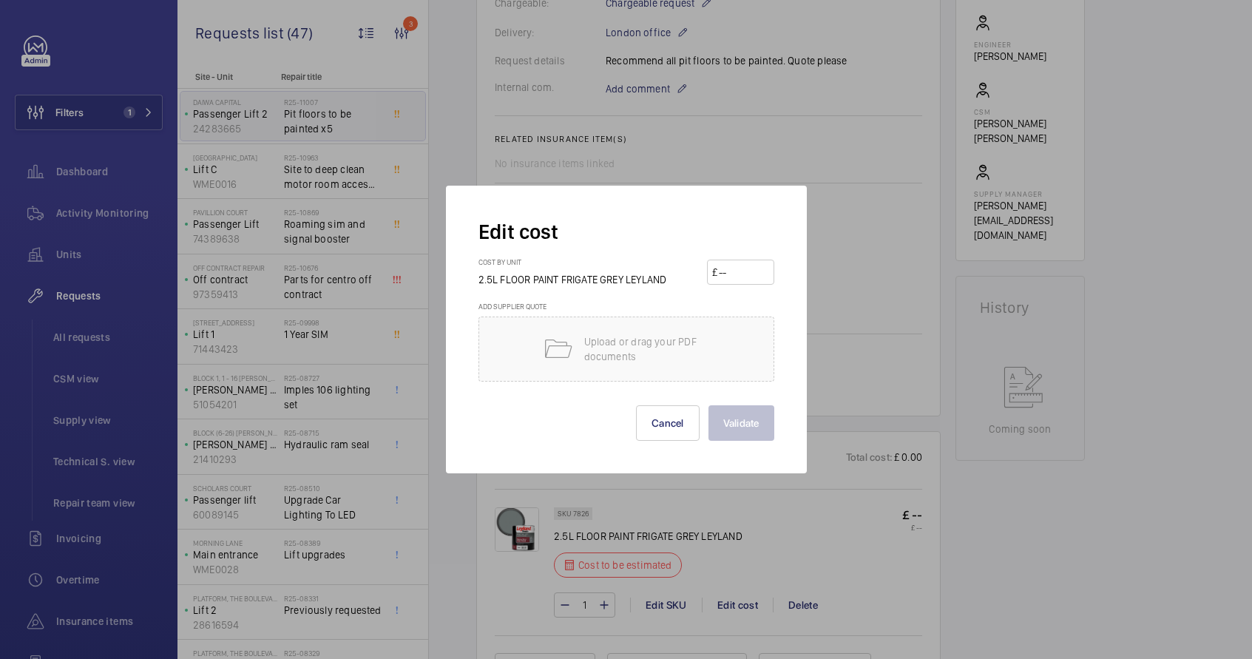
click at [727, 270] on input "number" at bounding box center [743, 272] width 52 height 24
type input "156"
click at [744, 421] on button "Validate" at bounding box center [741, 422] width 66 height 35
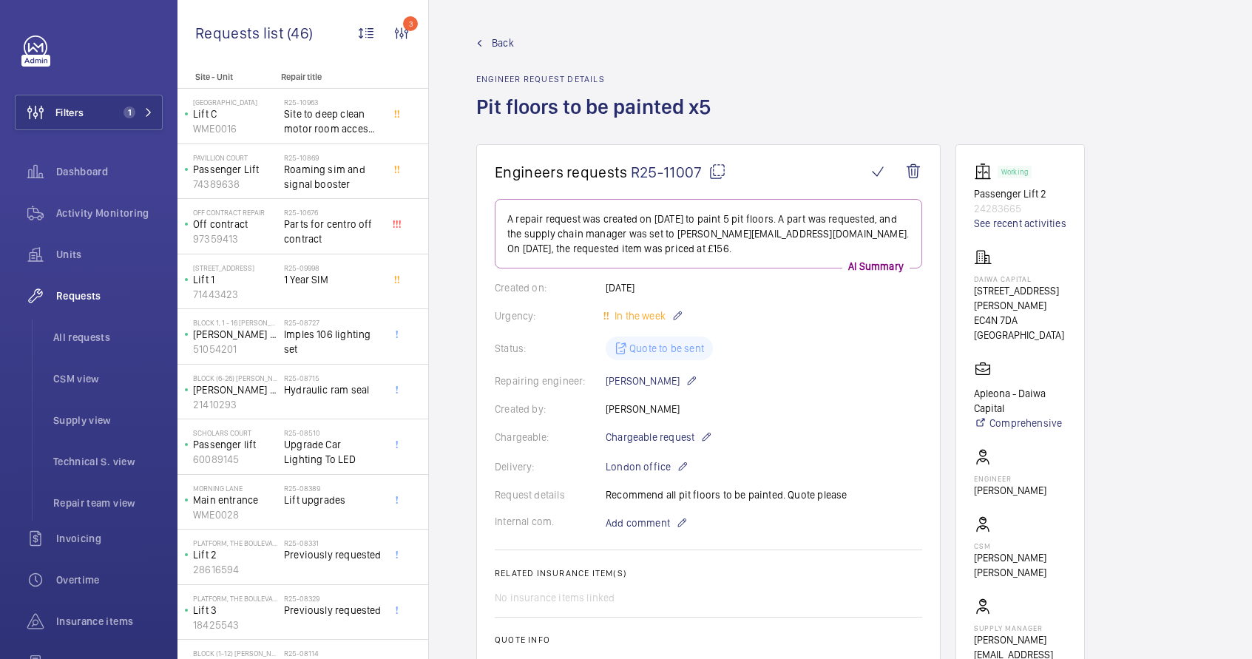
click at [719, 177] on mat-icon at bounding box center [717, 172] width 18 height 18
type textarea "R25-11007"
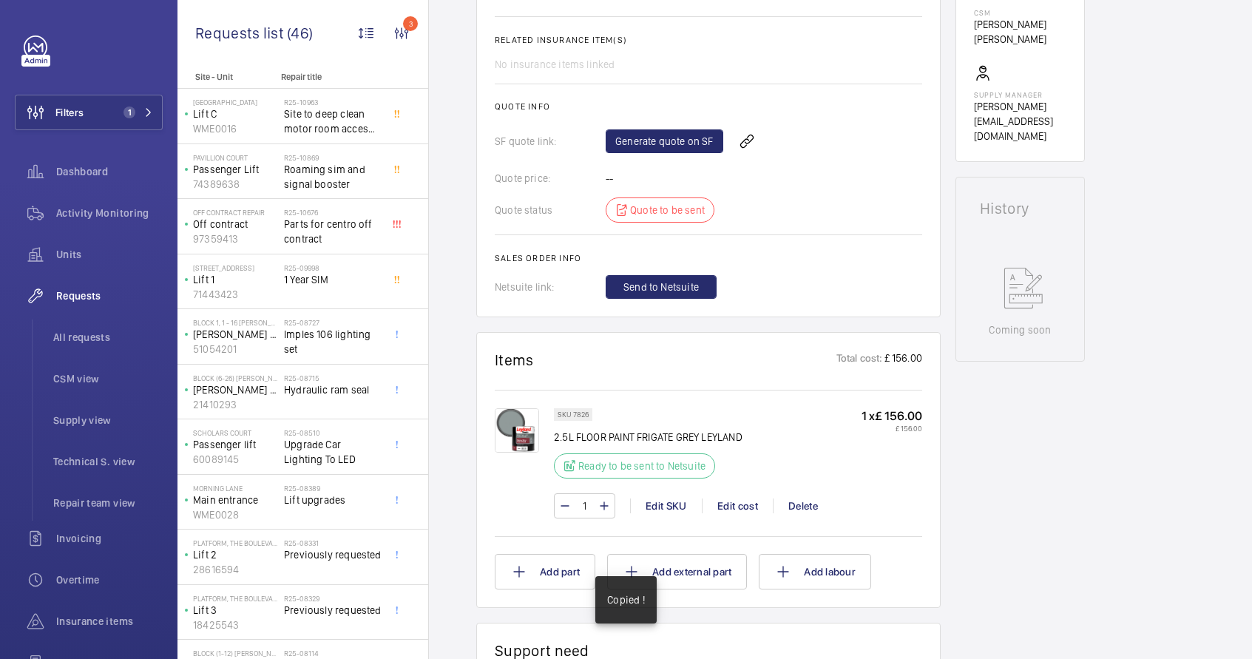
scroll to position [534, 0]
click at [647, 146] on link "Generate quote on SF" at bounding box center [664, 141] width 118 height 24
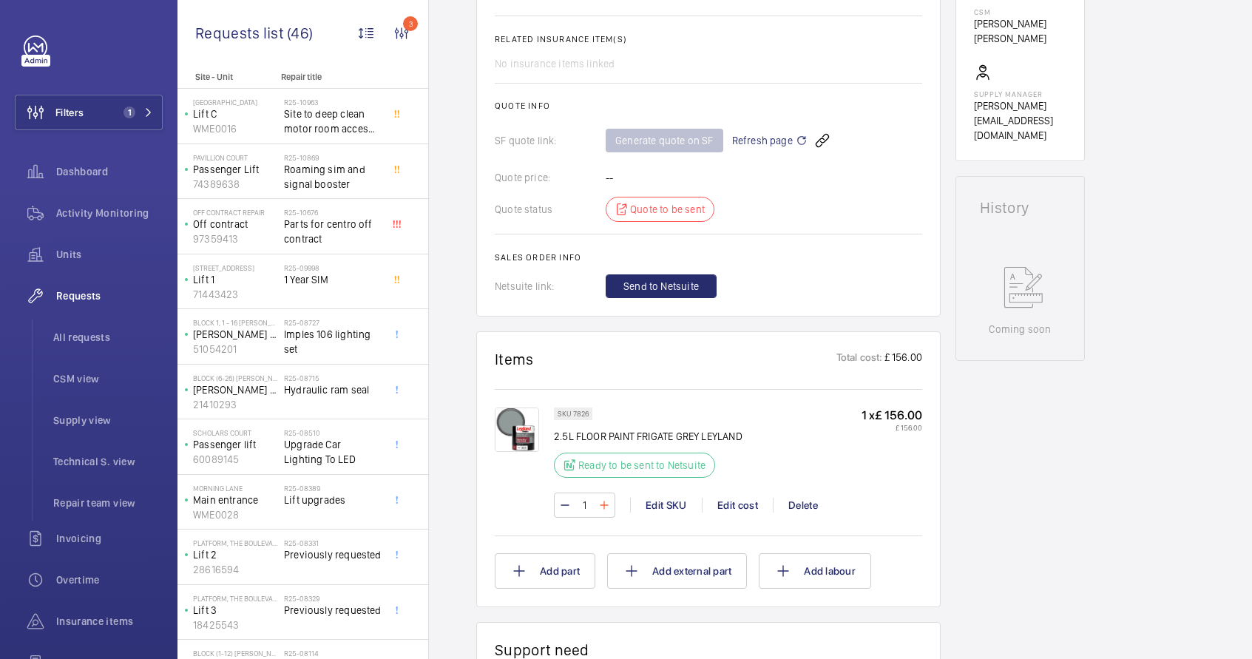
click at [600, 497] on mat-icon at bounding box center [604, 505] width 12 height 18
click at [601, 504] on mat-icon at bounding box center [604, 505] width 12 height 18
type input "3"
click at [601, 504] on wm-front-input-numeric-stepper "3" at bounding box center [584, 504] width 61 height 25
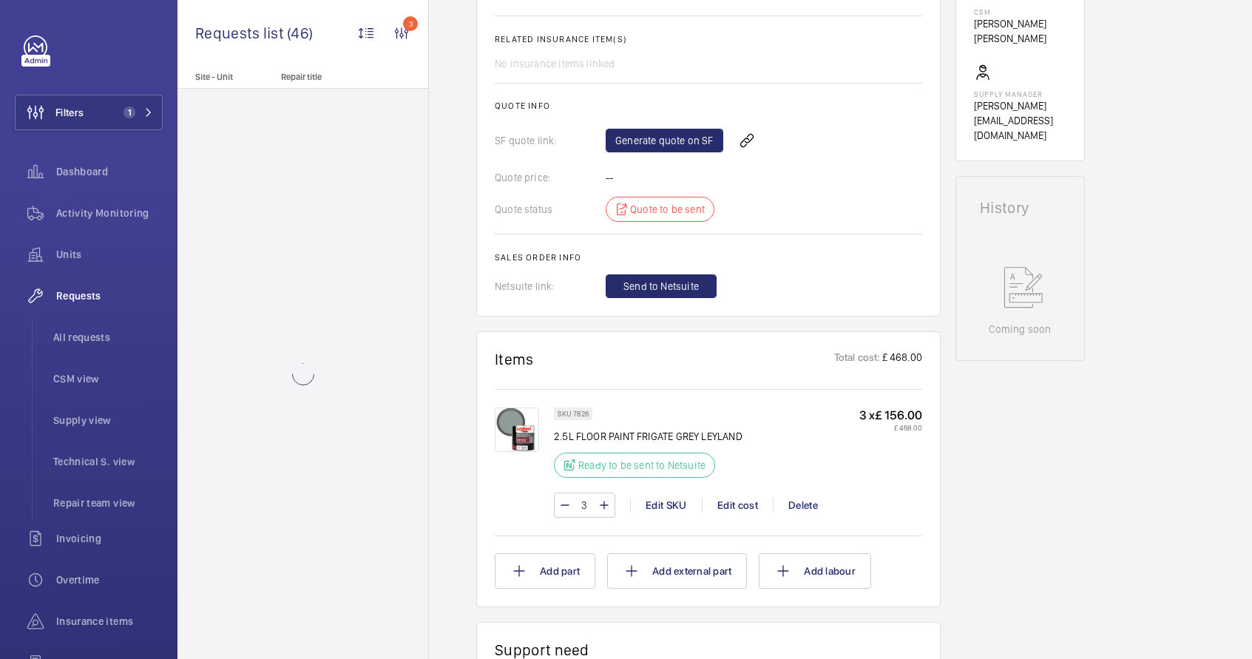
click at [601, 504] on mat-icon at bounding box center [604, 505] width 12 height 18
type input "4"
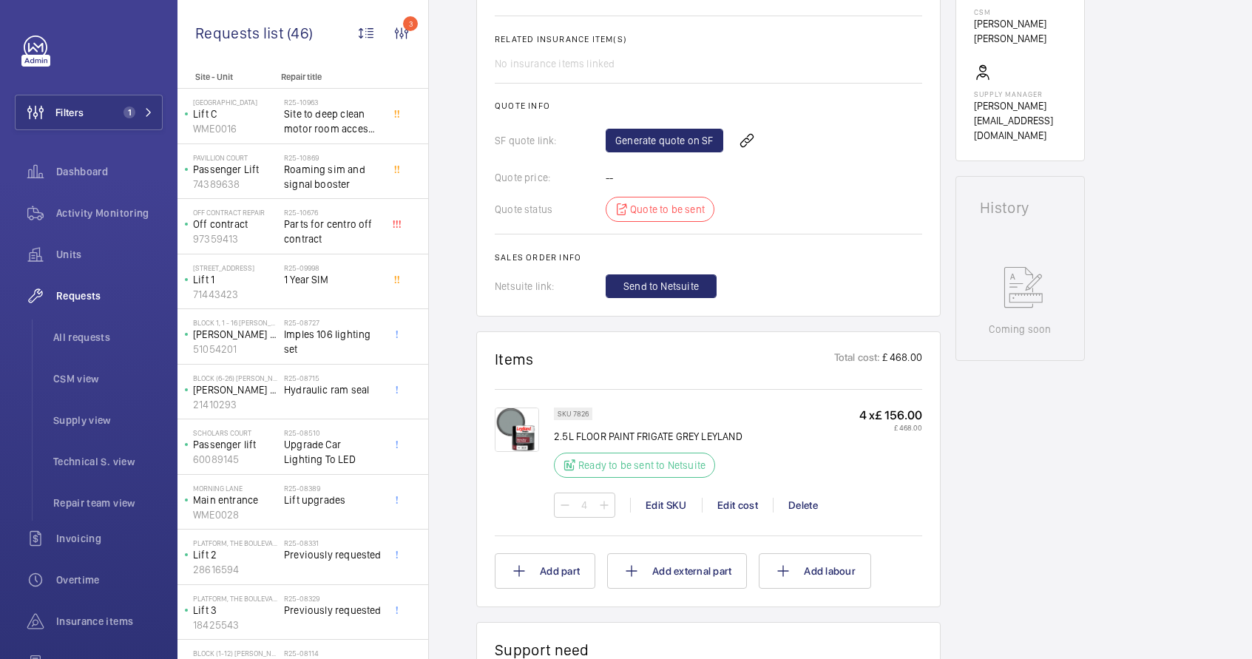
click at [601, 504] on wm-front-input-numeric-stepper "4" at bounding box center [584, 504] width 61 height 25
click at [605, 506] on mat-icon at bounding box center [604, 505] width 12 height 18
type input "5"
click at [792, 576] on button "Add labour" at bounding box center [815, 570] width 112 height 35
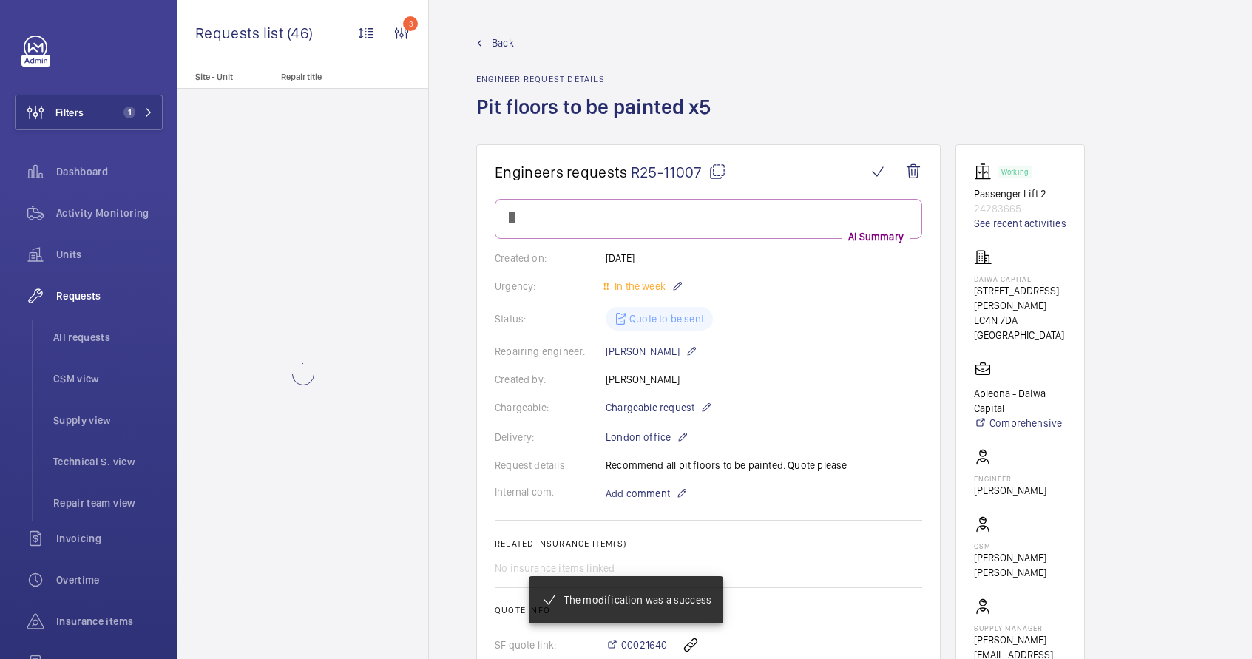
scroll to position [534, 0]
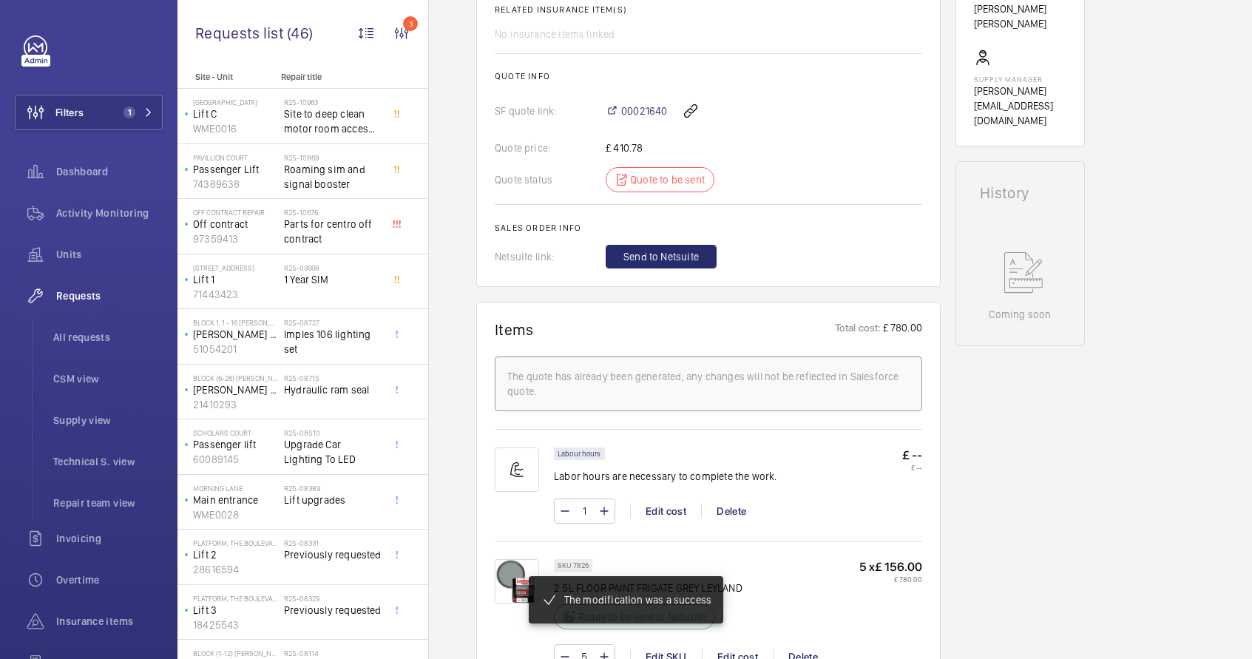
scroll to position [563, 0]
click at [591, 519] on input "1" at bounding box center [584, 511] width 27 height 24
type input "20"
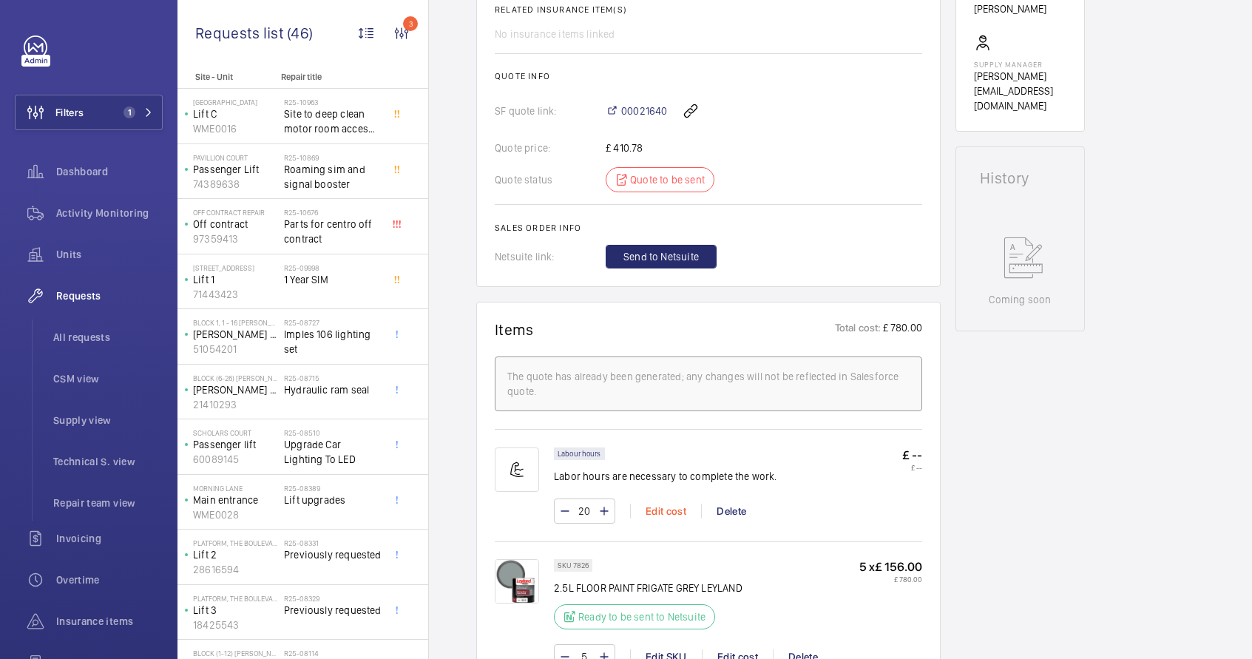
click at [673, 509] on div "Edit cost" at bounding box center [665, 510] width 71 height 15
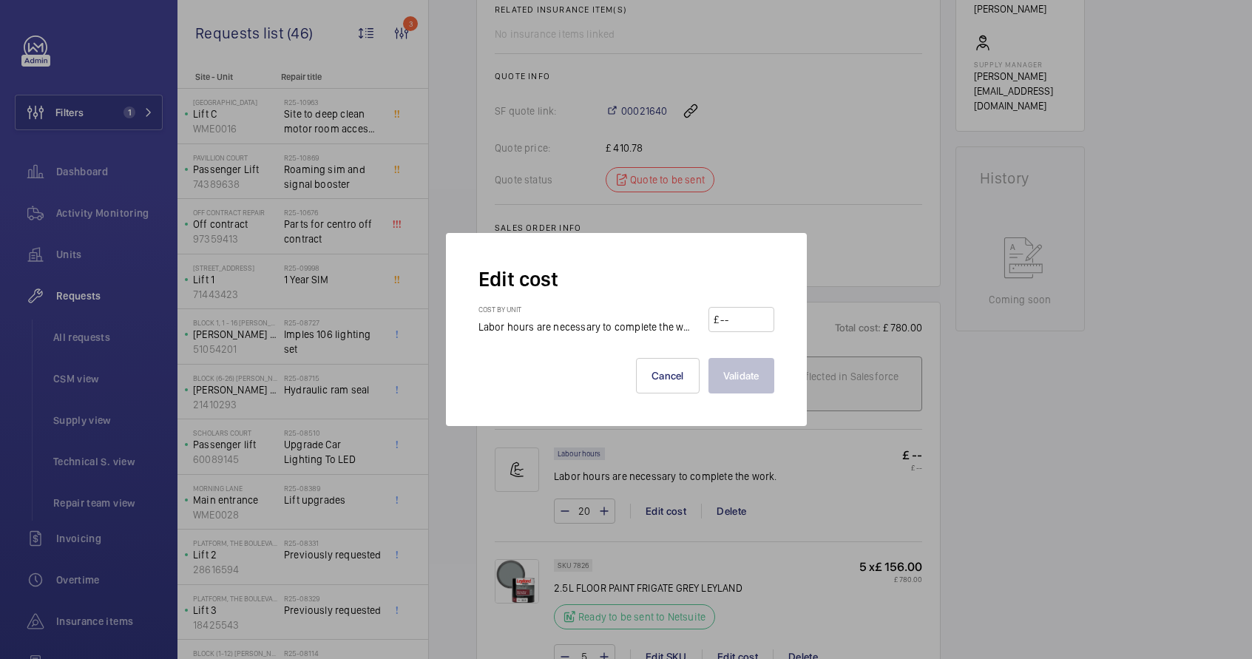
click at [739, 328] on input "number" at bounding box center [744, 320] width 50 height 24
type input "110"
click at [746, 381] on button "Validate" at bounding box center [741, 375] width 66 height 35
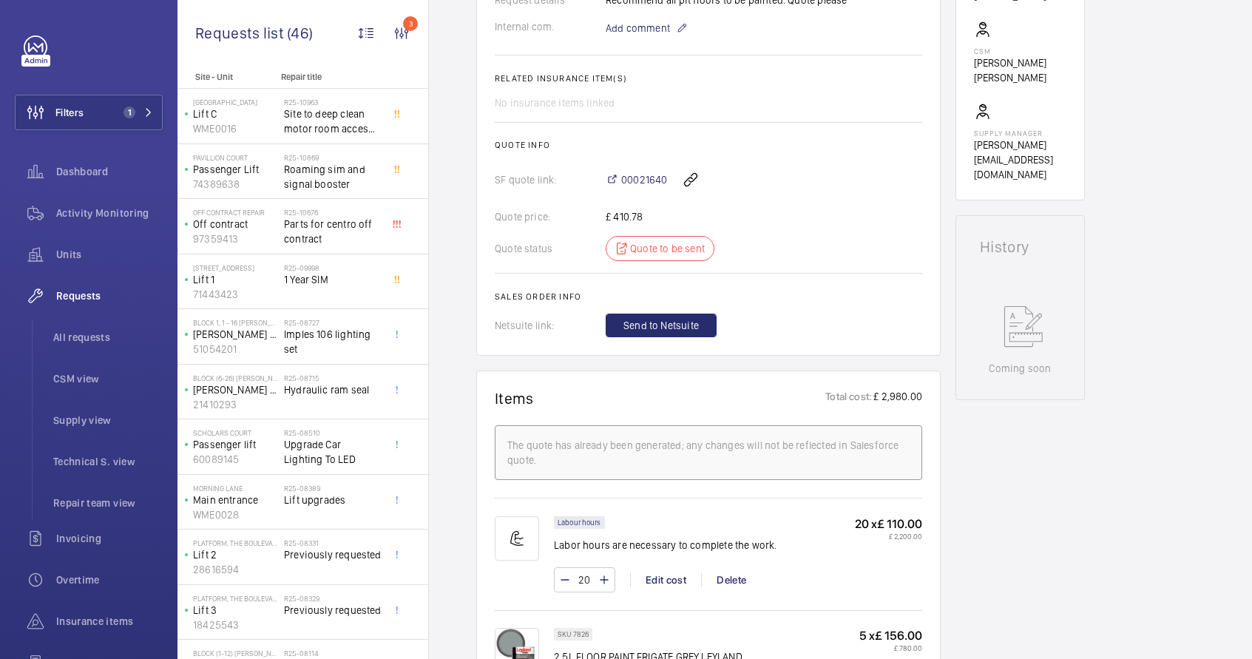
scroll to position [262, 0]
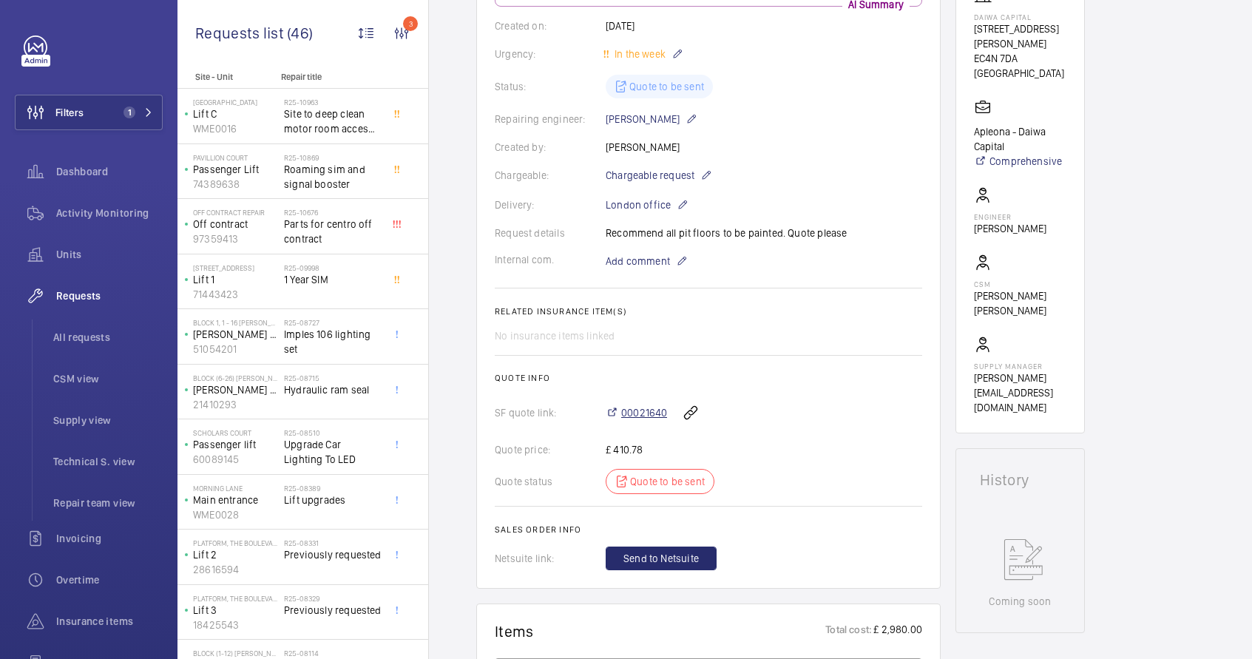
click at [635, 415] on span "00021640" at bounding box center [644, 412] width 46 height 15
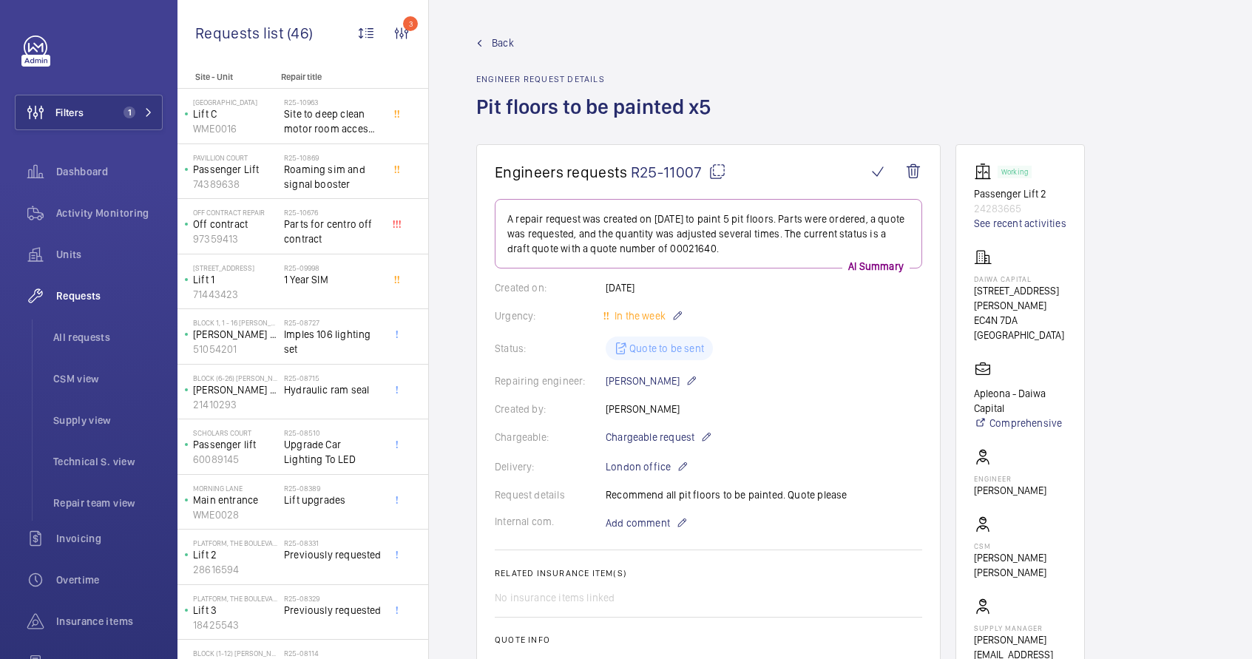
click at [712, 172] on mat-icon at bounding box center [717, 172] width 18 height 18
click at [97, 298] on span "Requests" at bounding box center [109, 295] width 106 height 15
click at [92, 333] on span "All requests" at bounding box center [107, 337] width 109 height 15
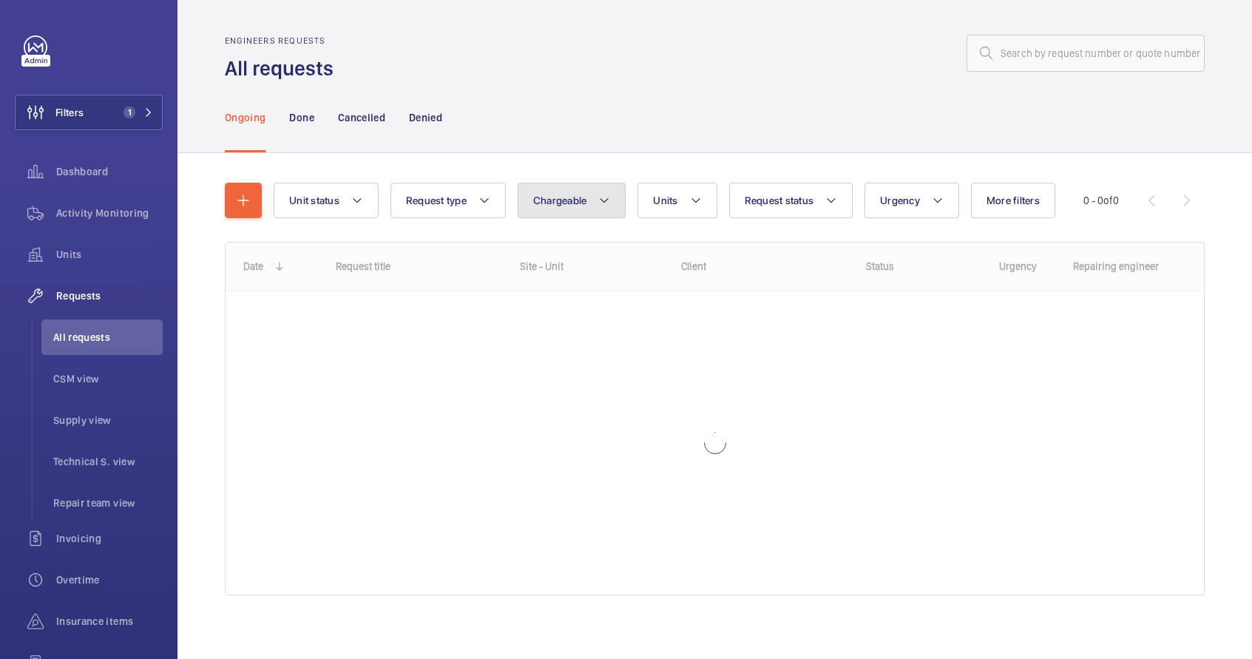
click at [566, 203] on span "Chargeable" at bounding box center [560, 200] width 54 height 12
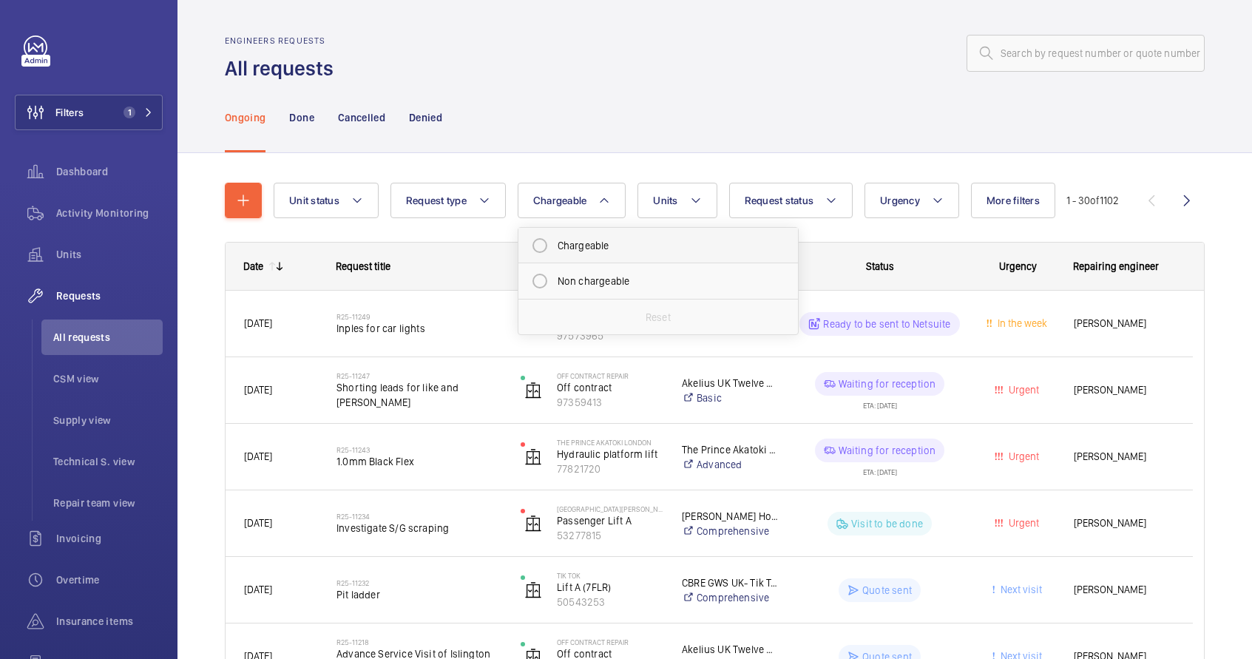
click at [571, 243] on mat-radio-button "Chargeable" at bounding box center [658, 246] width 266 height 30
radio input "true"
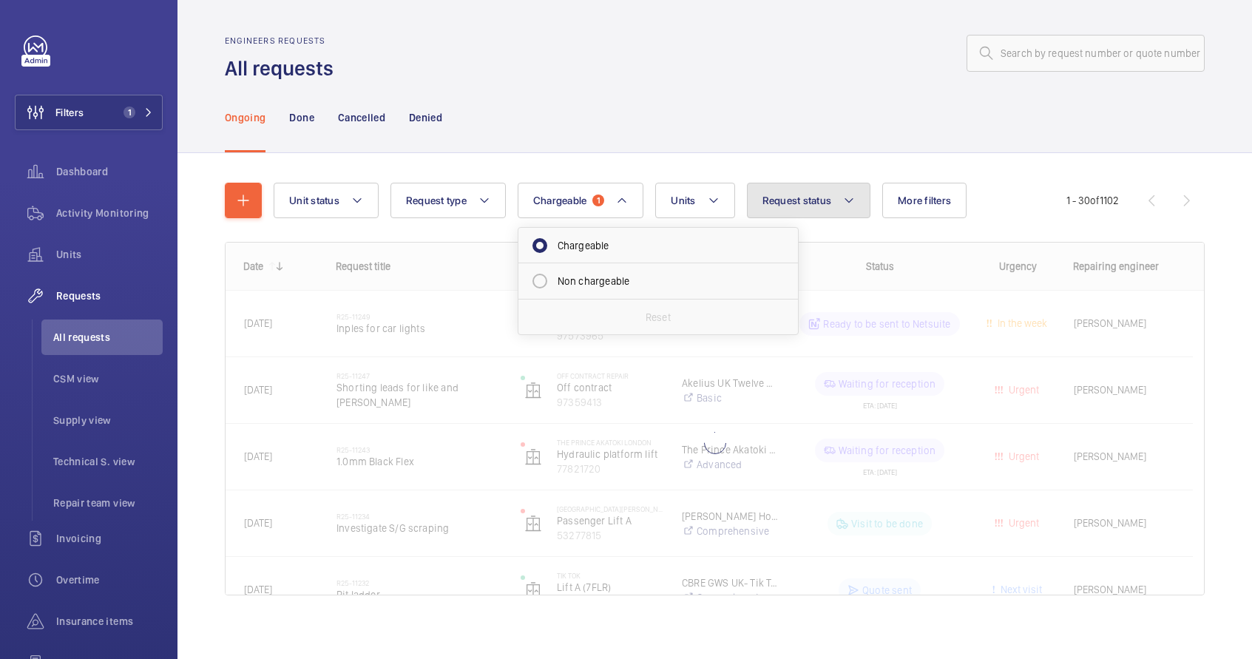
click at [839, 199] on button "Request status" at bounding box center [809, 200] width 124 height 35
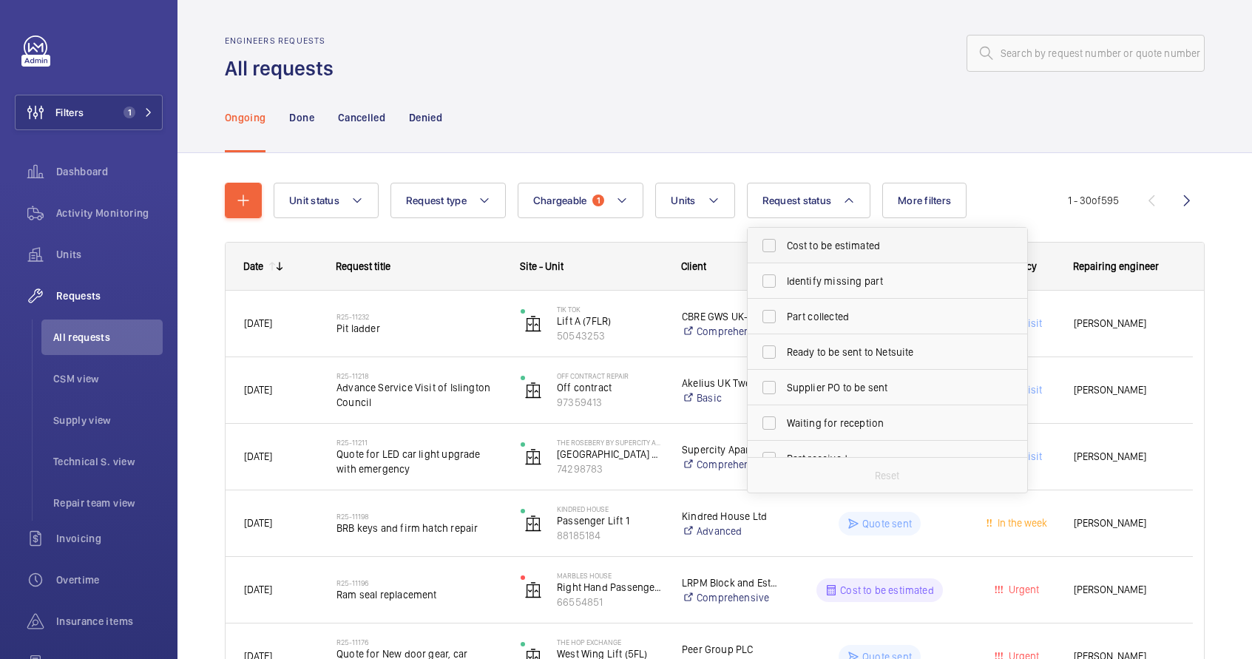
click at [820, 241] on span "Cost to be estimated" at bounding box center [888, 245] width 203 height 15
click at [784, 241] on input "Cost to be estimated" at bounding box center [769, 246] width 30 height 30
checkbox input "true"
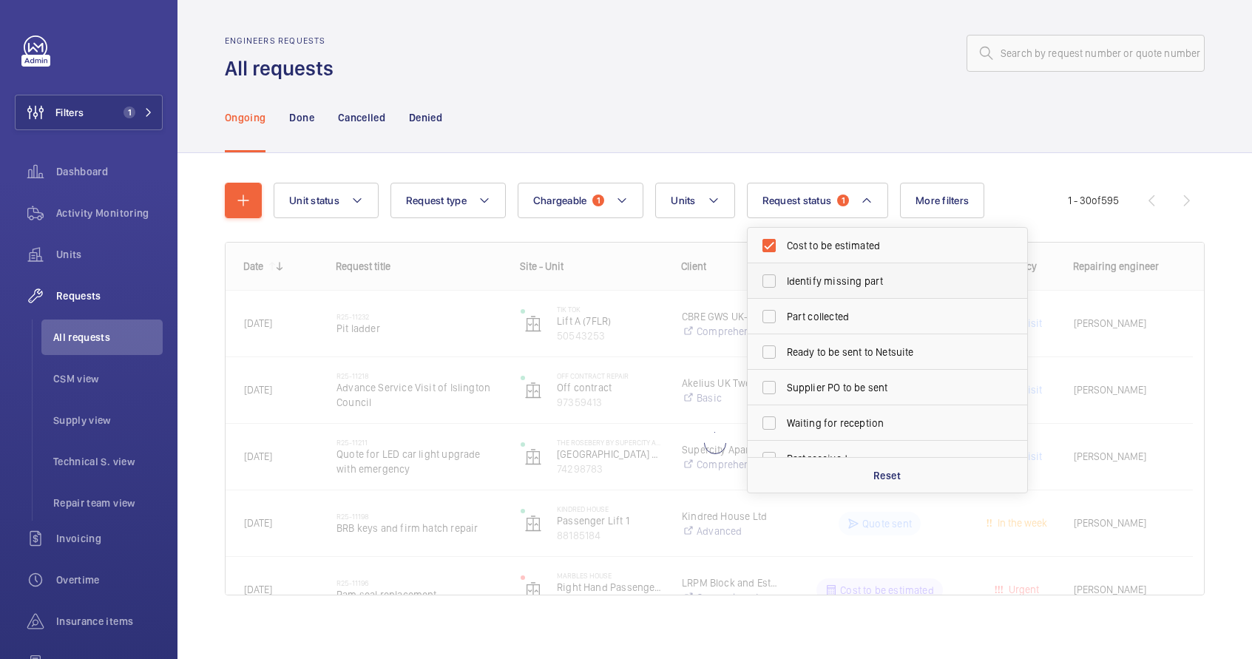
click at [811, 294] on label "Identify missing part" at bounding box center [875, 280] width 257 height 35
click at [784, 294] on input "Identify missing part" at bounding box center [769, 281] width 30 height 30
checkbox input "true"
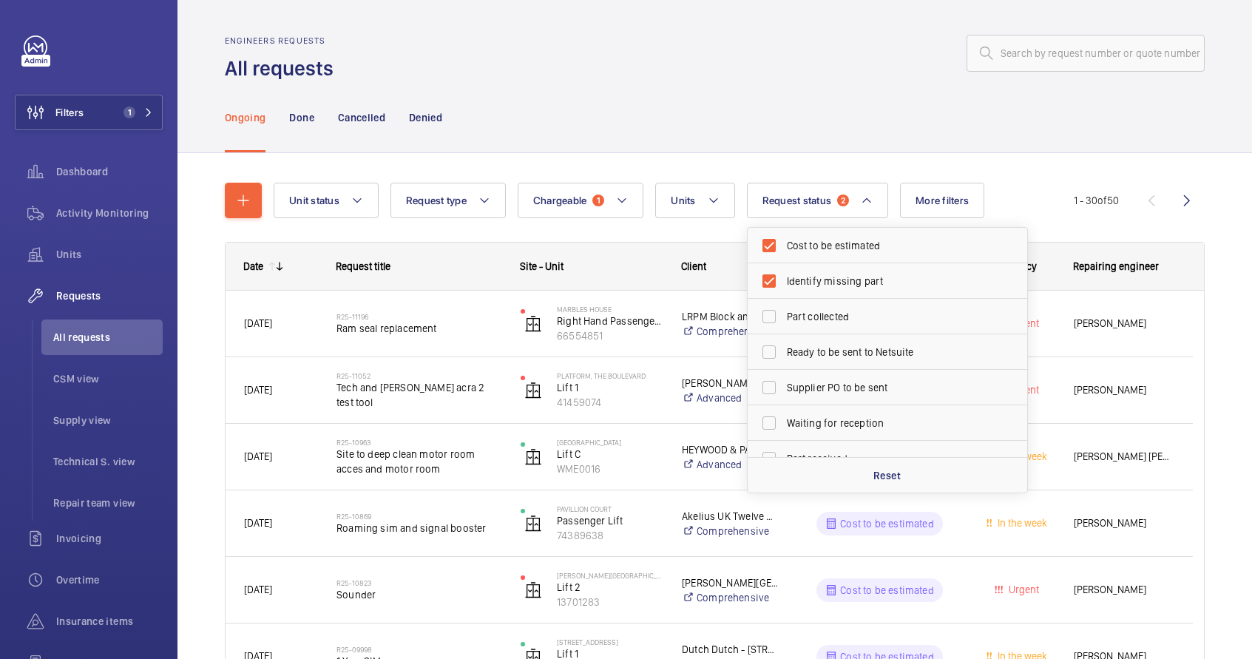
click at [937, 118] on div "Ongoing Done Cancelled Denied" at bounding box center [715, 117] width 980 height 70
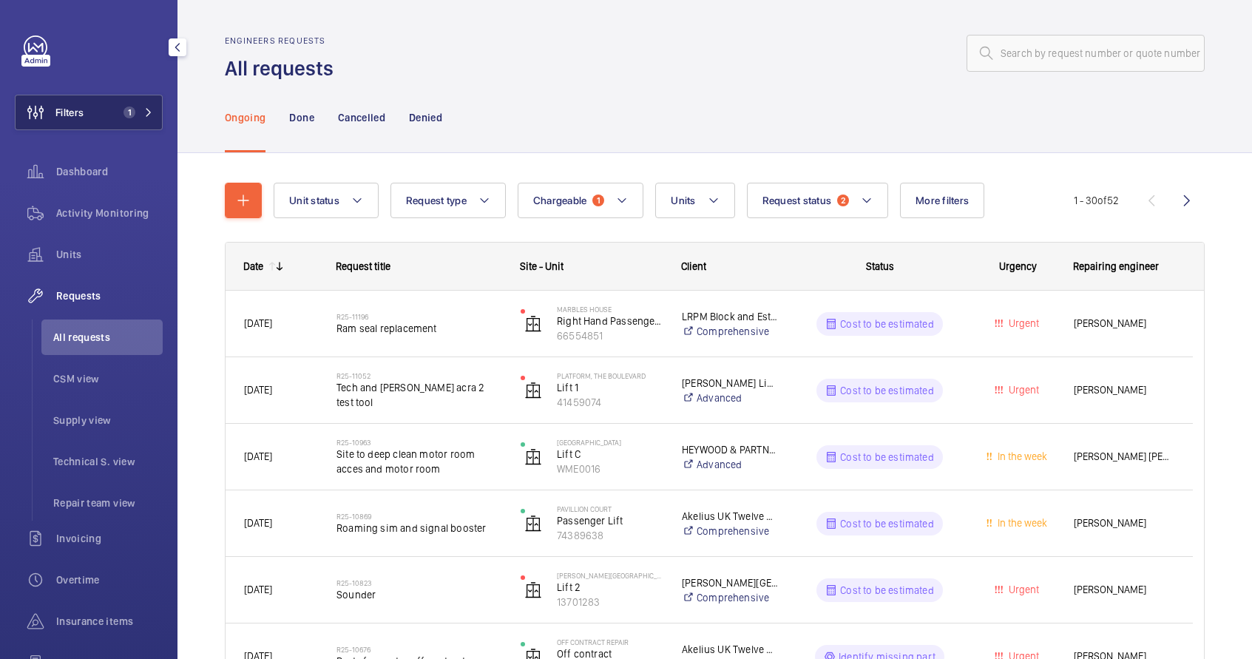
click at [144, 112] on mat-icon at bounding box center [148, 112] width 9 height 9
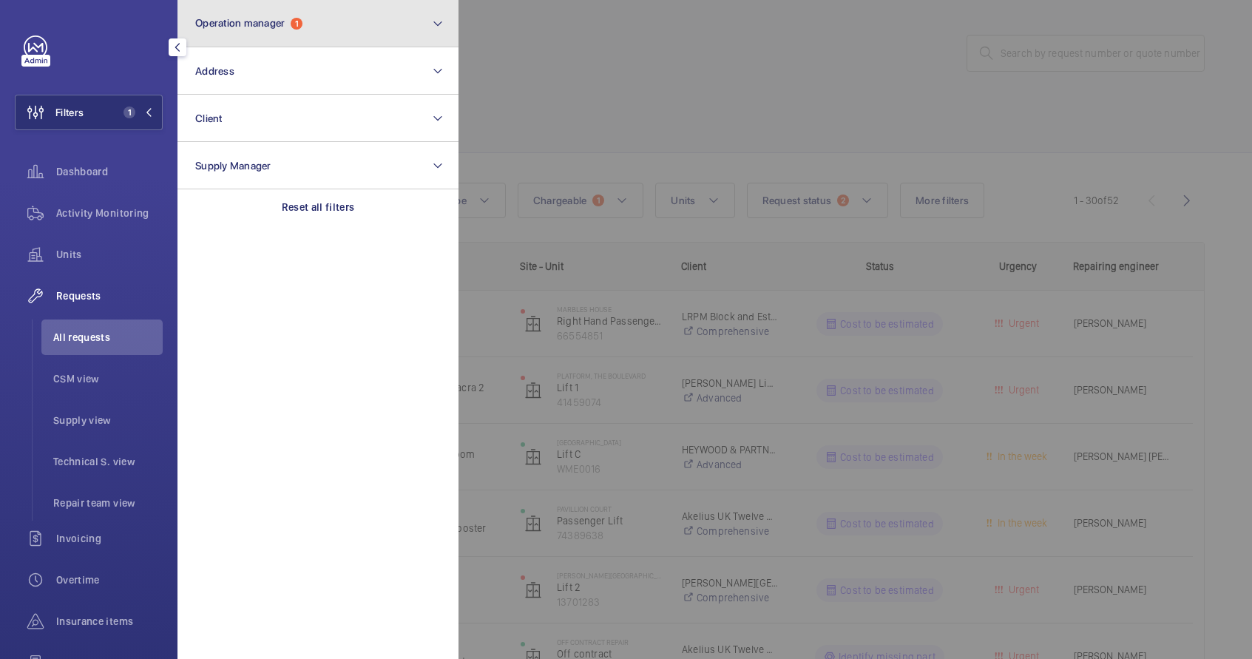
click at [271, 29] on span "Operation manager 1" at bounding box center [248, 23] width 107 height 13
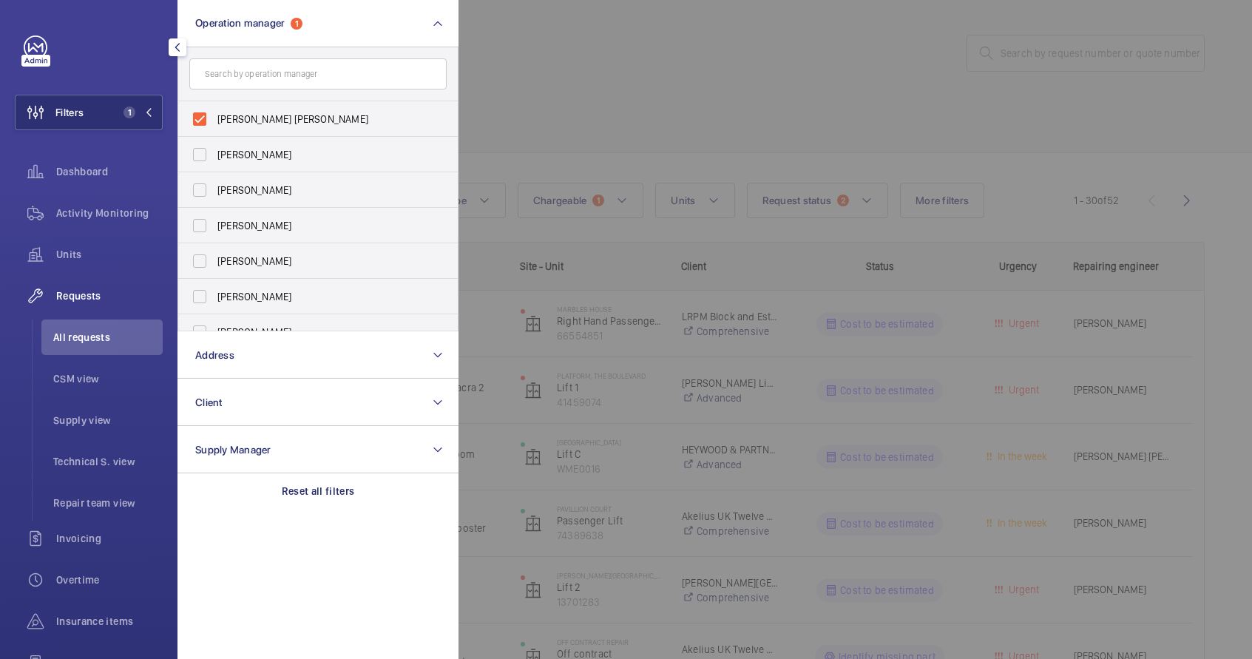
click at [575, 59] on div at bounding box center [1084, 329] width 1252 height 659
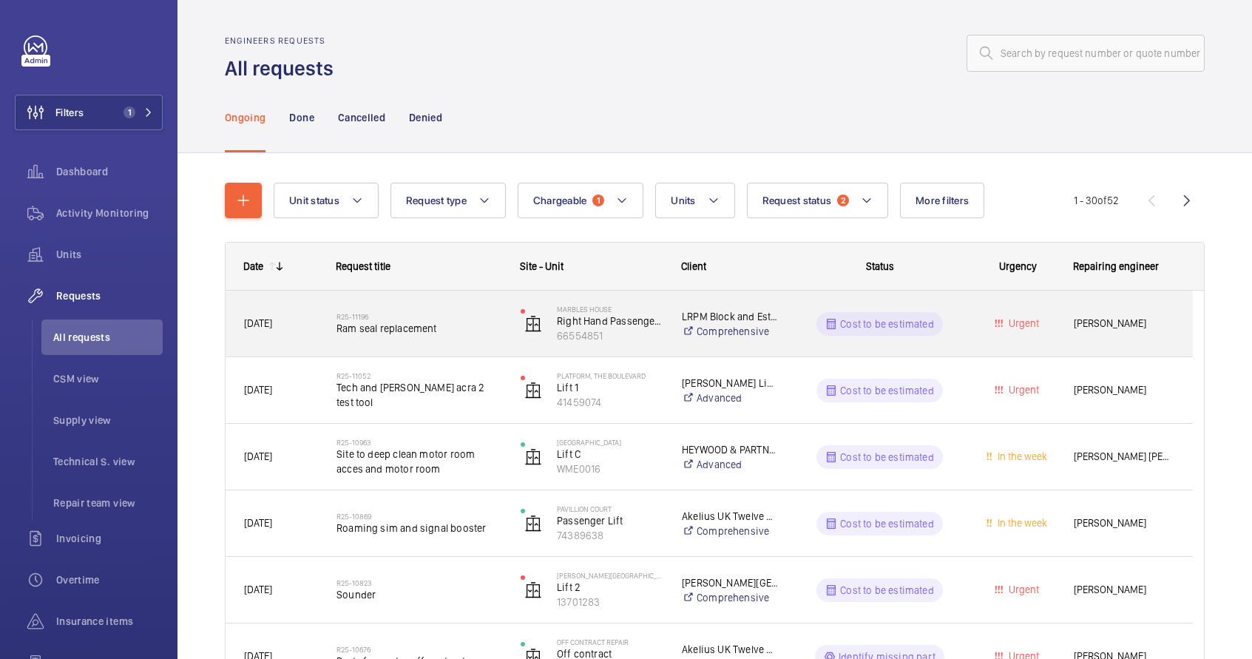
click at [472, 325] on span "Ram seal replacement" at bounding box center [418, 328] width 165 height 15
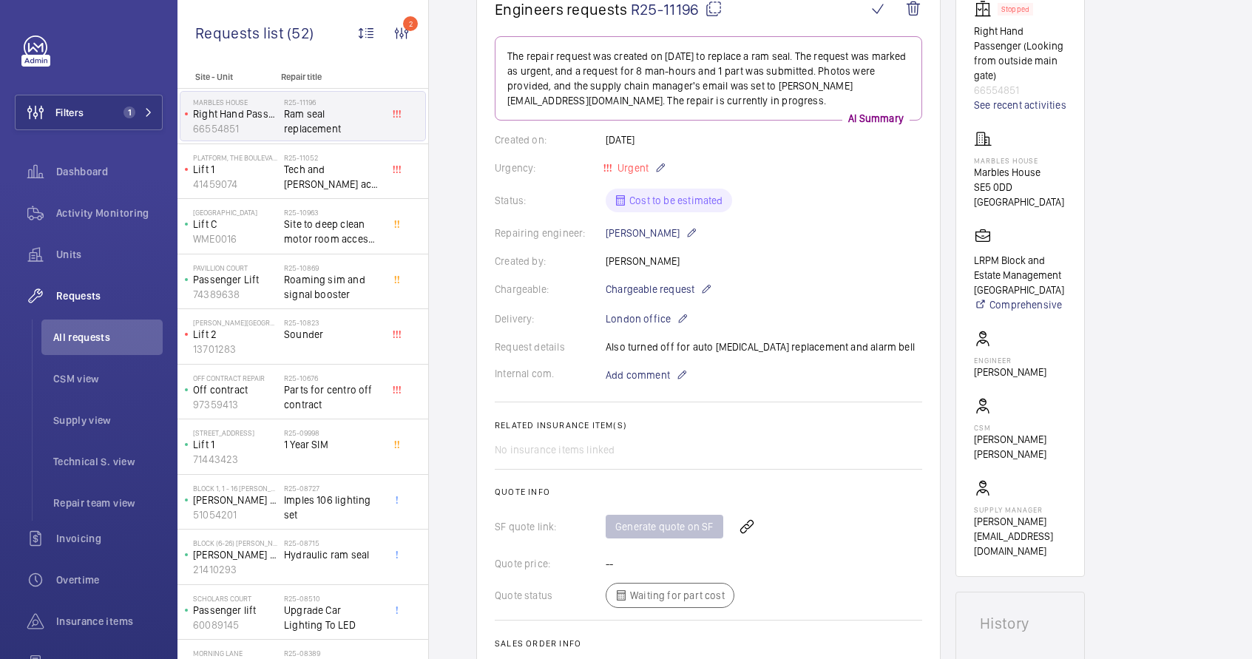
scroll to position [136, 0]
